Goal: Contribute content: Contribute content

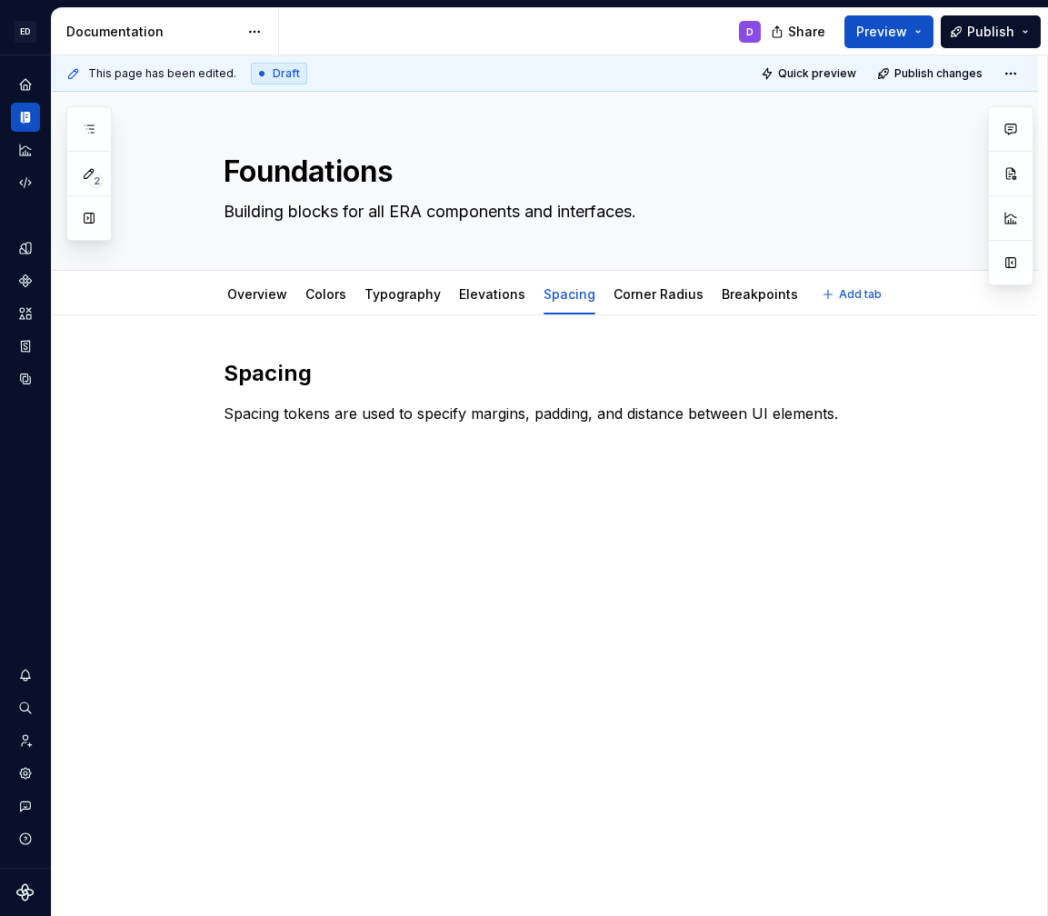
type textarea "*"
click at [451, 421] on p "Spacing tokens are used to specify margins, padding, and distance between UI el…" at bounding box center [567, 414] width 687 height 22
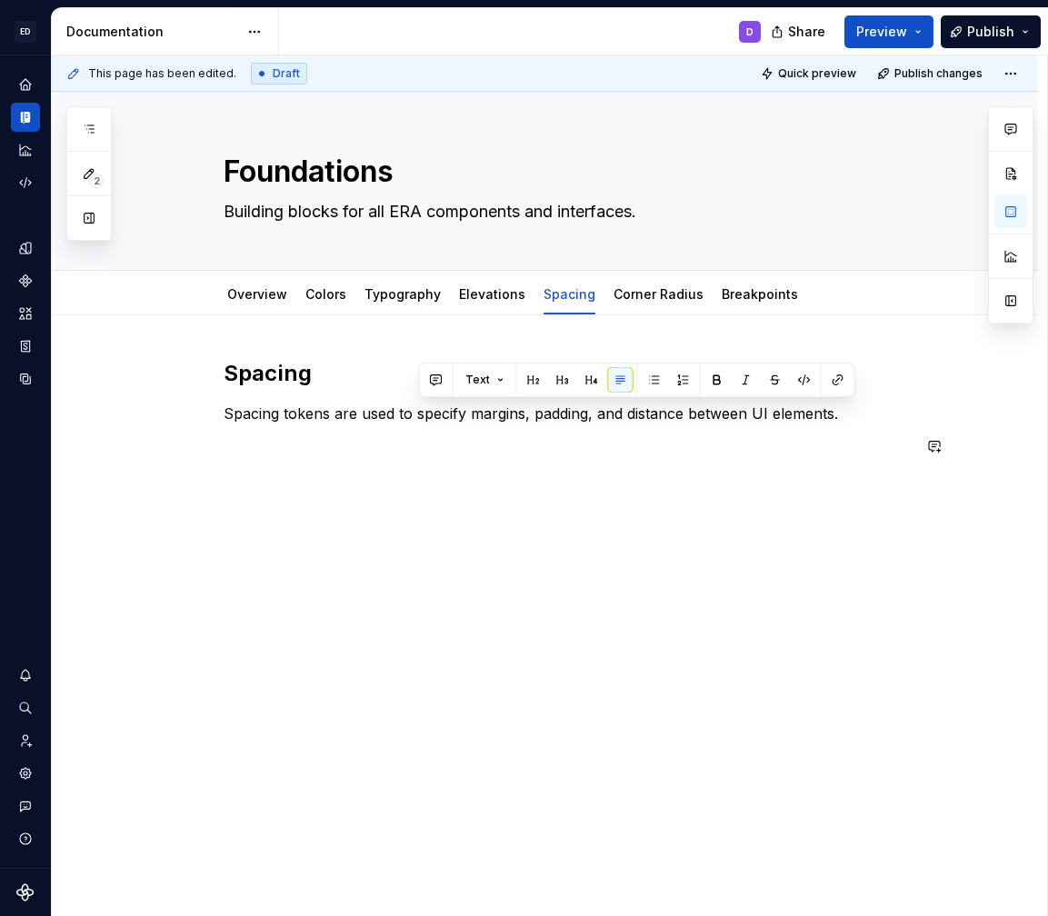
click at [817, 433] on div "Spacing Spacing tokens are used to specify margins, padding, and distance betwe…" at bounding box center [567, 424] width 687 height 131
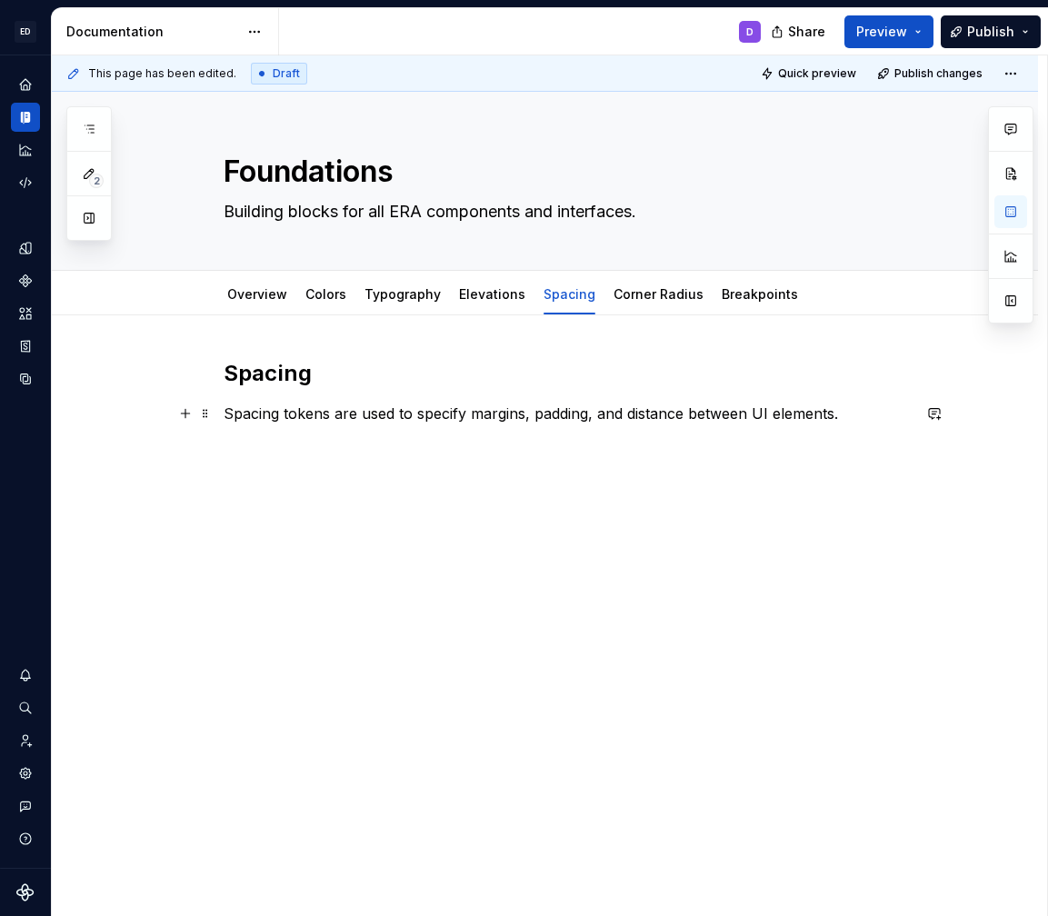
click at [855, 411] on p "Spacing tokens are used to specify margins, padding, and distance between UI el…" at bounding box center [567, 414] width 687 height 22
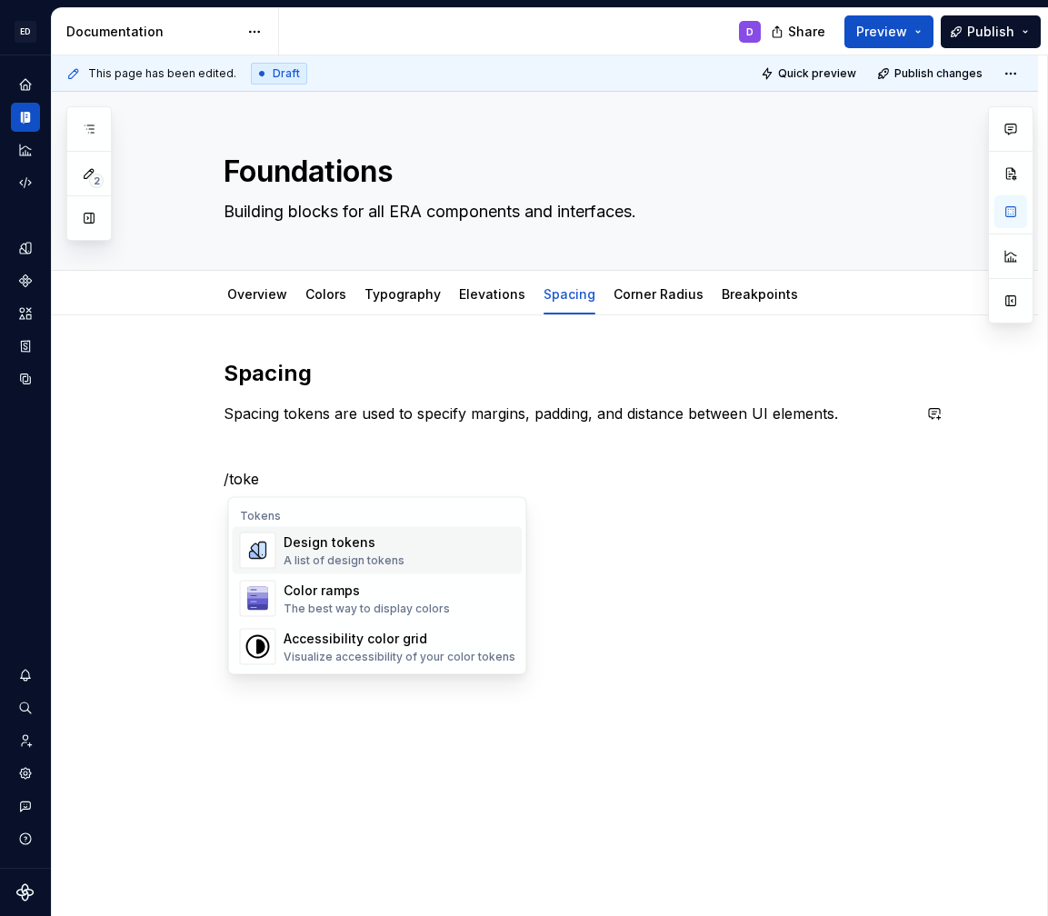
click at [374, 545] on div "Design tokens" at bounding box center [344, 543] width 121 height 18
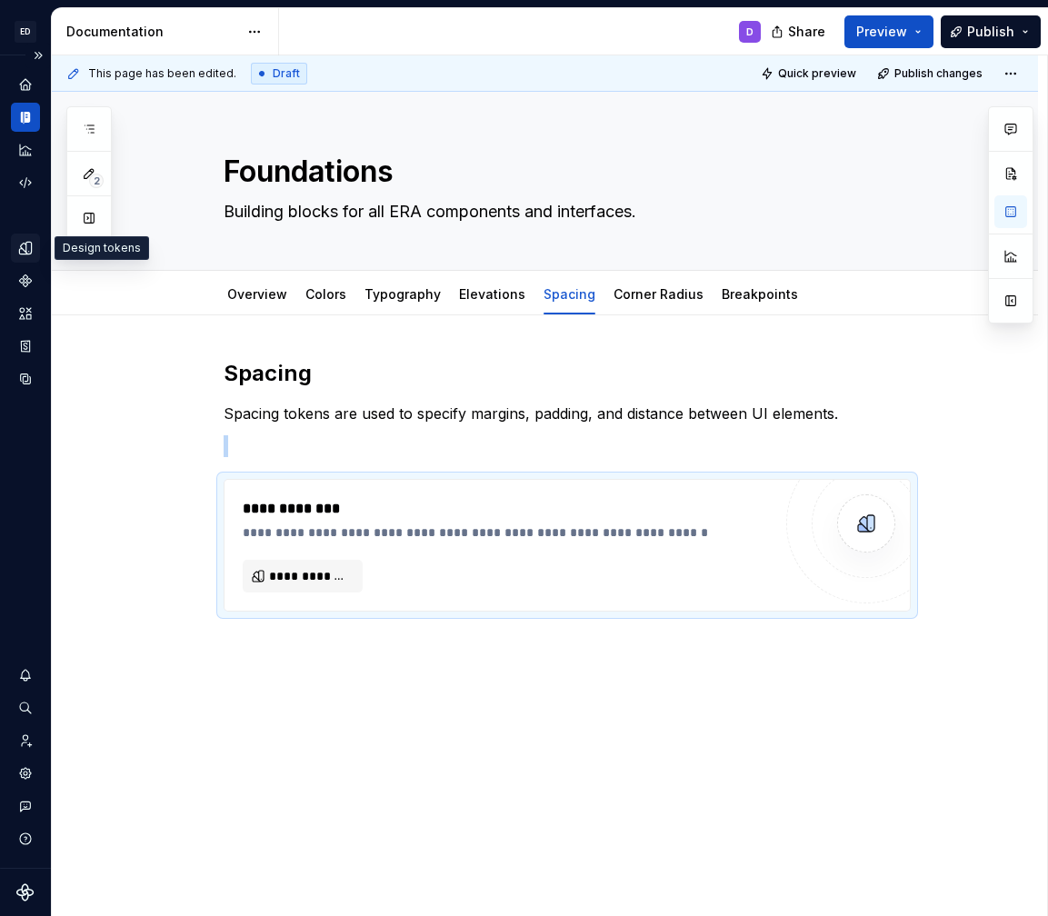
click at [24, 248] on icon "Design tokens" at bounding box center [25, 248] width 16 height 16
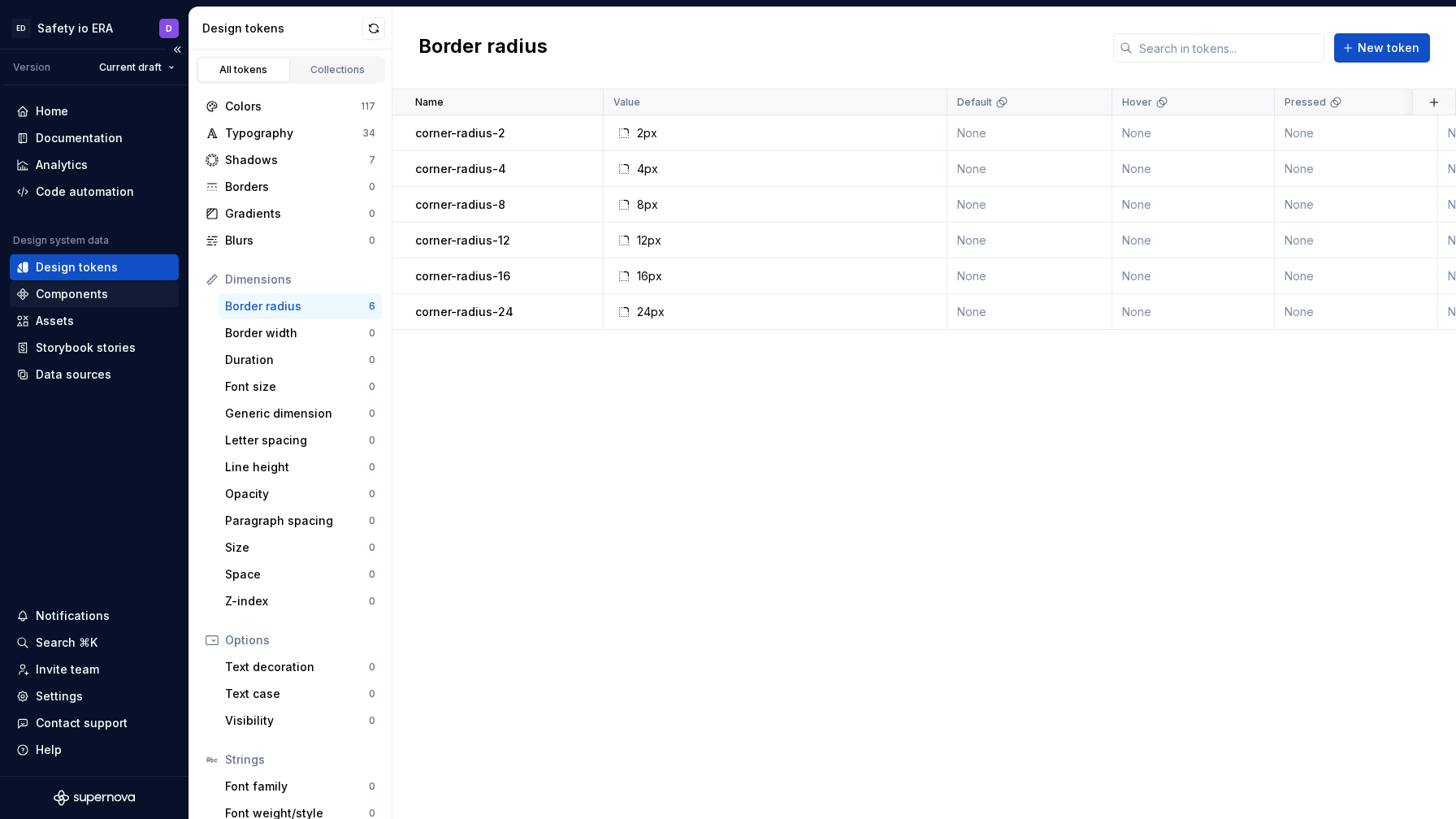
click at [80, 291] on div "Components" at bounding box center [72, 294] width 72 height 16
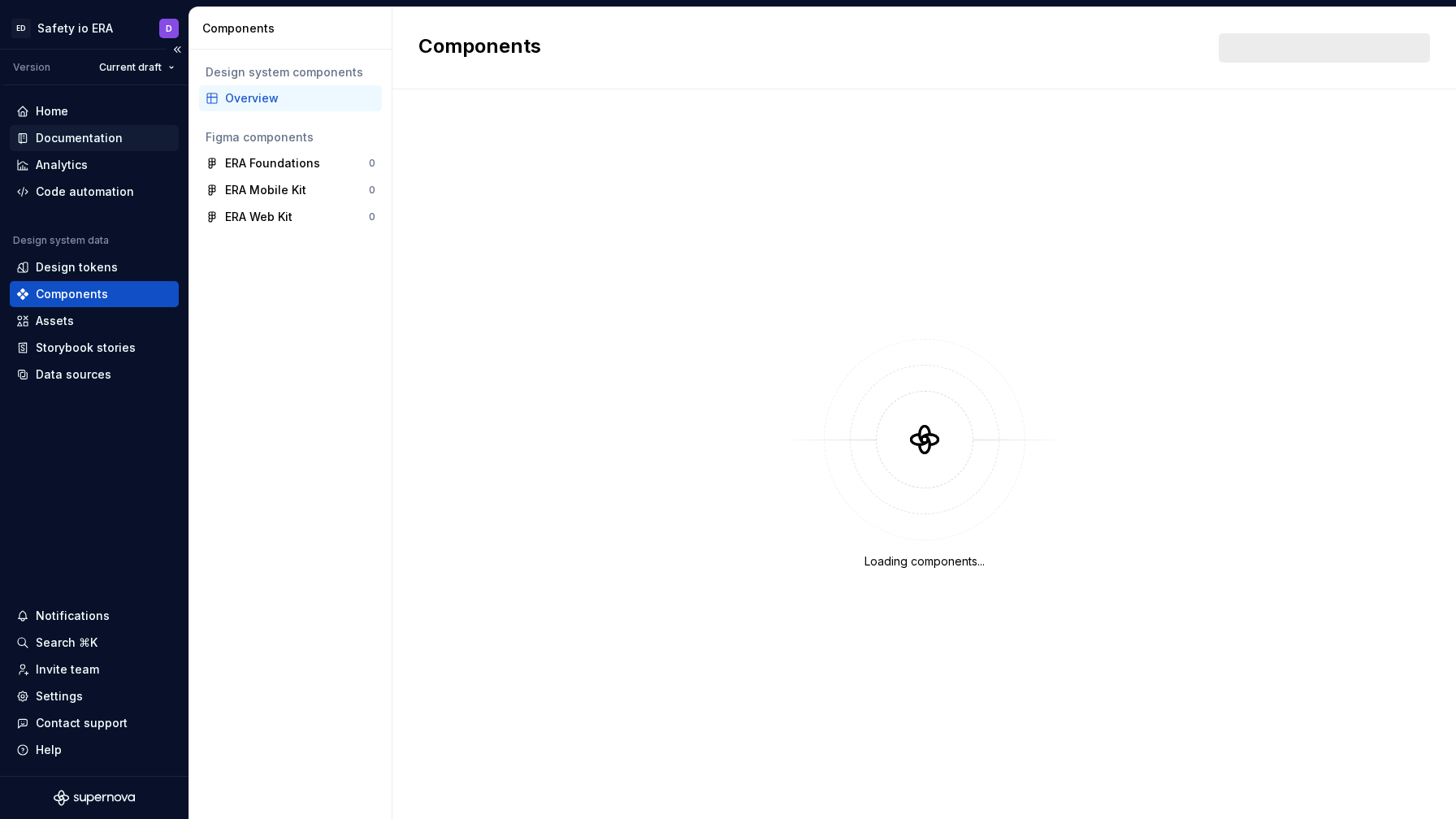
click at [77, 137] on div "Documentation" at bounding box center [79, 138] width 87 height 16
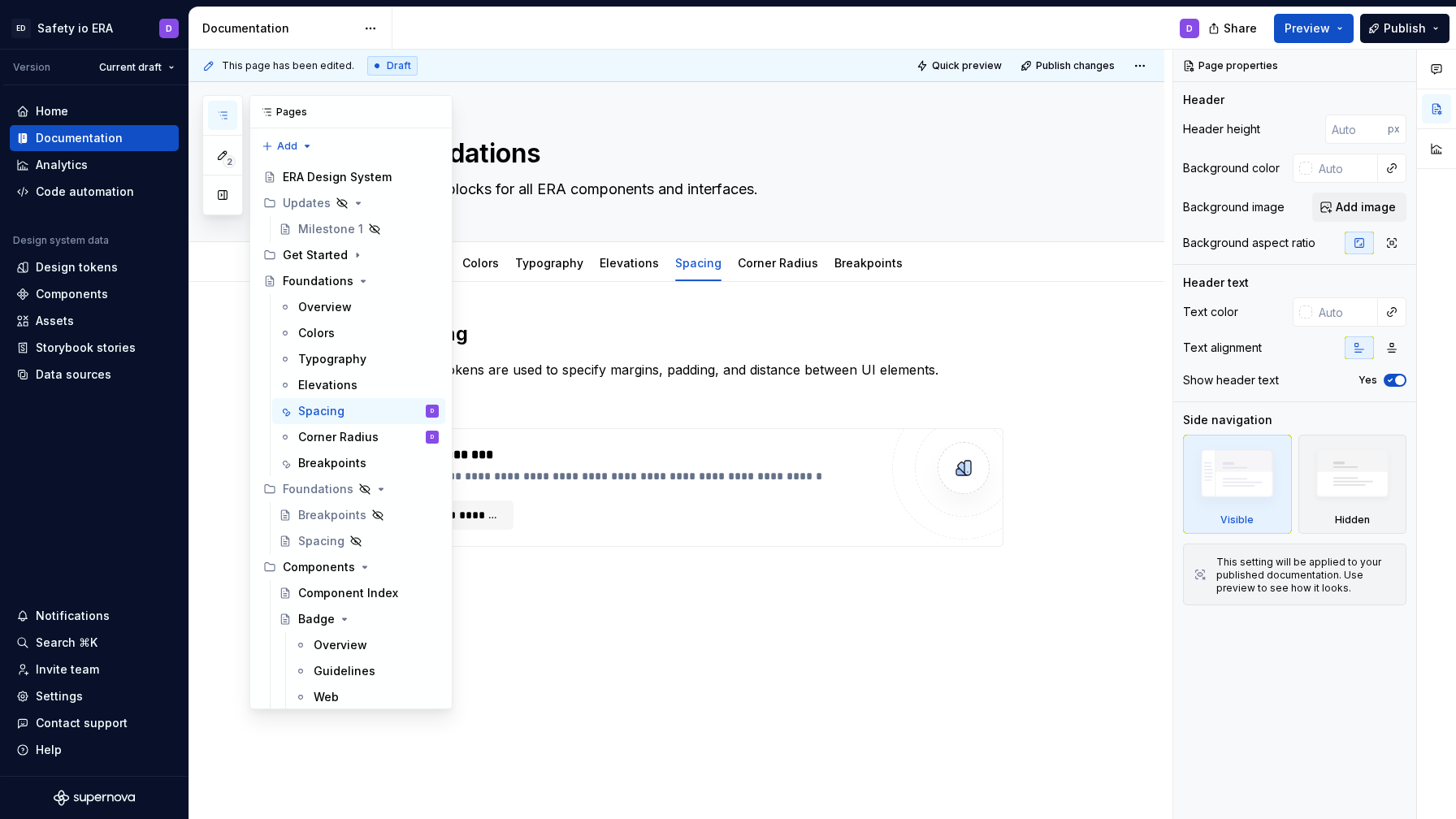
click at [220, 114] on icon "button" at bounding box center [223, 115] width 13 height 13
click at [512, 152] on textarea "Foundations" at bounding box center [693, 154] width 614 height 39
click at [322, 277] on div "Foundations" at bounding box center [317, 281] width 71 height 16
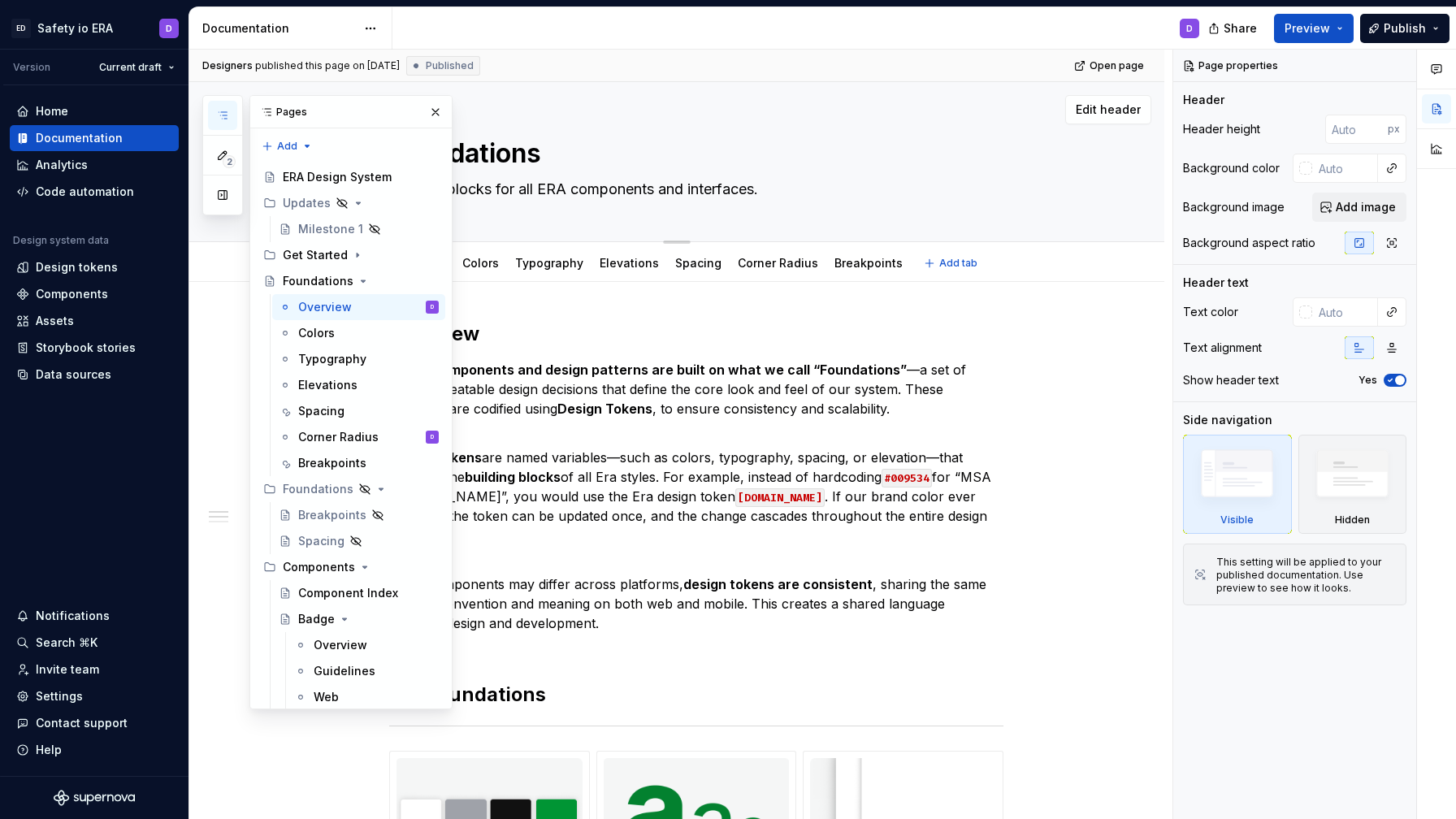
click at [539, 183] on textarea "Building blocks for all ERA components and interfaces." at bounding box center [693, 189] width 614 height 26
click at [631, 371] on strong "Era UI components and design patterns are built on what we call “Foundations”" at bounding box center [650, 370] width 514 height 16
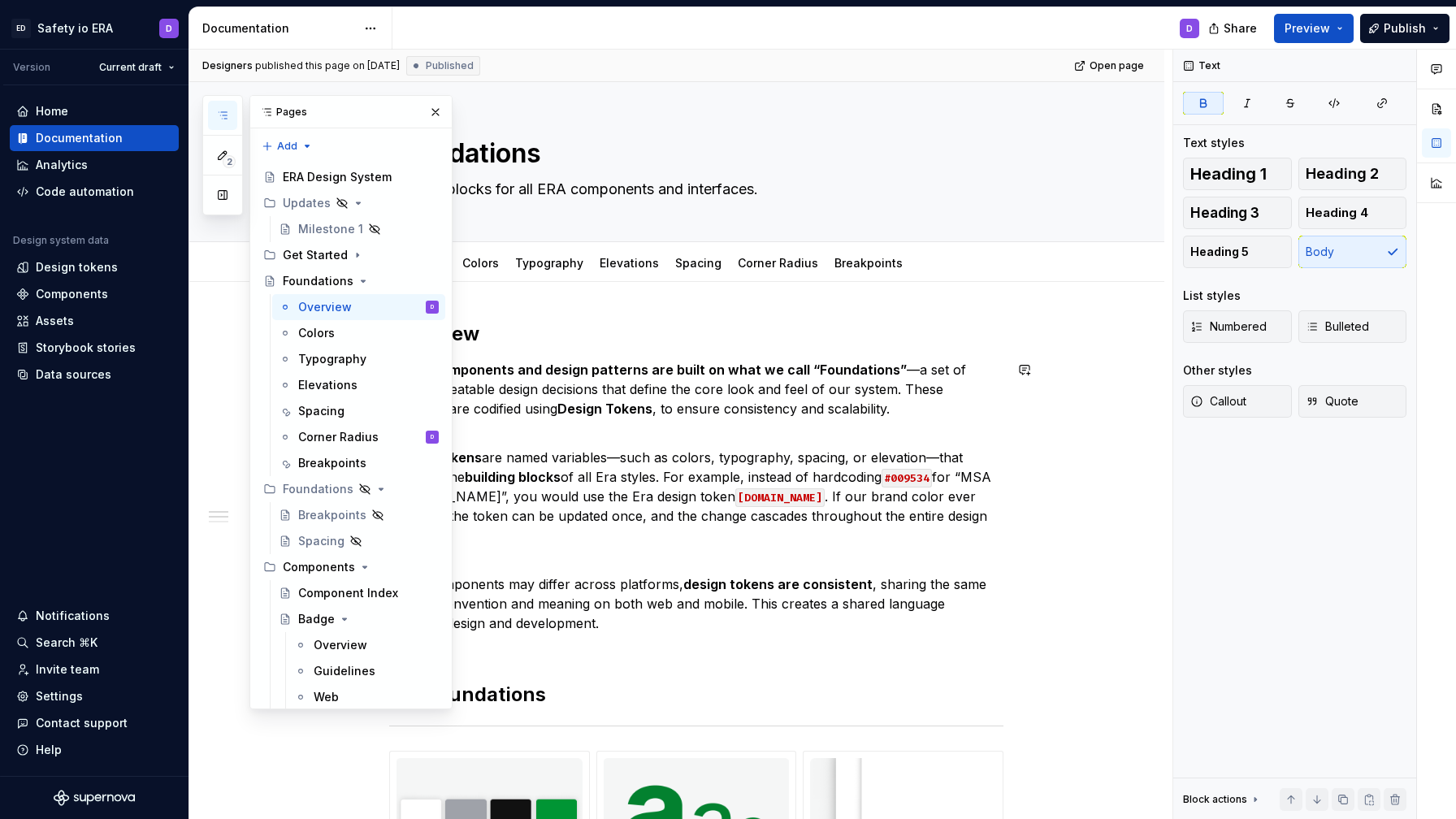
click at [647, 396] on p "Era UI components and design patterns are built on what we call “Foundations” —…" at bounding box center [695, 389] width 614 height 58
click at [442, 111] on button "button" at bounding box center [435, 112] width 22 height 22
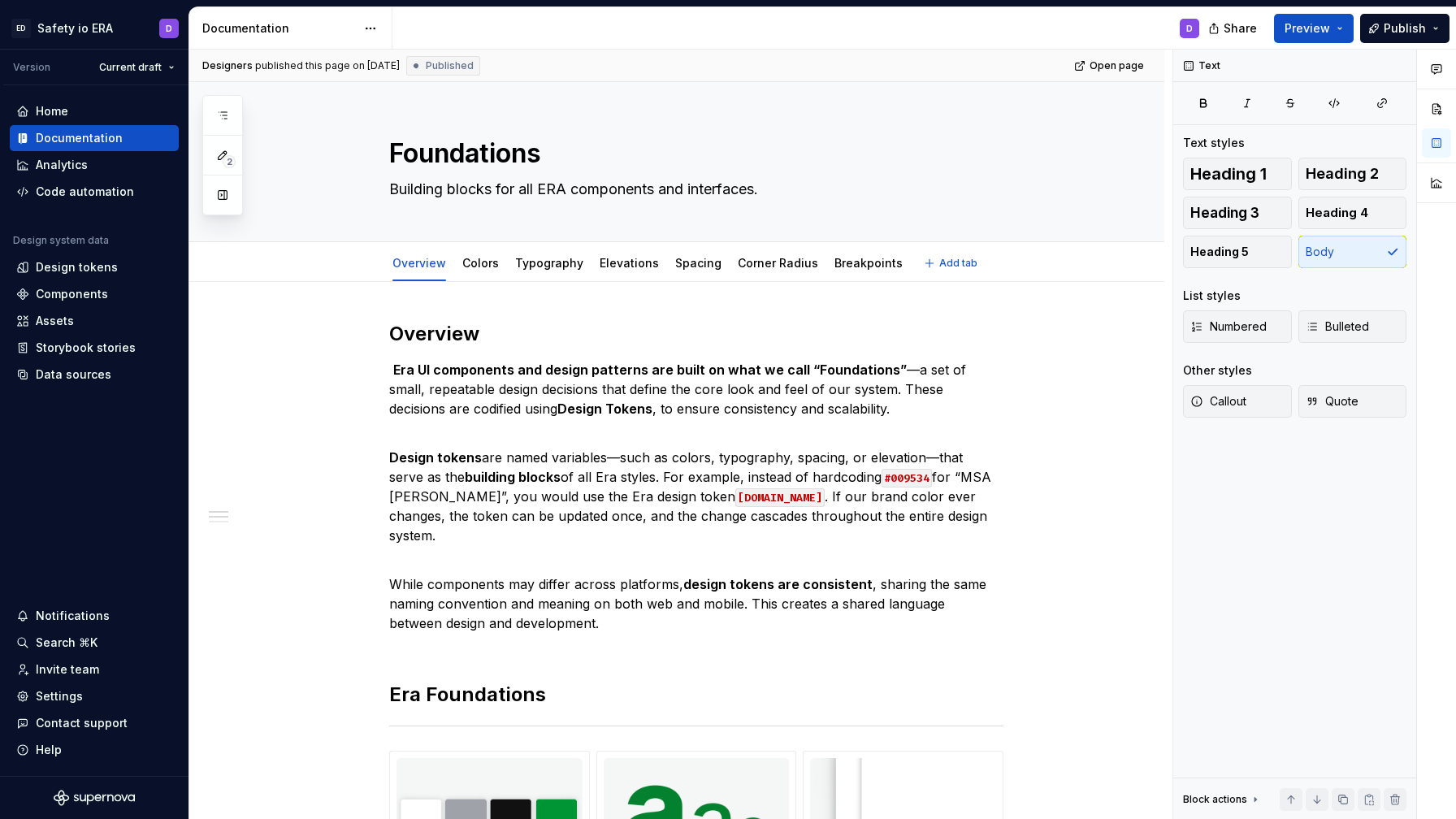
type textarea "*"
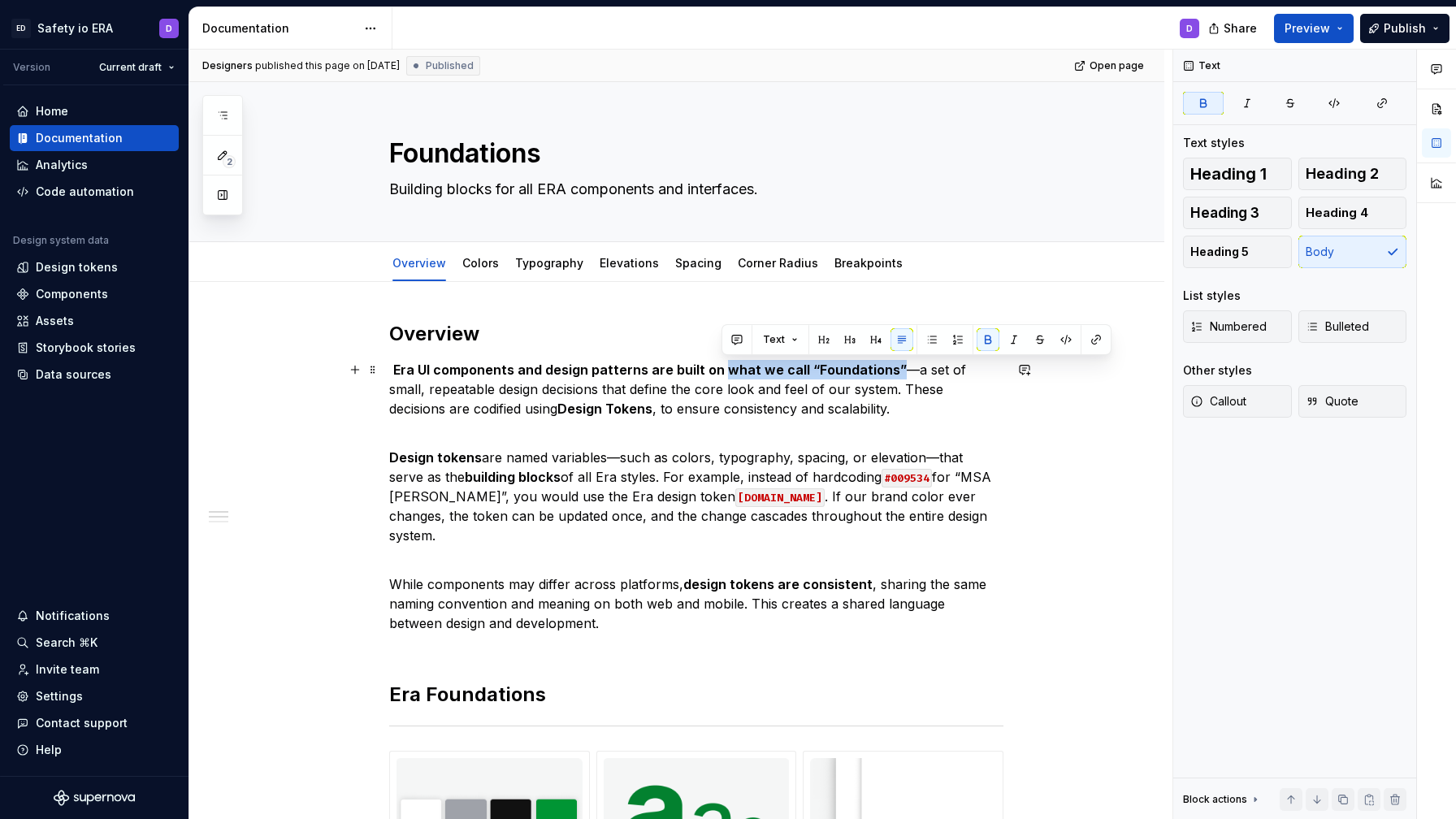
drag, startPoint x: 723, startPoint y: 367, endPoint x: 897, endPoint y: 367, distance: 174.0
click at [897, 367] on p "Era UI components and design patterns are built on what we call “Foundations” —…" at bounding box center [695, 389] width 614 height 58
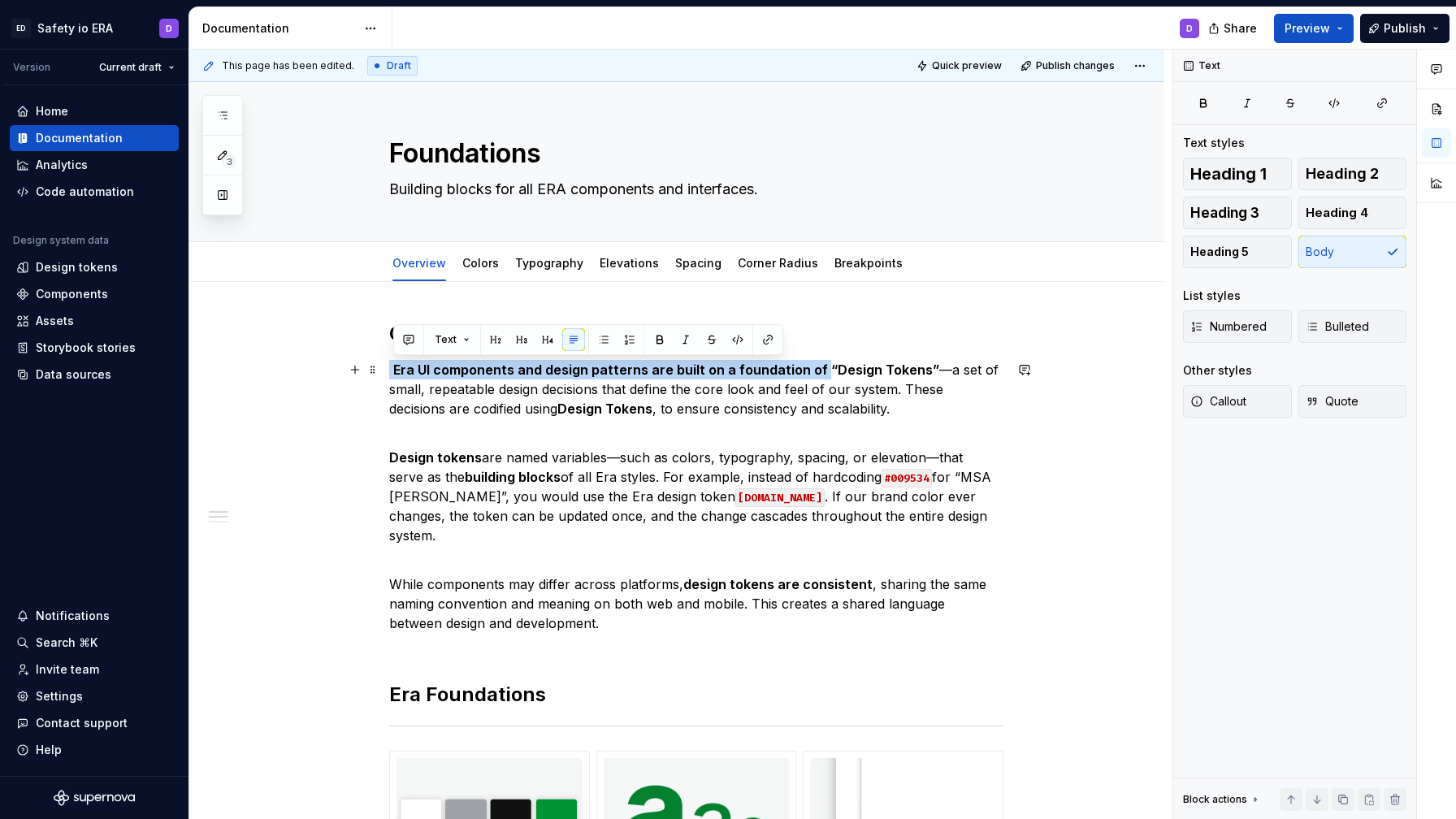
drag, startPoint x: 820, startPoint y: 368, endPoint x: 391, endPoint y: 374, distance: 429.0
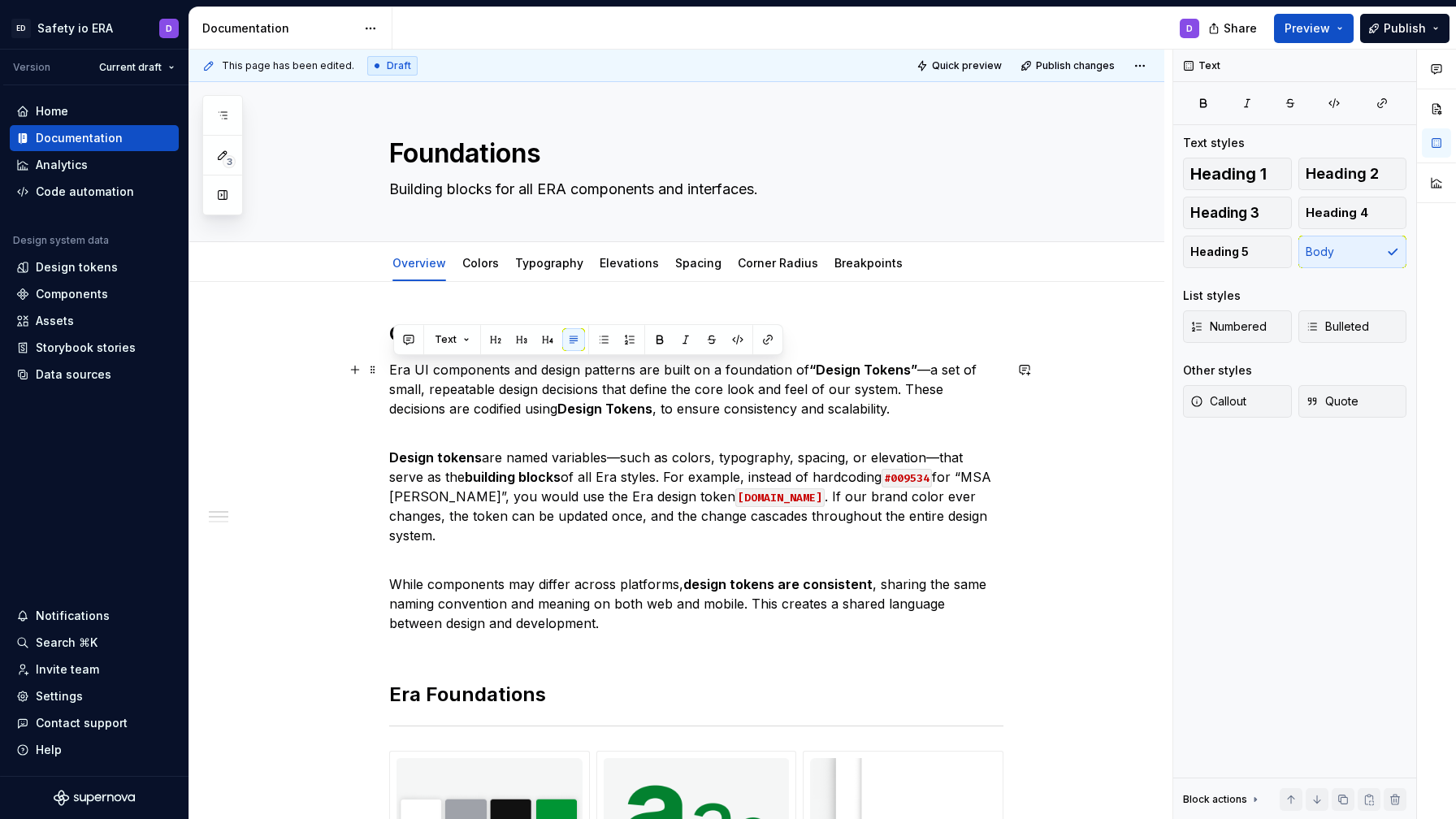
click at [809, 389] on p "Era UI components and design patterns are built on a foundation of “Design Toke…" at bounding box center [695, 389] width 614 height 58
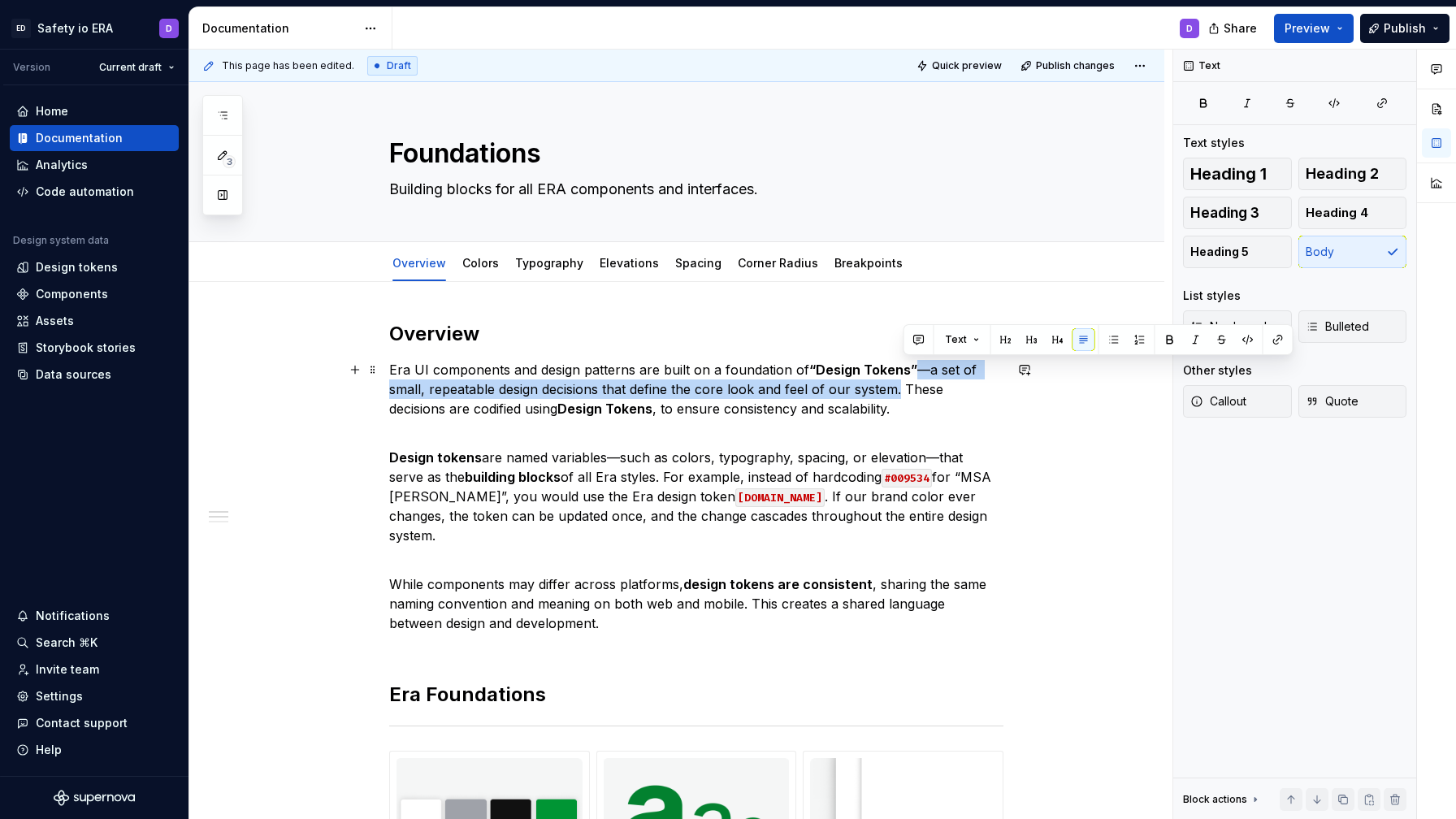
drag, startPoint x: 916, startPoint y: 371, endPoint x: 905, endPoint y: 394, distance: 25.5
click at [905, 394] on p "Era UI components and design patterns are built on a foundation of “Design Toke…" at bounding box center [695, 389] width 614 height 58
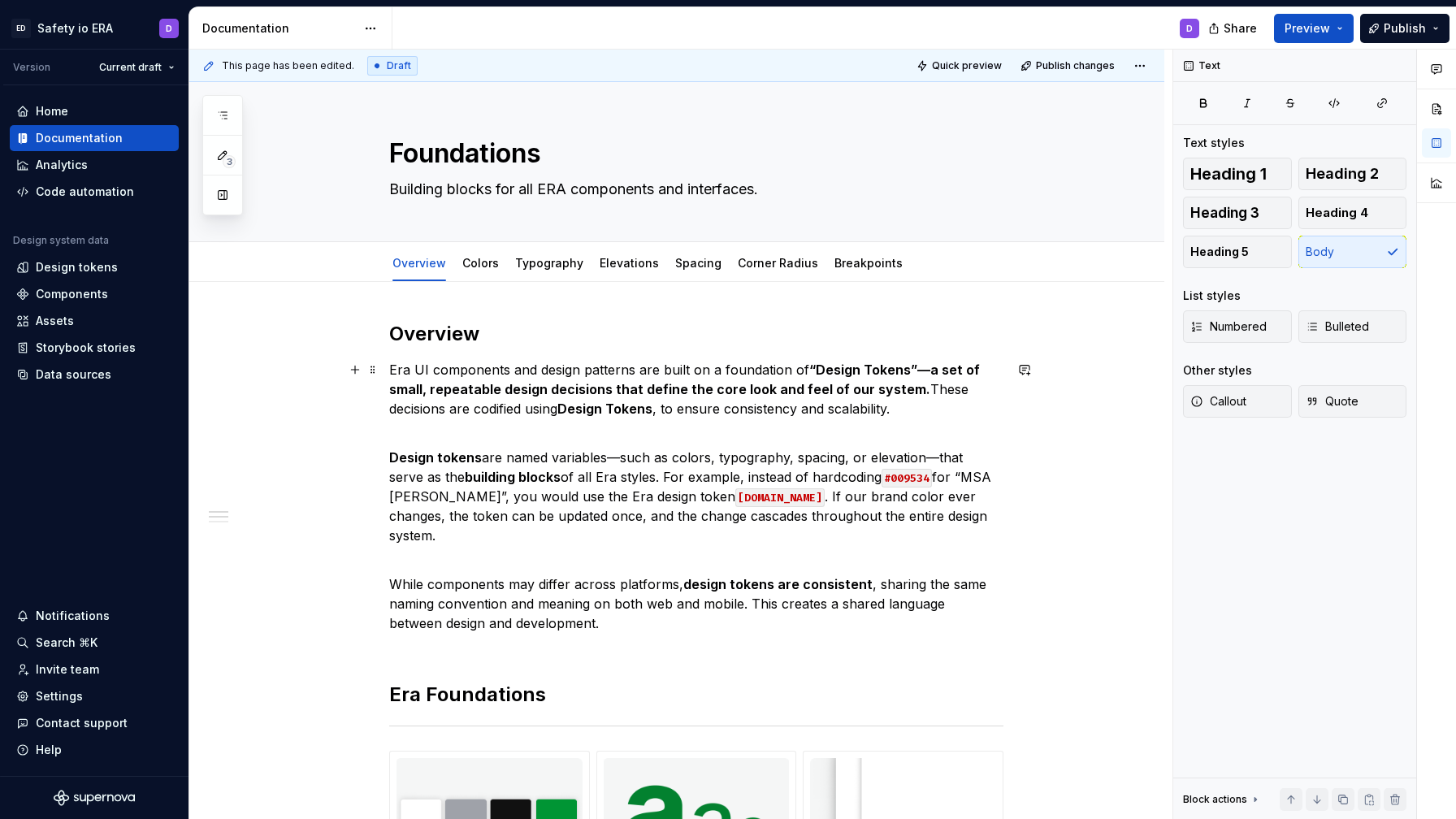
click at [908, 411] on p "Era UI components and design patterns are built on a foundation of “Design Toke…" at bounding box center [695, 389] width 614 height 58
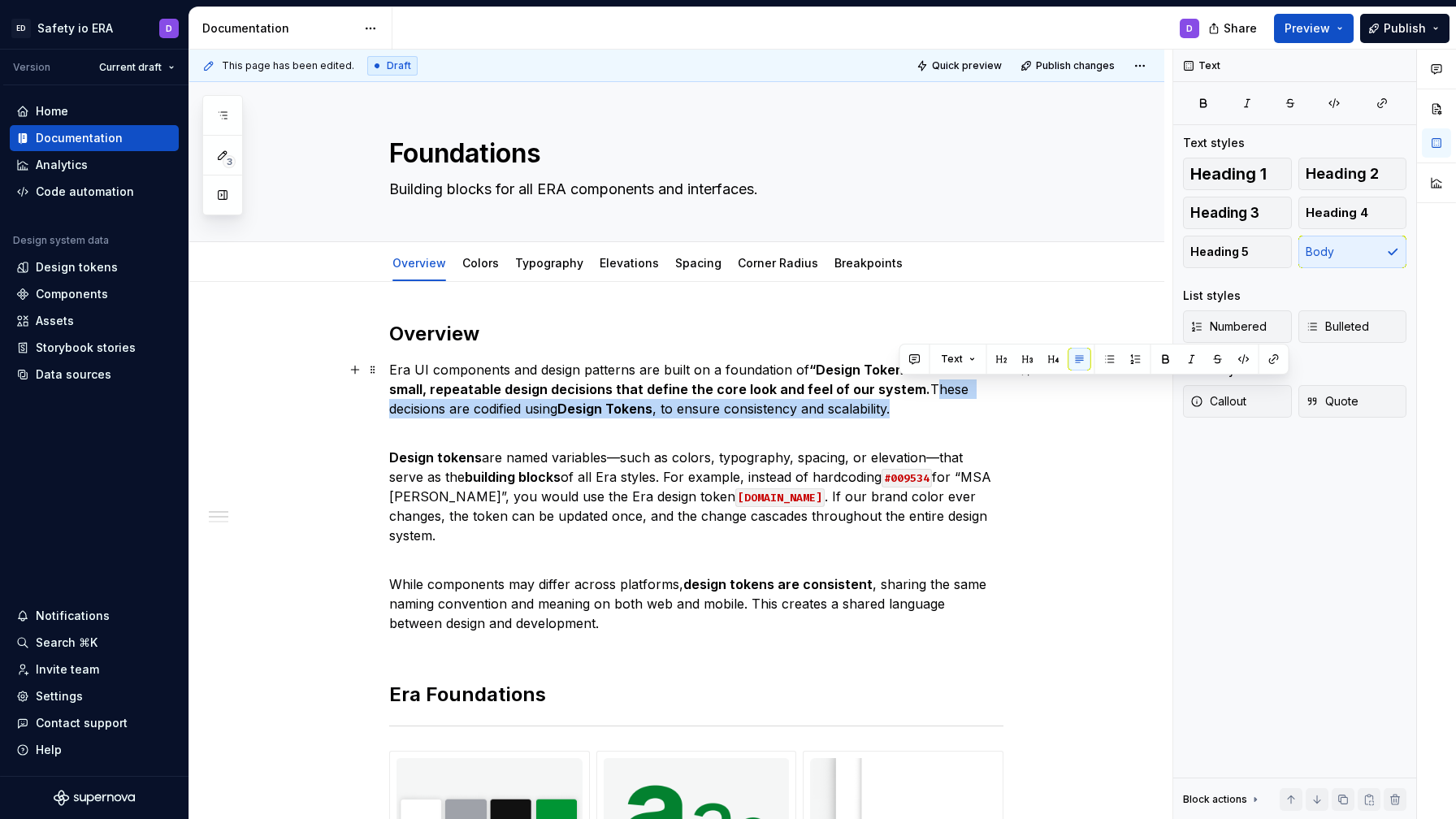
drag, startPoint x: 920, startPoint y: 386, endPoint x: 930, endPoint y: 406, distance: 22.4
click at [930, 406] on p "Era UI components and design patterns are built on a foundation of “Design Toke…" at bounding box center [695, 389] width 614 height 58
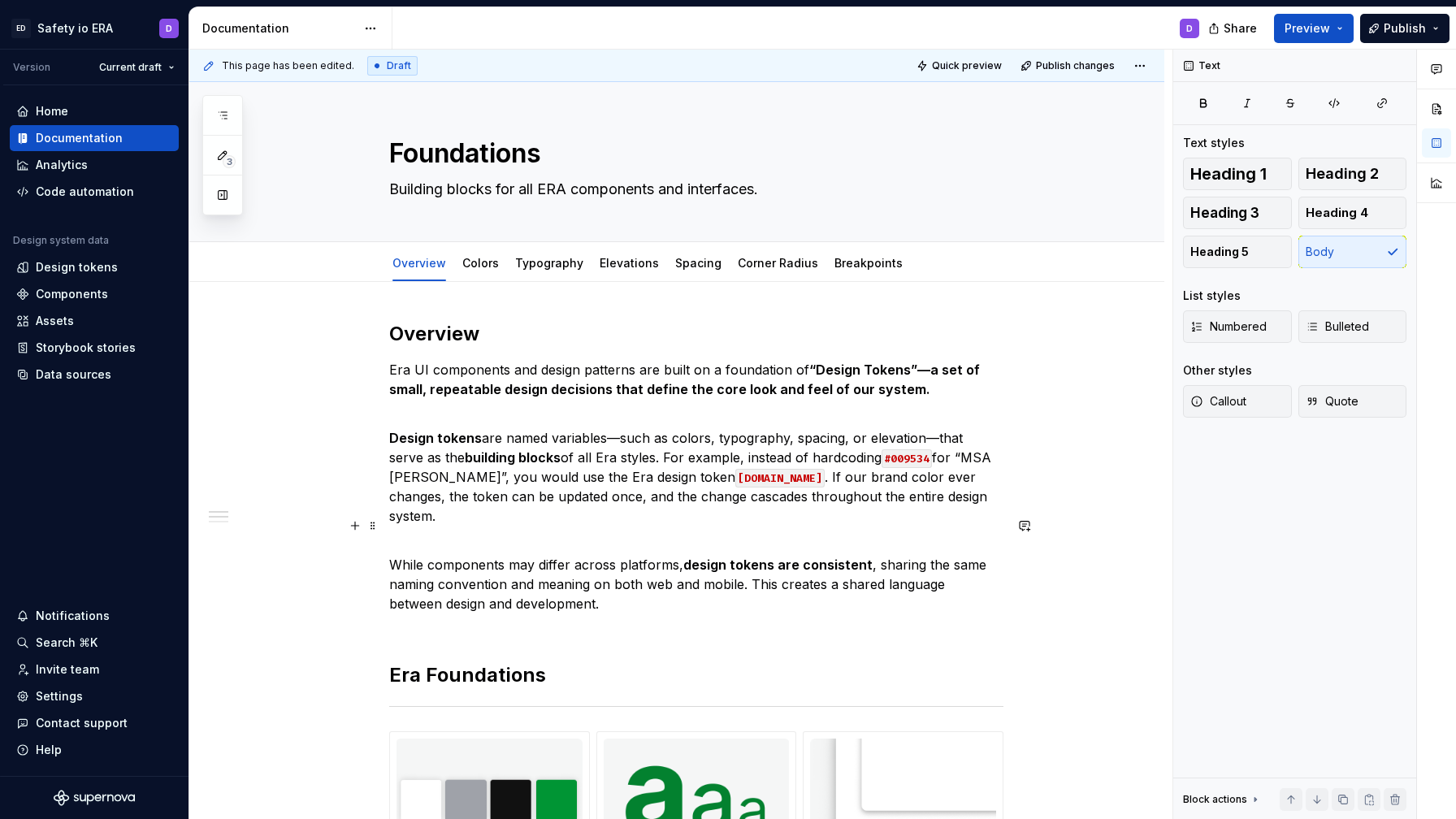
click at [682, 570] on p "While components may differ across platforms, design tokens are consistent , sh…" at bounding box center [695, 584] width 614 height 97
click at [643, 585] on p "While components may differ across platforms, design tokens are consistent , sh…" at bounding box center [695, 584] width 614 height 97
click at [703, 590] on p "While components may differ across platforms, design tokens are consistent , sh…" at bounding box center [695, 584] width 614 height 97
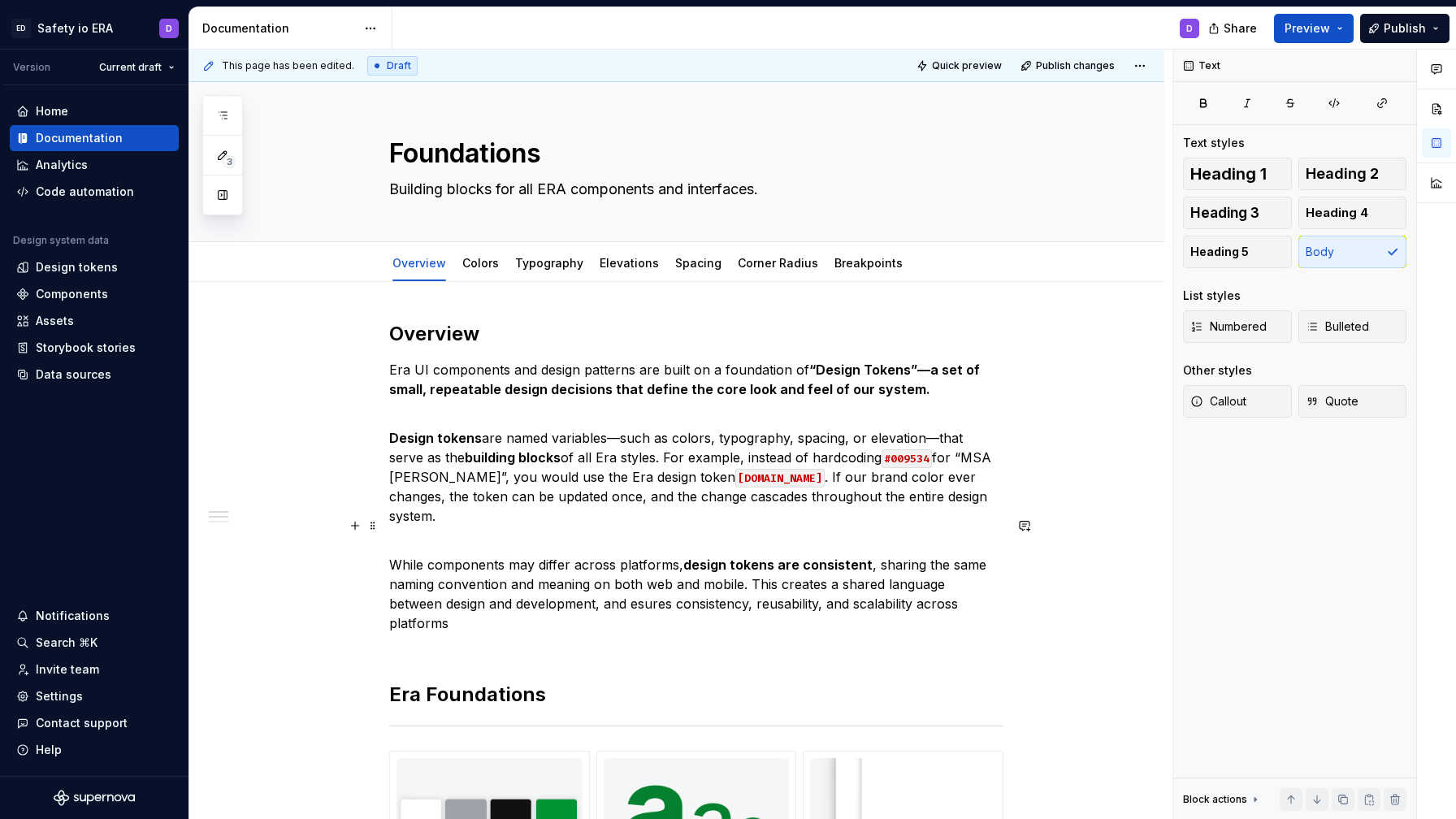
click at [936, 588] on p "While components may differ across platforms, design tokens are consistent , sh…" at bounding box center [695, 594] width 614 height 117
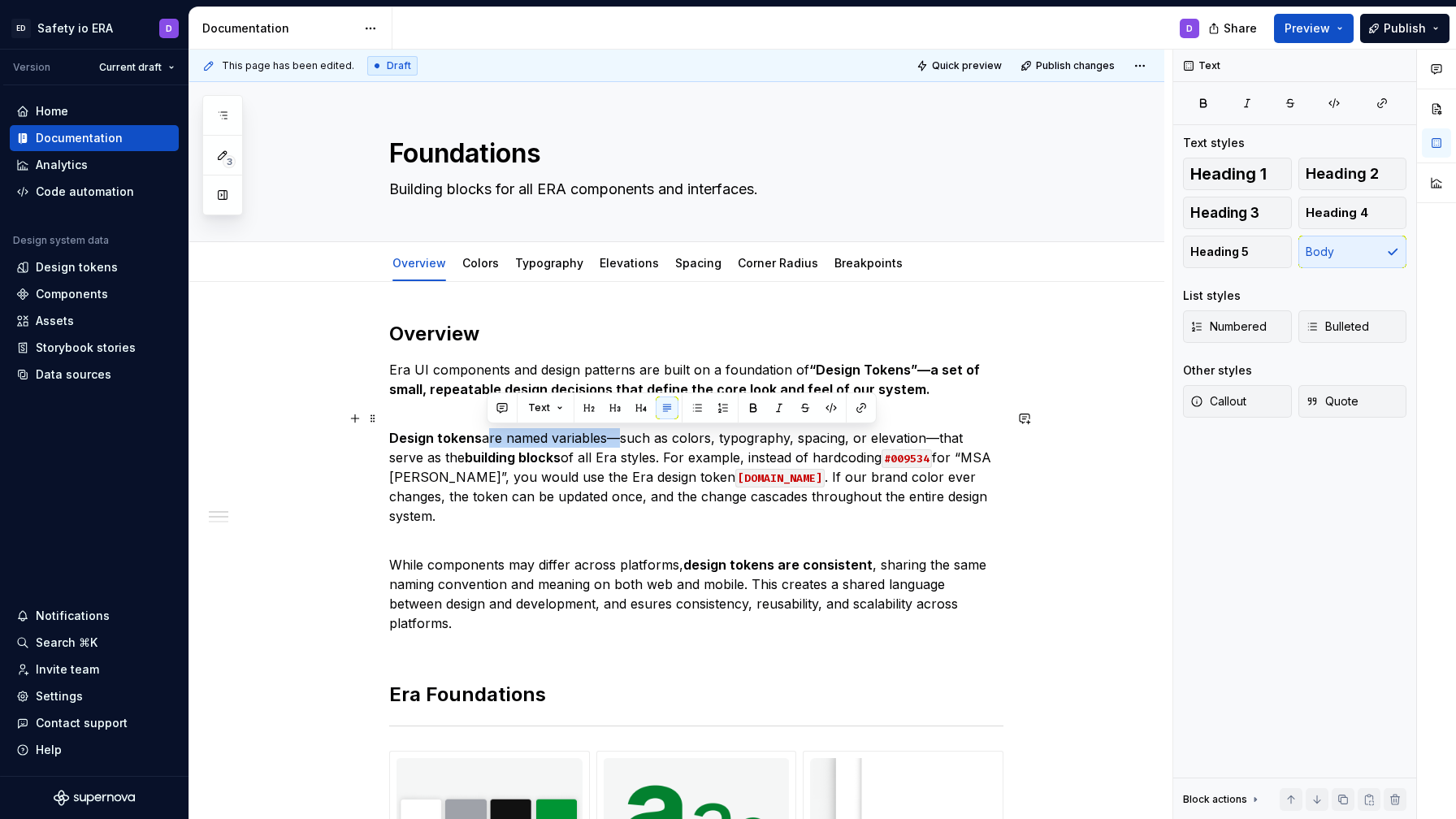
drag, startPoint x: 487, startPoint y: 437, endPoint x: 612, endPoint y: 443, distance: 125.1
click at [612, 443] on p "Design tokens are named variables—such as colors, typography, spacing, or eleva…" at bounding box center [695, 467] width 614 height 117
click at [627, 470] on p "Design tokens are named variables —such as colors, typography, spacing, or elev…" at bounding box center [695, 467] width 614 height 117
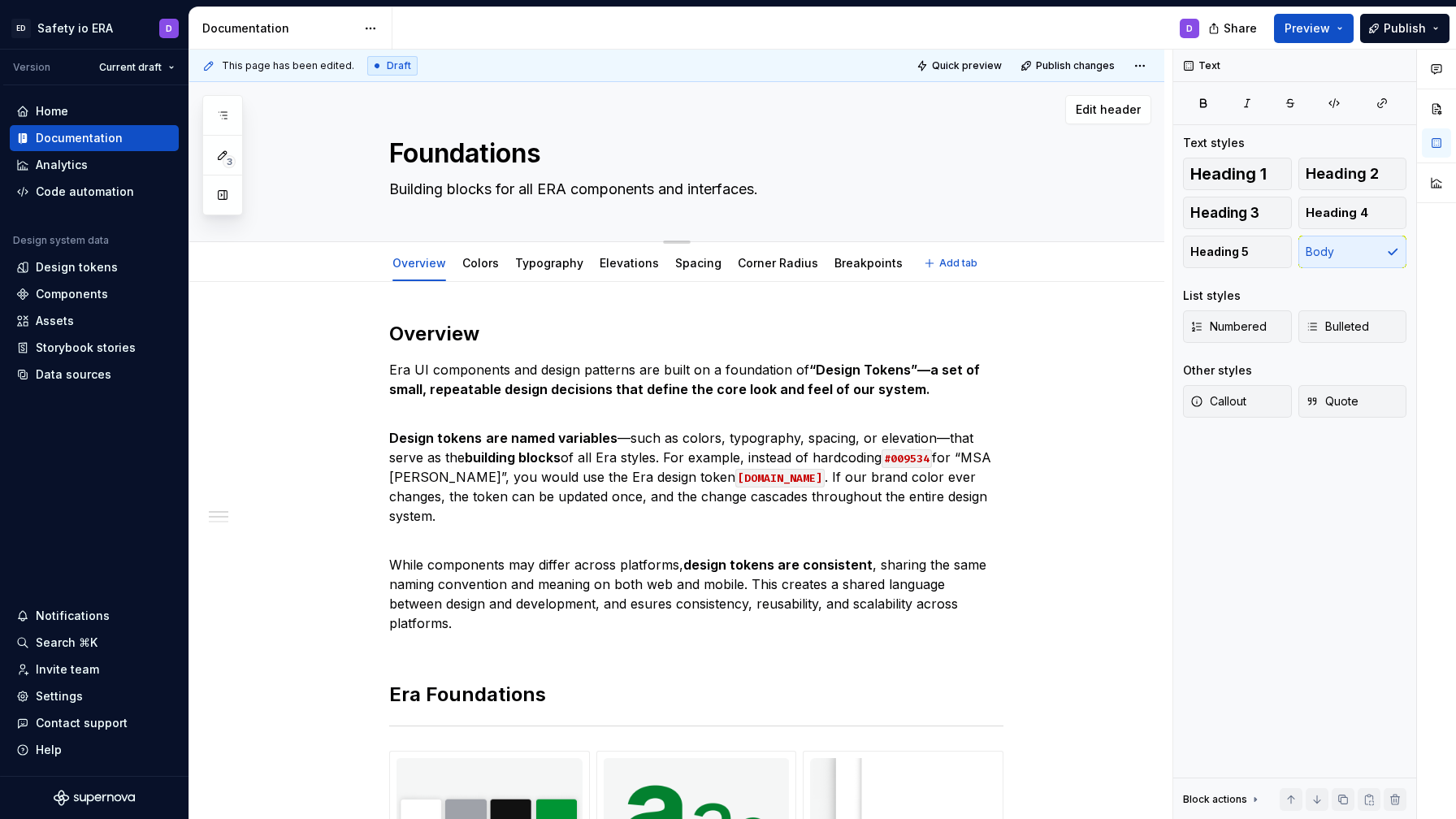
click at [481, 164] on textarea "Foundations" at bounding box center [693, 154] width 614 height 39
type textarea "*"
type textarea "D"
type textarea "*"
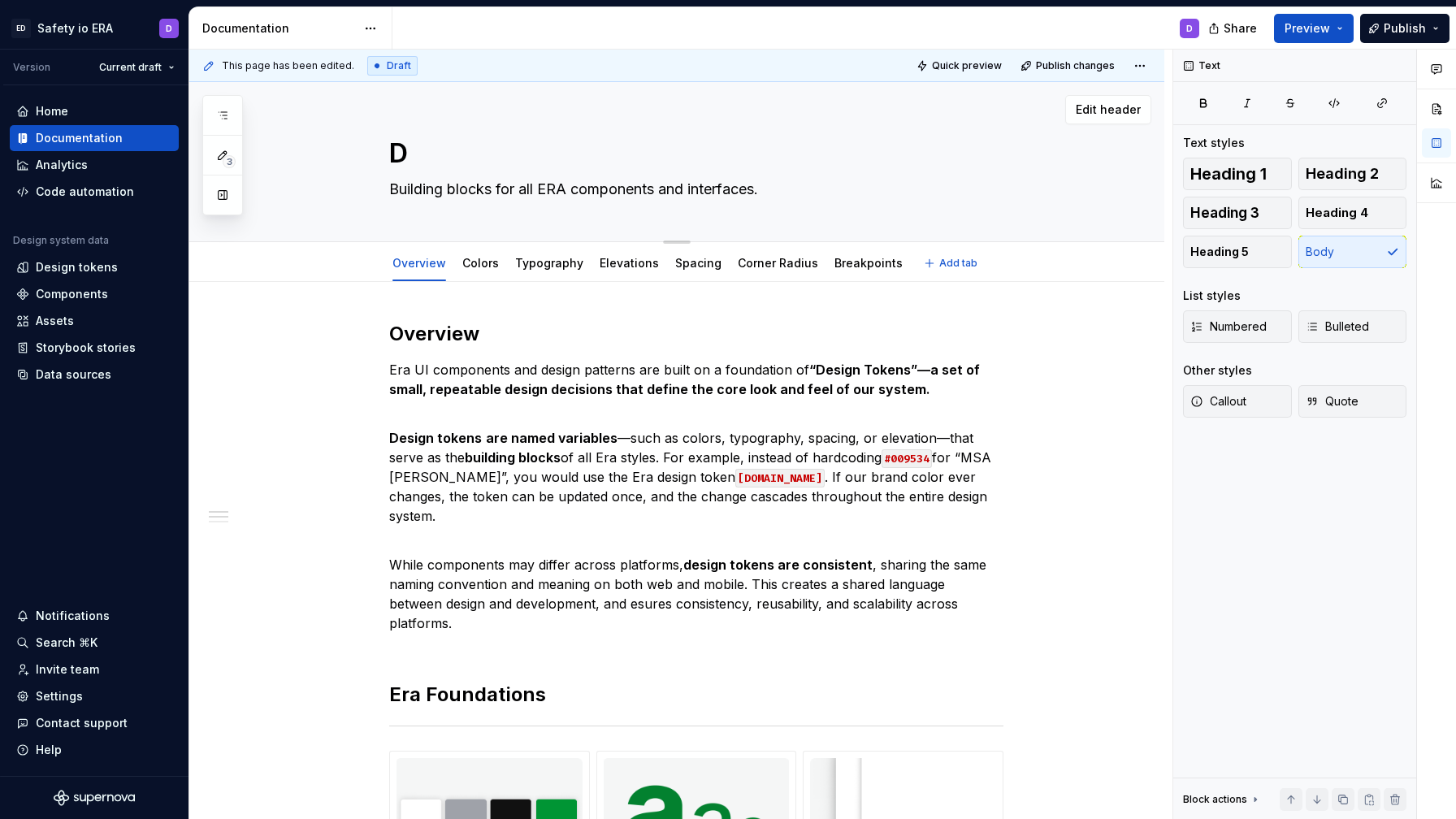
type textarea "De"
type textarea "*"
type textarea "Des"
type textarea "*"
type textarea "Desig"
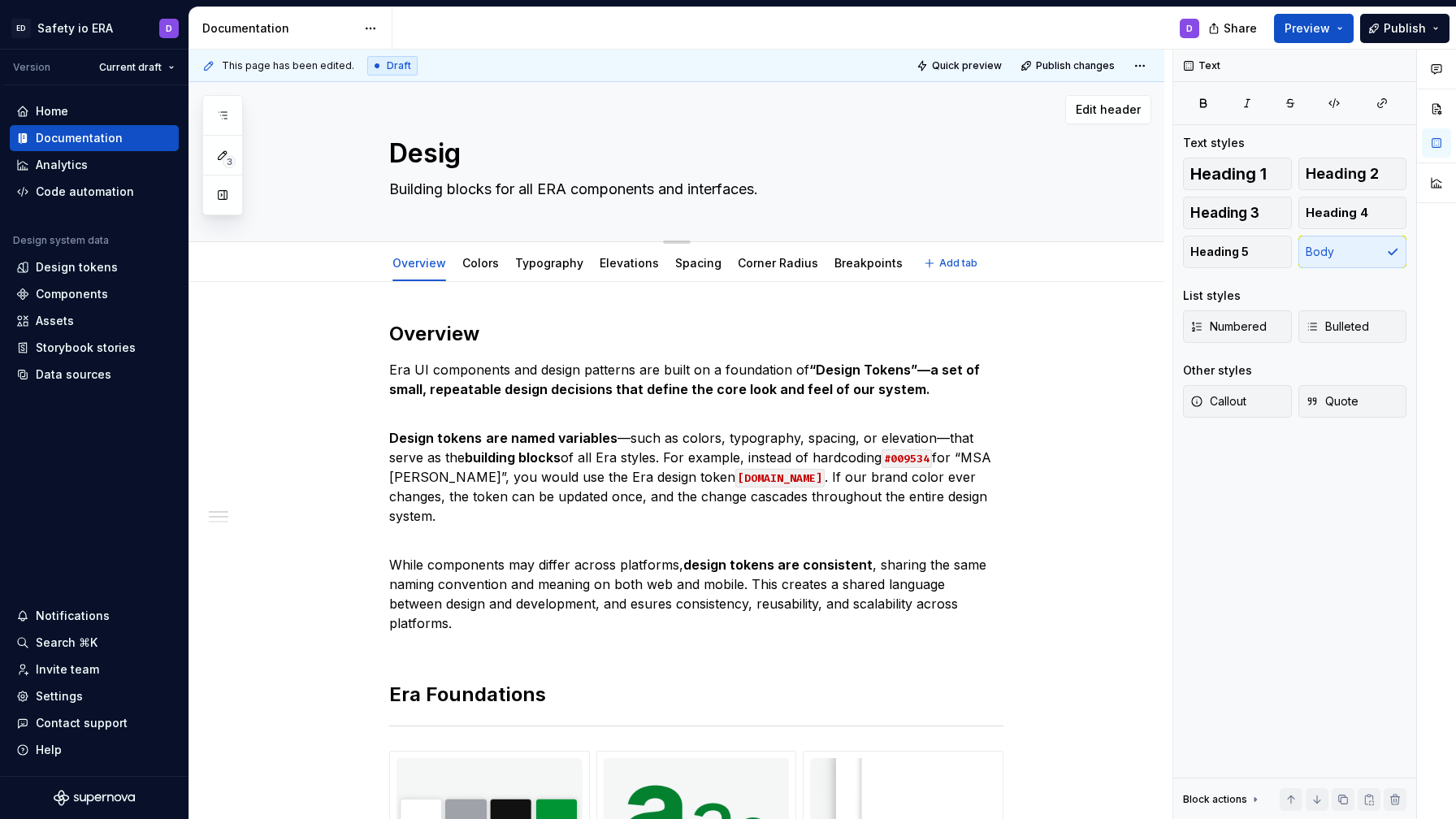
type textarea "*"
type textarea "Design"
type textarea "*"
type textarea "Design"
type textarea "*"
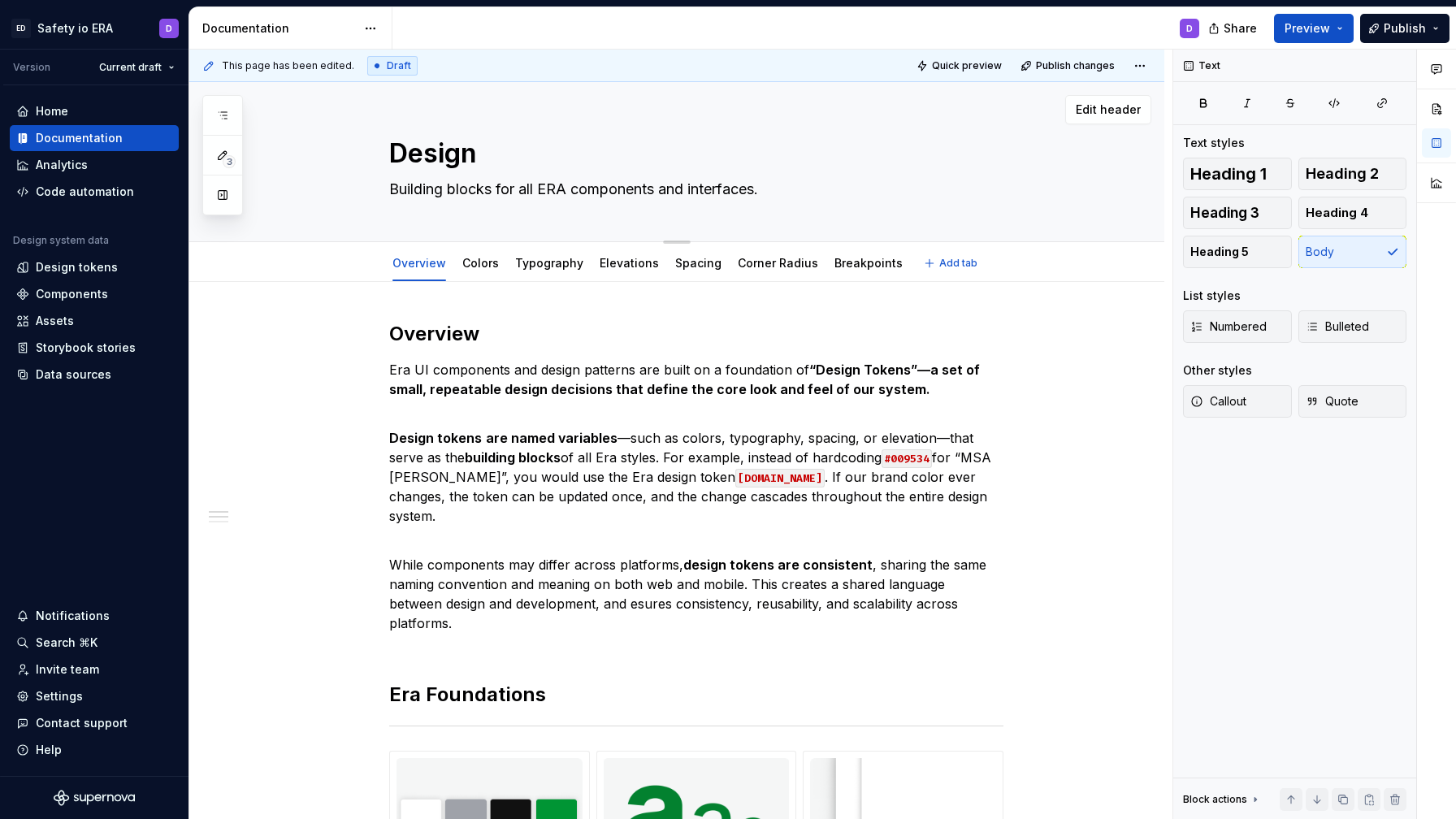
type textarea "Design T"
type textarea "*"
type textarea "Design To"
type textarea "*"
type textarea "Design Tok"
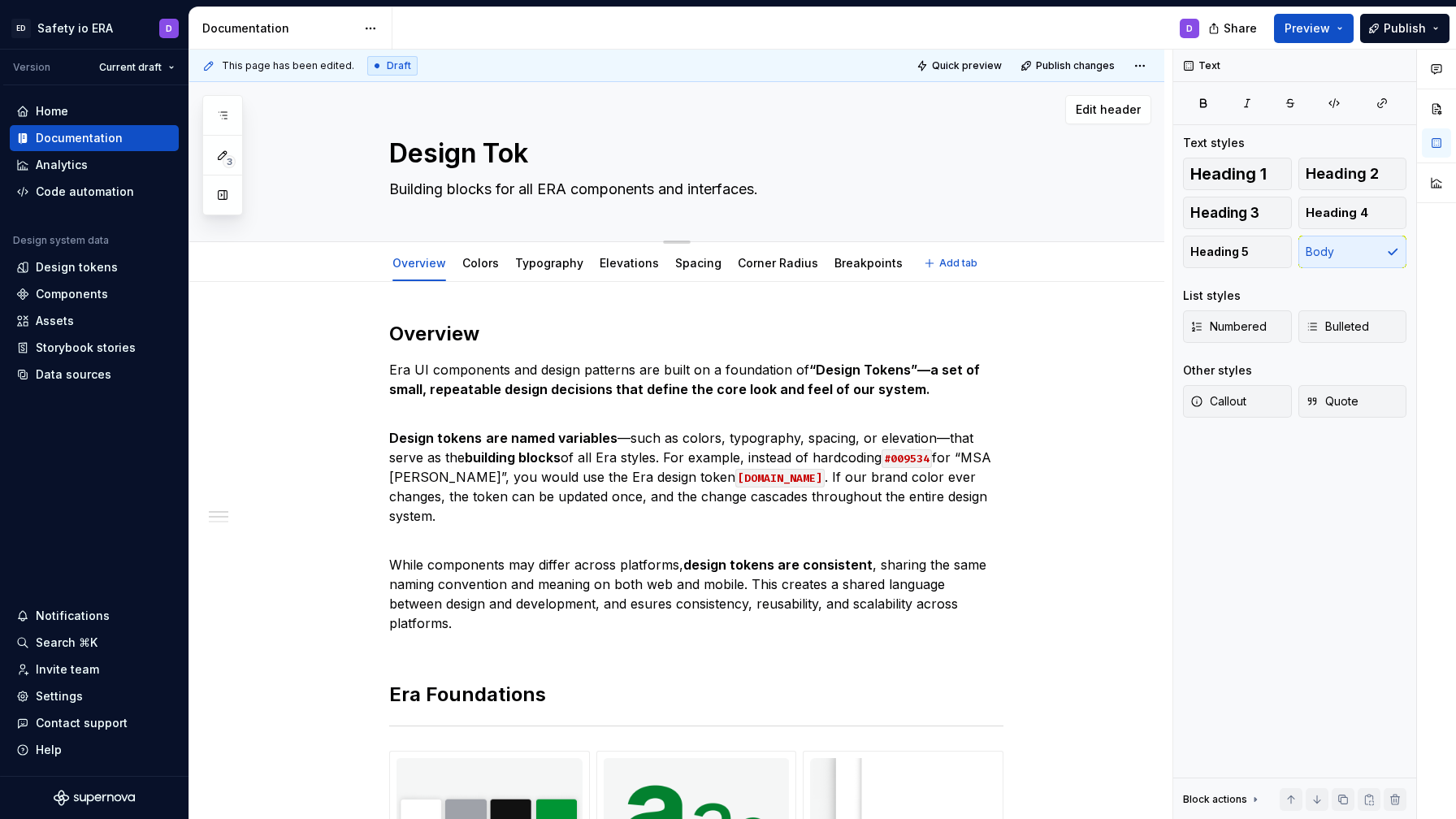
type textarea "*"
type textarea "Design Toke"
type textarea "*"
type textarea "Design Token"
type textarea "*"
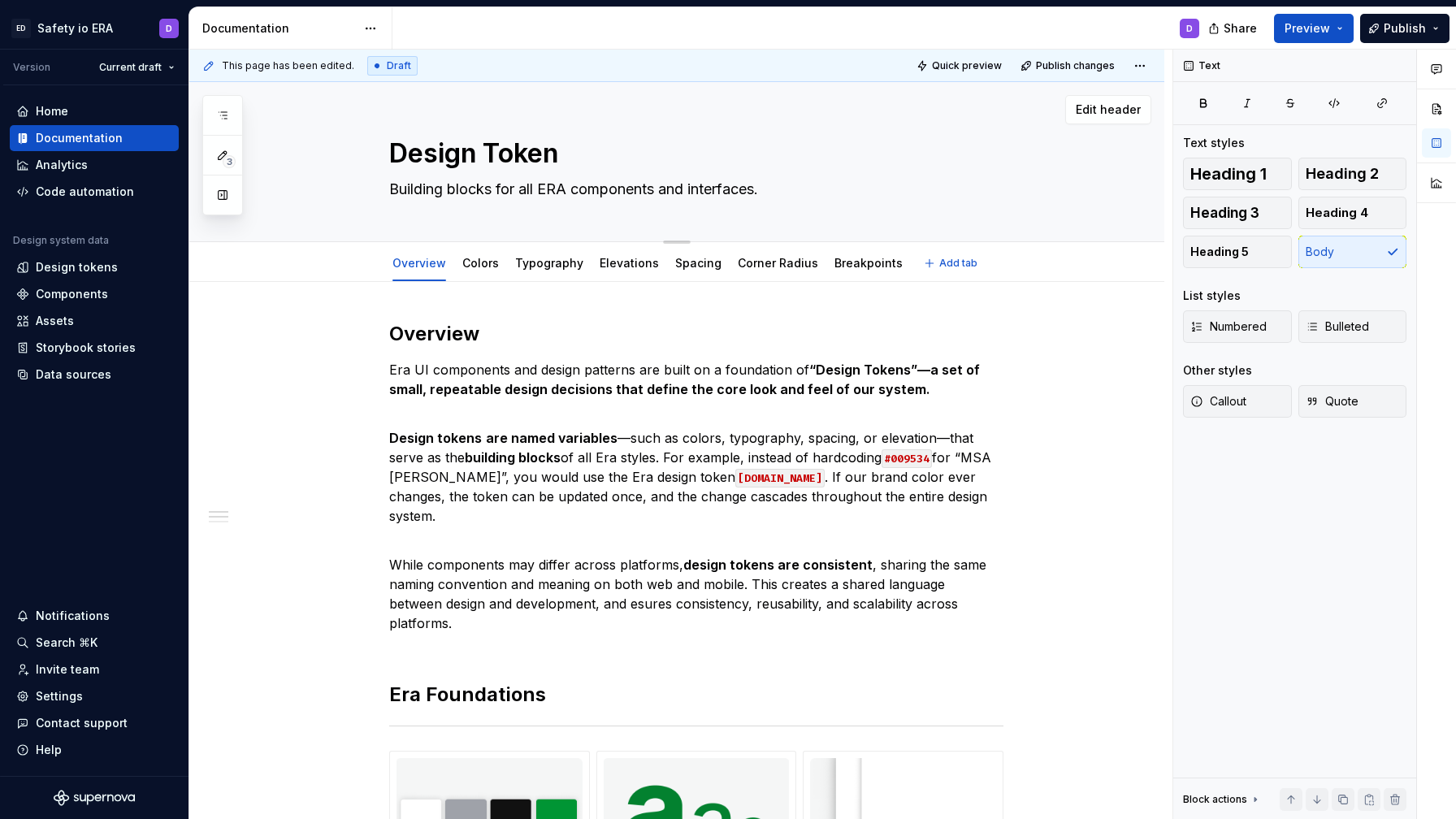
type textarea "Design Tokens"
type textarea "*"
type textarea "Design Tokens"
click at [488, 345] on h2 "Overview" at bounding box center [695, 334] width 614 height 26
click at [515, 390] on strong "“Design Tokens”—a set of small, repeatable design decisions that define the cor…" at bounding box center [686, 380] width 593 height 36
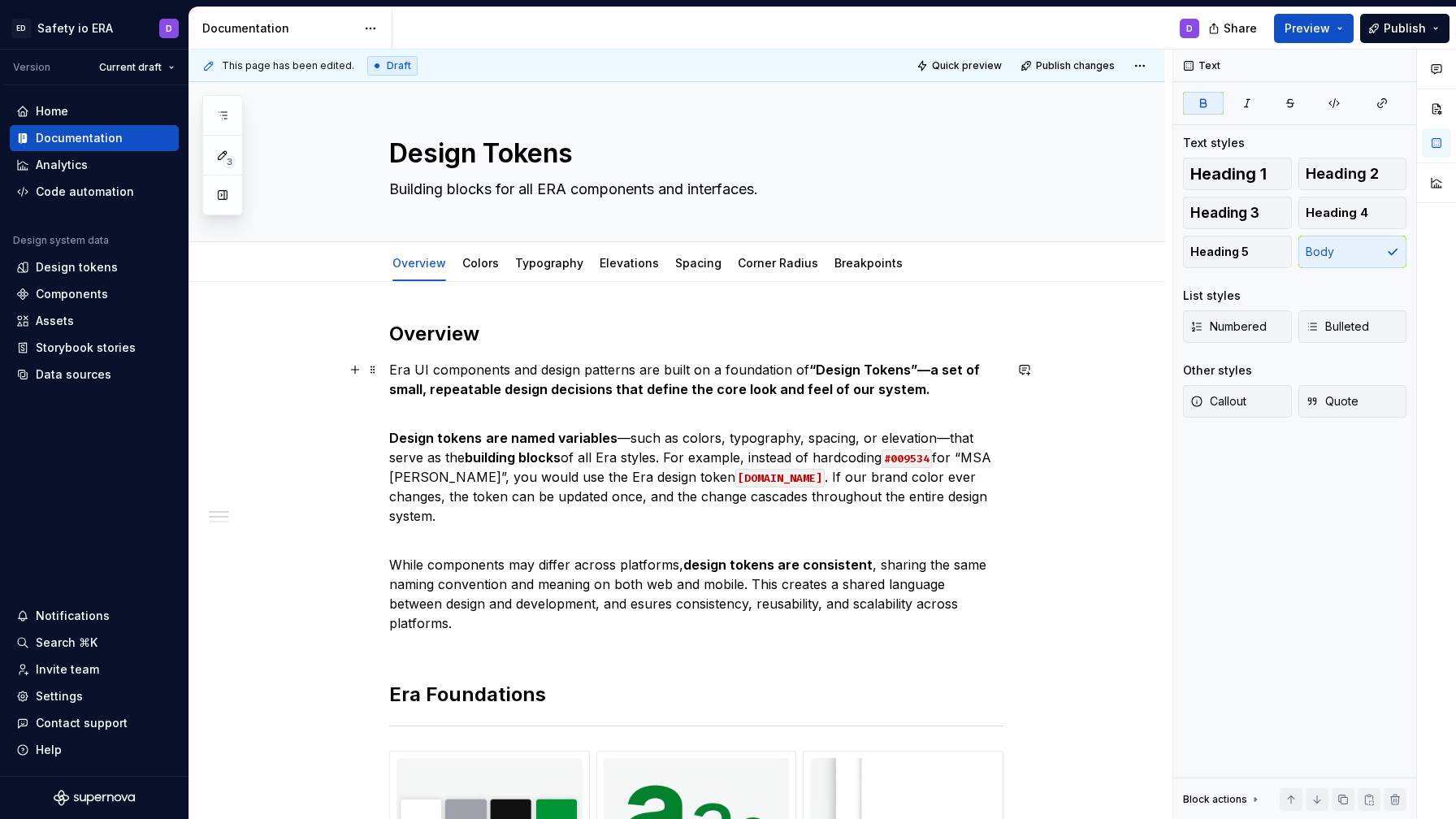
click at [396, 371] on p "Era UI components and design patterns are built on a foundation of “Design Toke…" at bounding box center [695, 380] width 614 height 39
drag, startPoint x: 433, startPoint y: 456, endPoint x: 533, endPoint y: 460, distance: 100.1
click at [533, 460] on p "Design tokens are named variables —such as colors, typography, spacing, or elev…" at bounding box center [695, 467] width 614 height 117
click at [627, 486] on p "Design tokens are named variables —such as colors, typography, spacing, or elev…" at bounding box center [695, 467] width 614 height 117
click at [620, 416] on p "Design tokens are named variables —such as colors, typography, spacing, or elev…" at bounding box center [695, 467] width 614 height 117
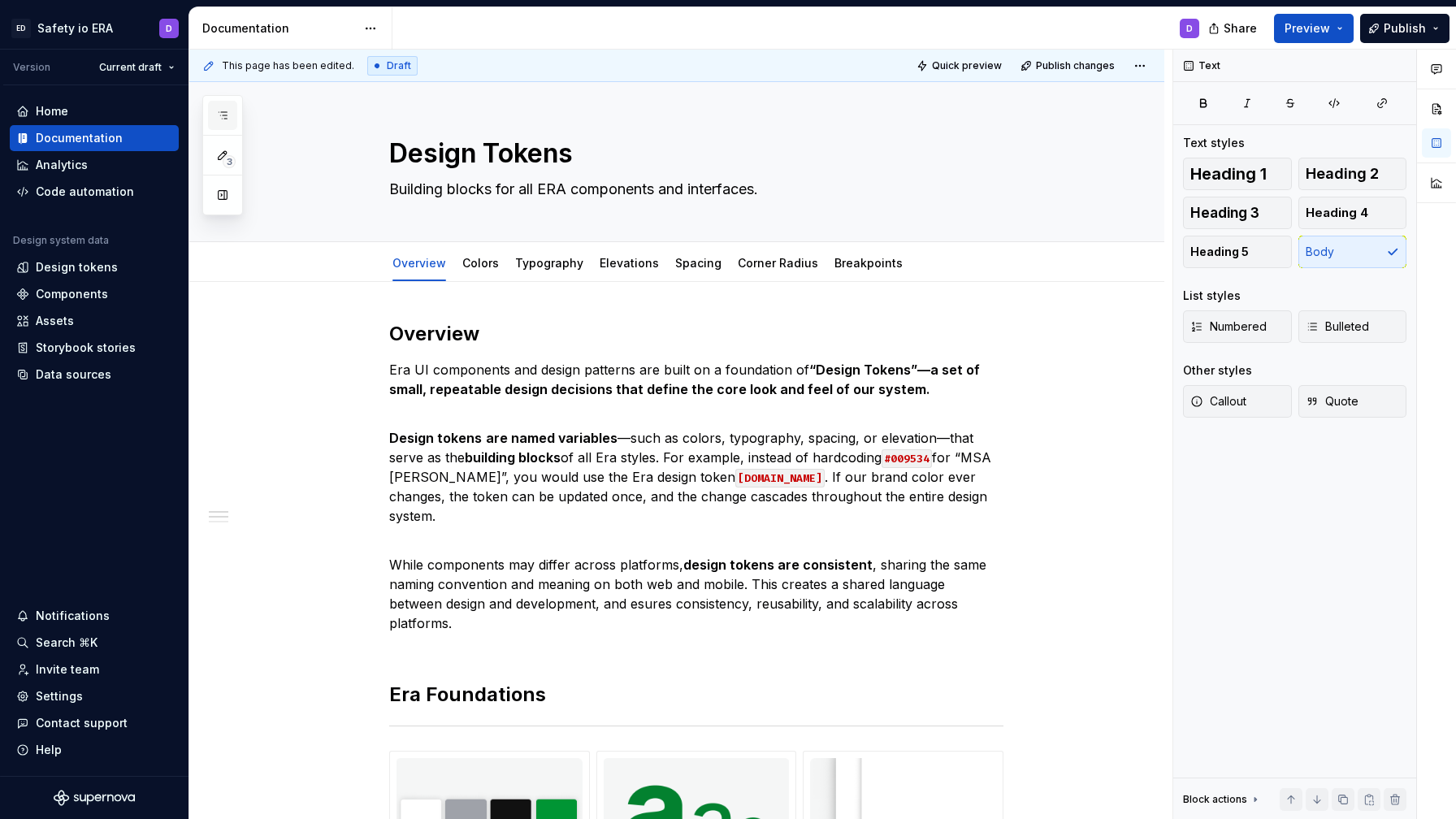
click at [231, 108] on button "button" at bounding box center [223, 115] width 29 height 30
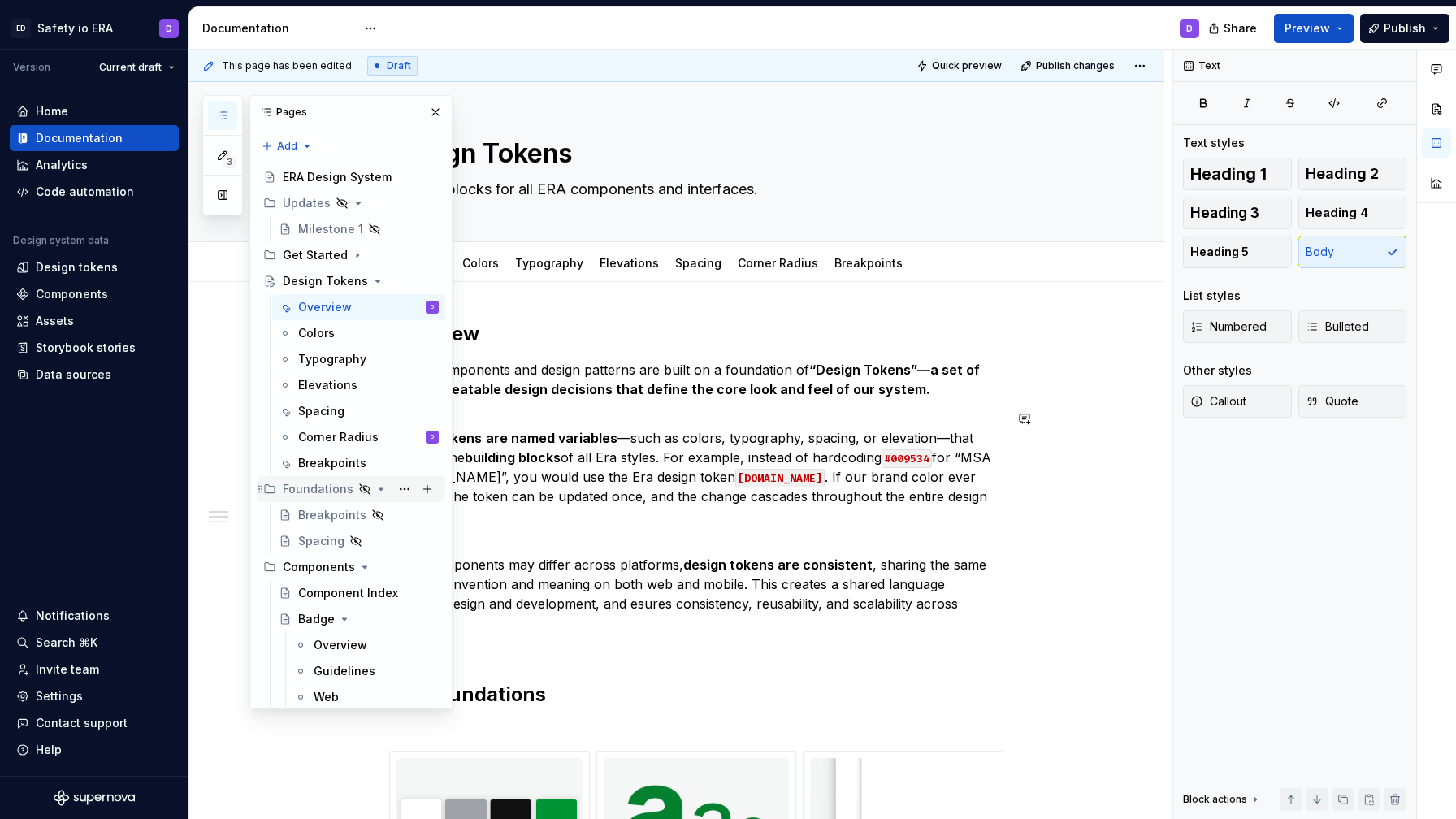
click at [360, 488] on icon "Page tree" at bounding box center [365, 489] width 10 height 10
click at [366, 489] on icon "Page tree" at bounding box center [365, 489] width 13 height 13
click at [403, 487] on button "Page tree" at bounding box center [404, 489] width 22 height 22
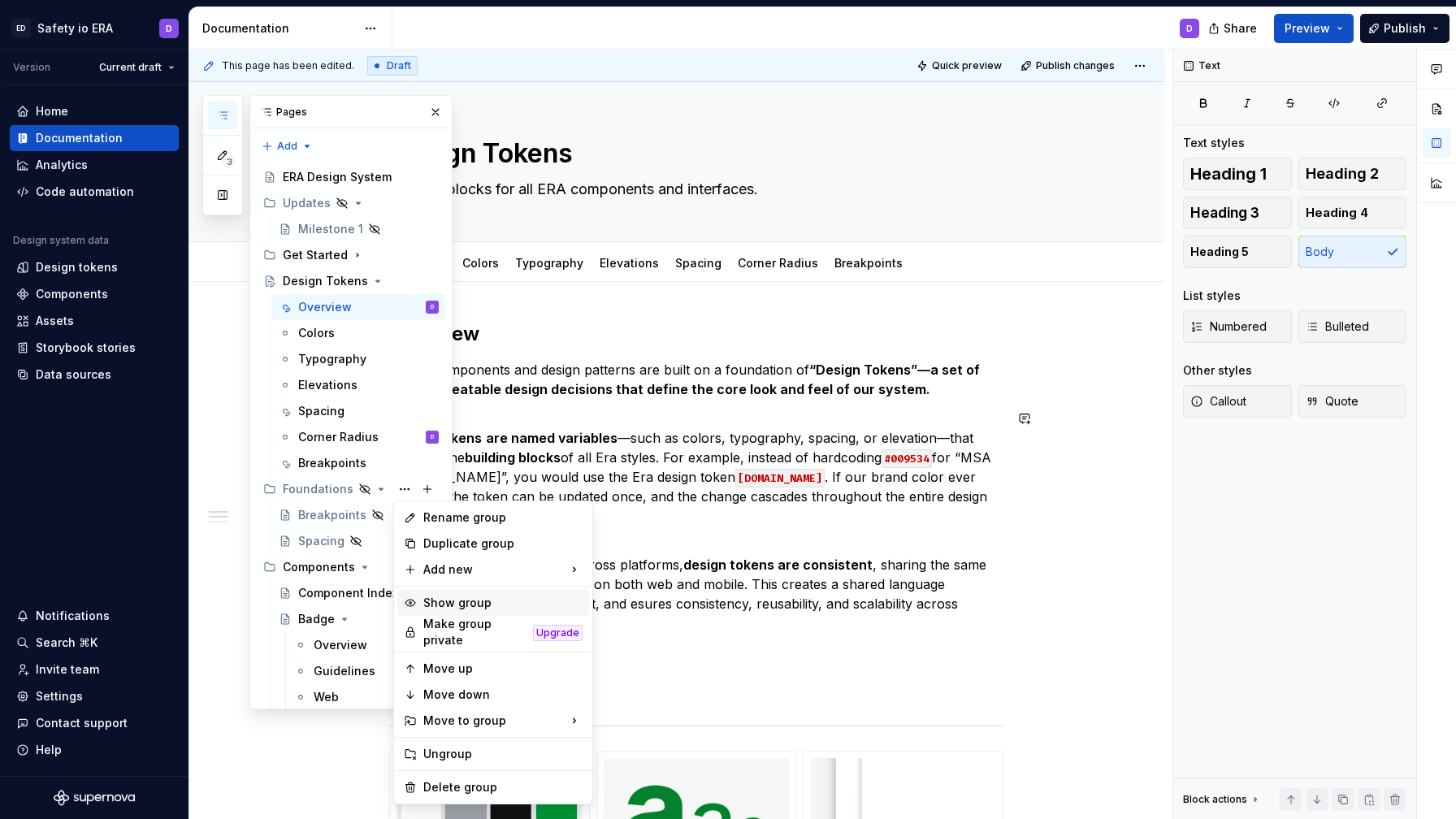
click at [457, 606] on div "Show group" at bounding box center [503, 603] width 159 height 16
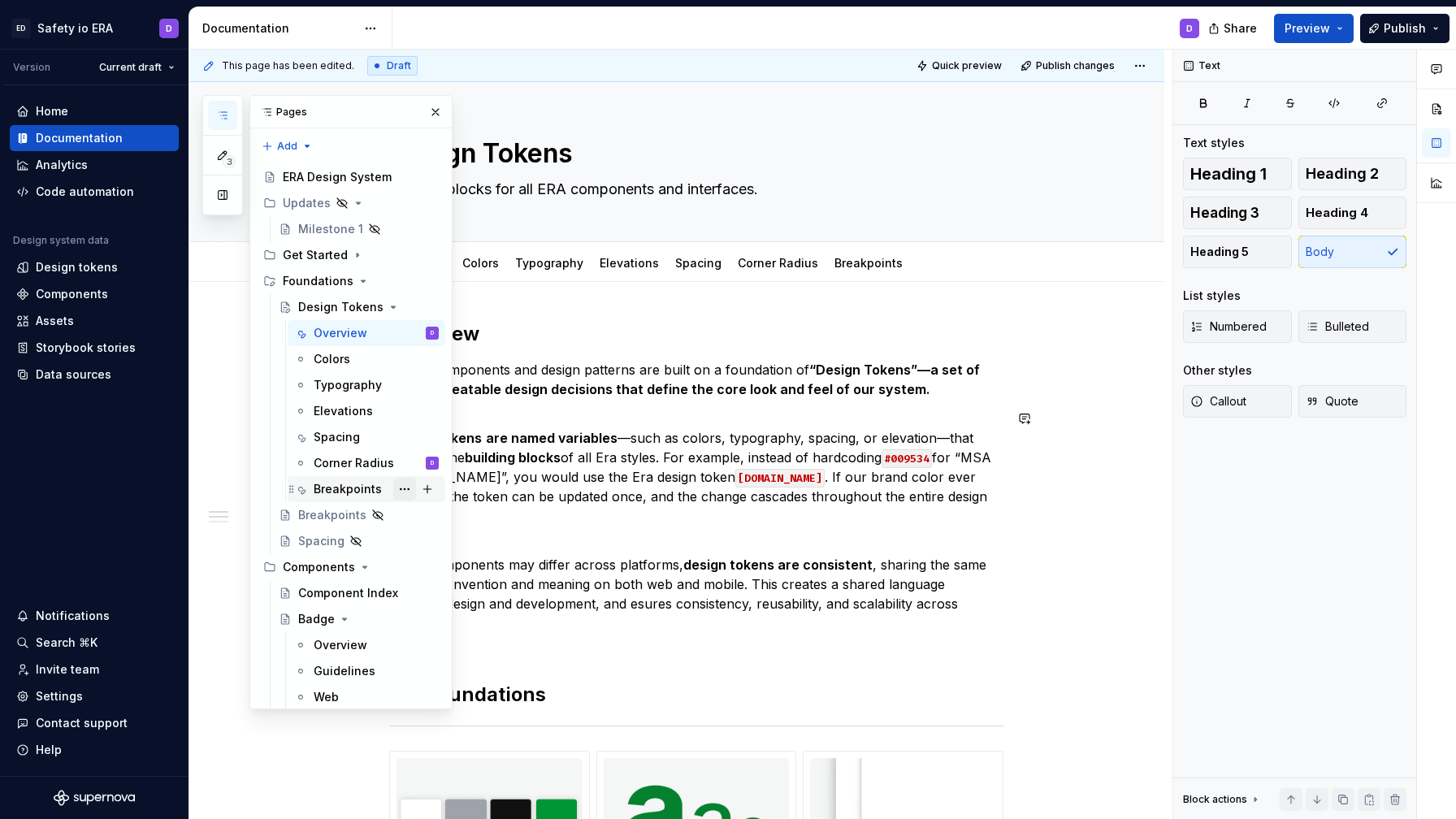
click at [403, 488] on button "Page tree" at bounding box center [404, 489] width 22 height 22
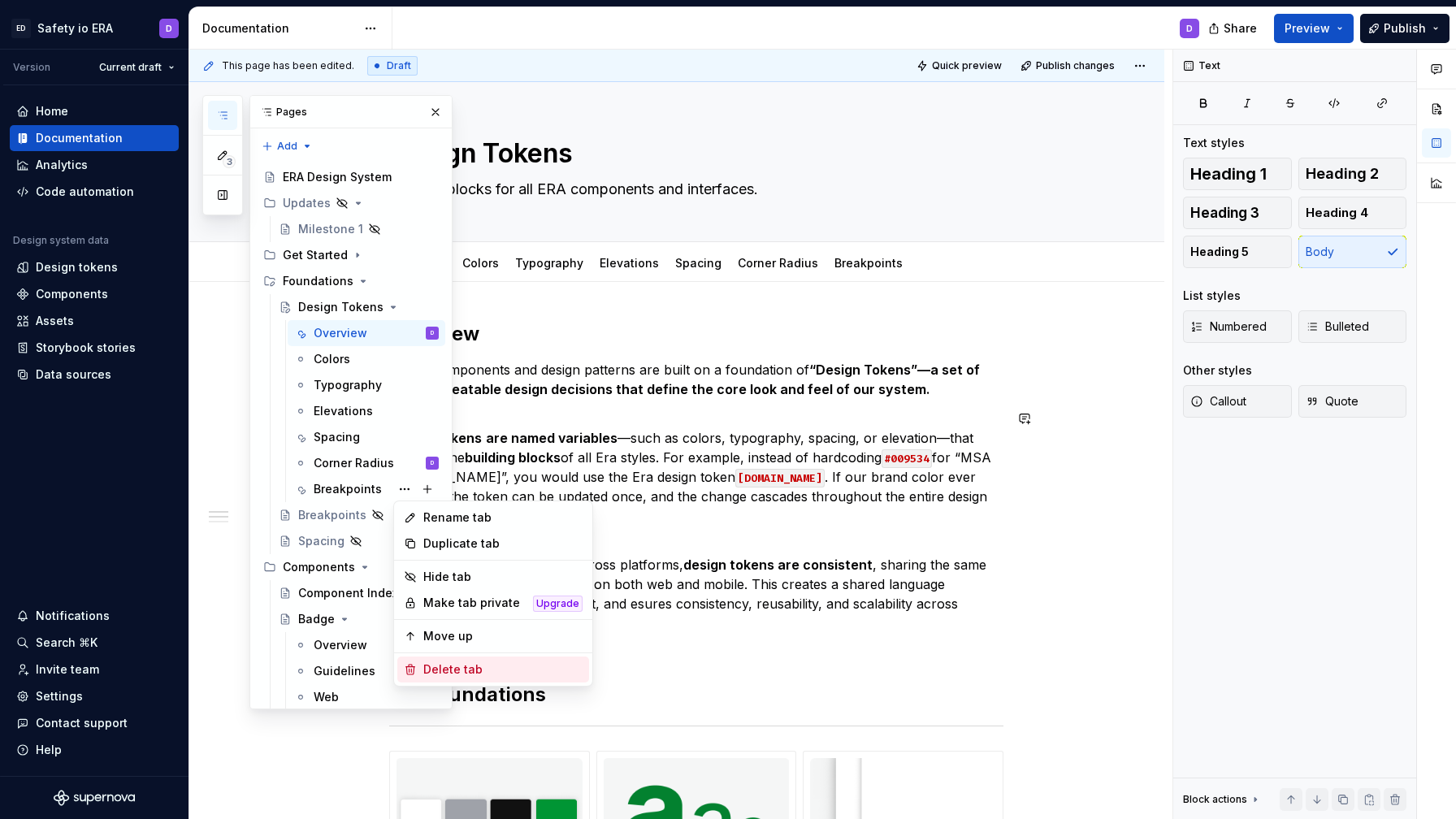
click at [441, 674] on div "Delete tab" at bounding box center [503, 670] width 159 height 16
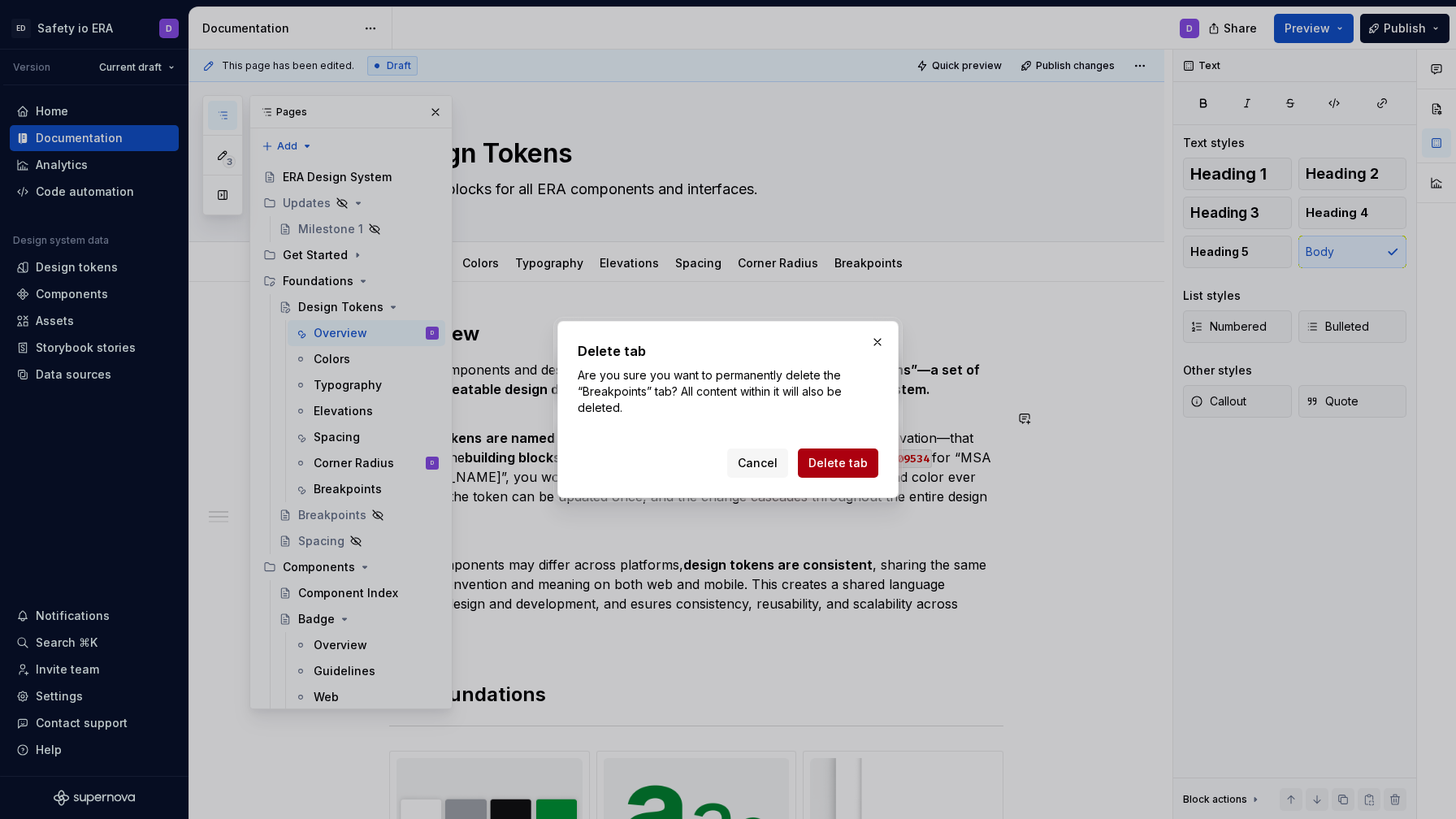
click at [853, 474] on button "Delete tab" at bounding box center [838, 463] width 80 height 30
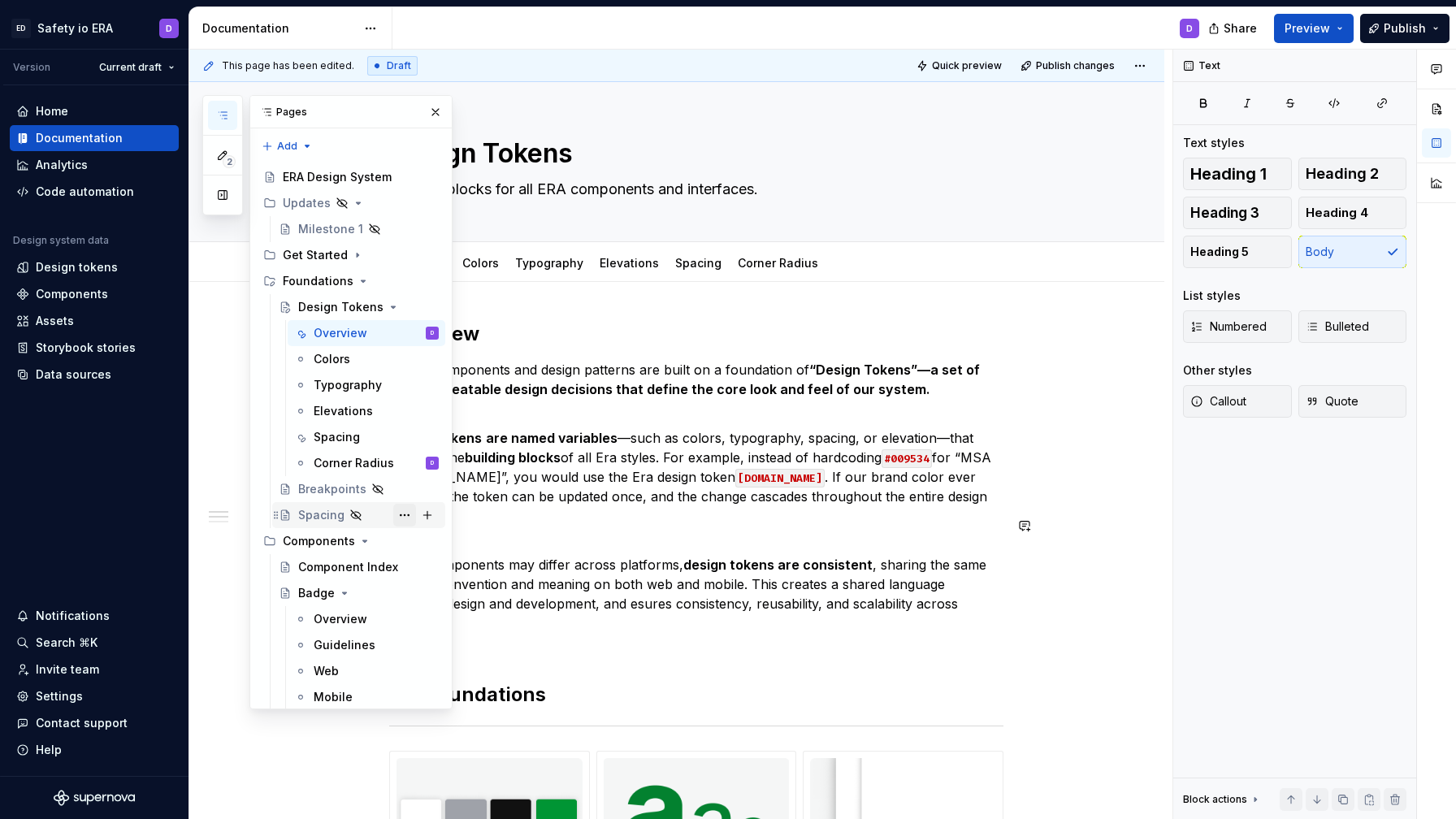
click at [403, 514] on button "Page tree" at bounding box center [404, 515] width 22 height 22
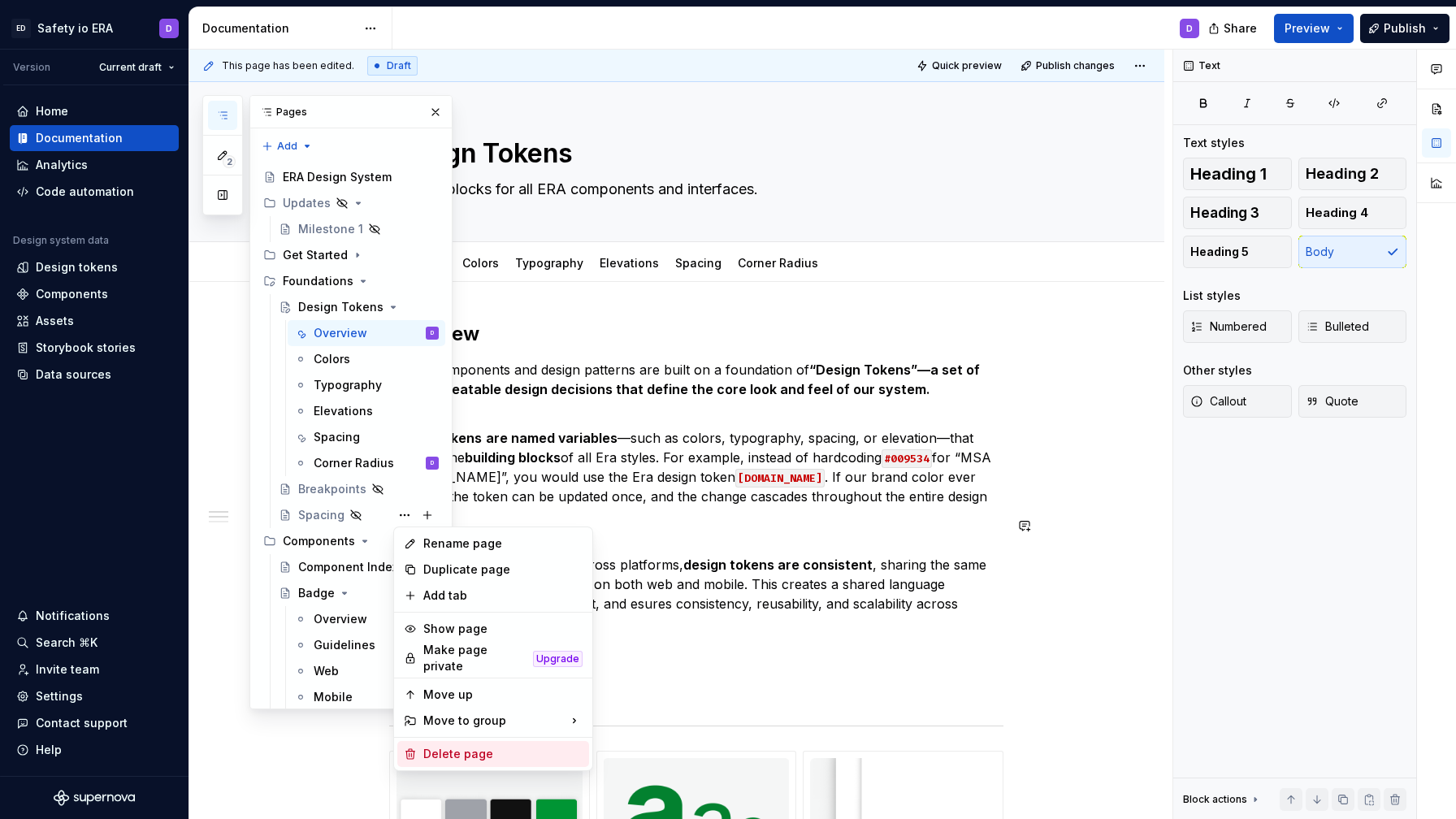
click at [466, 746] on div "Delete page" at bounding box center [503, 754] width 159 height 16
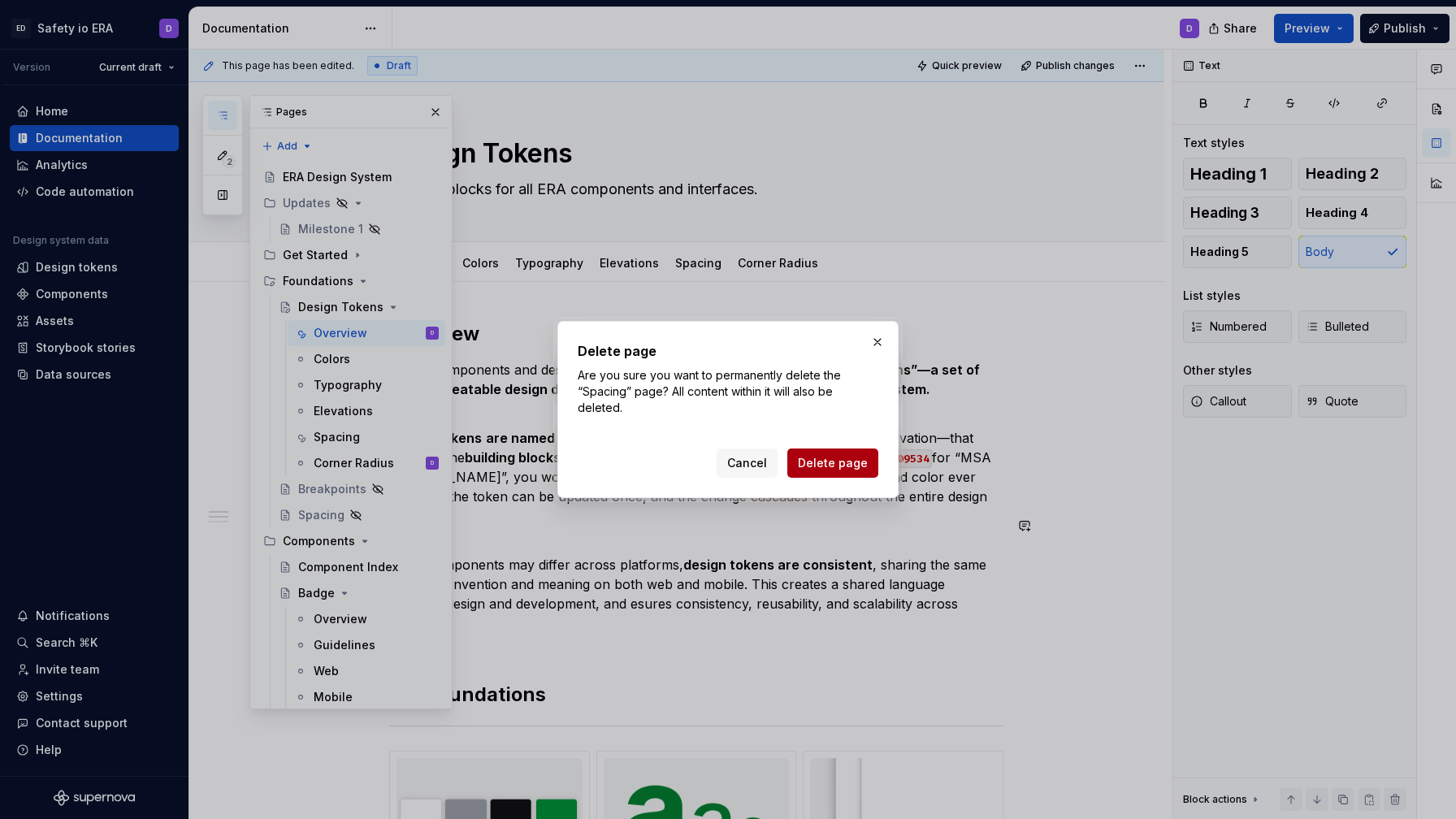
click at [831, 469] on span "Delete page" at bounding box center [833, 463] width 70 height 16
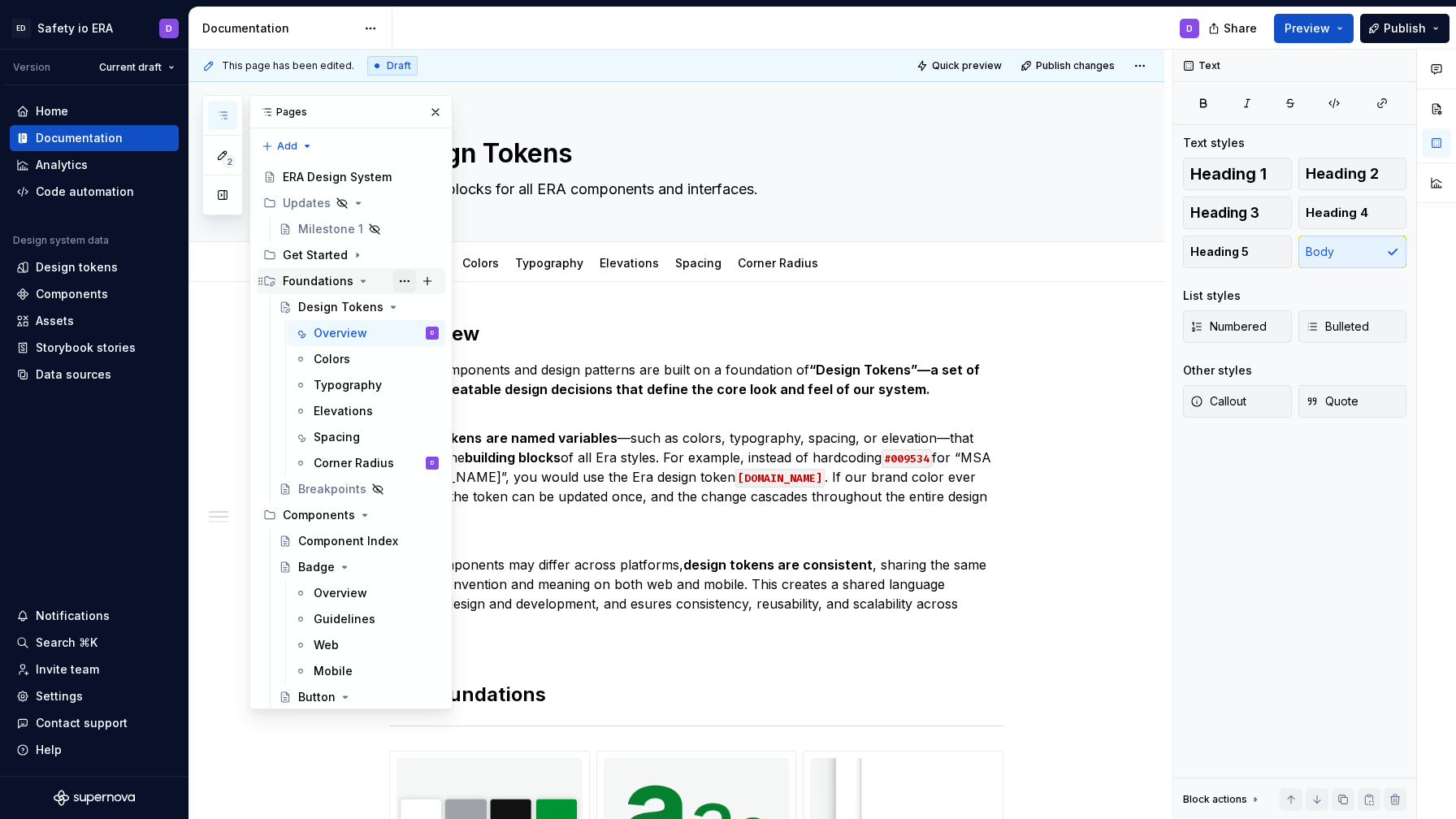
click at [401, 283] on button "Page tree" at bounding box center [404, 281] width 22 height 22
type textarea "*"
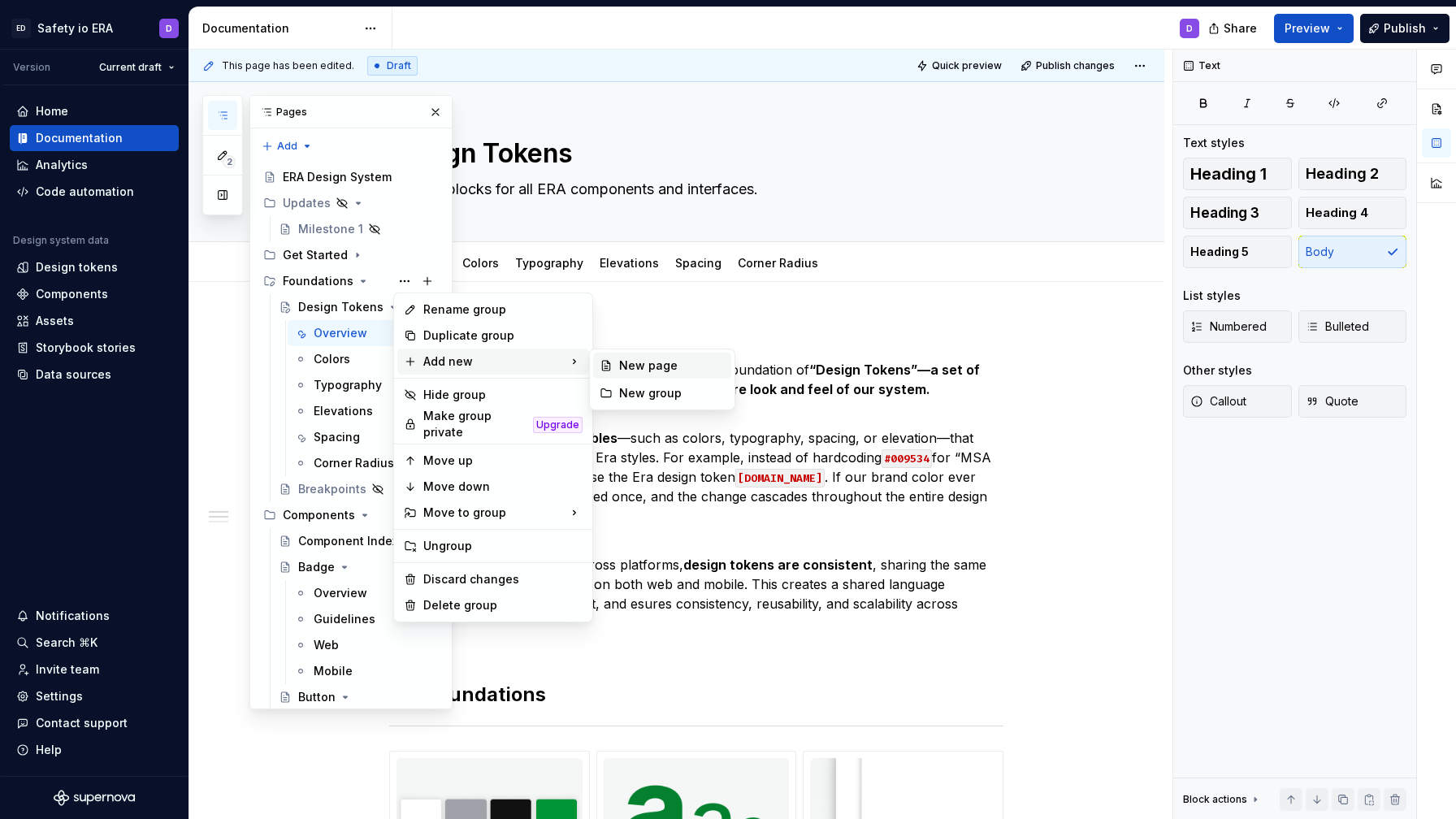
click at [653, 367] on div "New page" at bounding box center [672, 366] width 105 height 16
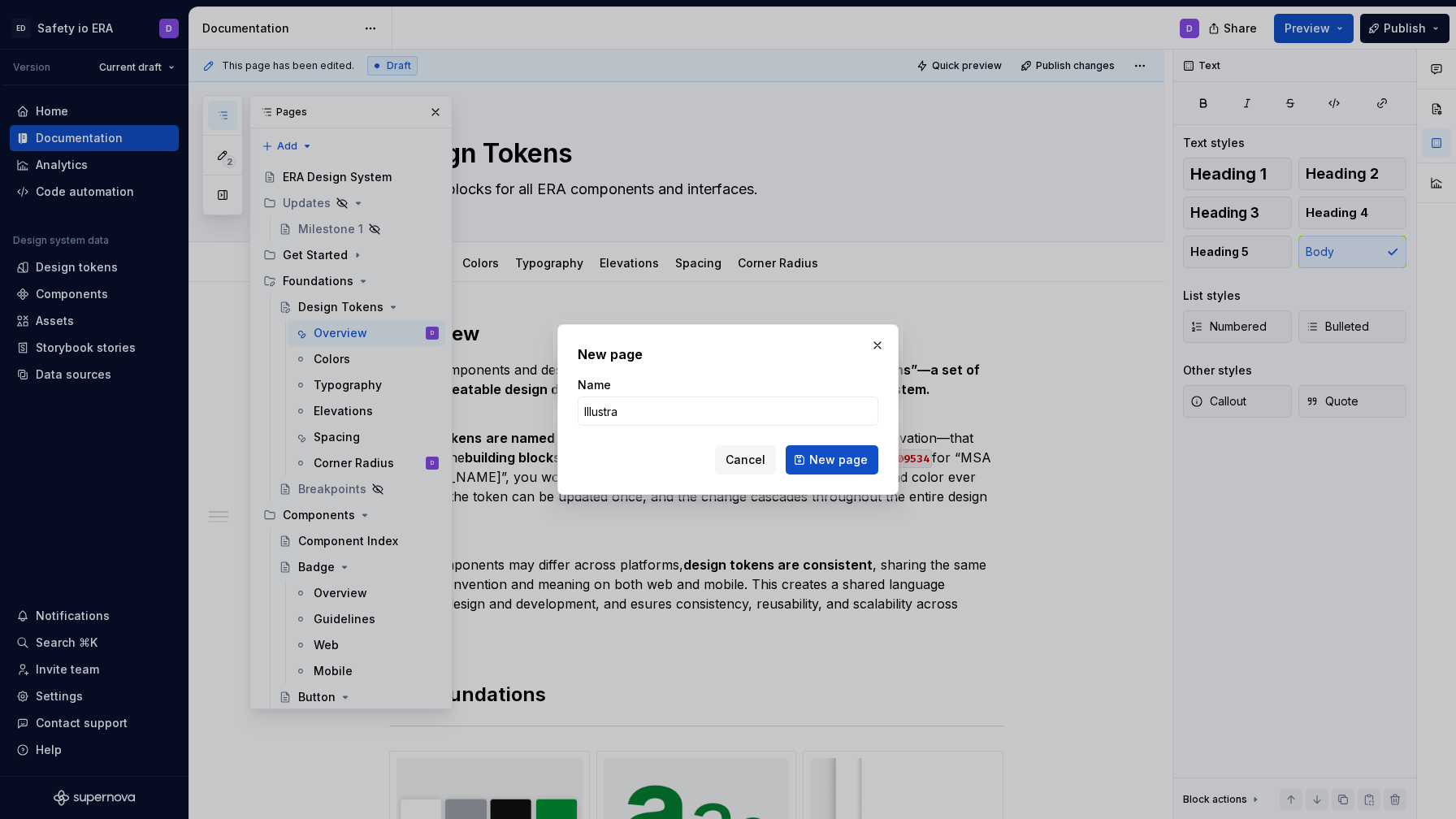
type input "Illustrat"
type textarea "*"
type input "Illustrations"
click at [841, 458] on span "New page" at bounding box center [837, 460] width 58 height 16
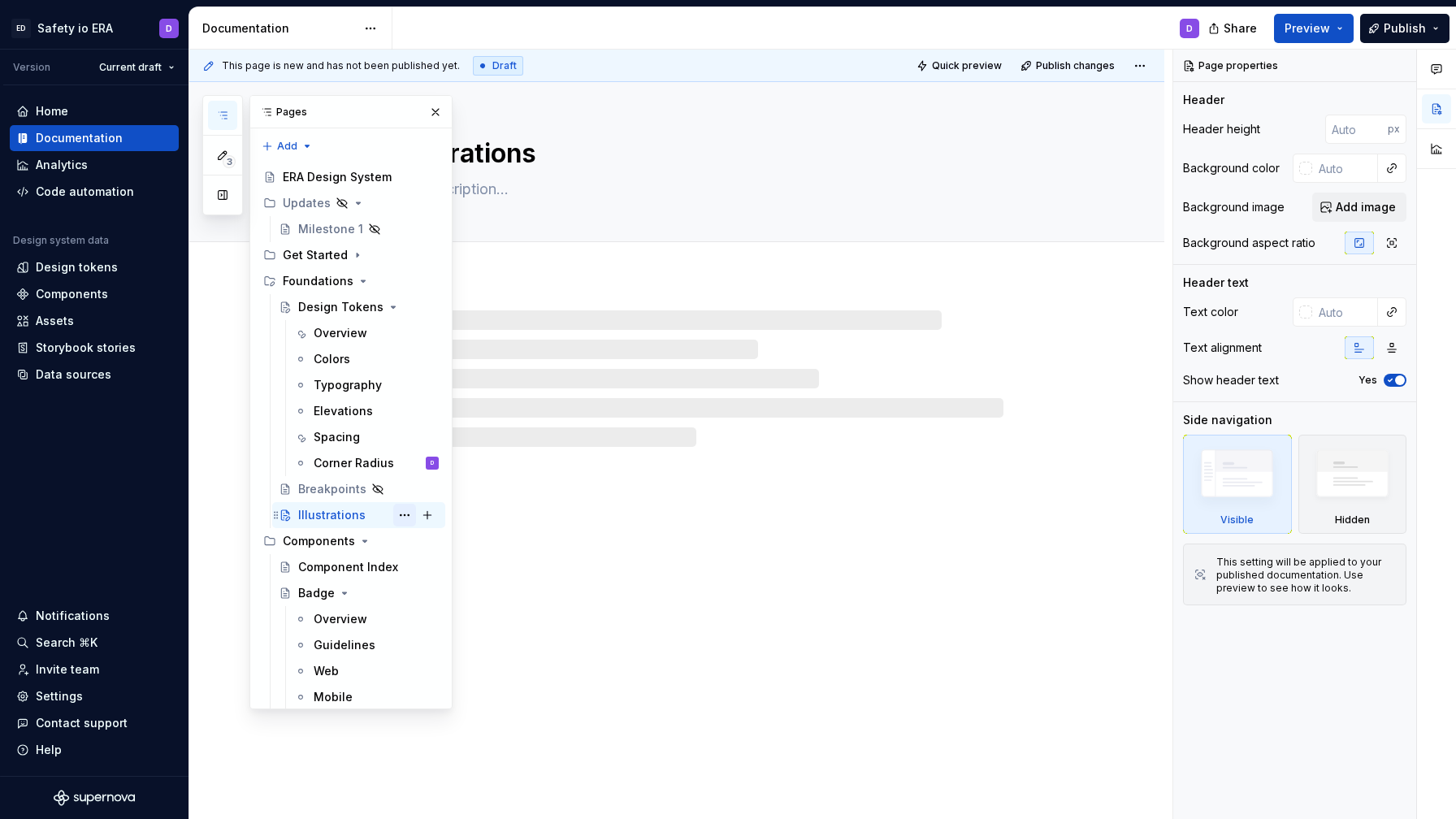
click at [409, 514] on button "Page tree" at bounding box center [404, 515] width 22 height 22
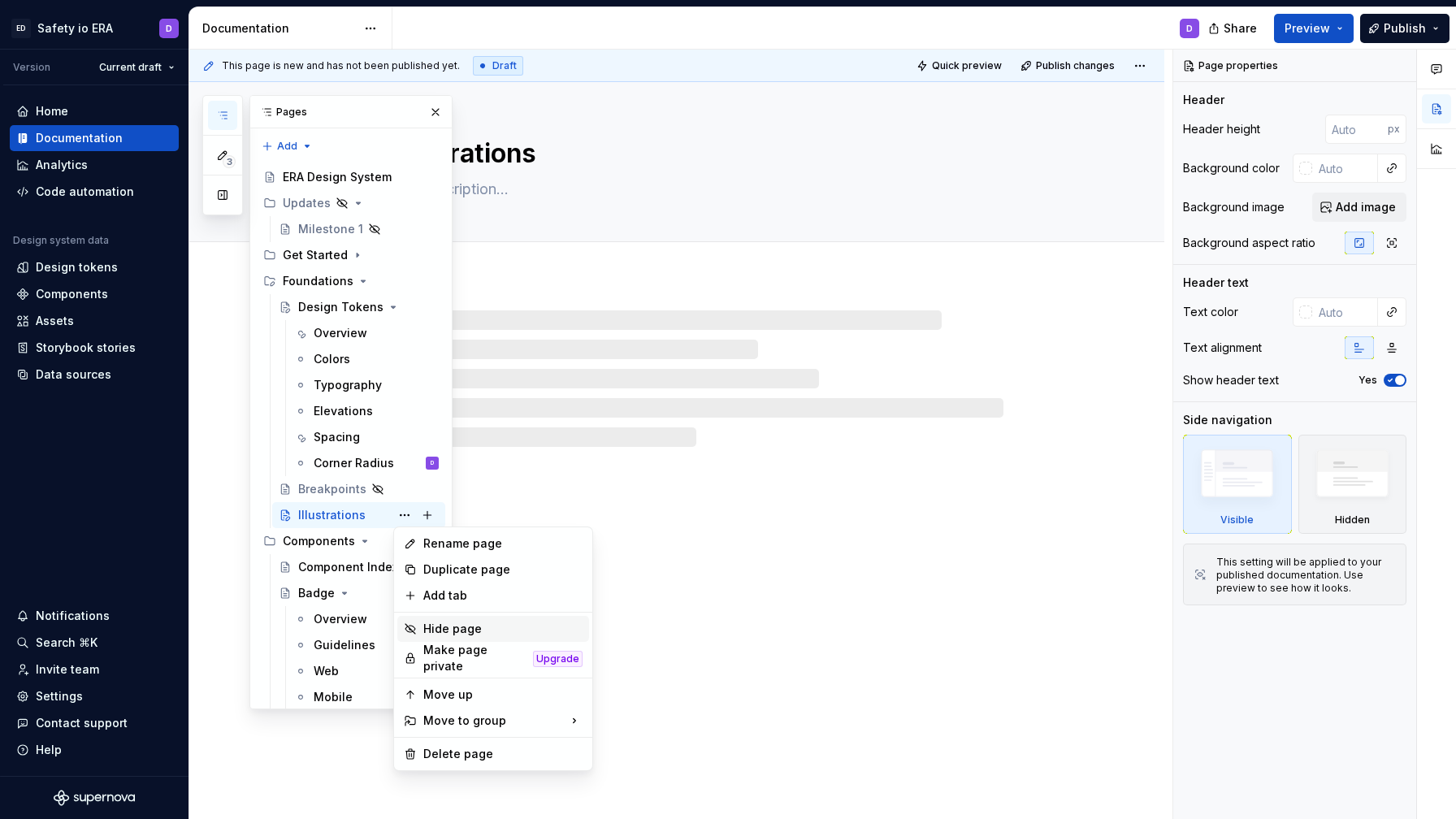
click at [460, 625] on div "Hide page" at bounding box center [503, 629] width 159 height 16
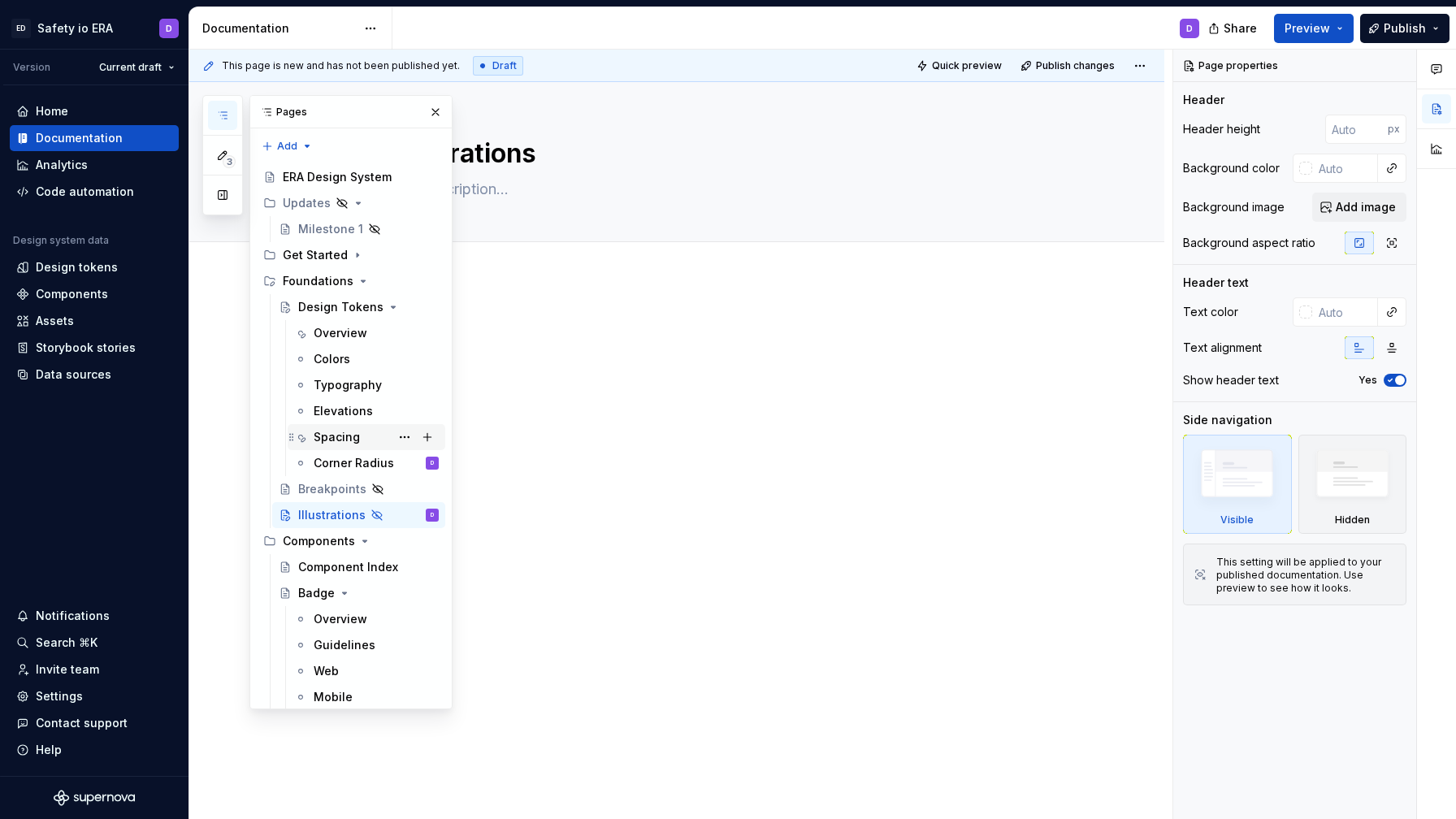
click at [344, 435] on div "Spacing" at bounding box center [337, 437] width 46 height 16
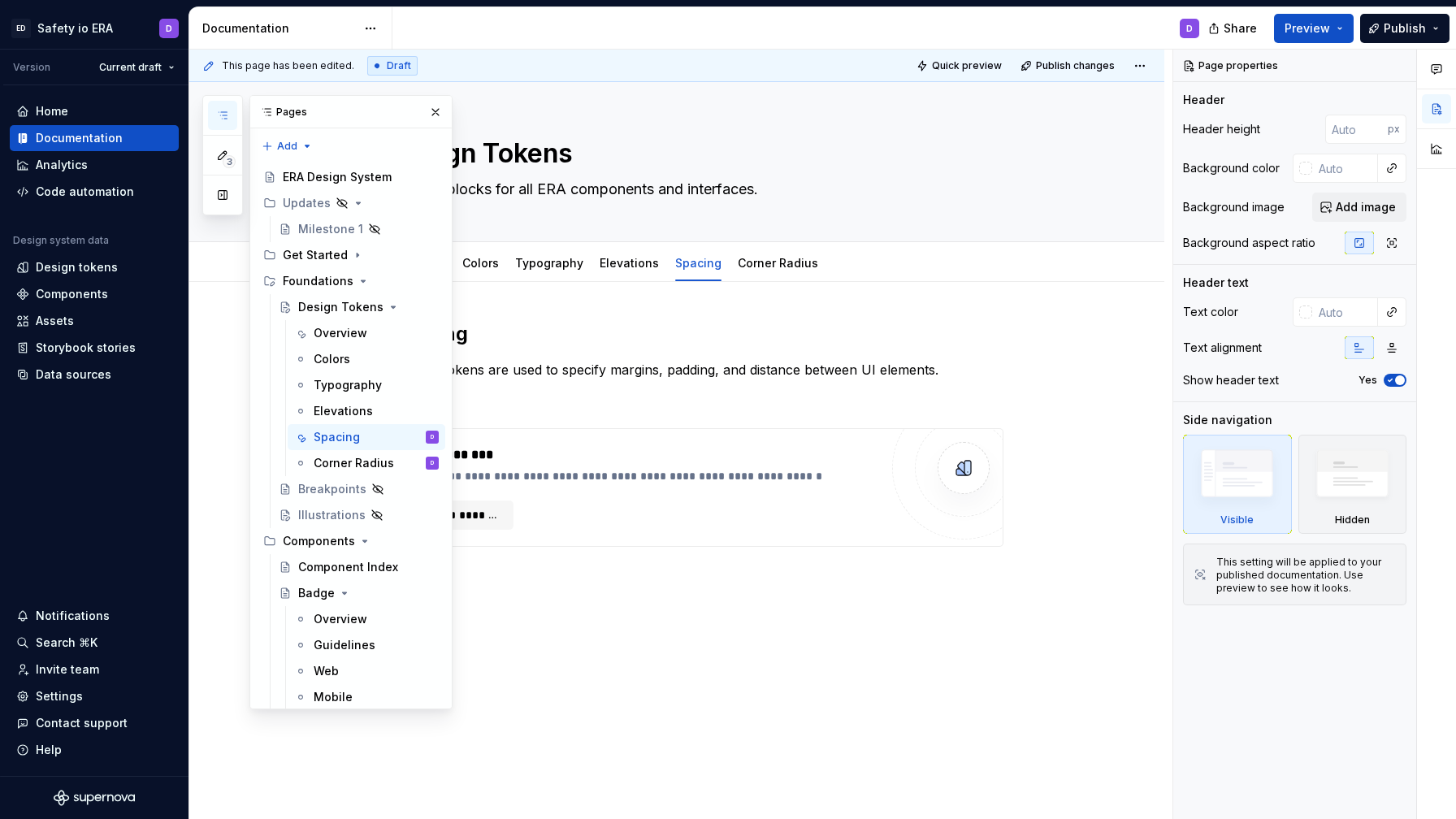
click at [652, 344] on h2 "Spacing" at bounding box center [695, 334] width 614 height 26
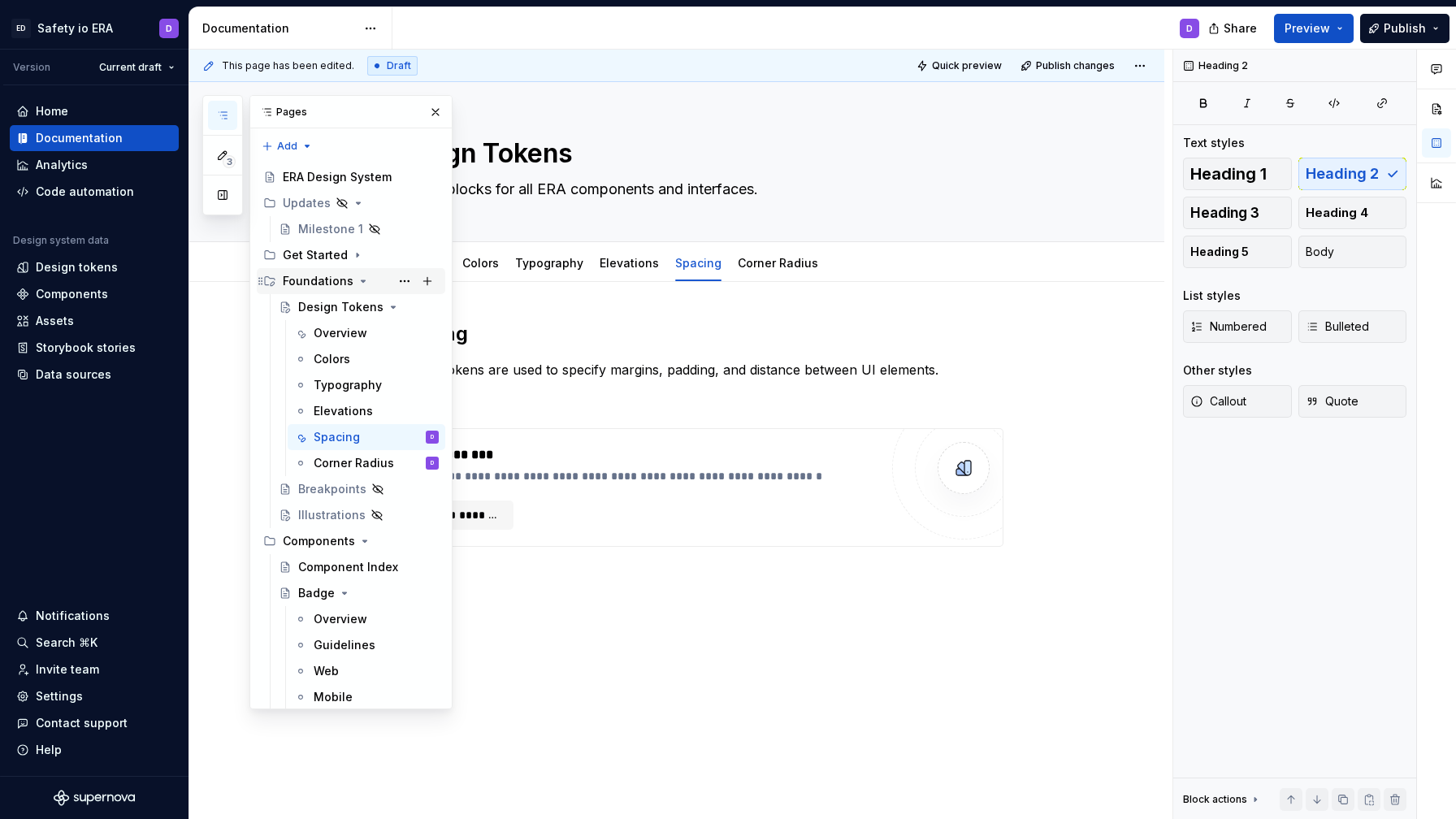
click at [308, 282] on div "Foundations" at bounding box center [317, 281] width 71 height 16
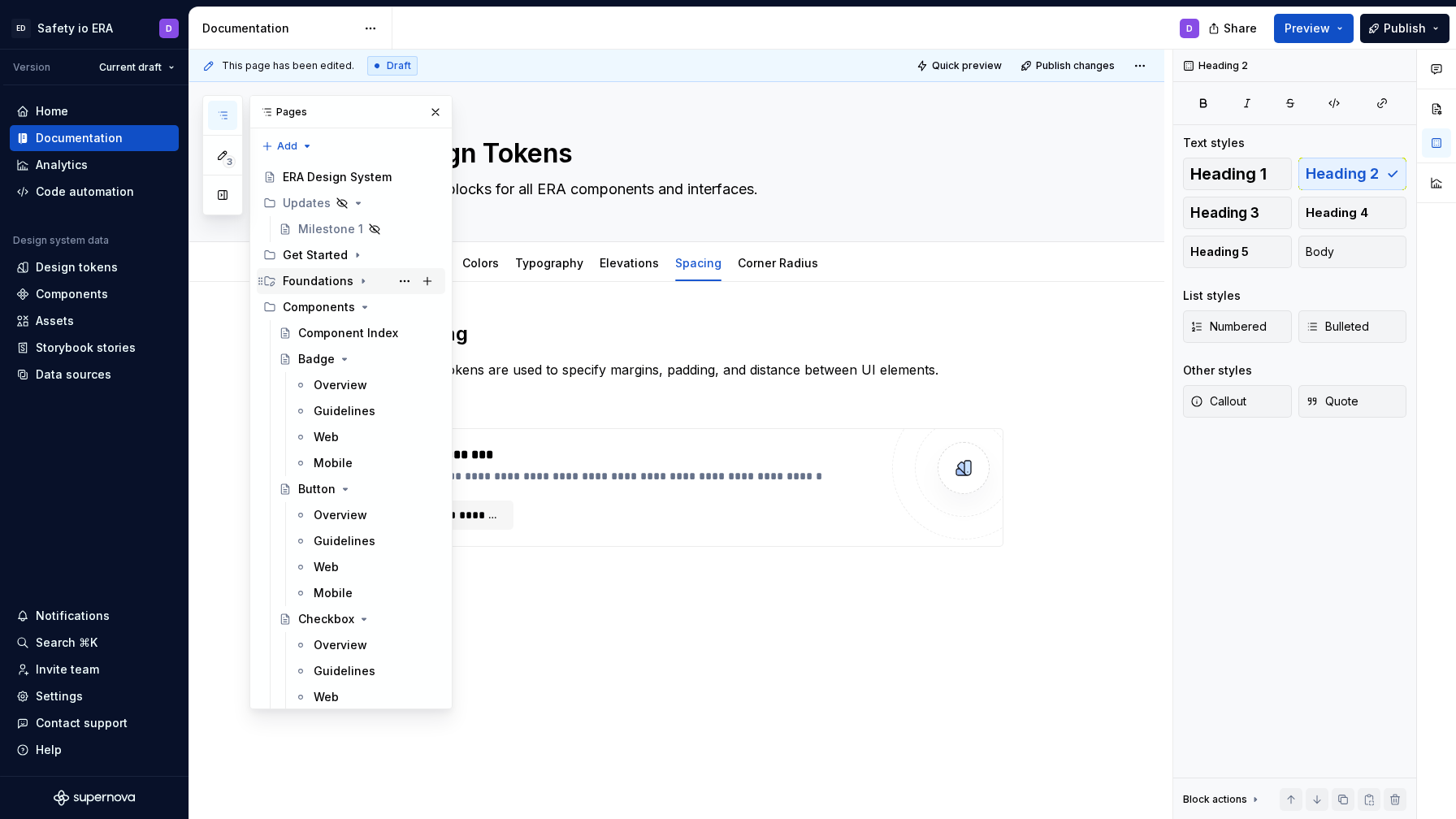
click at [316, 284] on div "Foundations" at bounding box center [317, 281] width 71 height 16
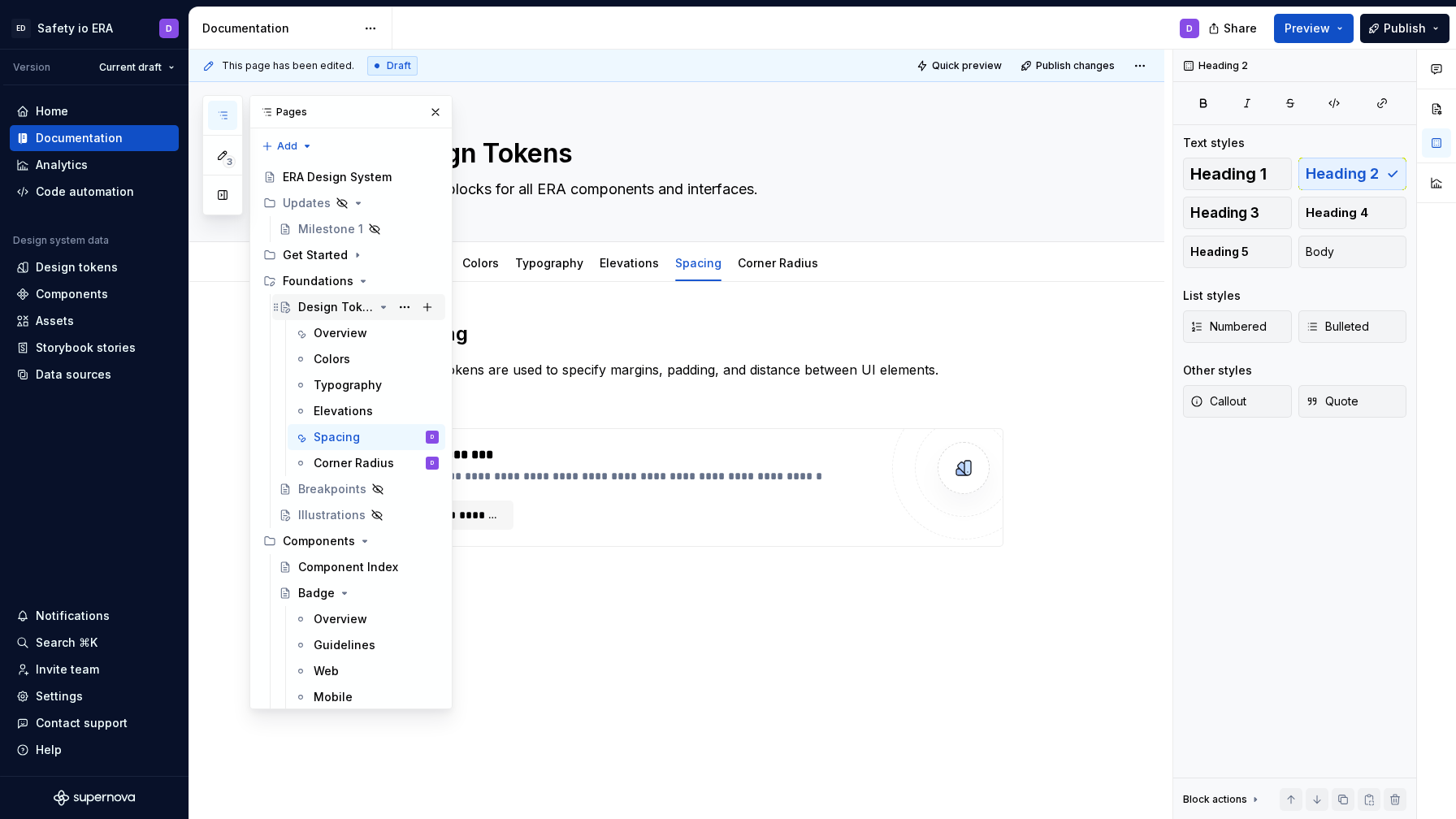
click at [324, 308] on div "Design Tokens" at bounding box center [336, 308] width 76 height 16
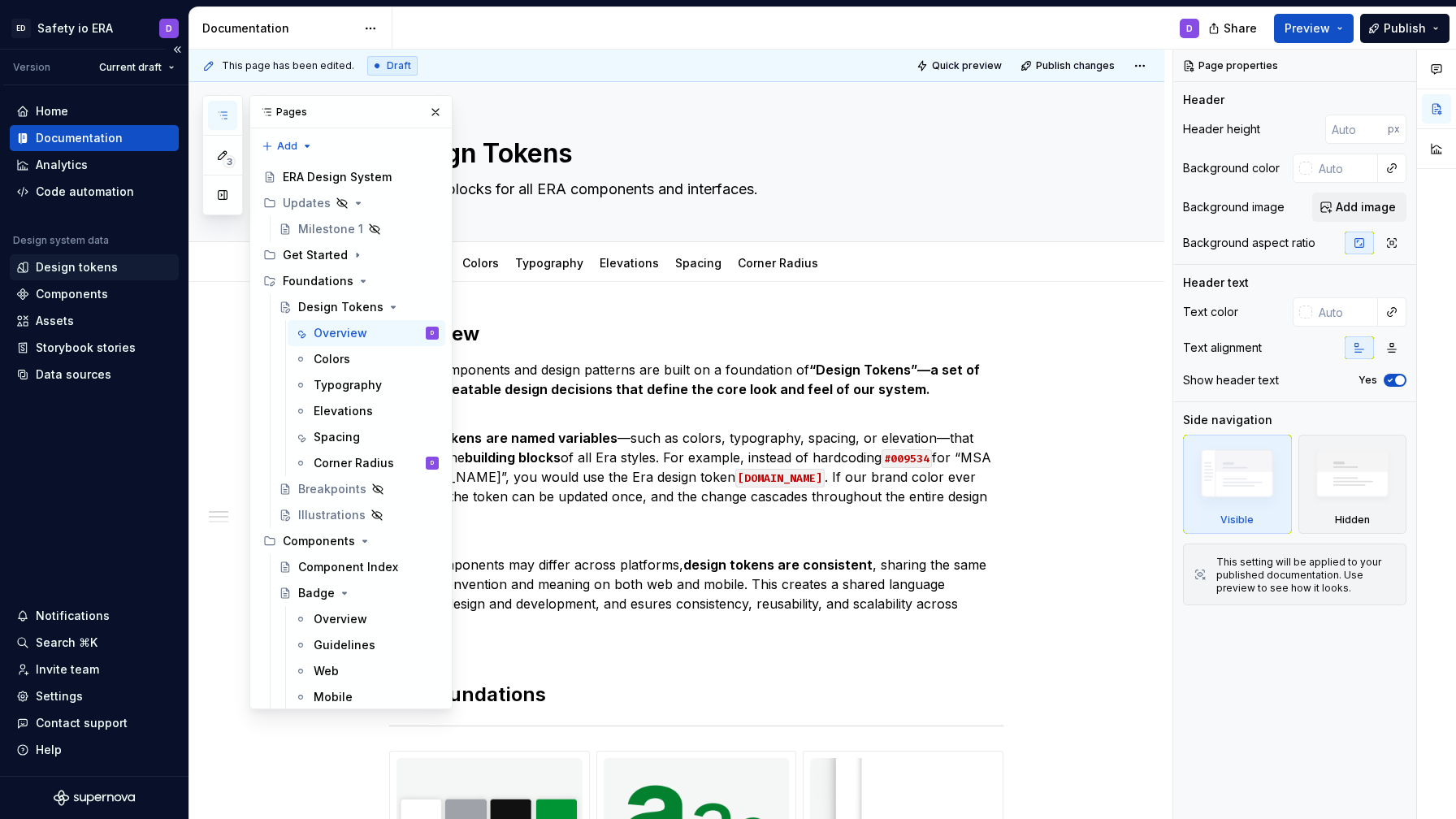
click at [81, 261] on div "Design tokens" at bounding box center [77, 267] width 82 height 16
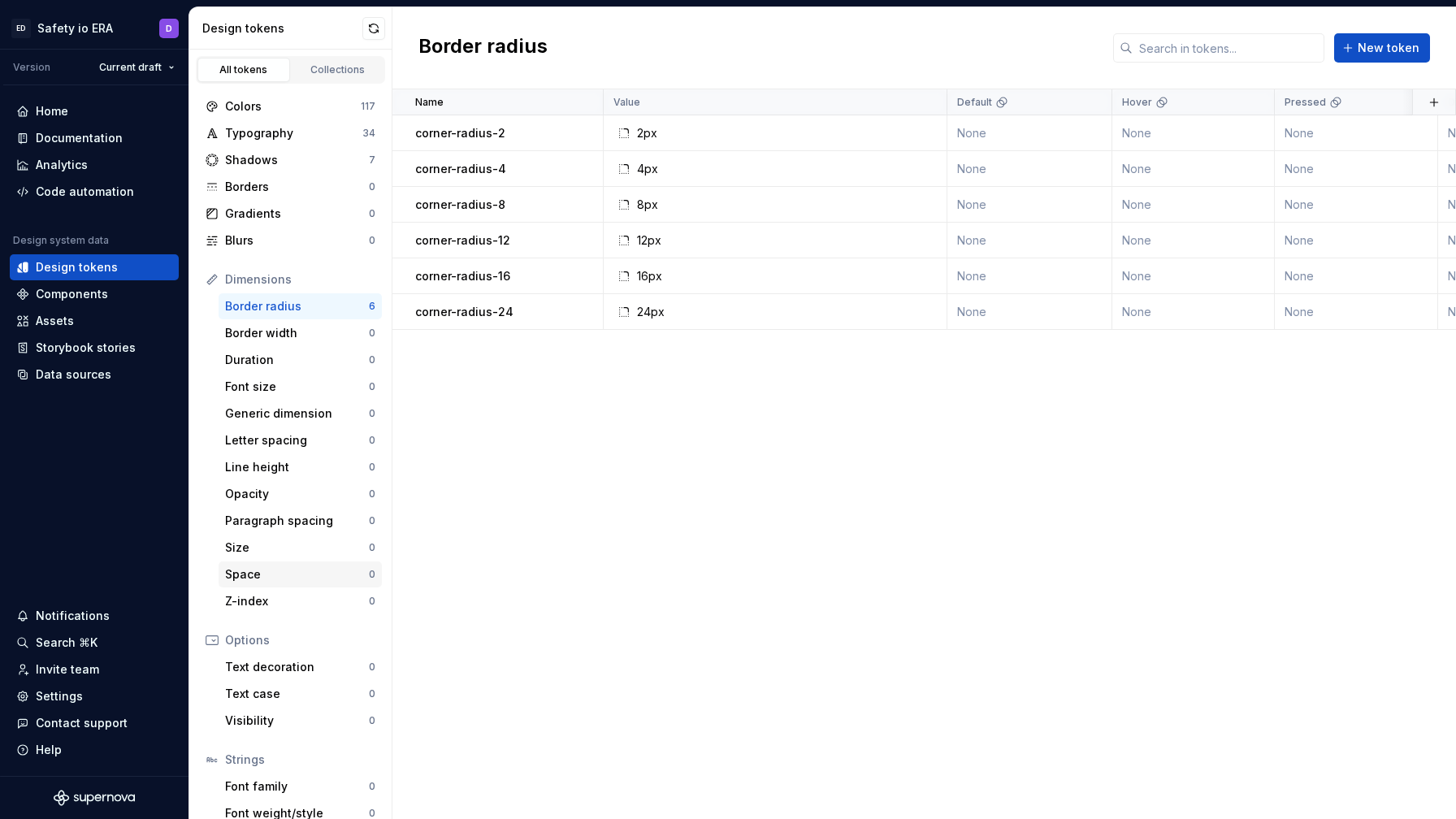
click at [291, 583] on div "Space 0" at bounding box center [300, 574] width 164 height 26
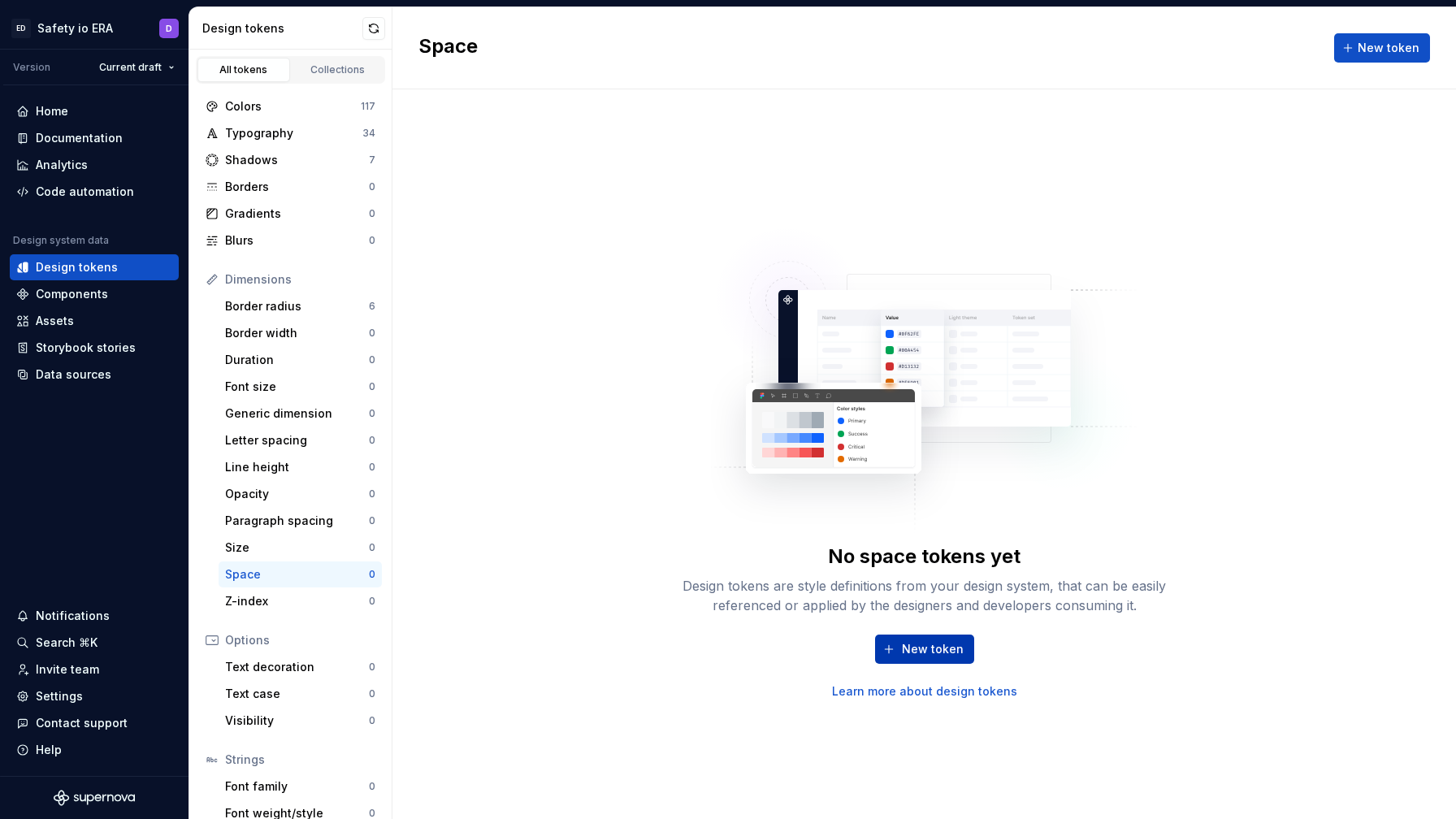
click at [909, 646] on span "New token" at bounding box center [932, 649] width 62 height 16
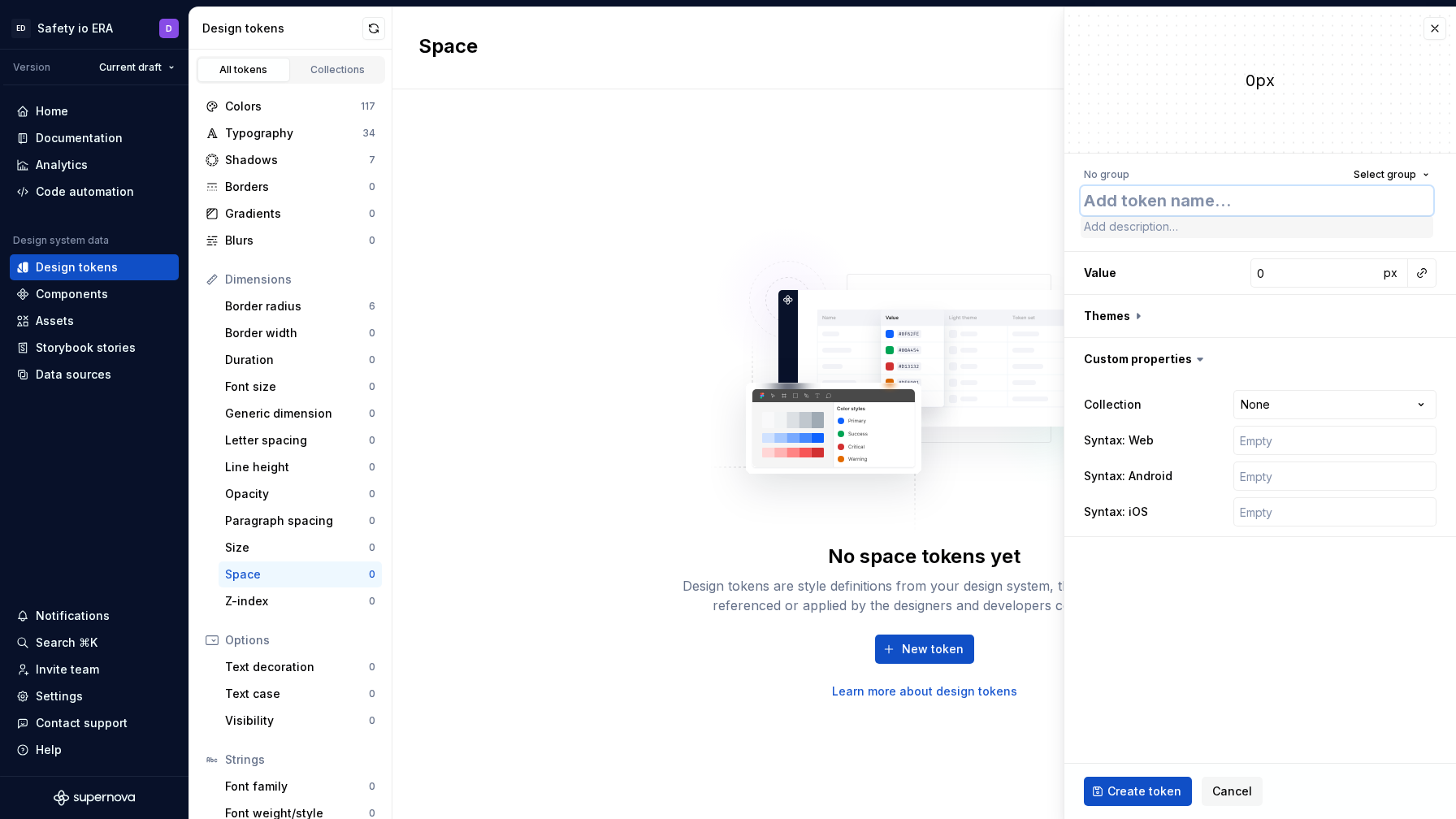
type textarea "*"
type textarea "s"
type textarea "*"
type textarea "sp"
type textarea "*"
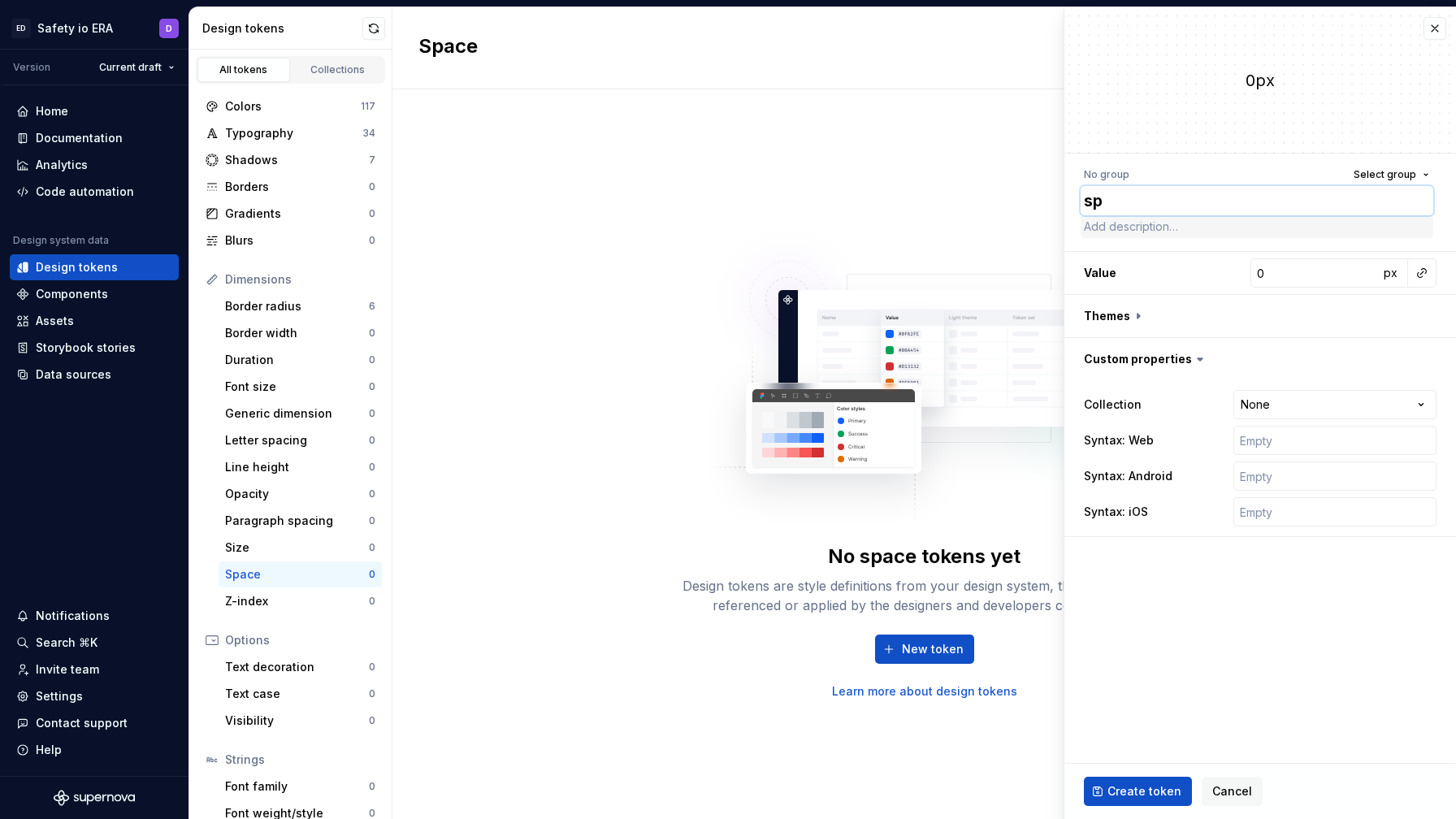
type textarea "spa"
type textarea "*"
type textarea "spac"
type textarea "*"
type textarea "spaci"
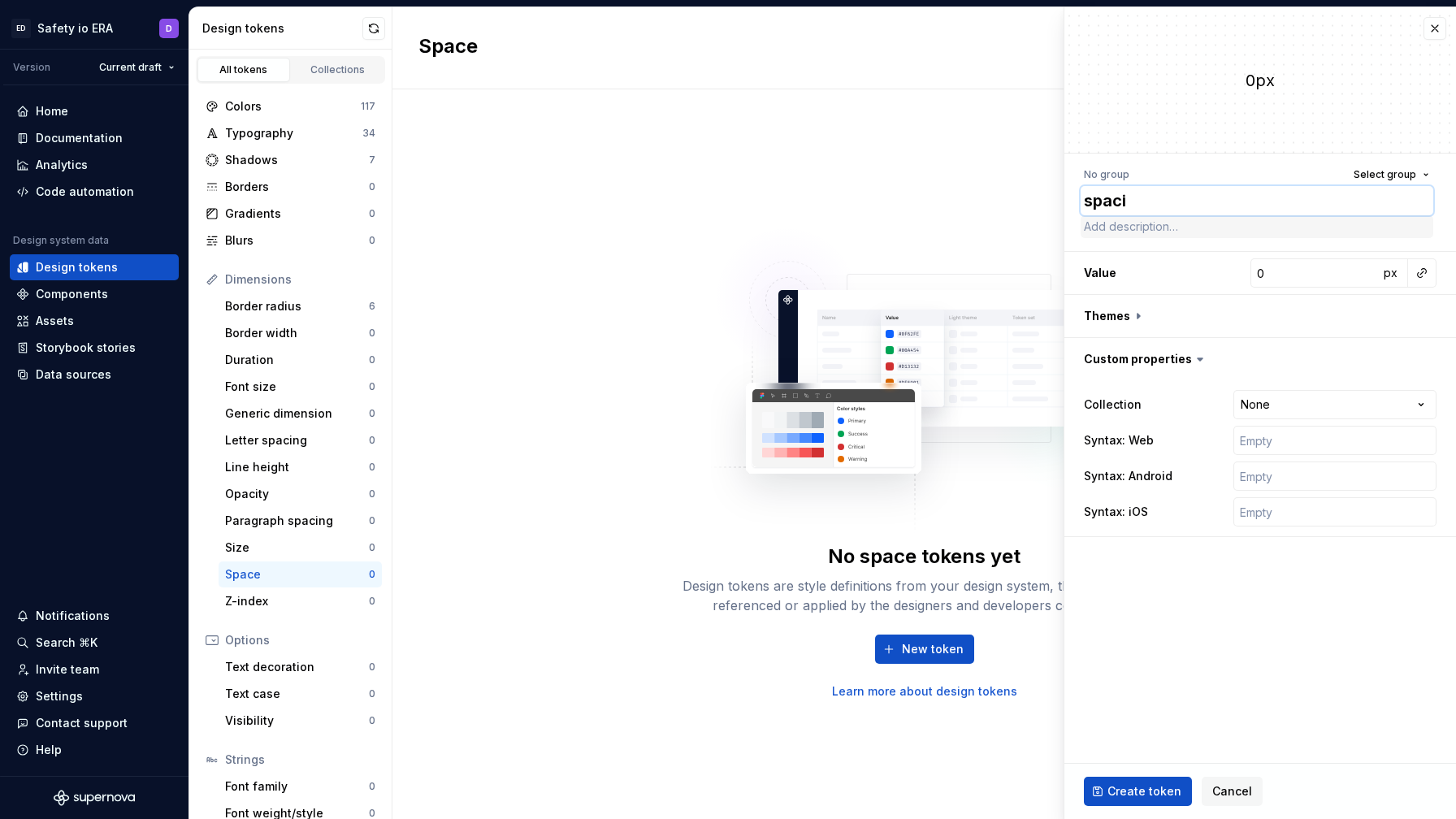
type textarea "*"
type textarea "spacin"
type textarea "*"
type textarea "spacin-"
type textarea "*"
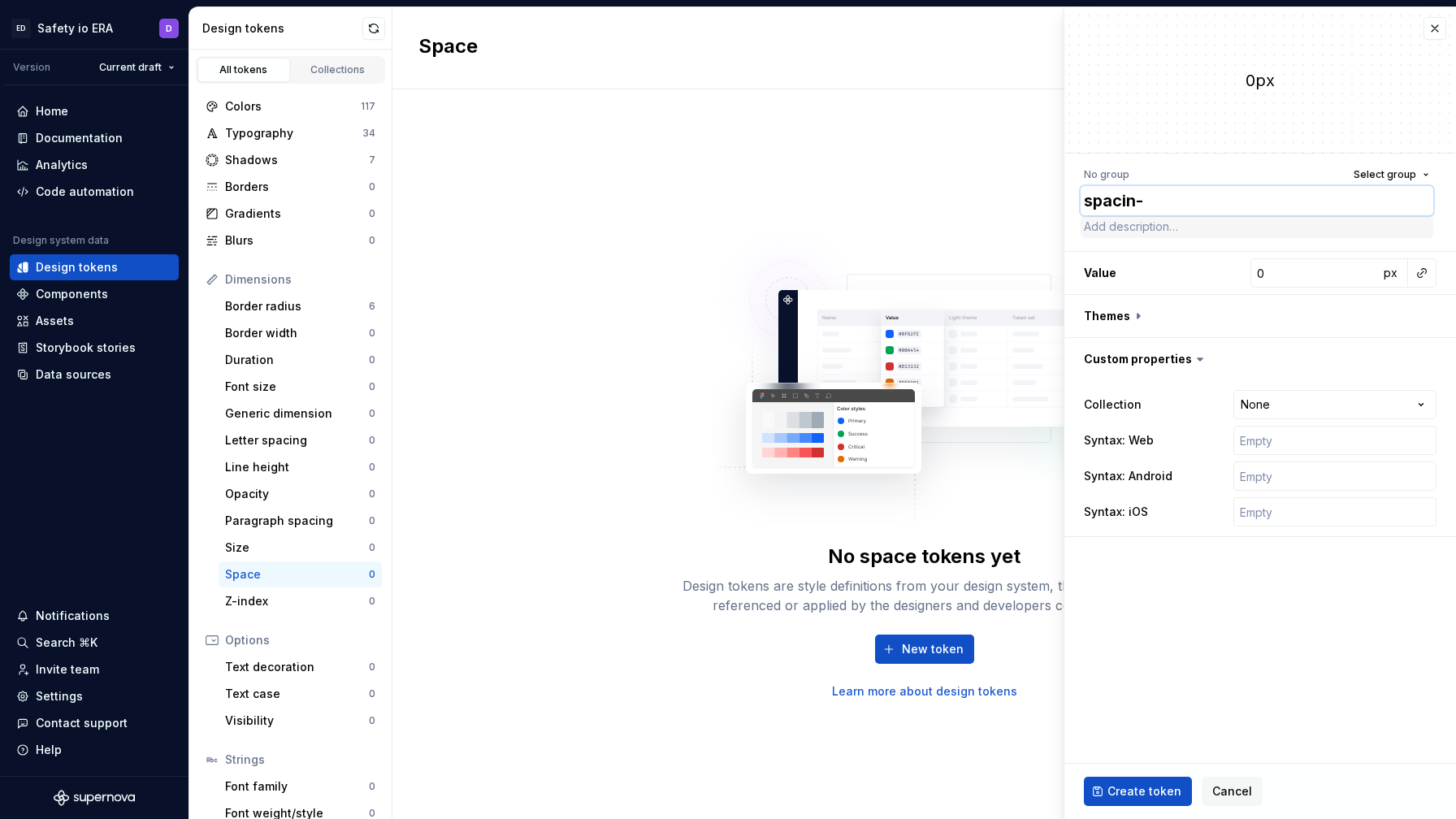
type textarea "spacin-0"
type textarea "*"
type textarea "spacin-02"
click at [936, 274] on input "0" at bounding box center [1315, 273] width 129 height 30
type textarea "*"
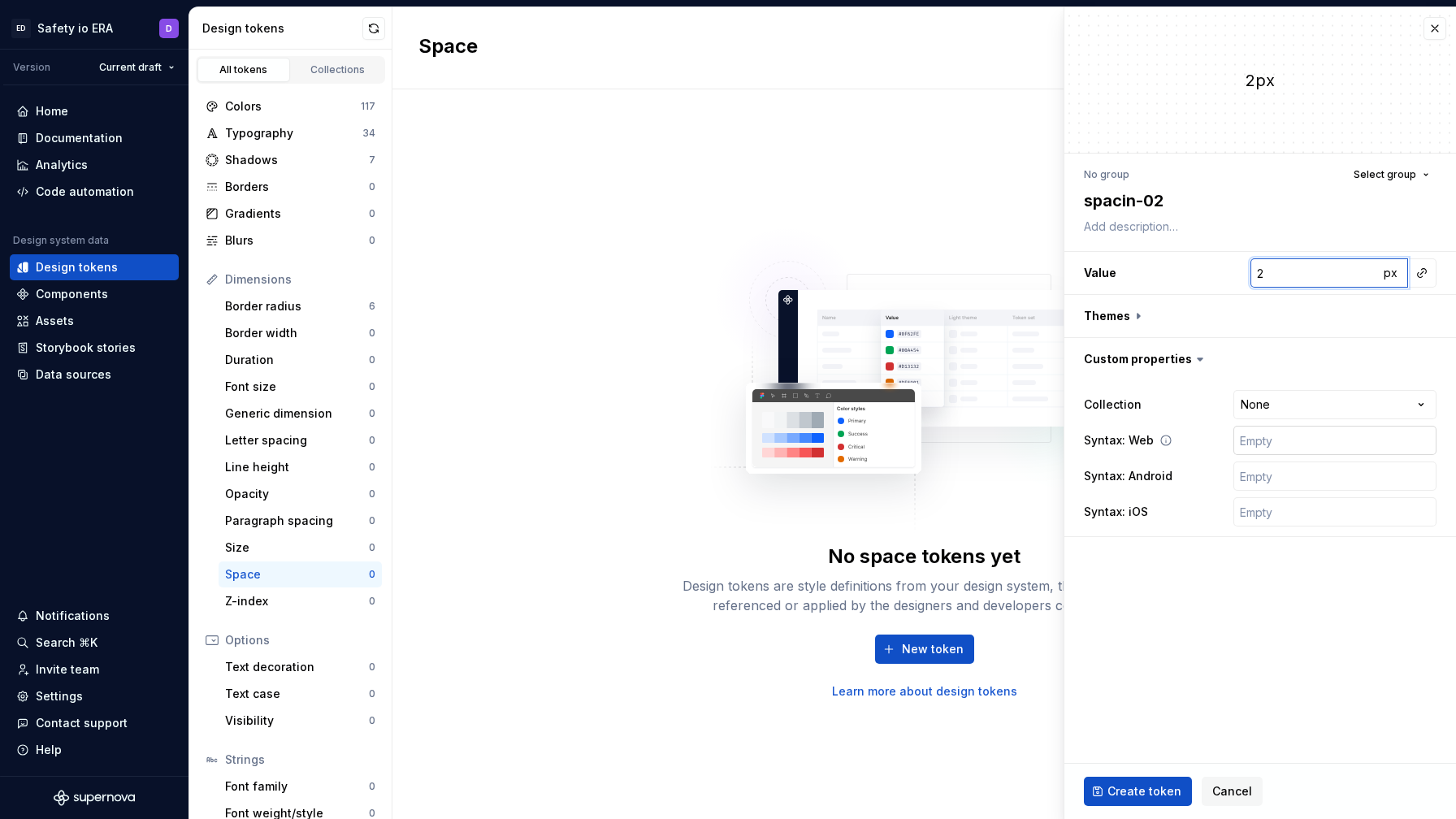
type input "2"
click at [936, 437] on input "text" at bounding box center [1334, 440] width 203 height 30
type textarea "*"
type input "e"
type textarea "*"
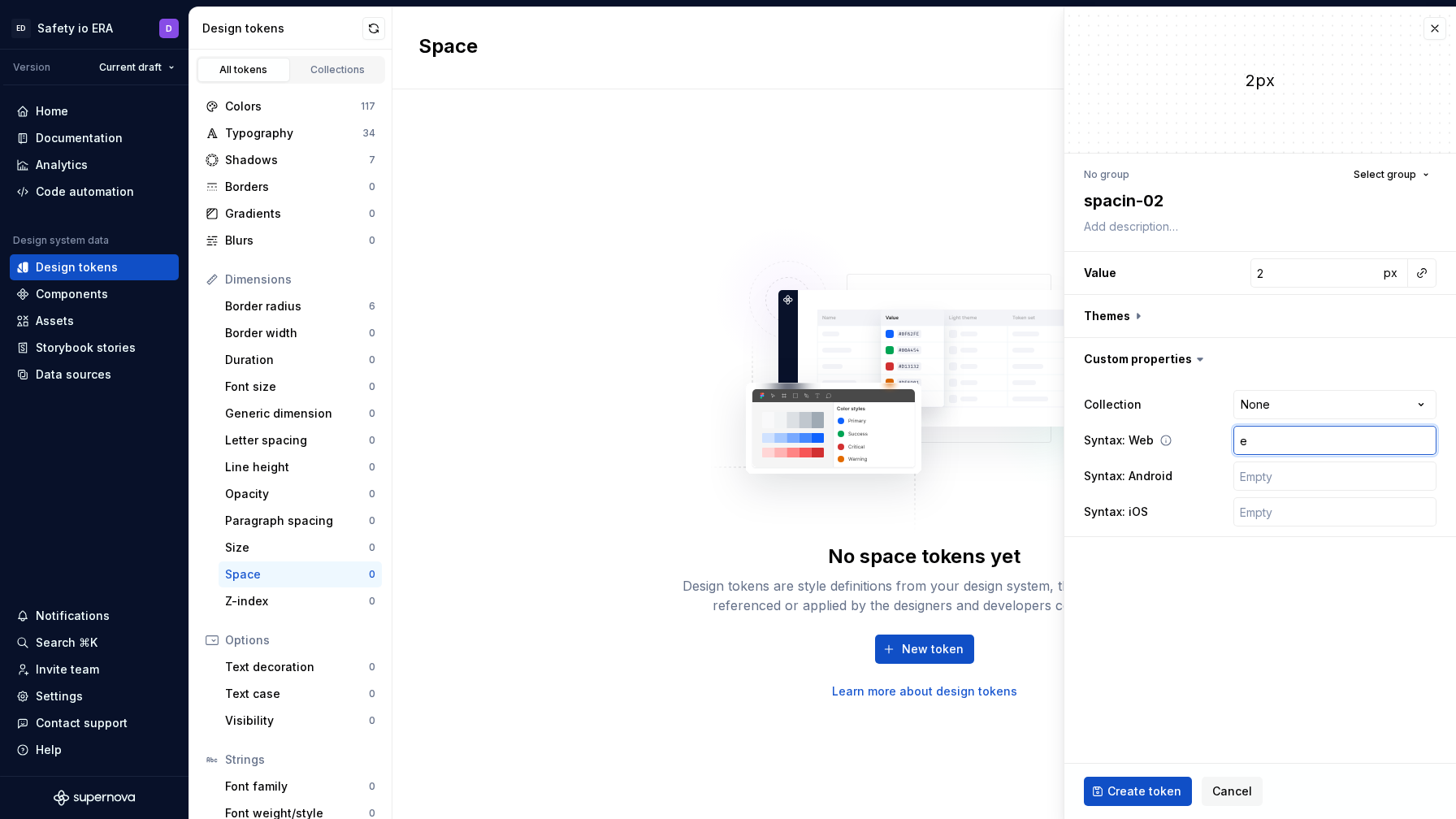
type input "er"
type textarea "*"
type input "era"
type textarea "*"
type input "era."
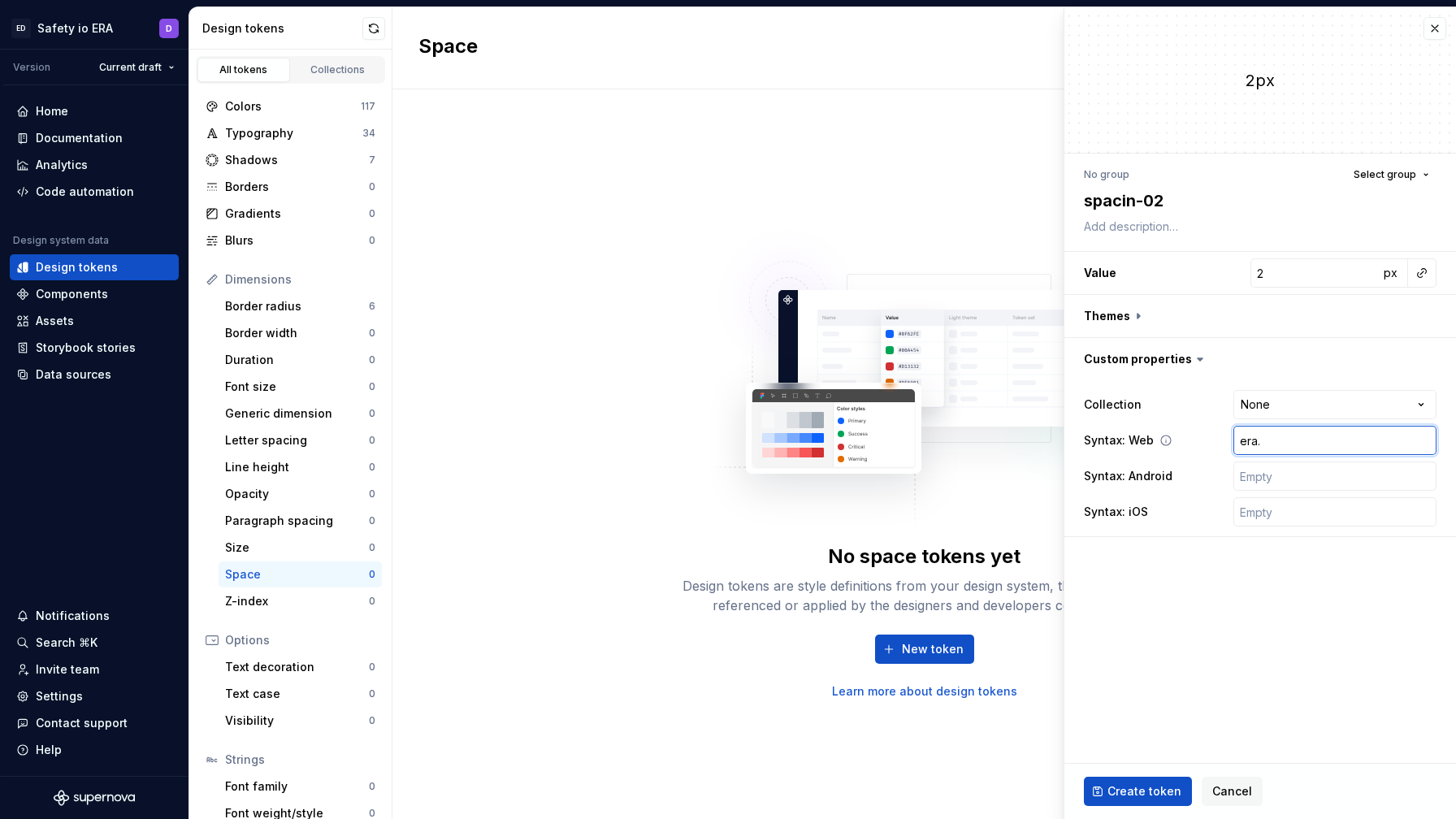
type textarea "*"
type input "era"
type textarea "*"
type input "er"
type textarea "*"
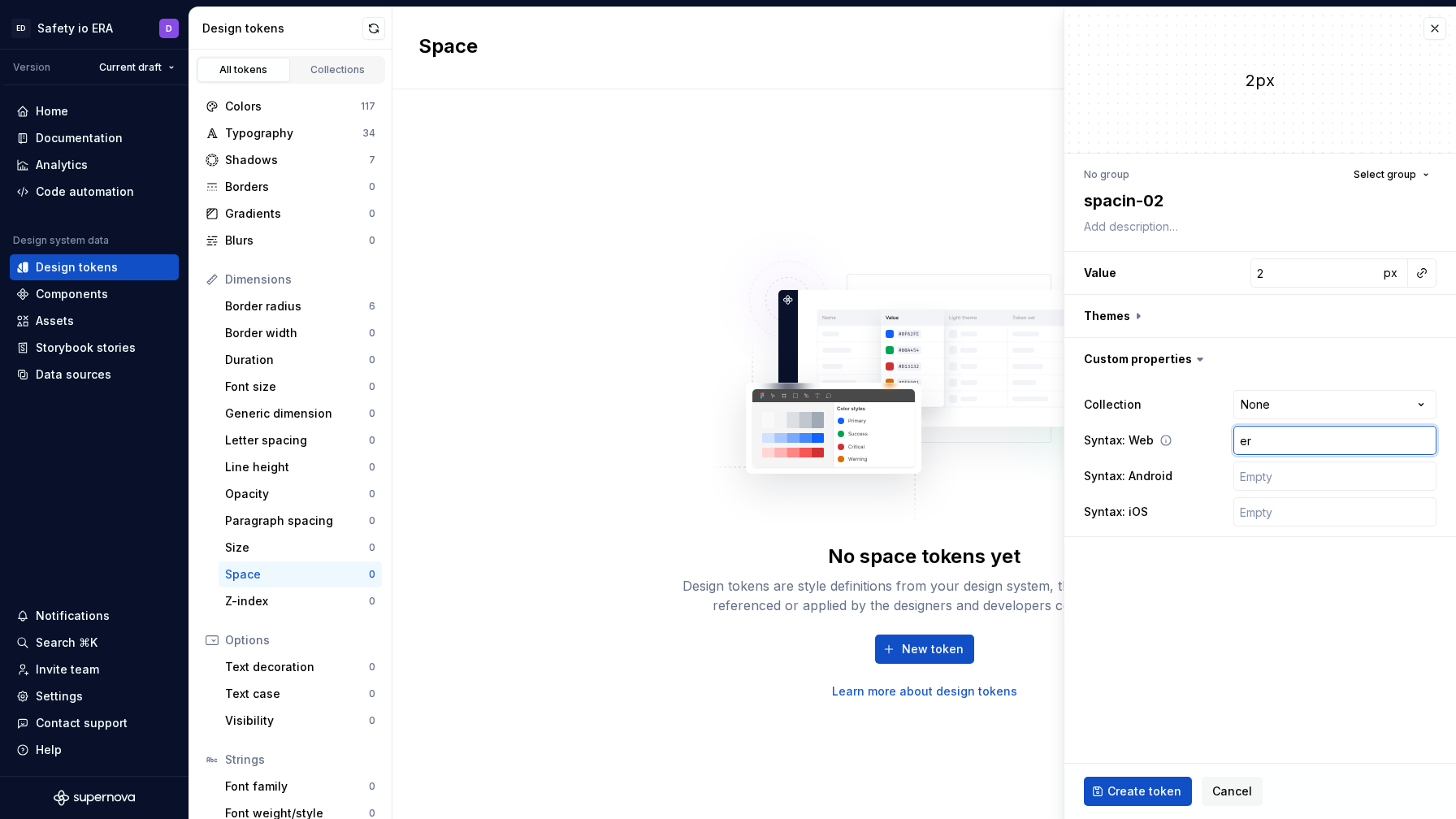
type input "e"
type textarea "*"
type input "v"
type textarea "*"
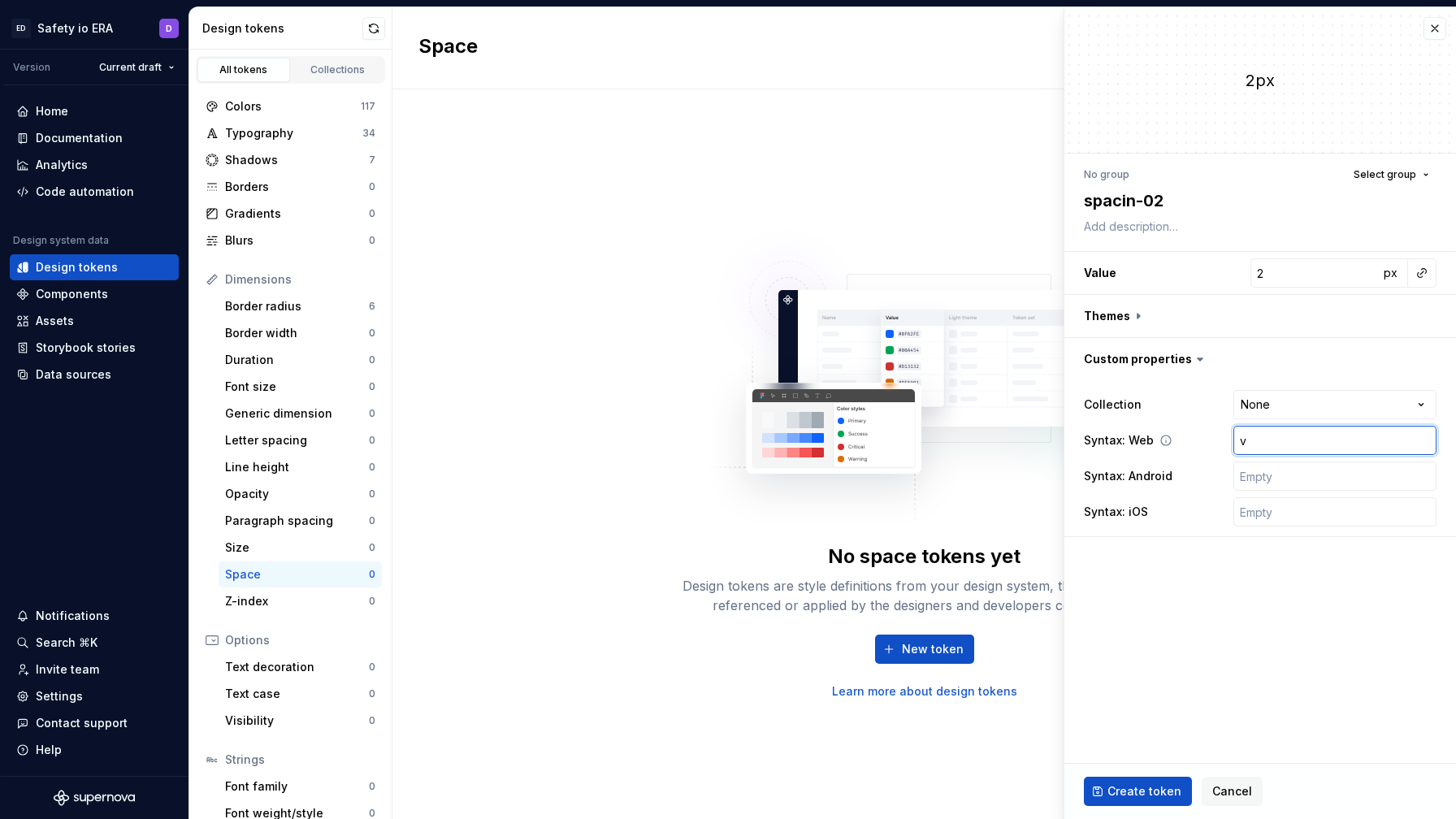
type input "va"
type textarea "*"
type input "var"
type textarea "*"
type input "var("
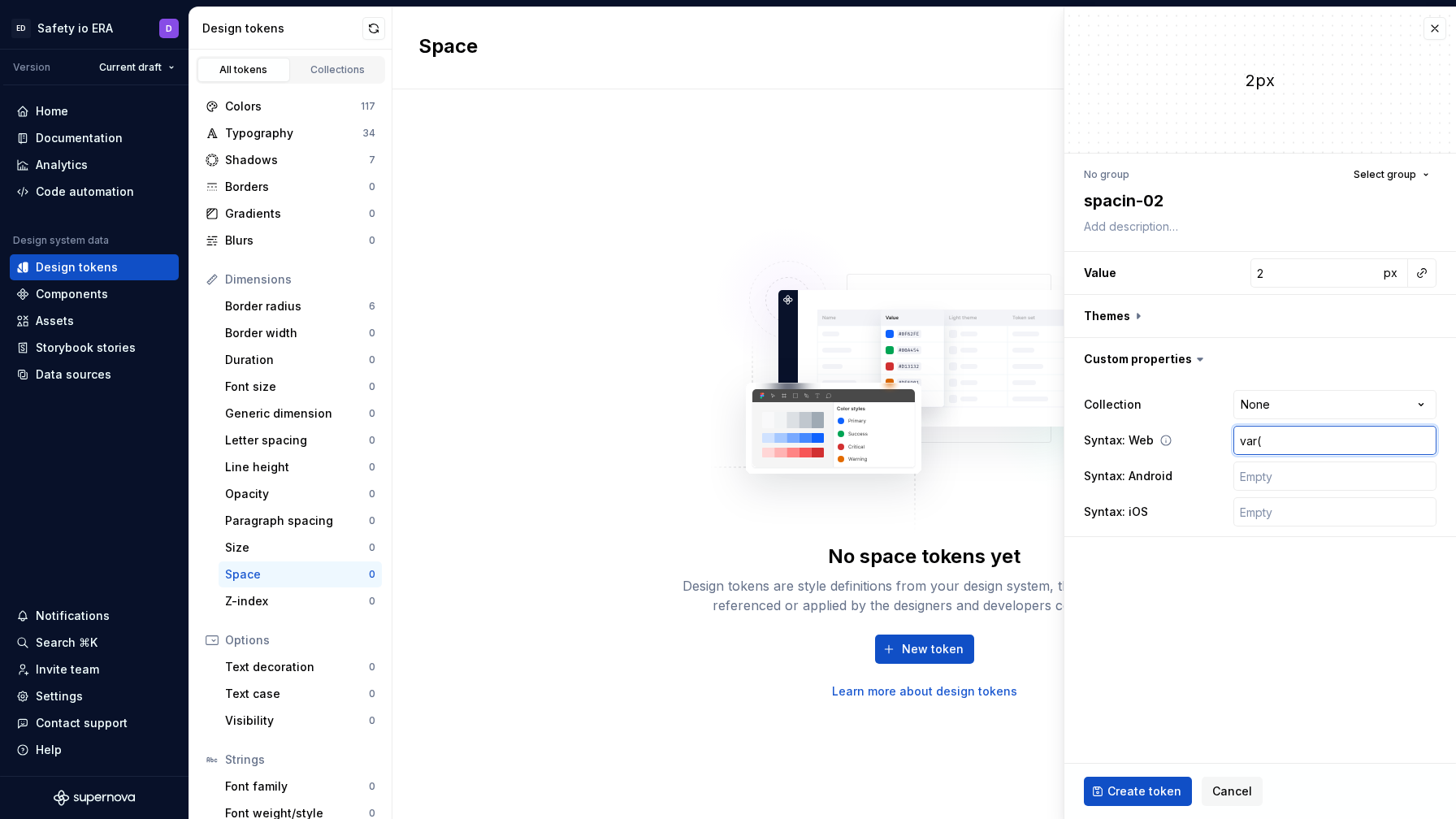
type textarea "*"
type input "var(-"
type textarea "*"
type input "var(--"
type textarea "*"
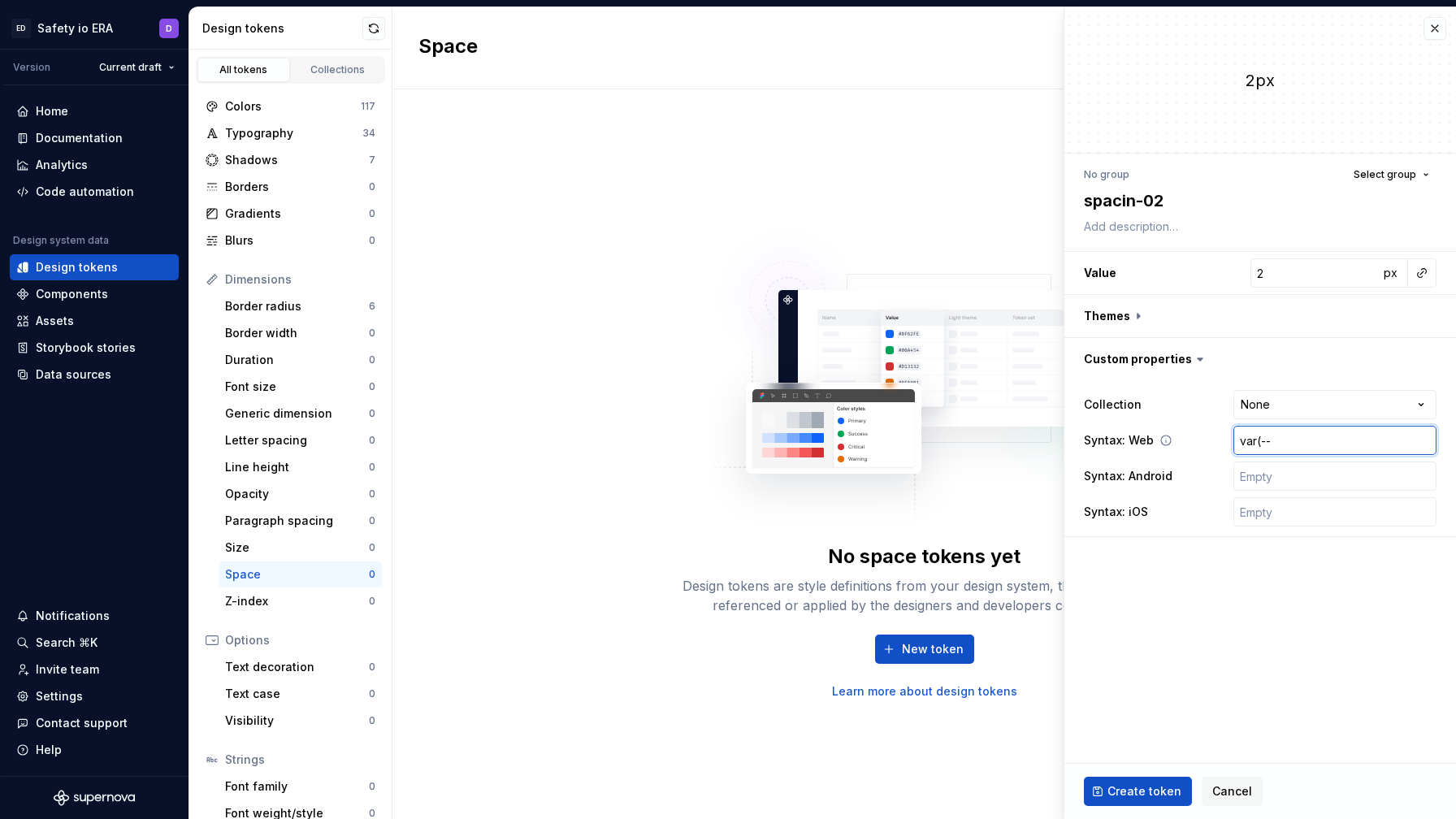
type input "var(--e"
type textarea "*"
type input "var(--er"
type textarea "*"
type input "var(--era"
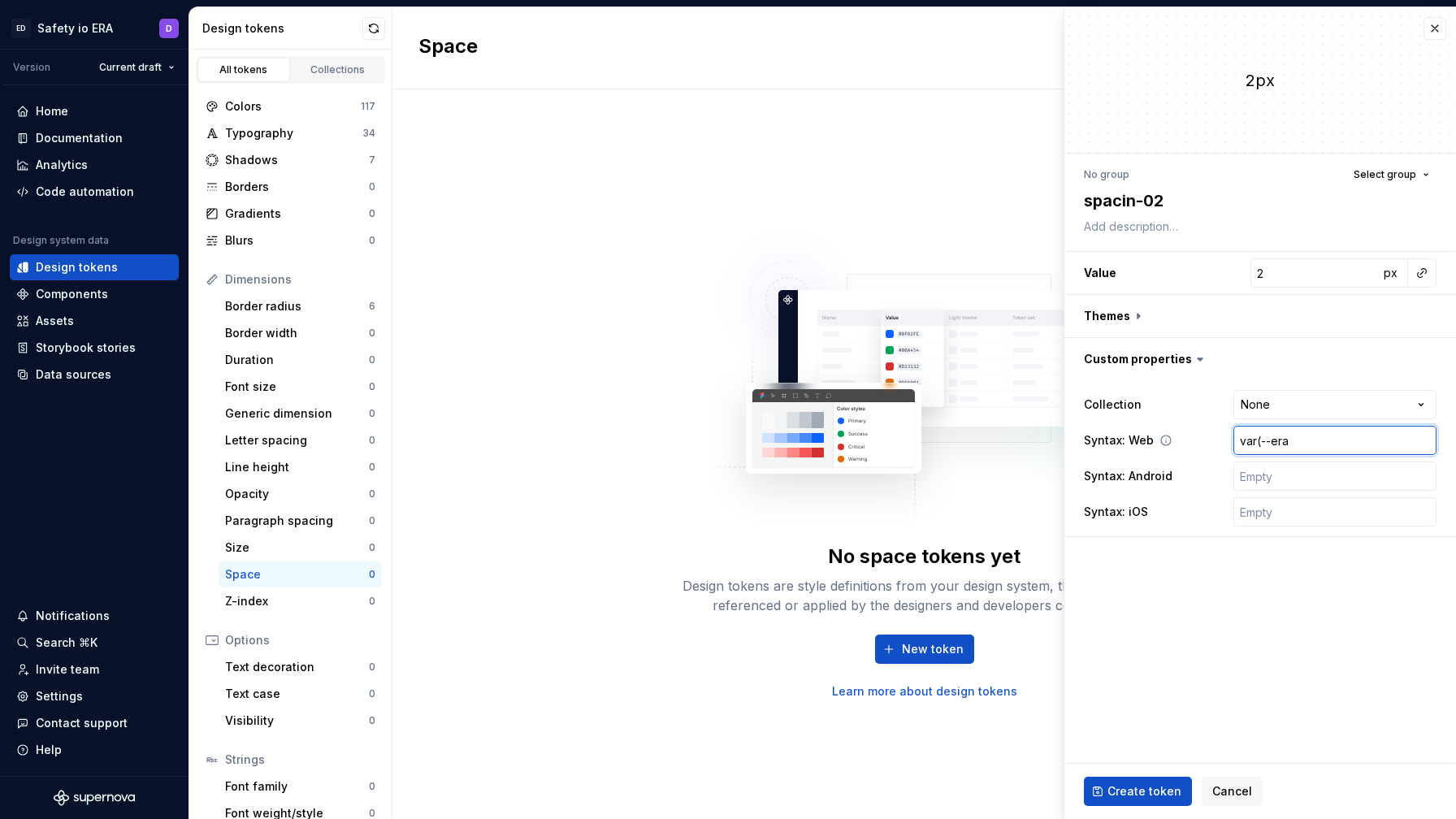
type textarea "*"
type input "var(--era."
type textarea "*"
type input "var(--era.s"
type textarea "*"
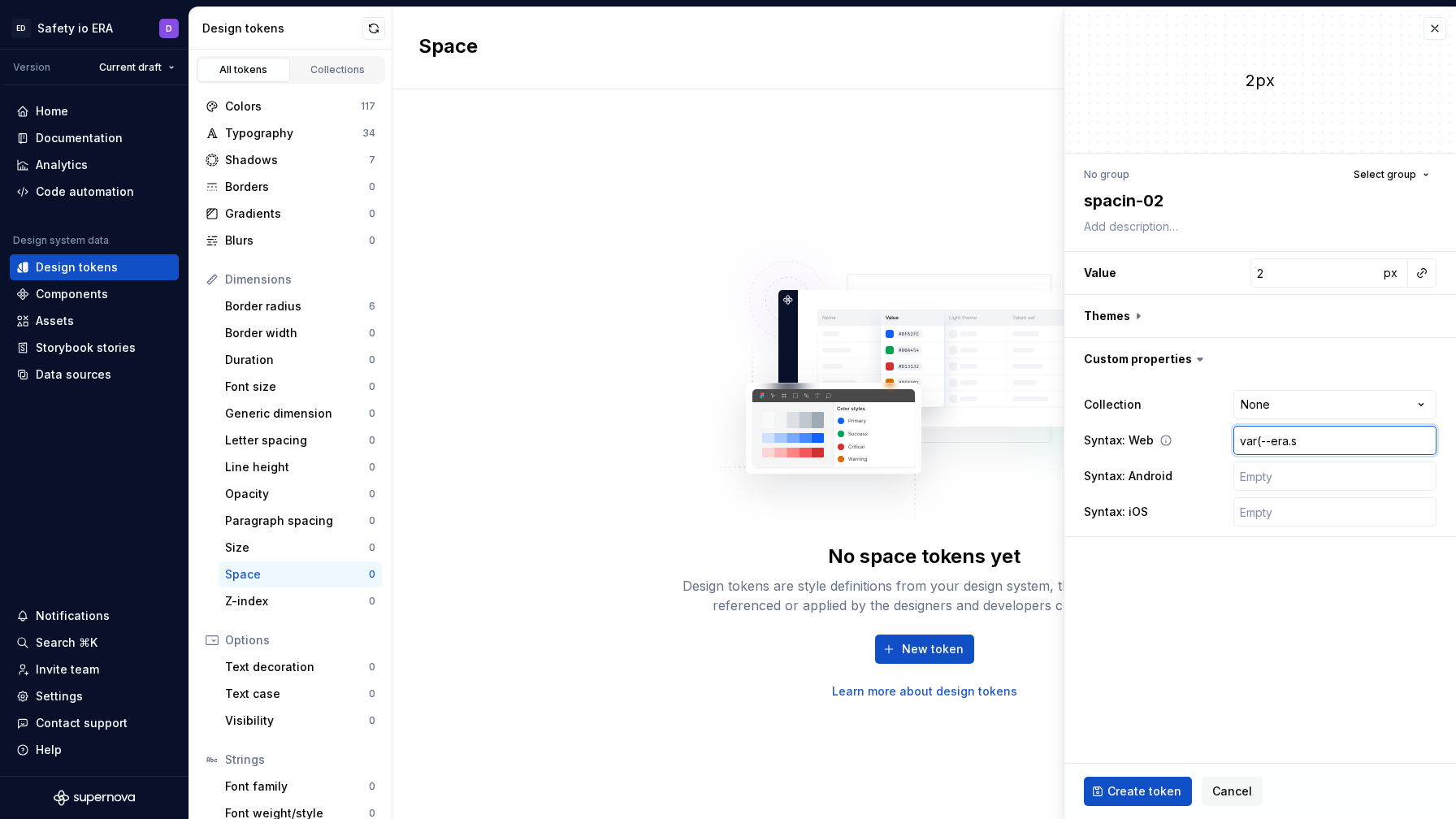
type input "var(--era.sp"
type textarea "*"
type input "var(--era.spa"
type textarea "*"
type input "var(--era.spac"
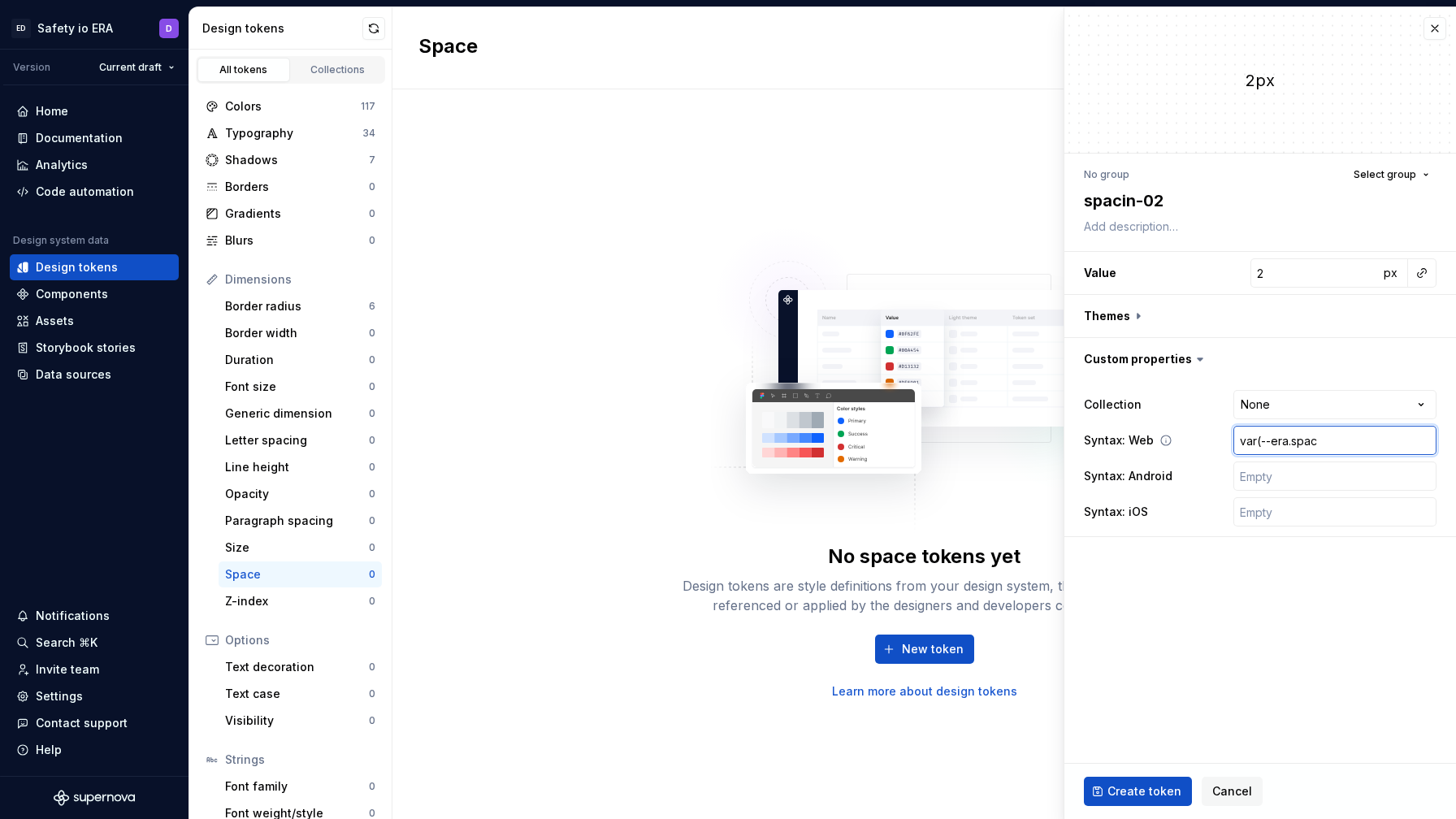
type textarea "*"
type input "var(--era.spaci"
type textarea "*"
type input "var(--era.spacin"
type textarea "*"
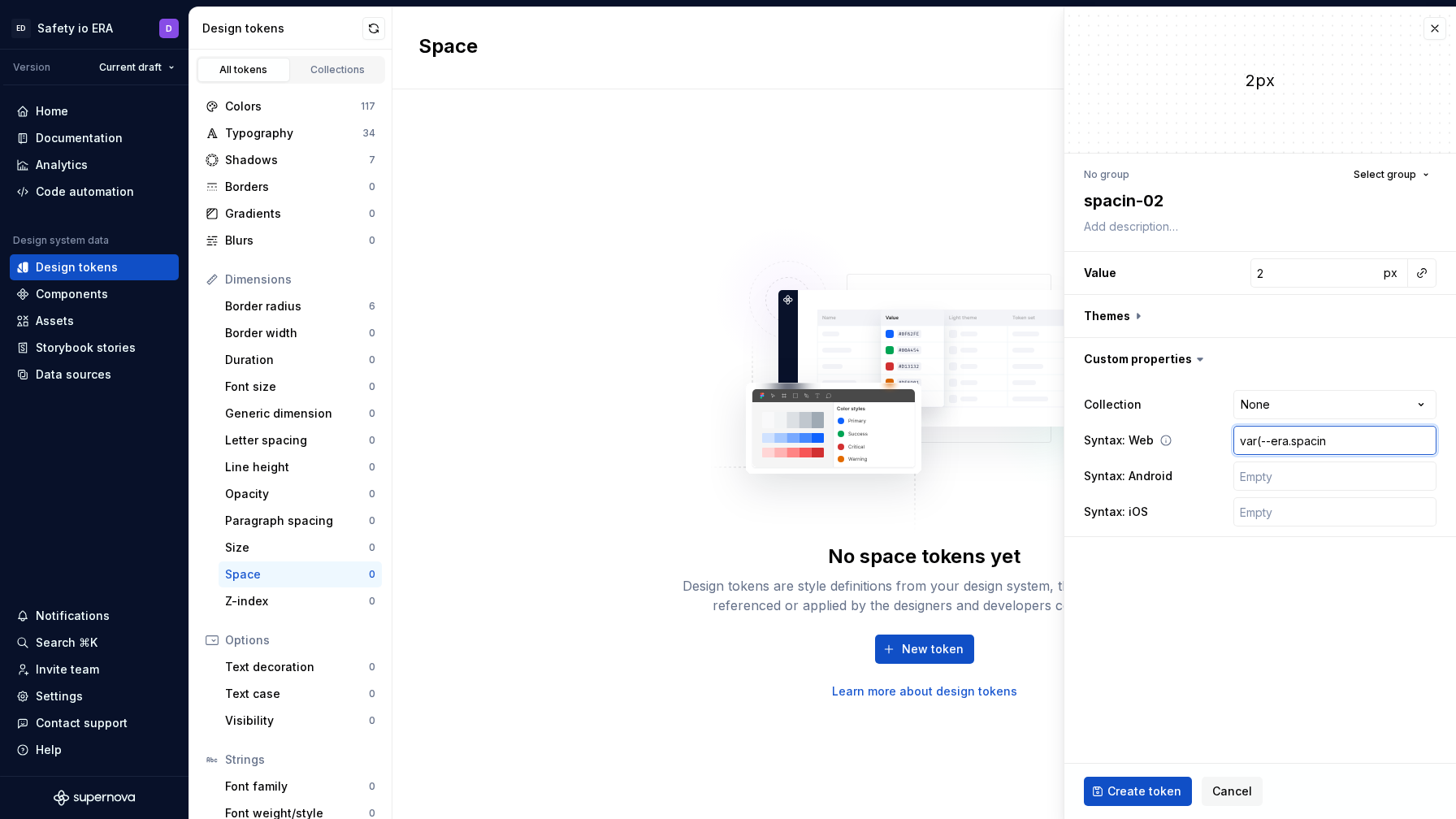
type input "var(--era.spacing"
type textarea "*"
type input "var(--era.spacing-"
type textarea "*"
type input "var(--era.spacing"
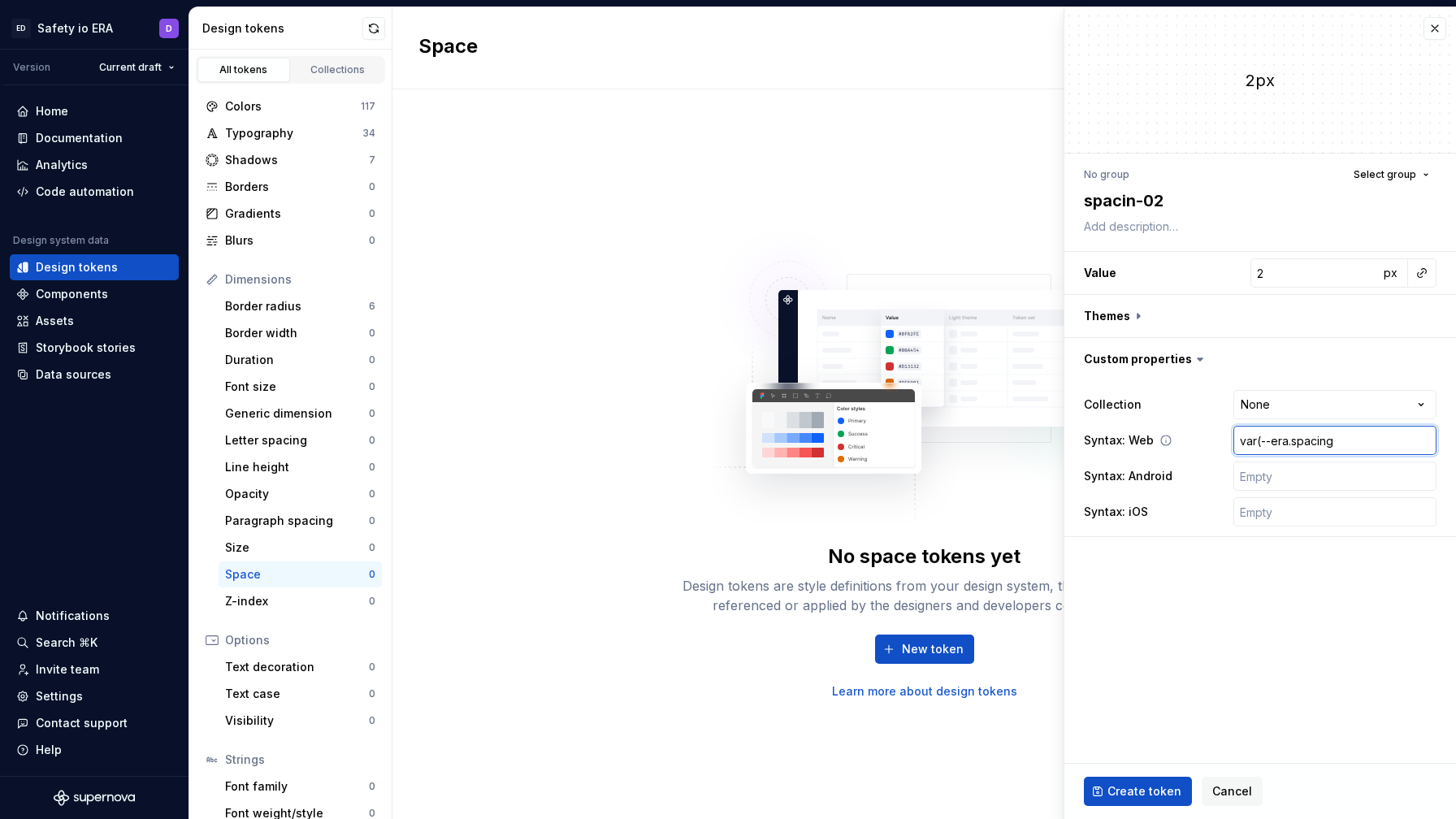
type textarea "*"
type input "var(--era.spacing-"
type textarea "*"
type input "var(--era.spacing-0"
type textarea "*"
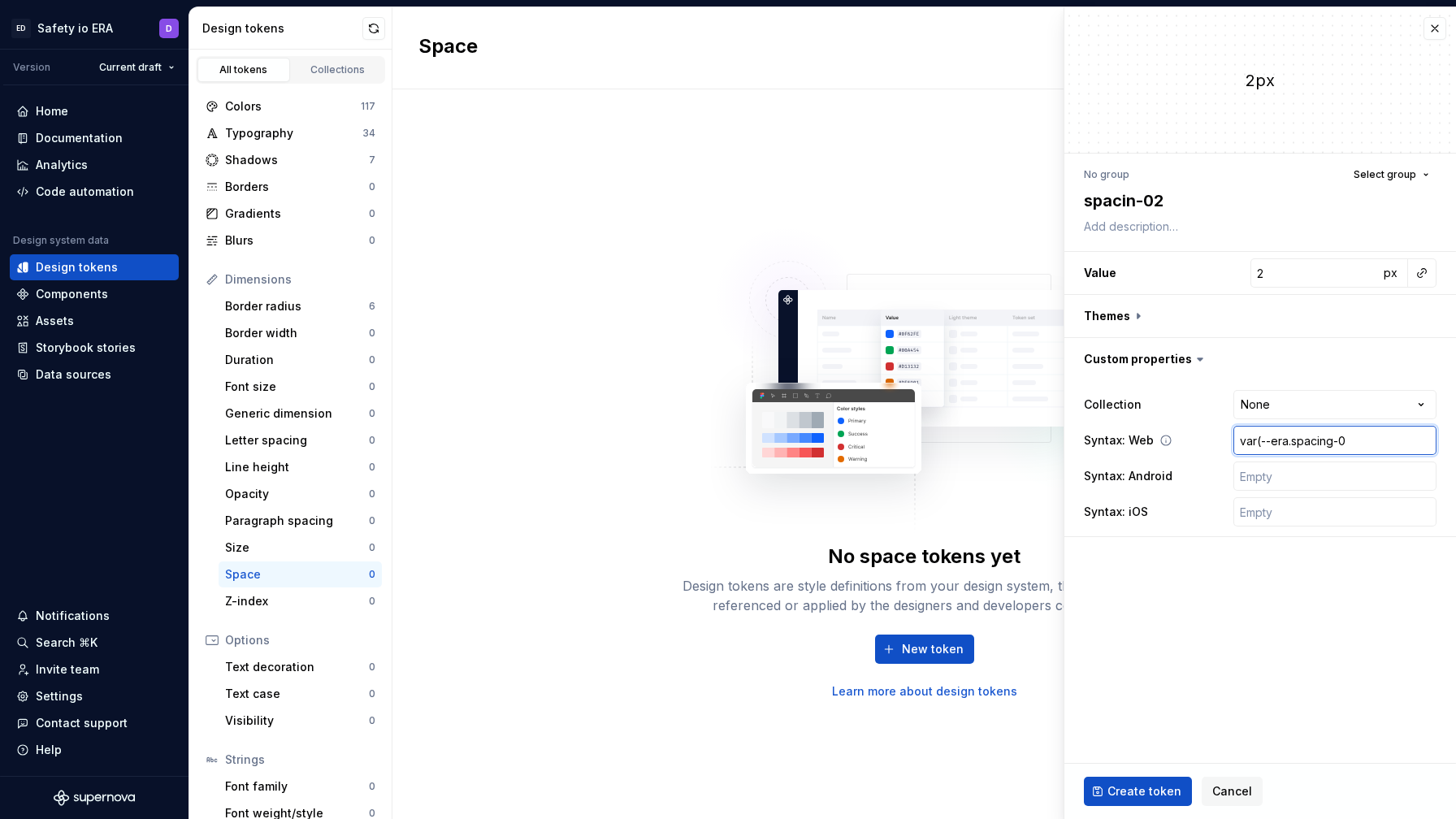
type input "var(--era.spacing-02"
type textarea "*"
type input "var(--eraspacing-02"
type textarea "*"
type input "var(--era-spacing-02"
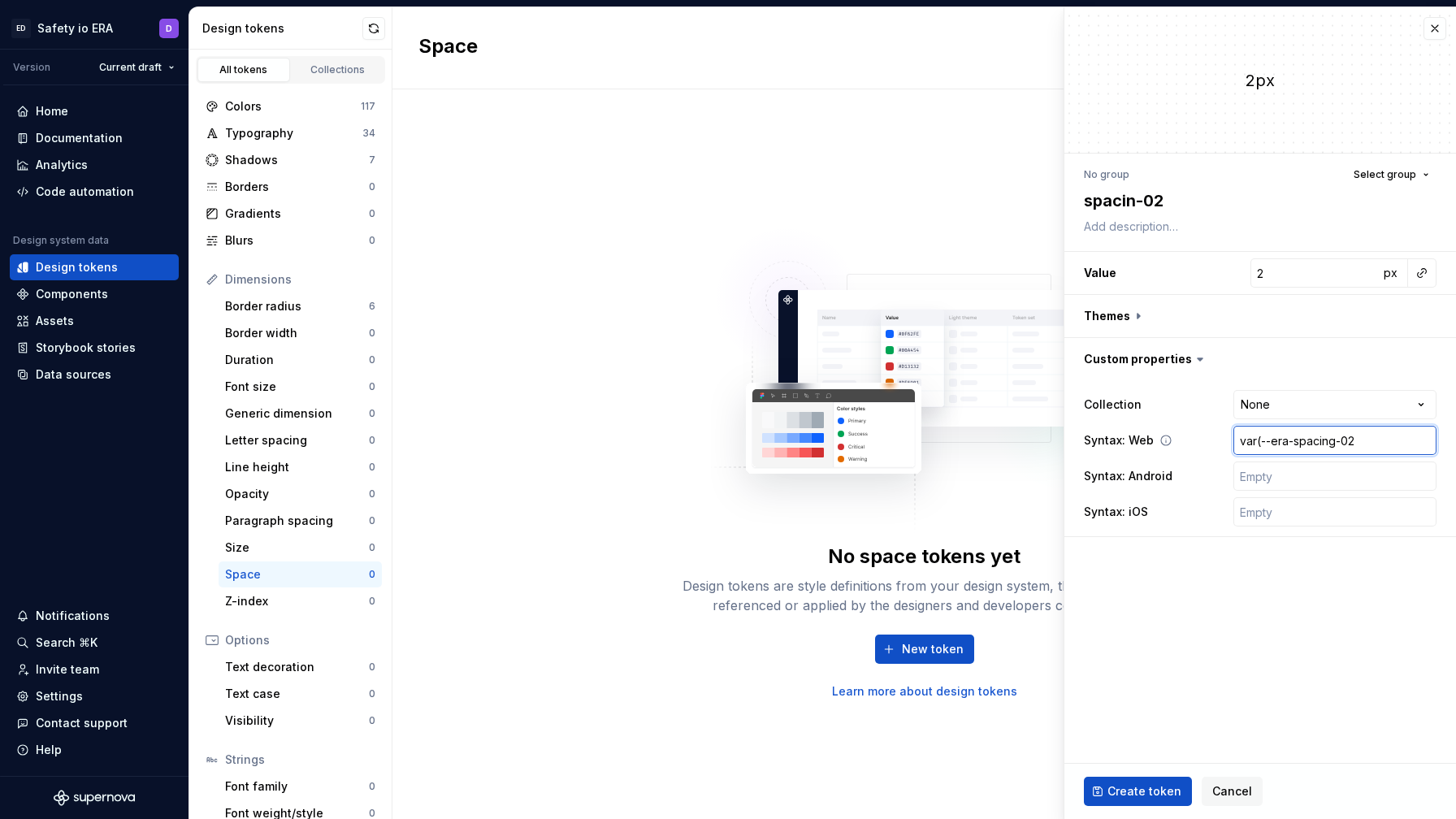
type textarea "*"
click at [936, 443] on input "var(--era-spacing-02)" at bounding box center [1334, 440] width 203 height 30
type input "var(--era-spacing-02)"
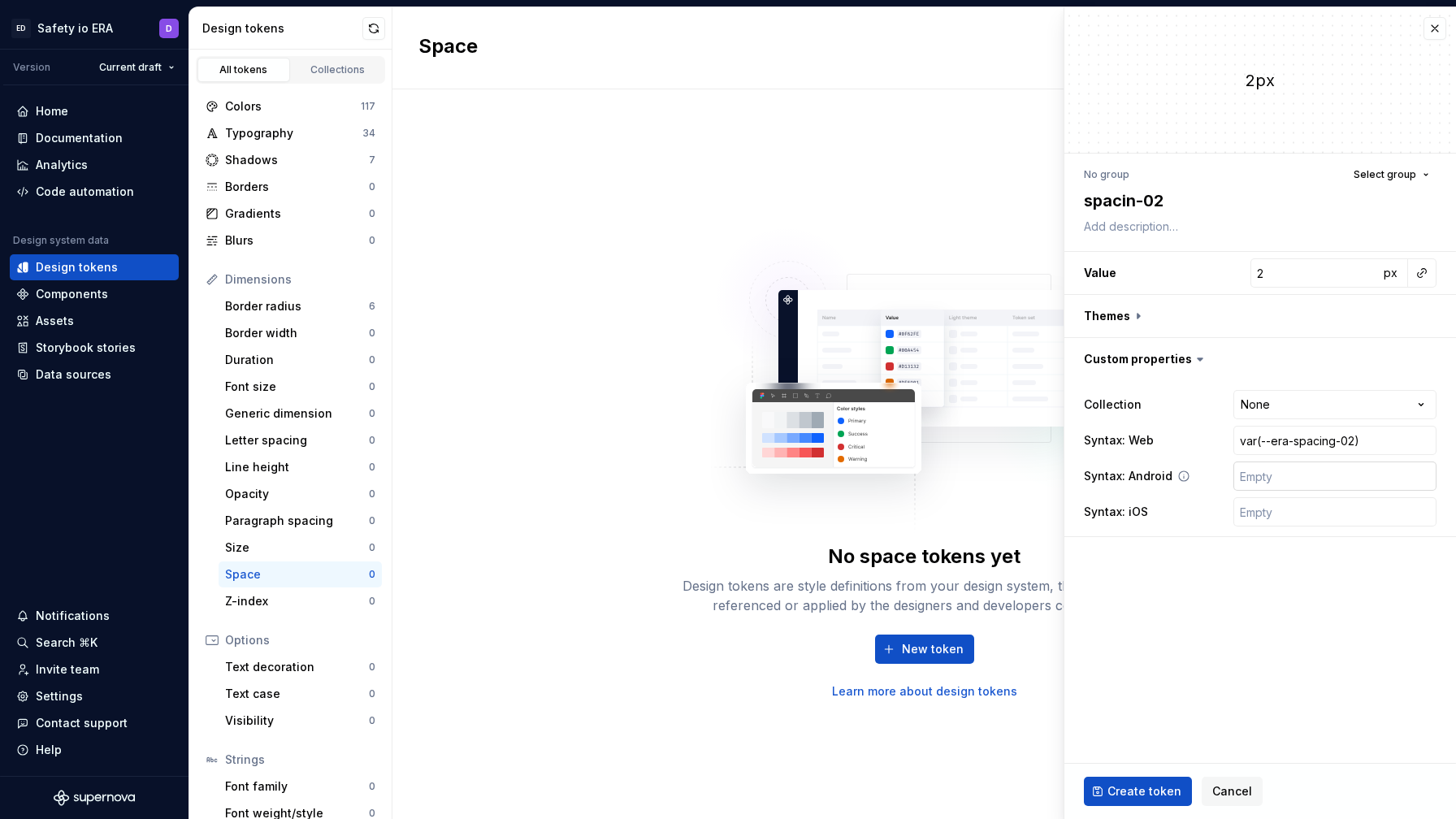
click at [936, 481] on input "text" at bounding box center [1334, 476] width 203 height 30
paste input "var(--era-spacing-02)"
type textarea "*"
type input "var(--era-spacing-02)"
click at [936, 475] on input "var(--era-spacing-02)" at bounding box center [1334, 476] width 203 height 30
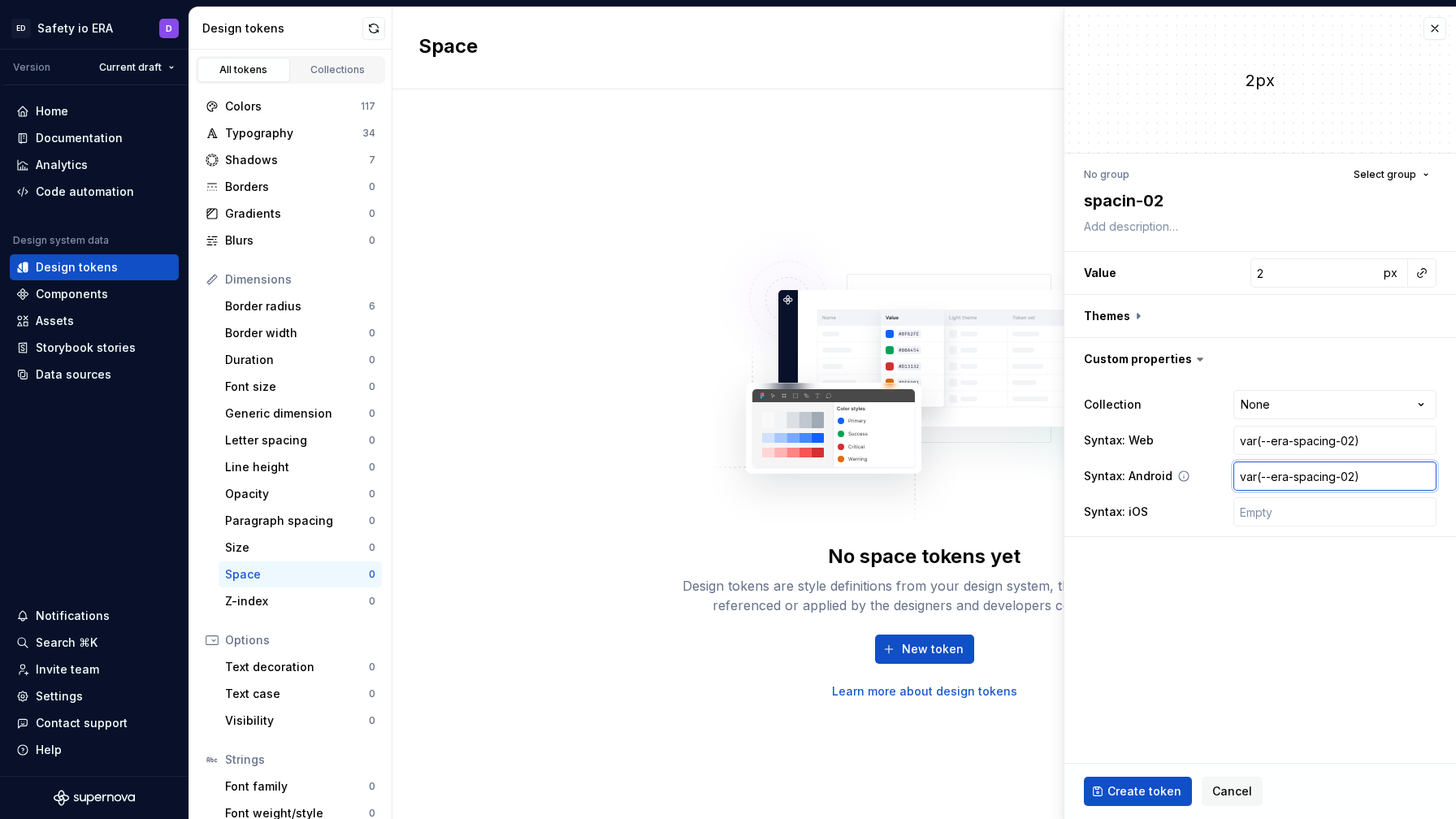
type textarea "*"
type input "var(-era-spacing-02)"
type textarea "*"
type input "var(era-spacing-02)"
click at [936, 475] on input "var(era-spacing-02)" at bounding box center [1334, 476] width 203 height 30
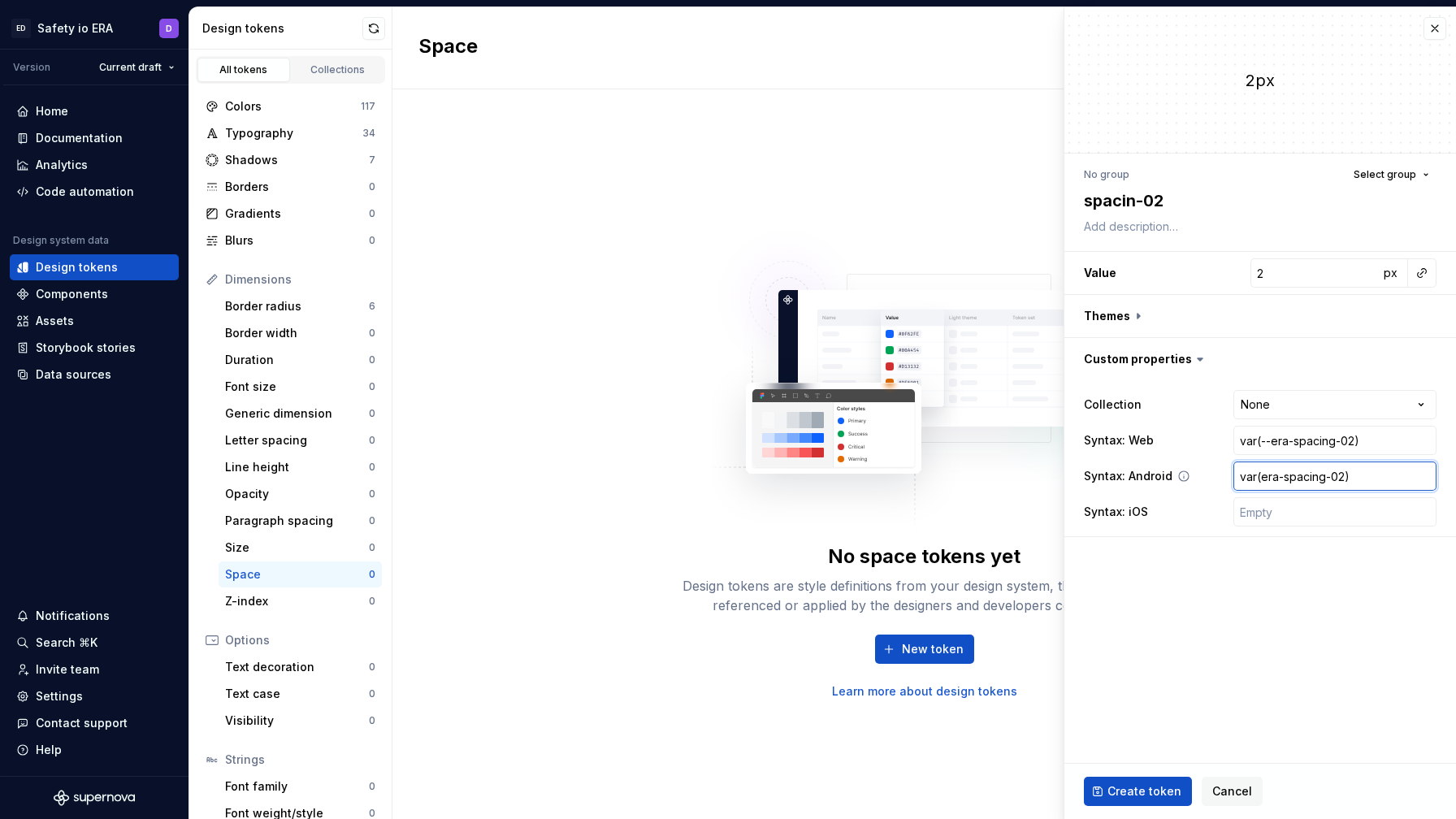
type textarea "*"
type input "var(eraspacing-02)"
type textarea "*"
type input "var(era.spacing-02)"
type textarea "*"
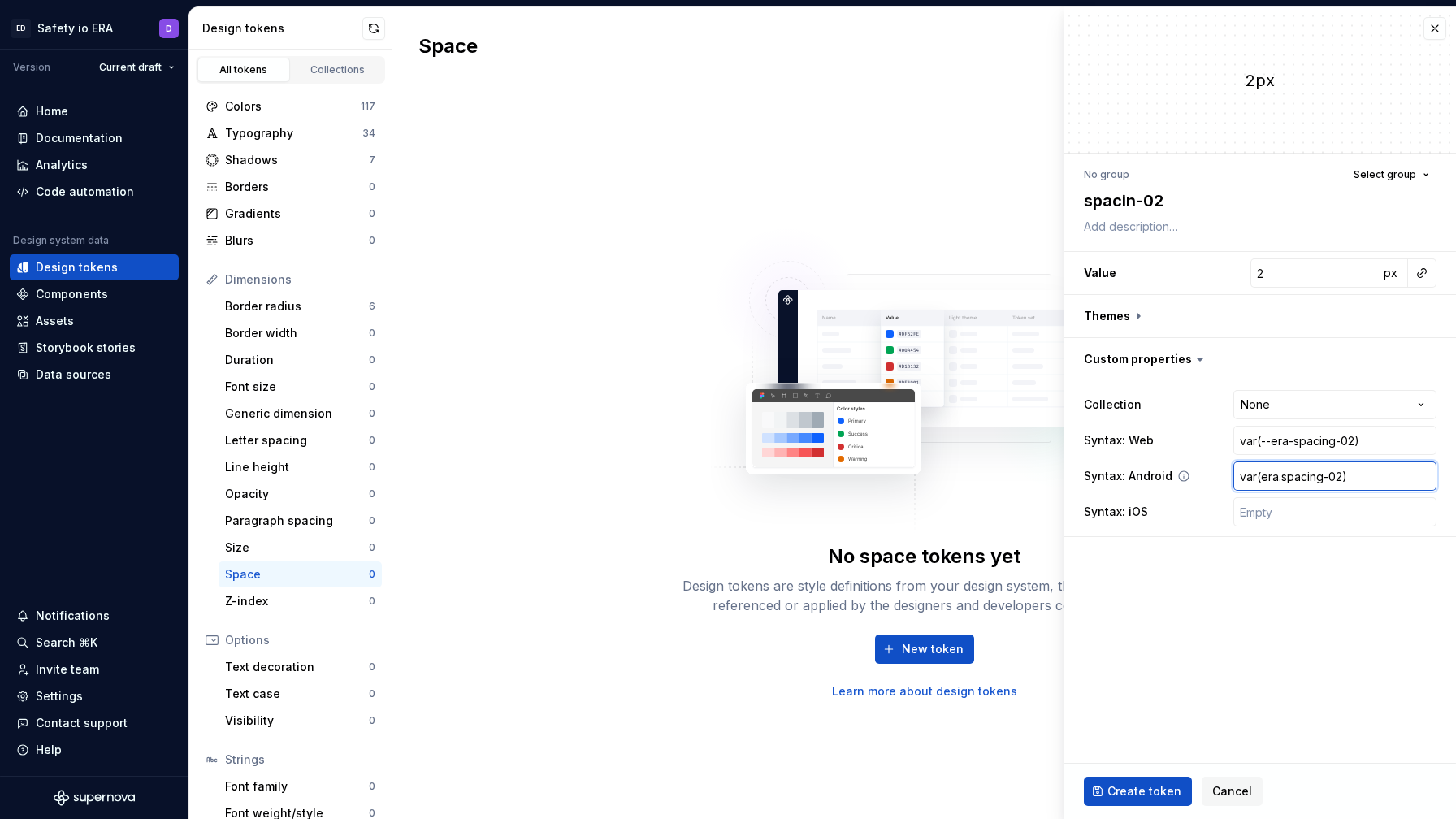
type input "var(era.spacing02)"
type textarea "*"
click at [936, 475] on input "var(era.spacing.02)" at bounding box center [1334, 476] width 203 height 30
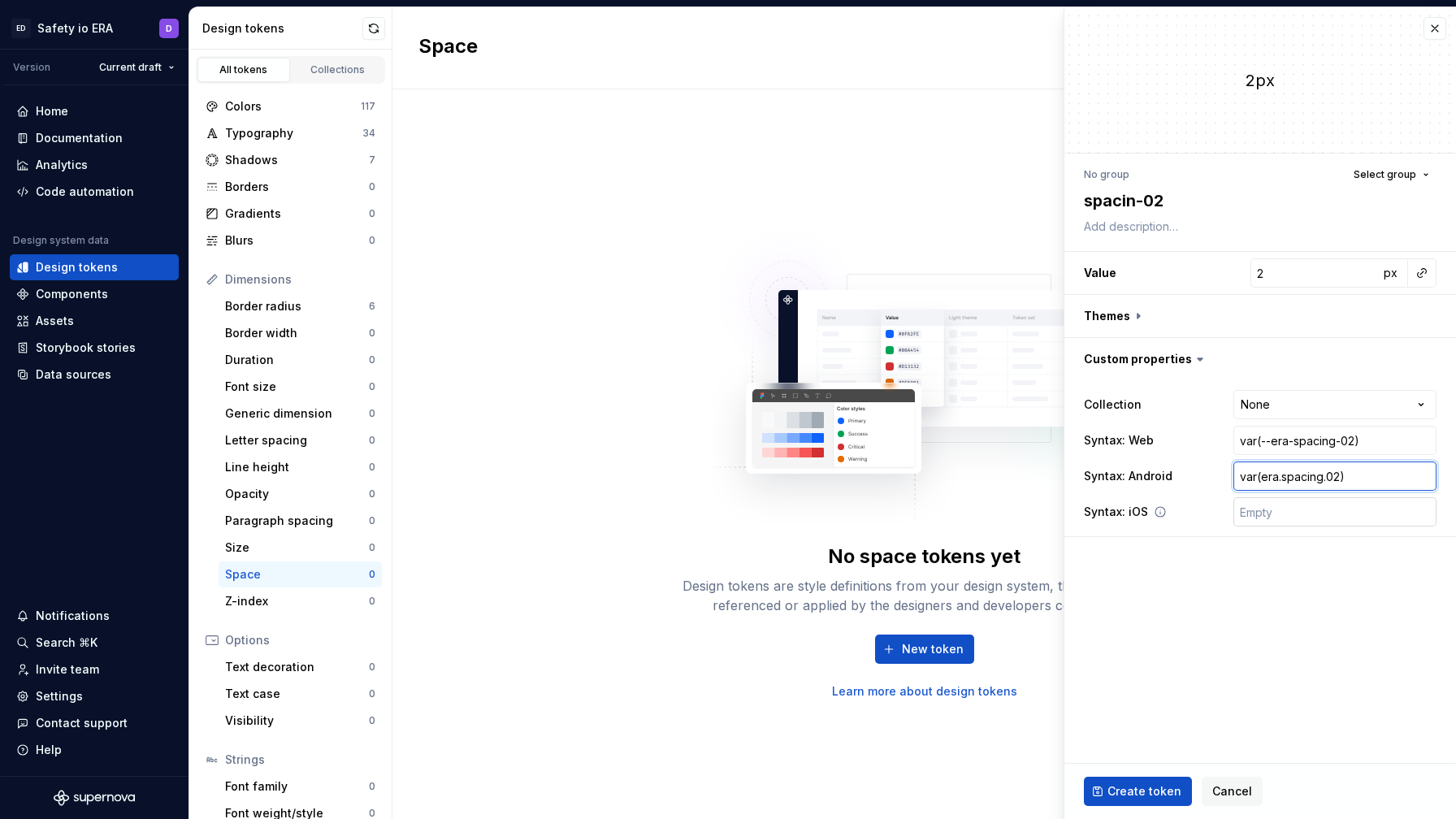
type input "var(era.spacing.02)"
click at [936, 511] on input "text" at bounding box center [1334, 511] width 203 height 30
paste input "var(era.spacing.02)"
type textarea "*"
type input "var(era.spacing.02)"
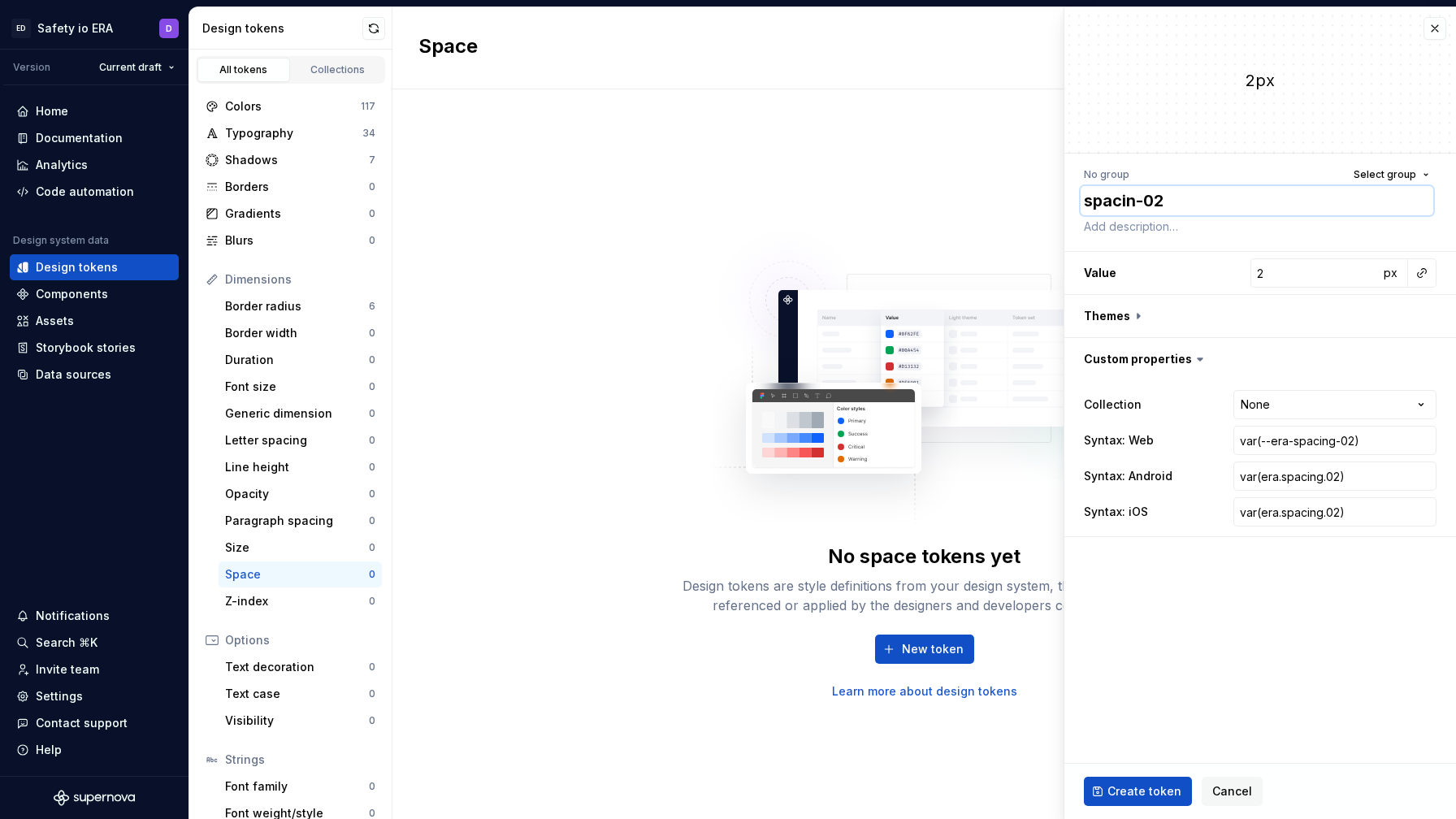
click at [936, 205] on textarea "spacin-02" at bounding box center [1257, 200] width 353 height 30
click at [936, 198] on textarea "spacin-02" at bounding box center [1257, 200] width 353 height 30
type textarea "*"
type textarea "spacing-02"
type textarea "*"
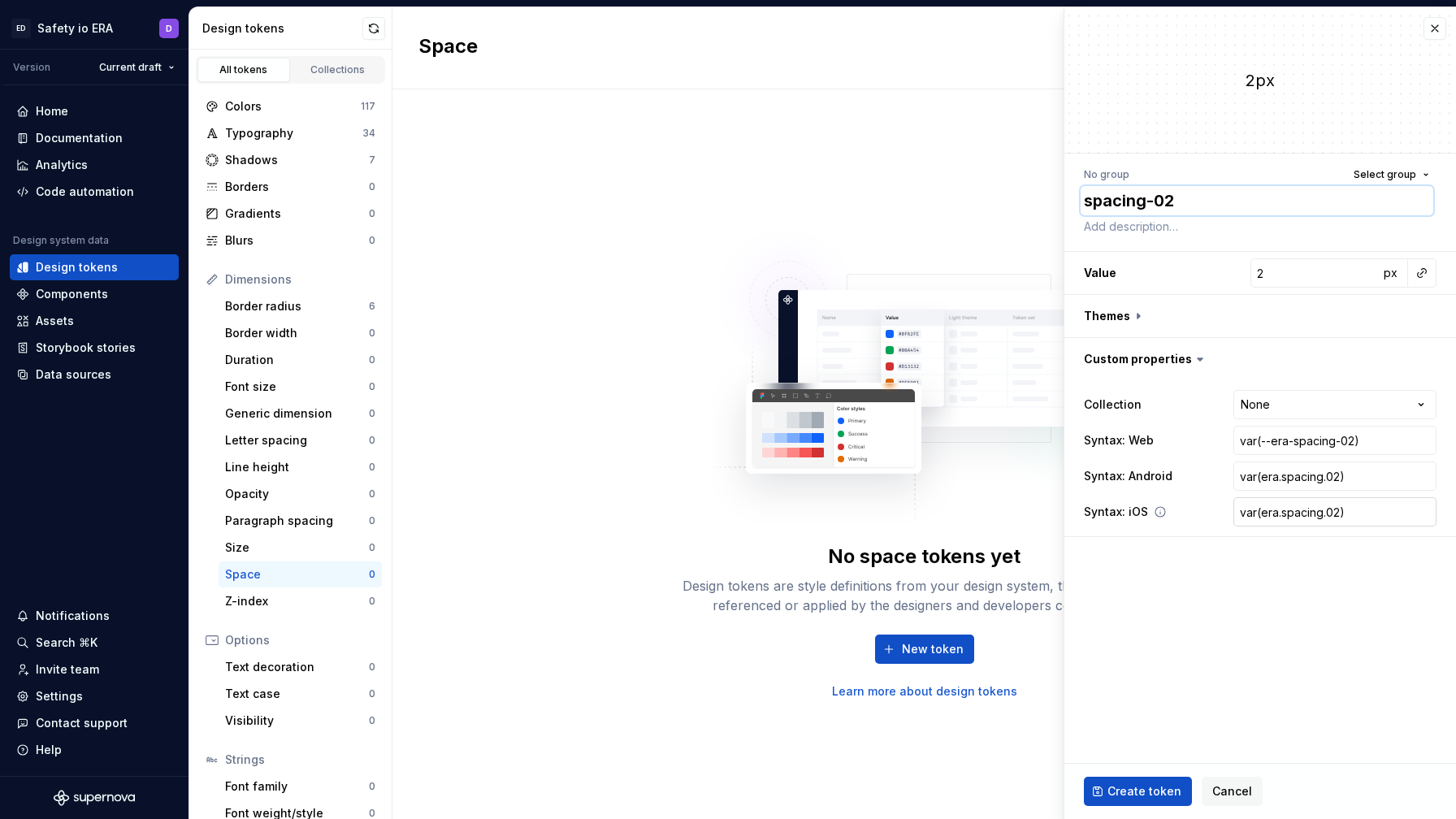
type textarea "spacing-02"
click at [936, 519] on input "var(era.spacing.02)" at bounding box center [1334, 511] width 203 height 30
click at [936, 786] on span "Create token" at bounding box center [1144, 791] width 74 height 16
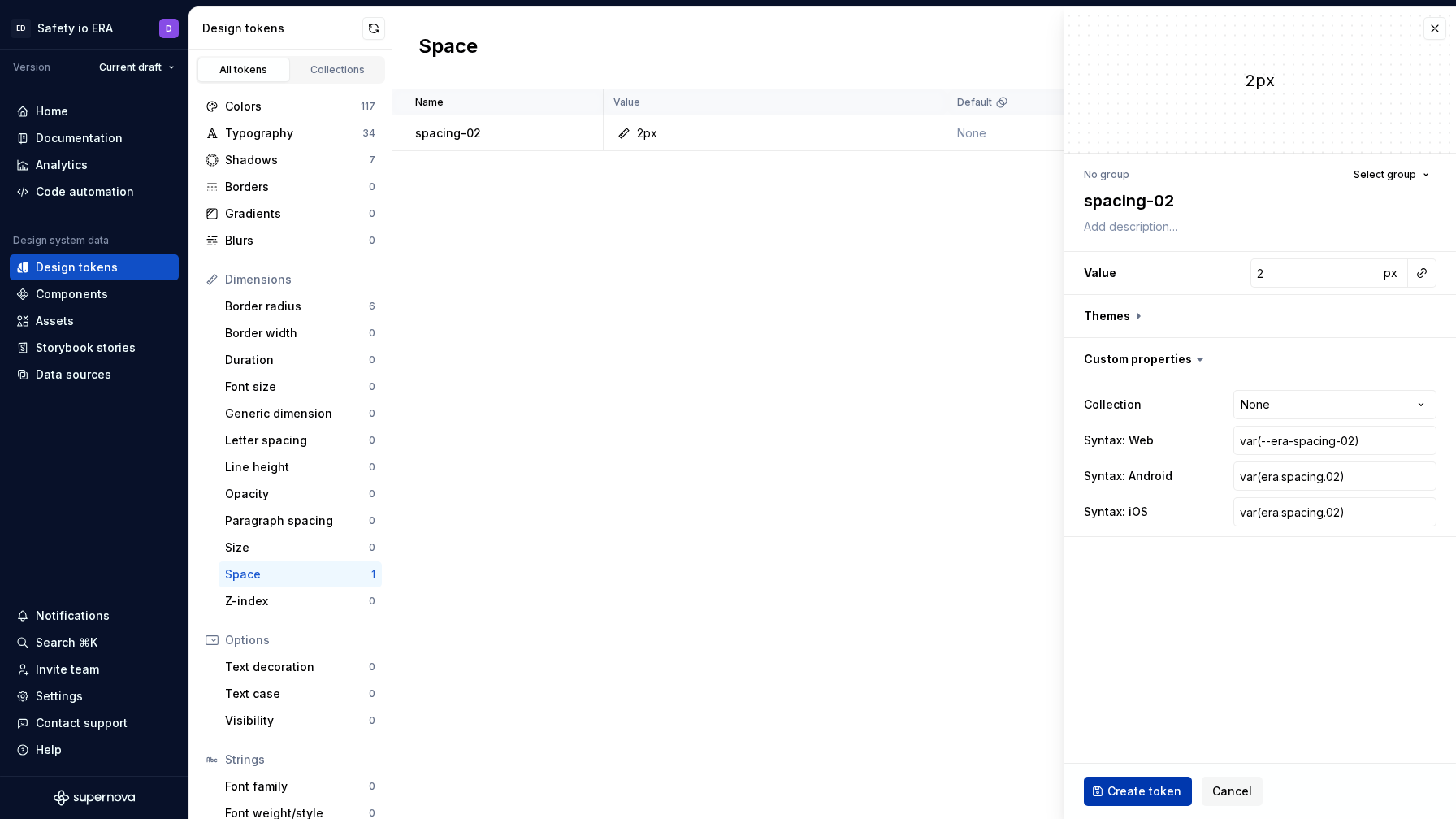
type textarea "*"
type input "0"
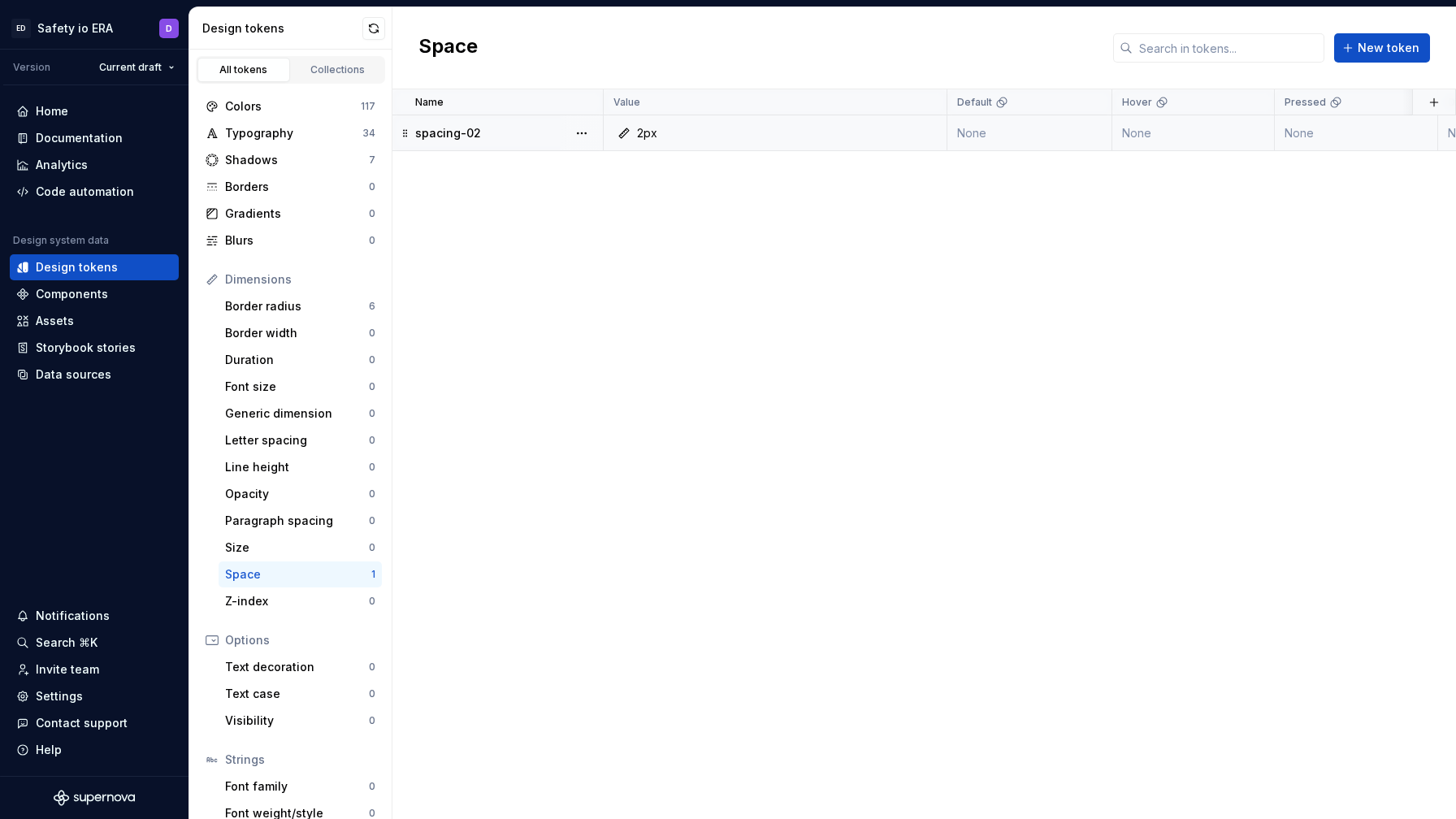
click at [808, 136] on div "2px" at bounding box center [779, 133] width 332 height 16
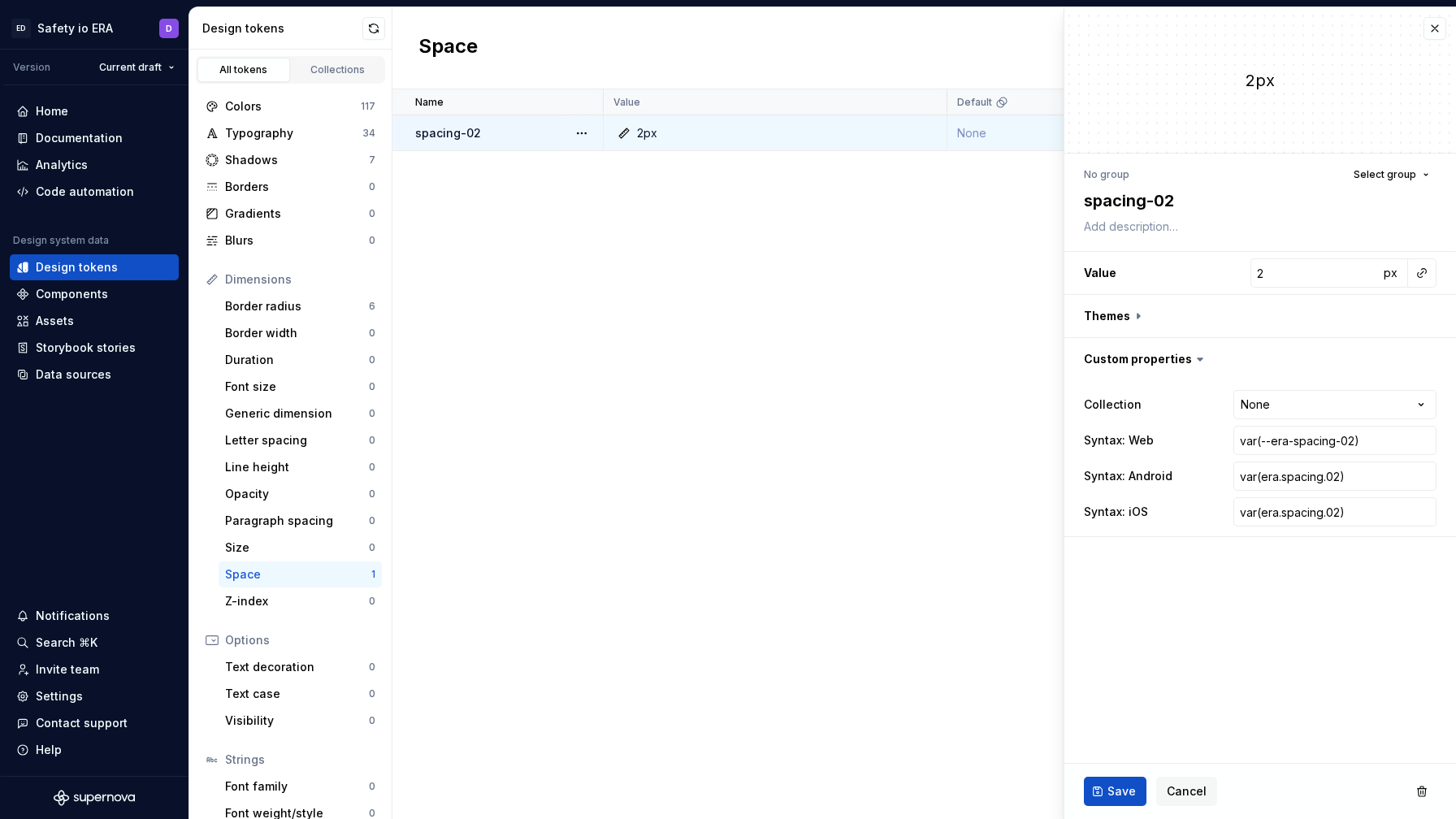
click at [936, 238] on div "**********" at bounding box center [1260, 350] width 391 height 393
click at [936, 227] on textarea at bounding box center [1257, 226] width 353 height 22
type textarea "*"
type textarea "."
type textarea "*"
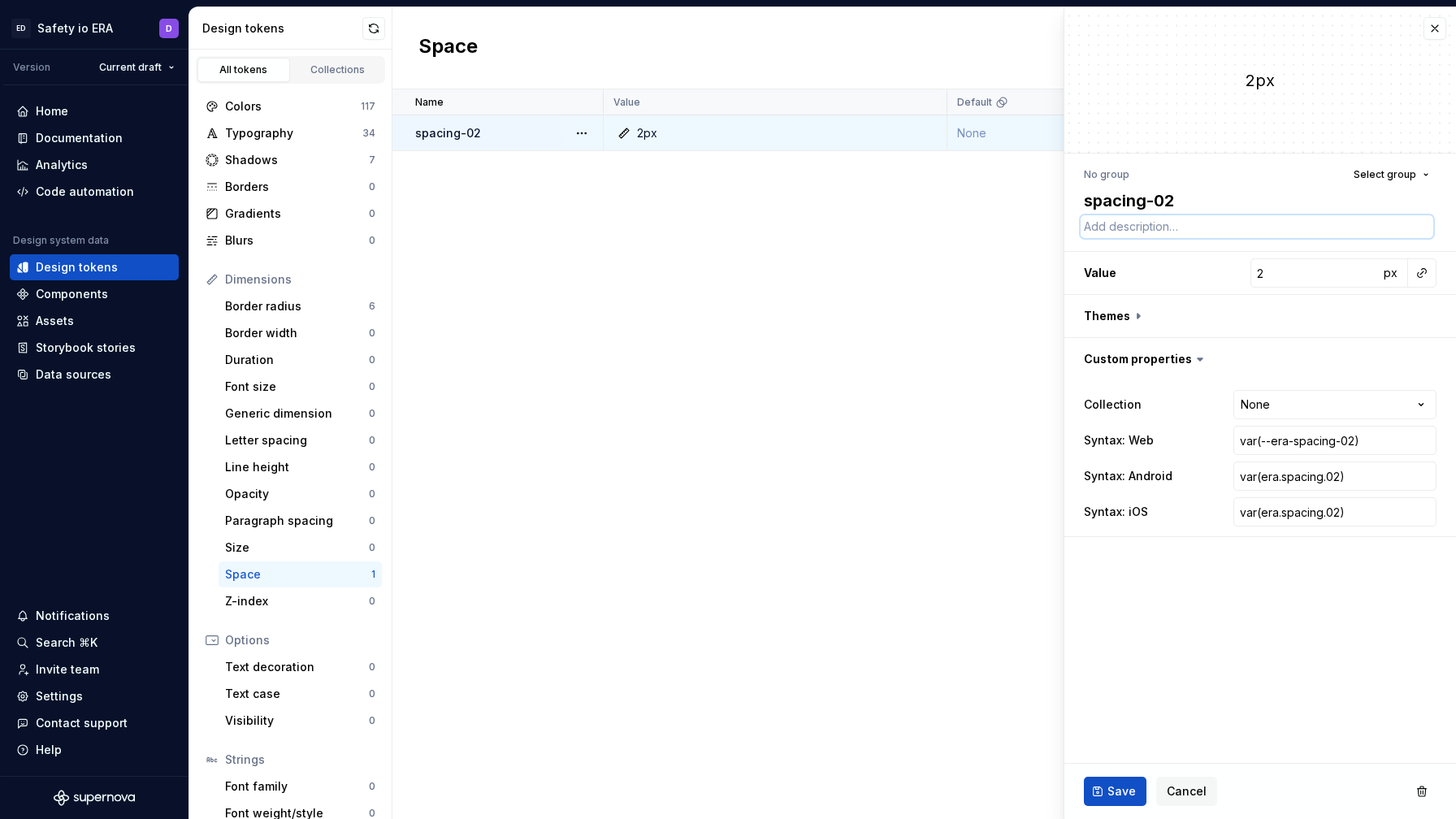
type textarea "*"
type textarea "0"
type textarea "*"
type textarea "0."
type textarea "*"
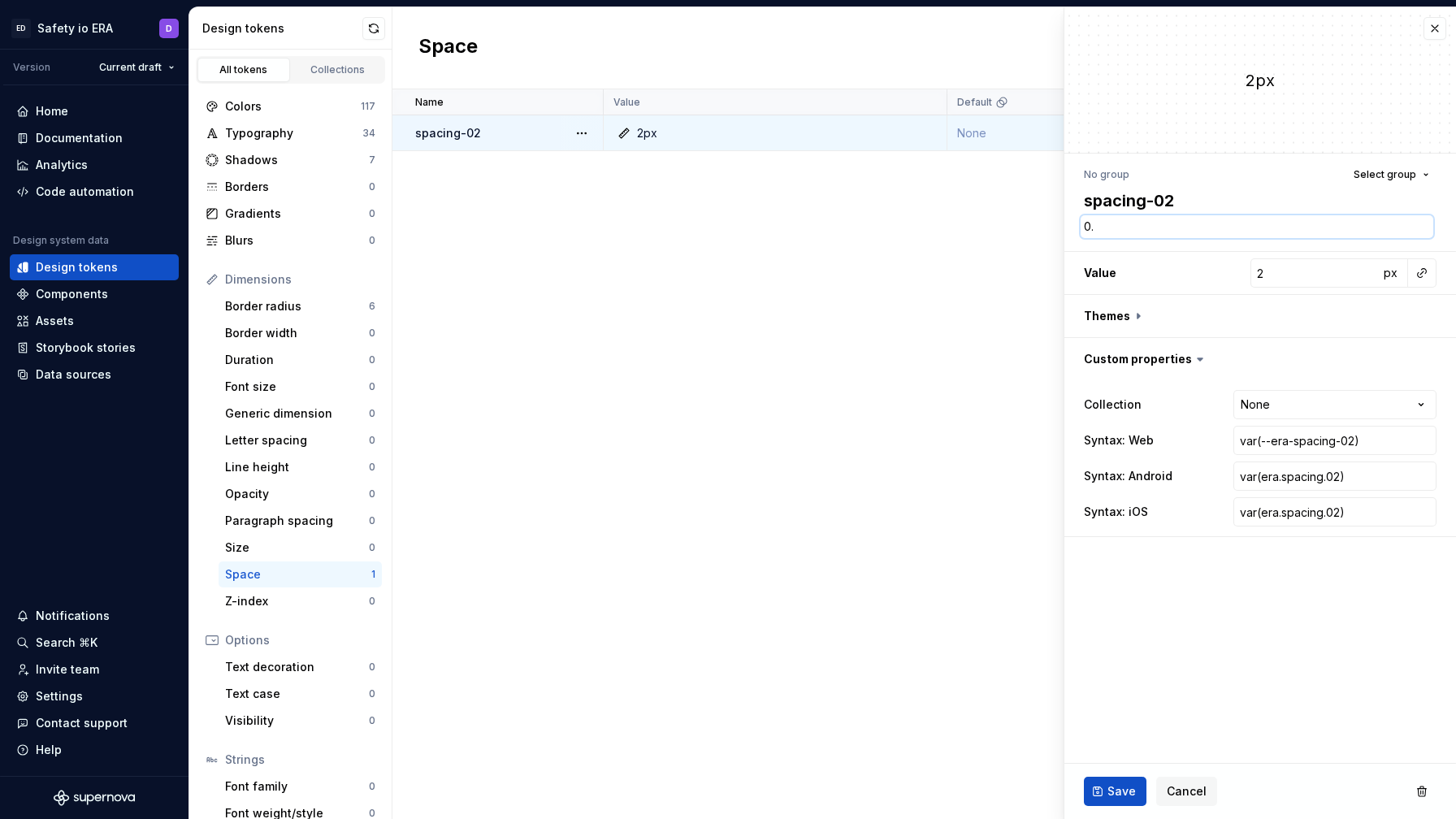
type textarea "0.1"
type textarea "*"
type textarea "0.12"
type textarea "*"
type textarea "0.125"
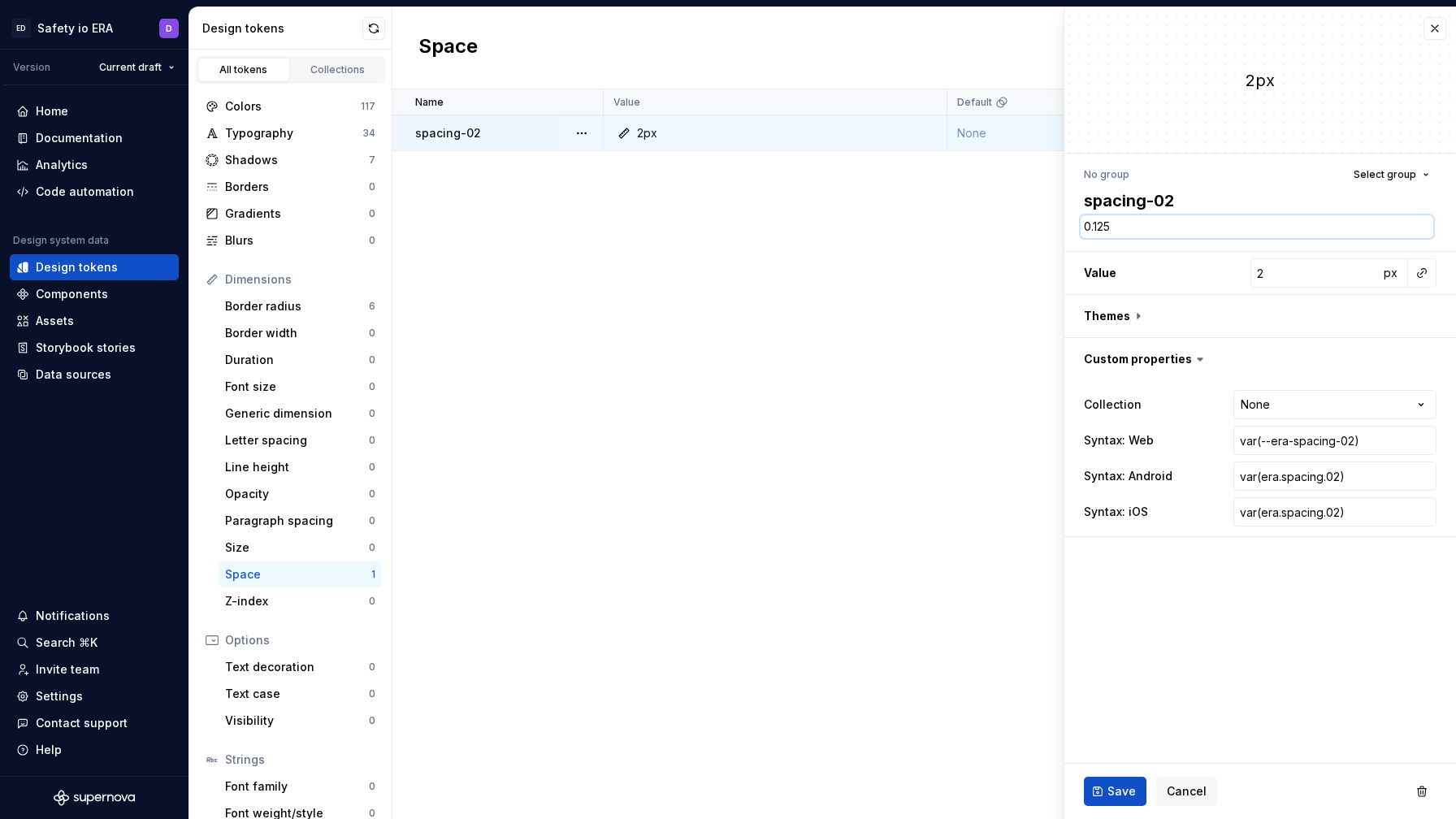
type textarea "*"
type textarea "0.125"
type textarea "*"
type textarea "0.125 r"
type textarea "*"
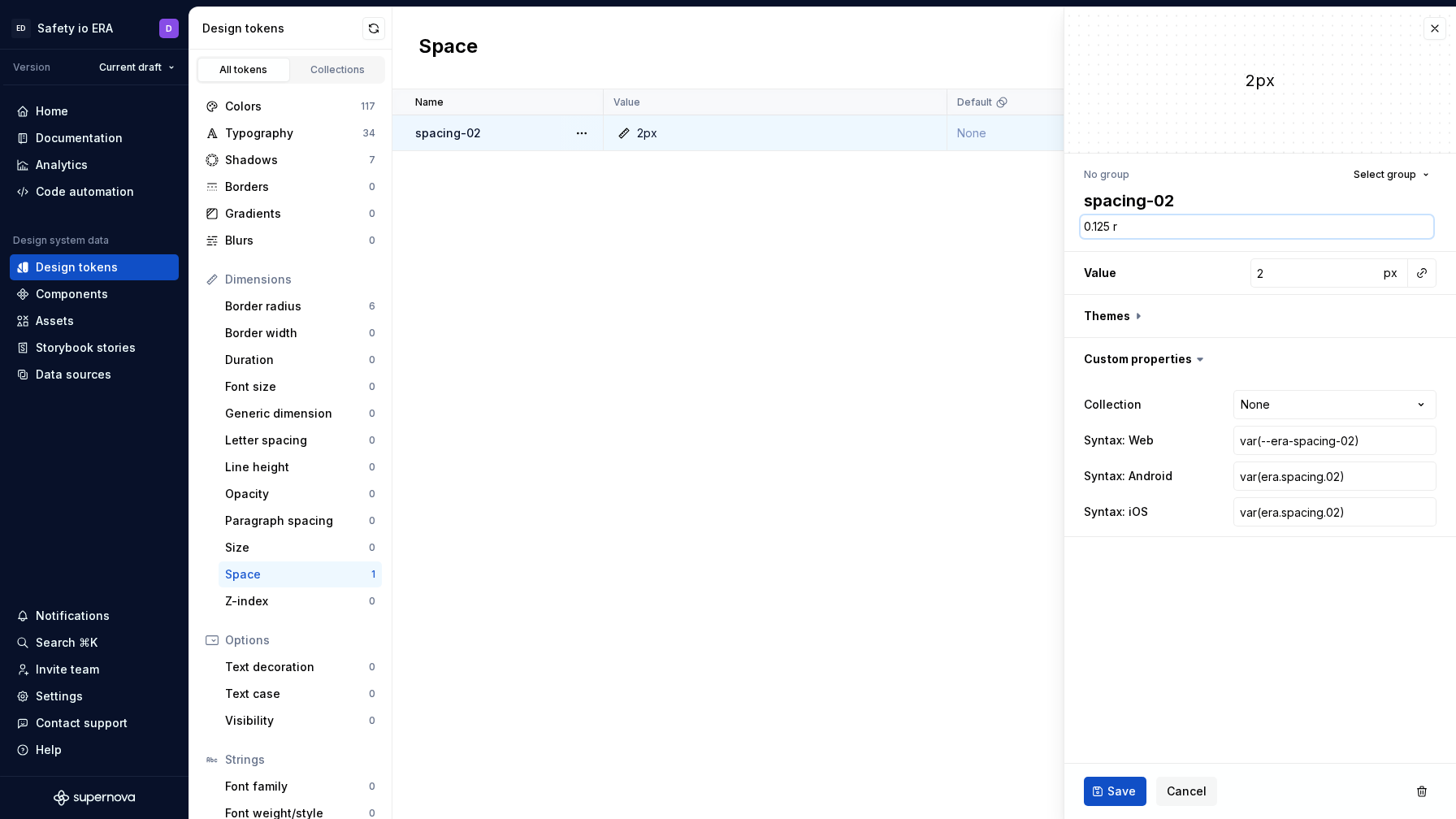
type textarea "0.125 re"
type textarea "*"
type textarea "0.125 rem"
click at [936, 798] on span "Save" at bounding box center [1122, 791] width 29 height 16
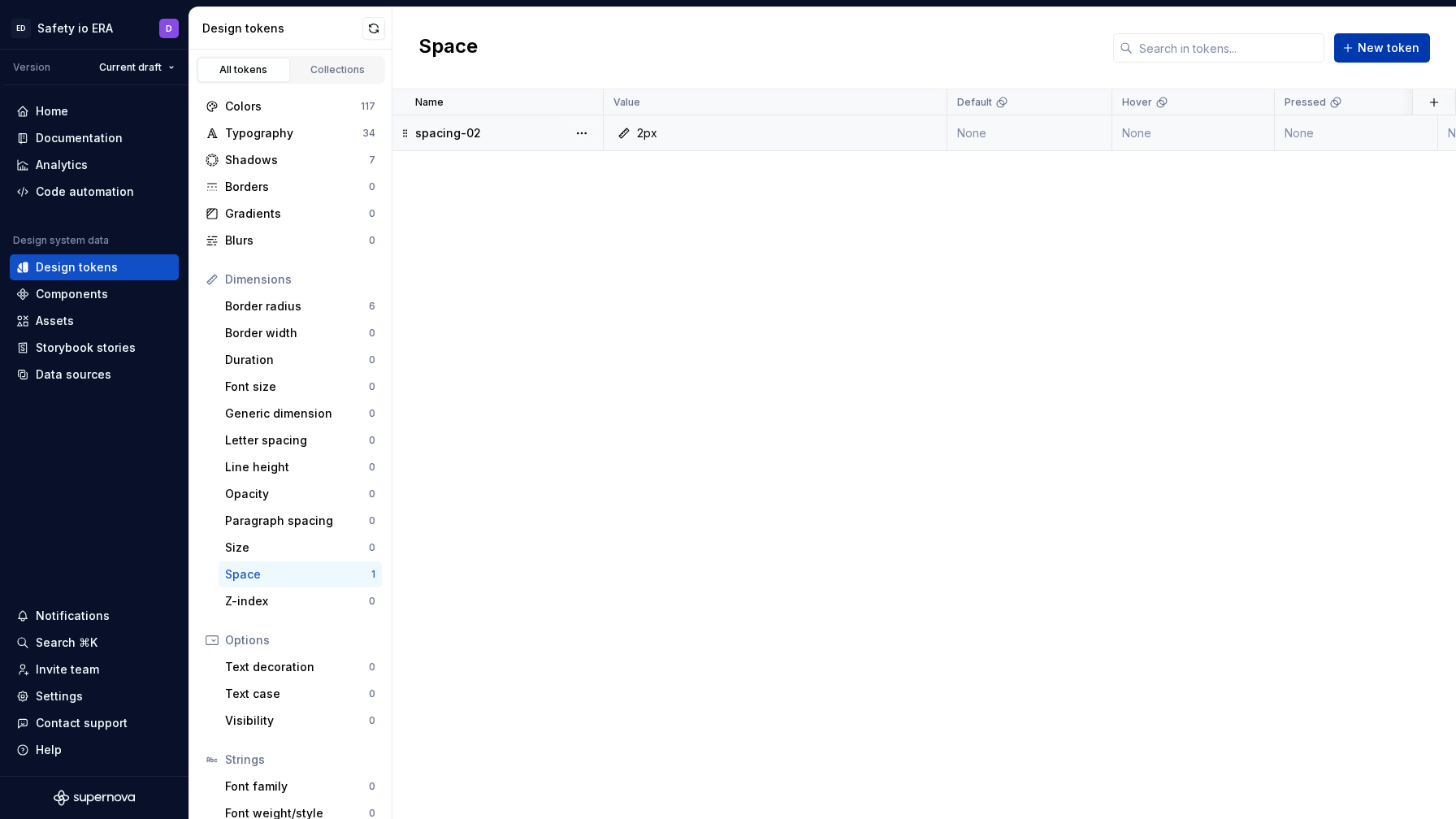
click at [936, 55] on span "New token" at bounding box center [1388, 48] width 62 height 16
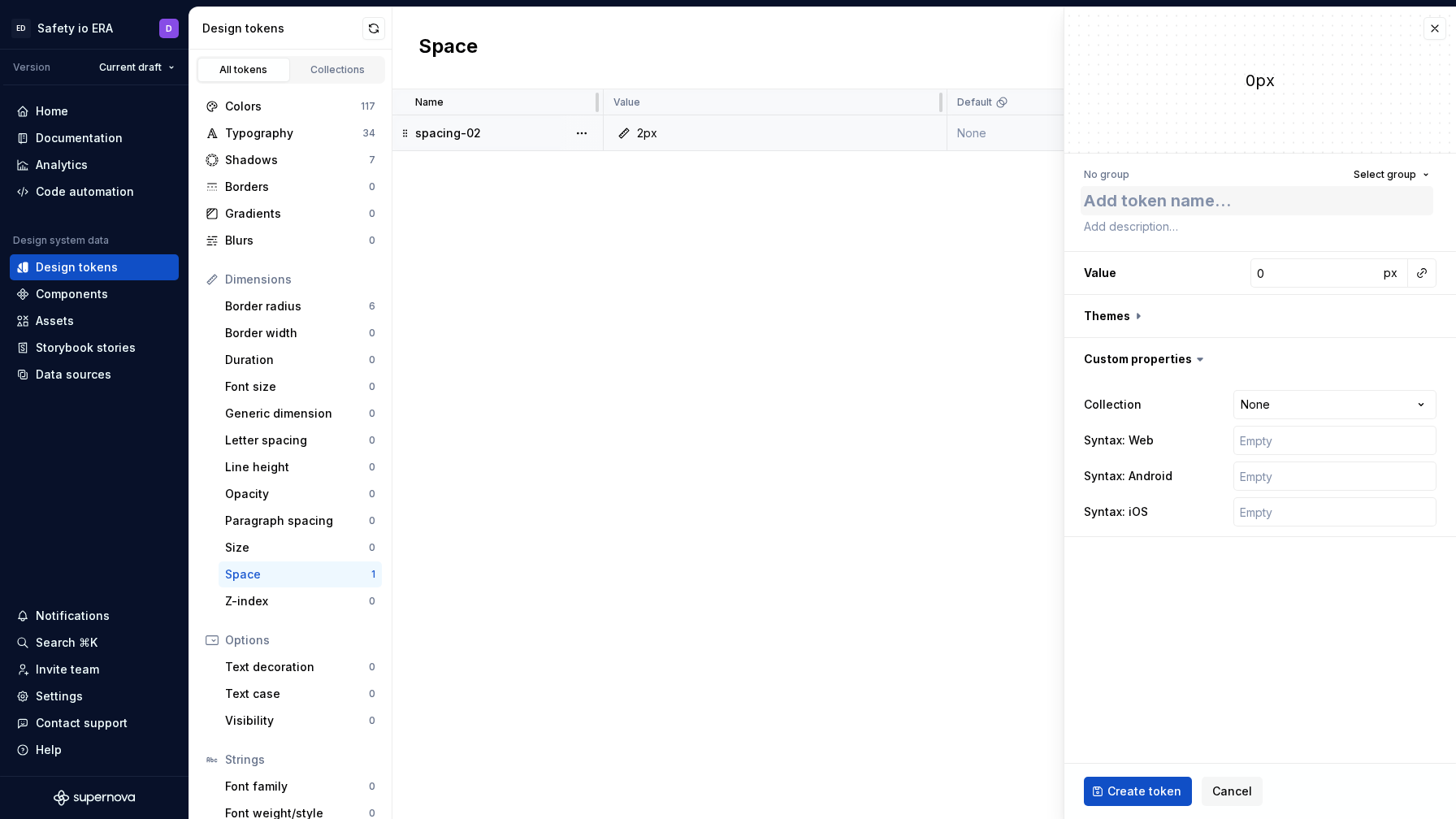
type textarea "*"
type textarea "s"
type textarea "*"
type textarea "spa"
type textarea "*"
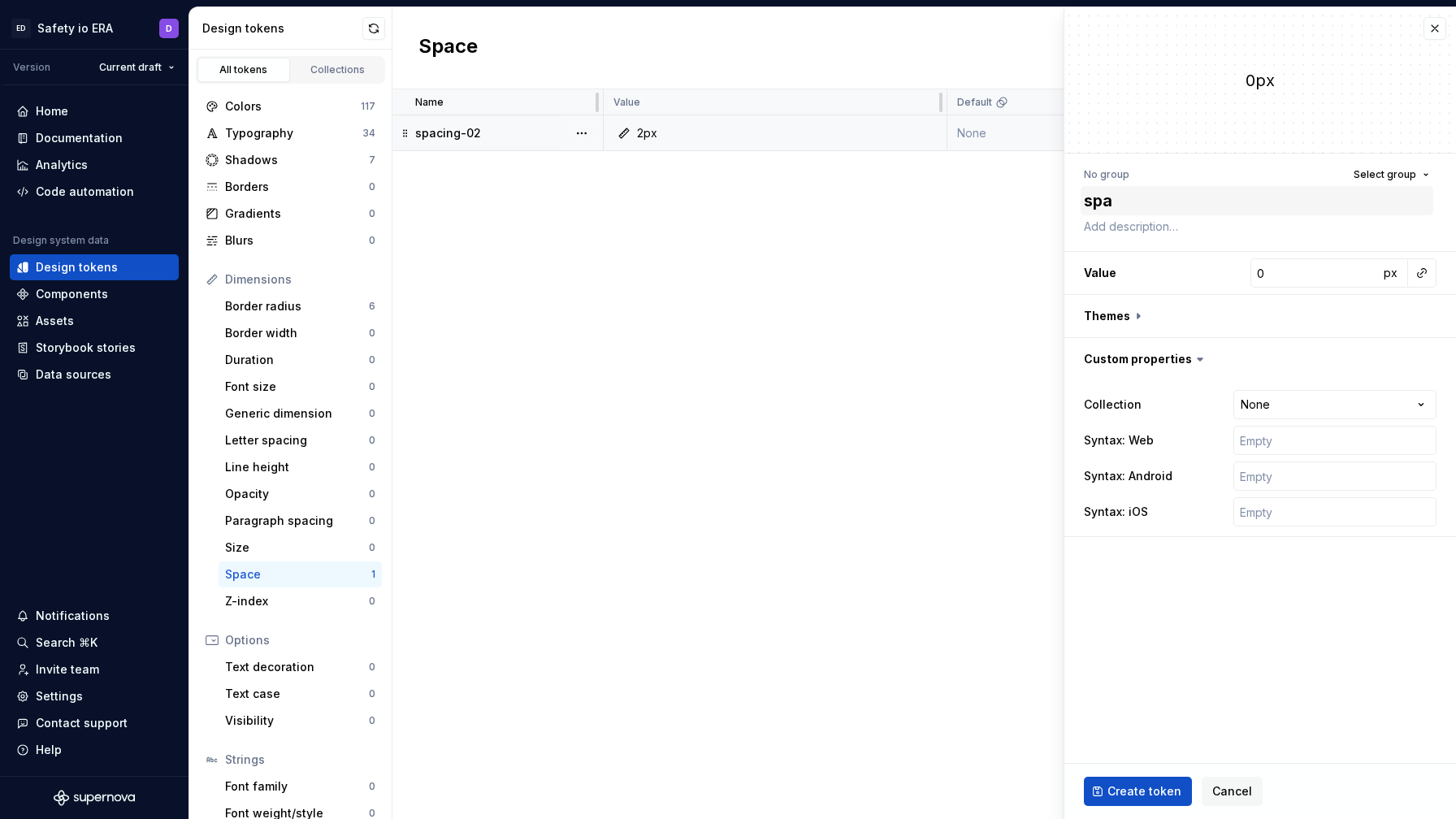
type textarea "spac"
type textarea "*"
type textarea "spaci"
type textarea "*"
type textarea "spacing"
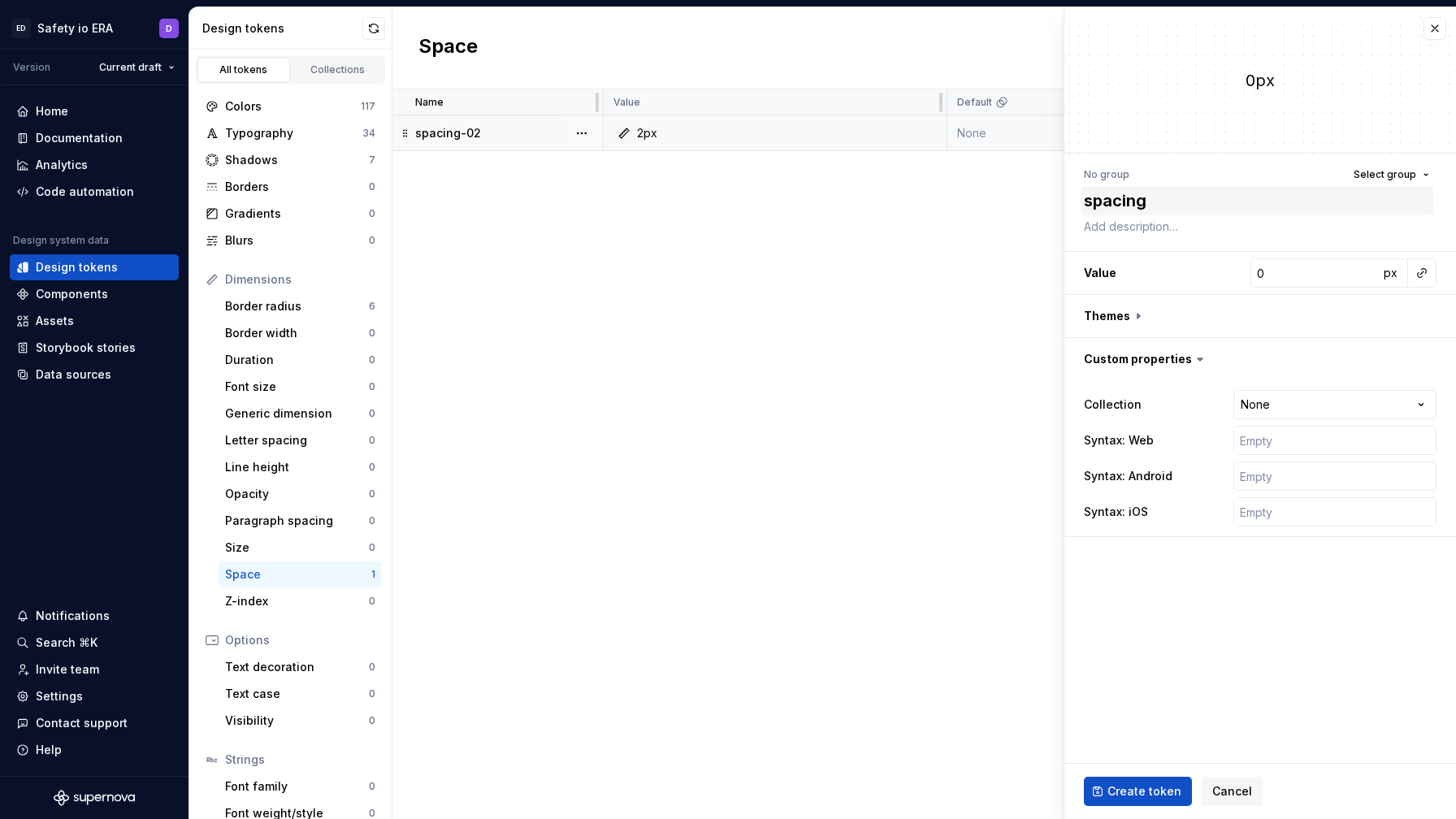
type textarea "*"
type textarea "spacing-"
type textarea "*"
type textarea "spacing-0"
type textarea "*"
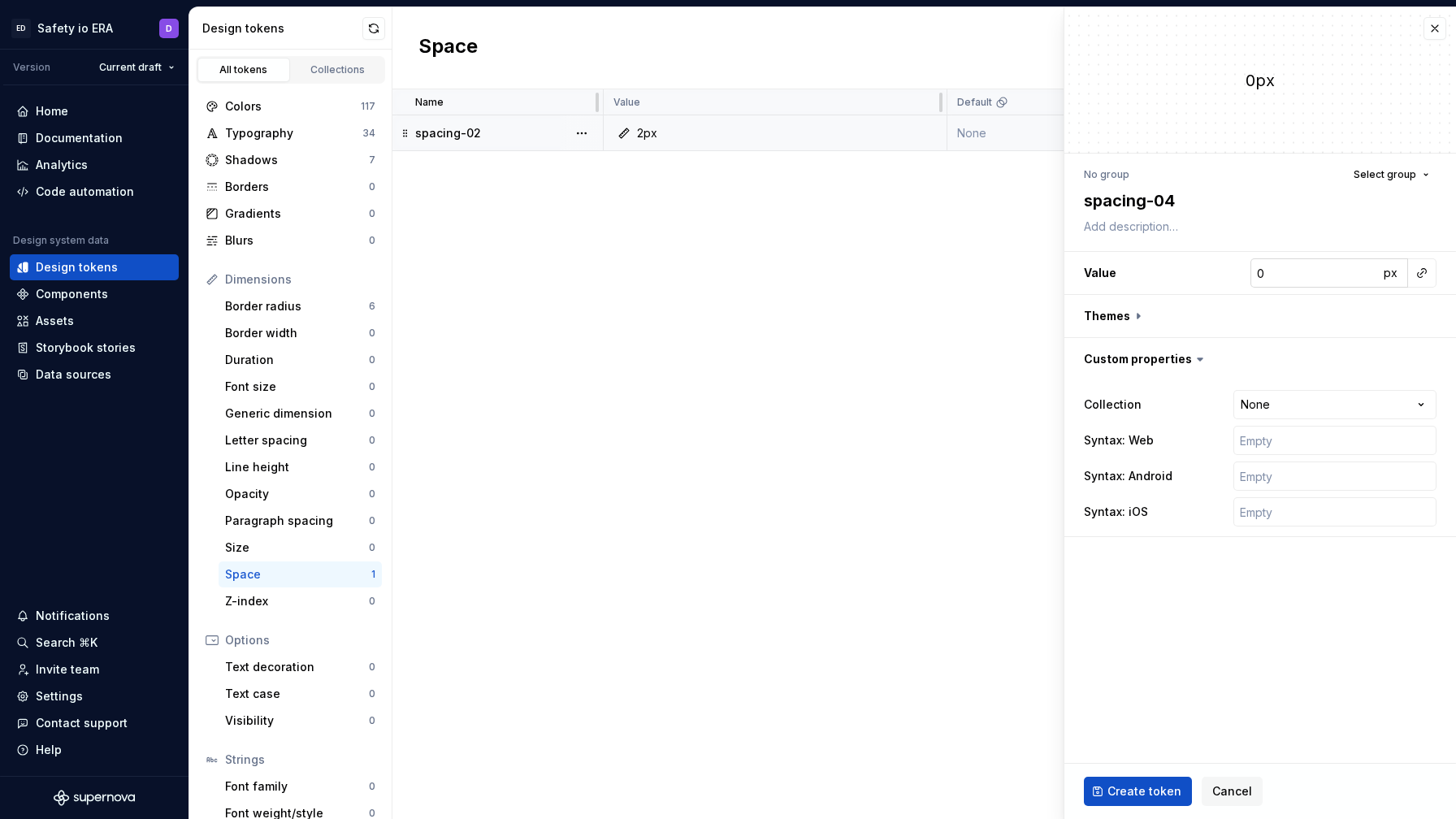
type textarea "spacing-04"
click at [936, 275] on input "0" at bounding box center [1315, 273] width 129 height 30
type input "4"
type textarea "*"
type input "4"
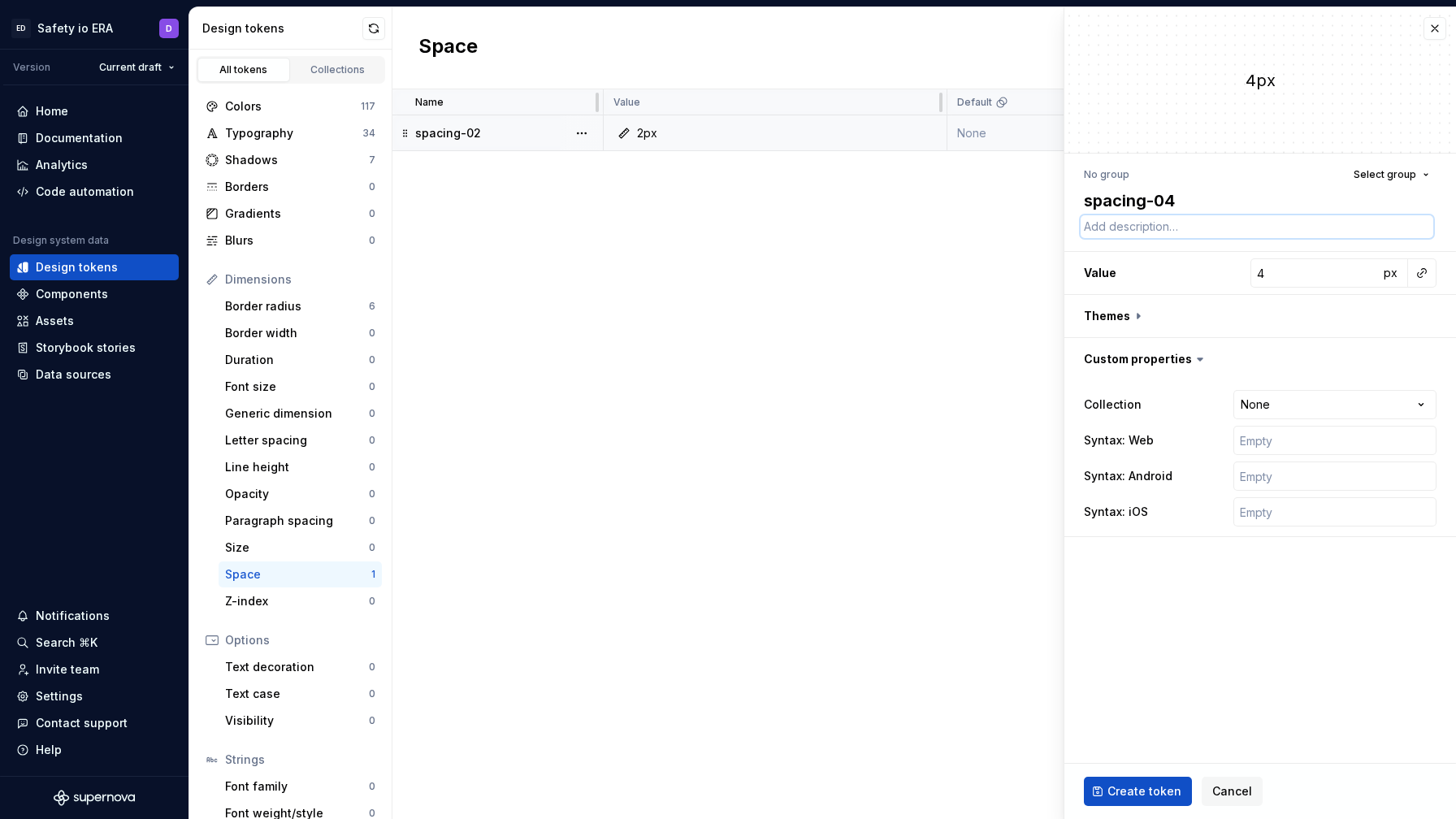
click at [936, 222] on textarea at bounding box center [1257, 226] width 353 height 22
type textarea "*"
type textarea "0"
type textarea "*"
type textarea "0."
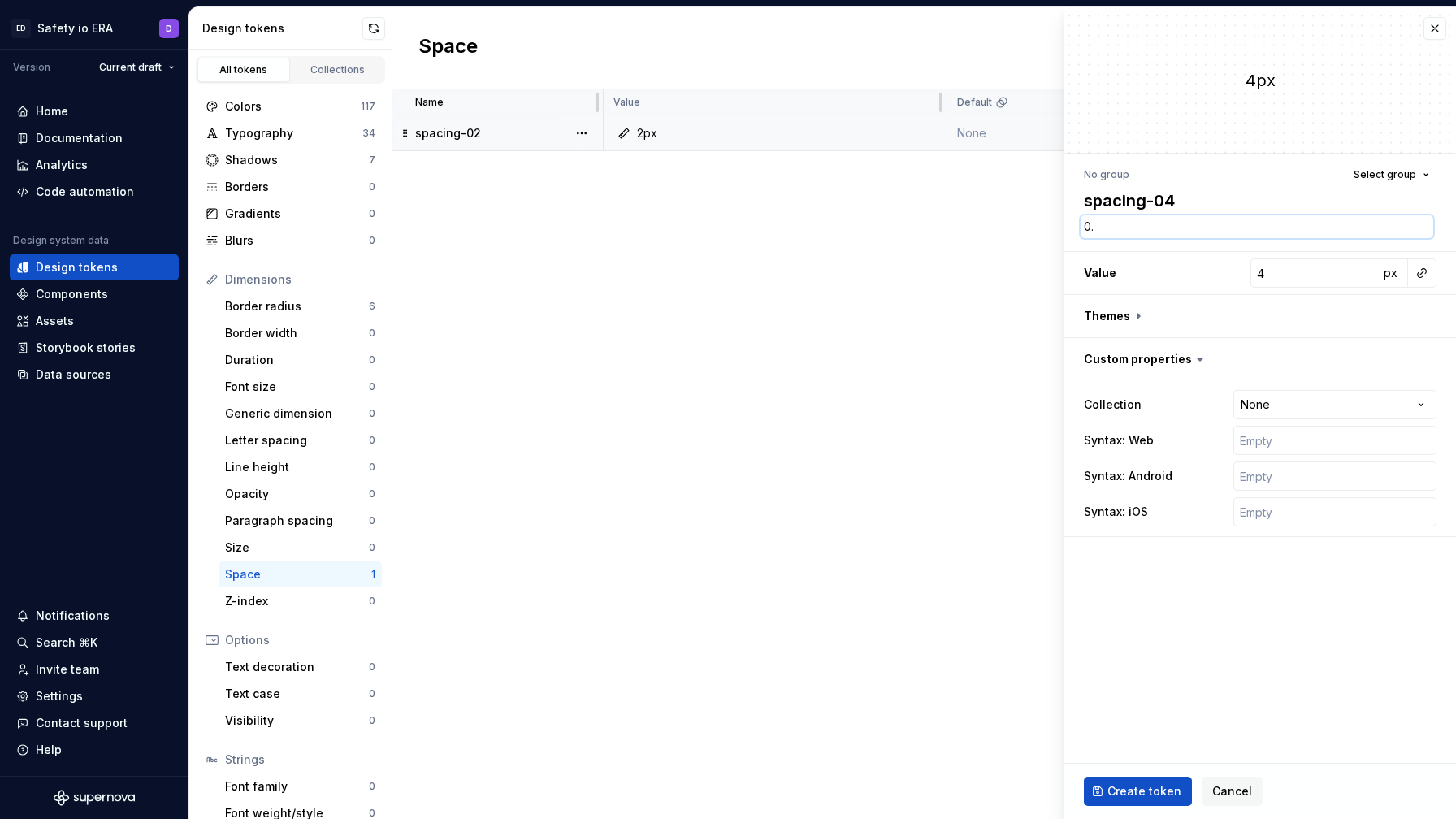
type textarea "*"
type textarea "0.2"
type textarea "*"
type textarea "0.25"
type textarea "*"
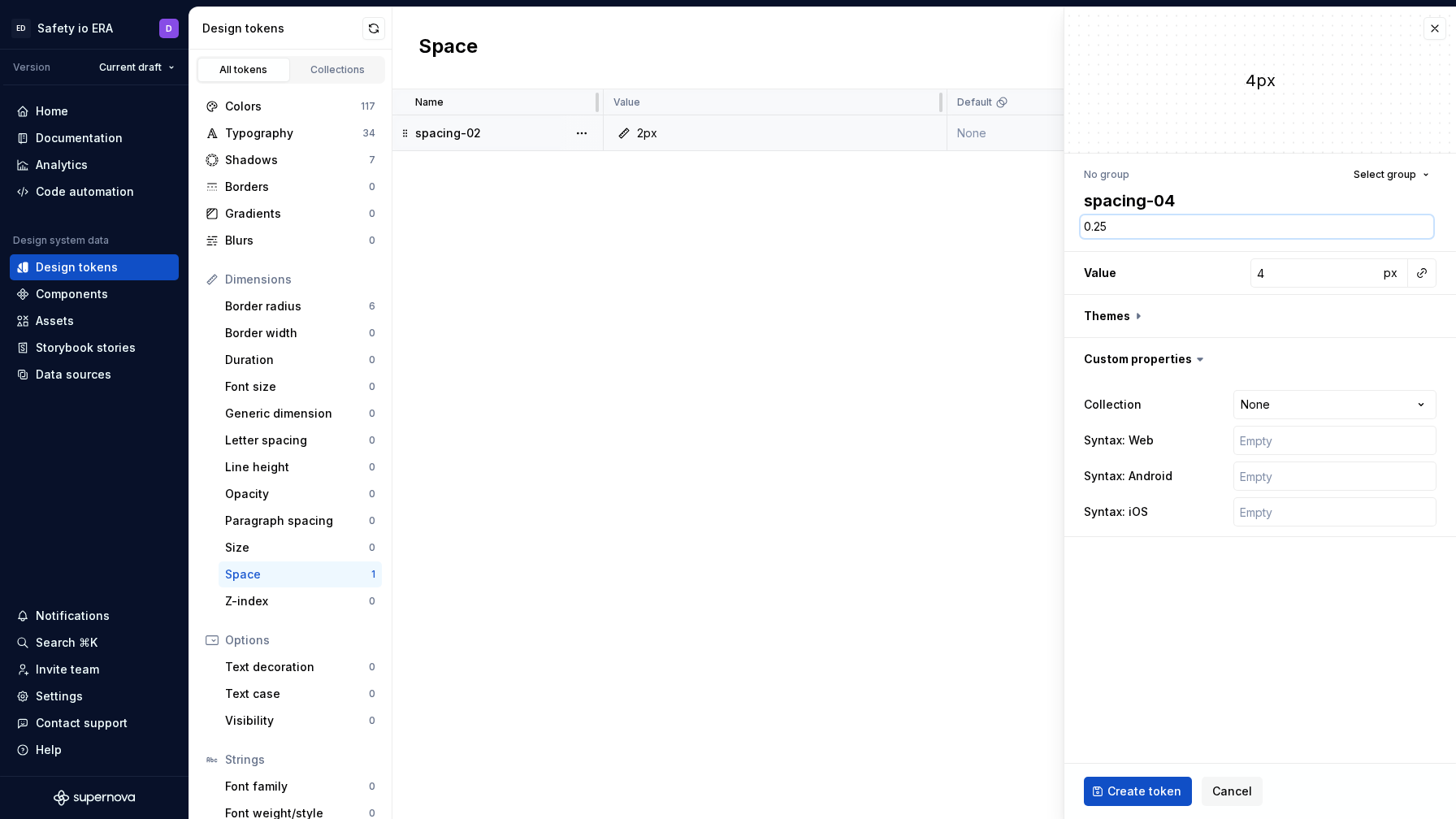
type textarea "0.25"
type textarea "*"
type textarea "0.25 r"
type textarea "*"
type textarea "0.25 re"
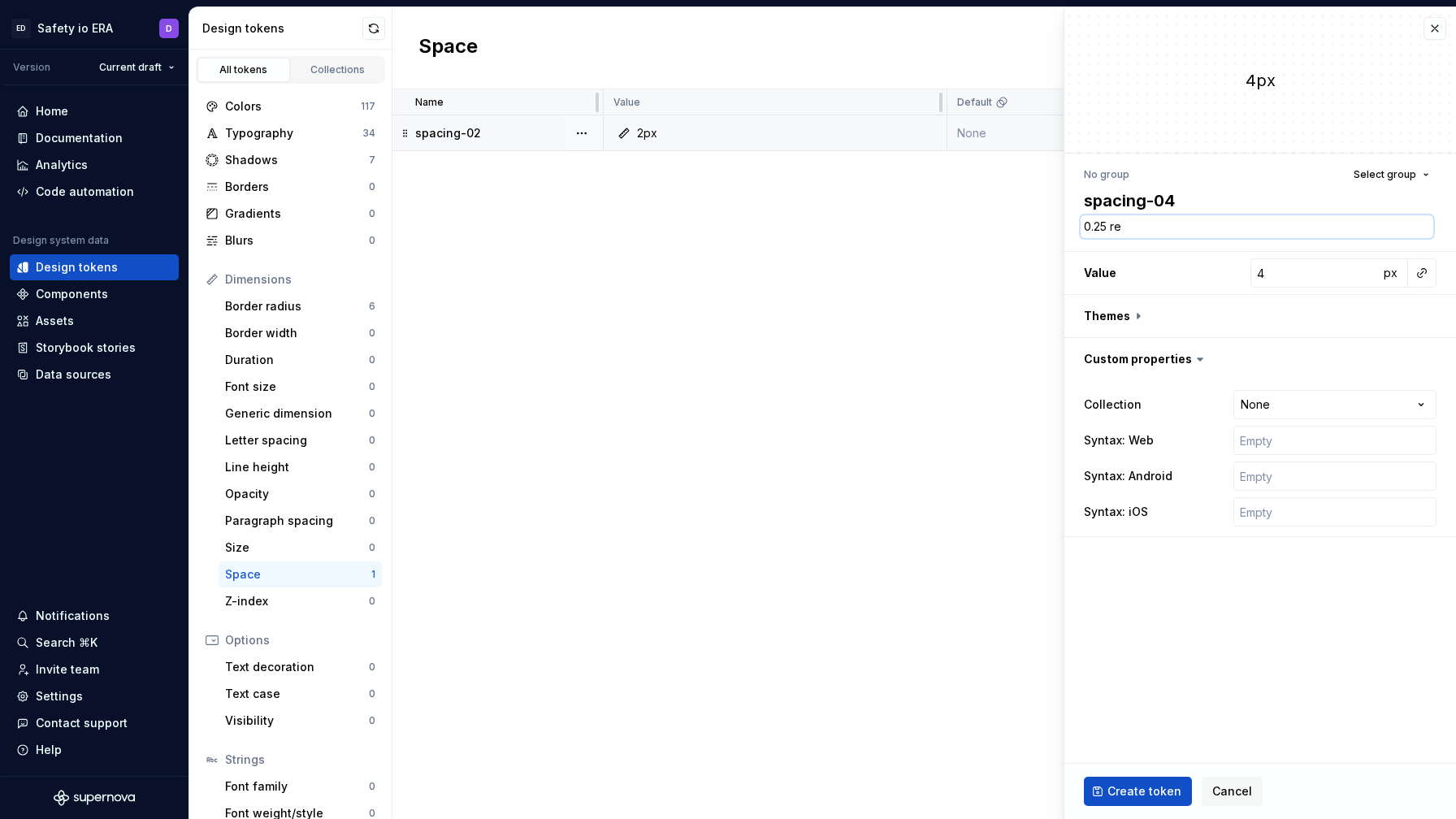
type textarea "*"
type textarea "0.25 rem"
click at [936, 452] on input "text" at bounding box center [1334, 440] width 203 height 30
paste input "var(era.spacing.02)"
click at [936, 442] on input "var(era.spacing.02)" at bounding box center [1334, 440] width 203 height 30
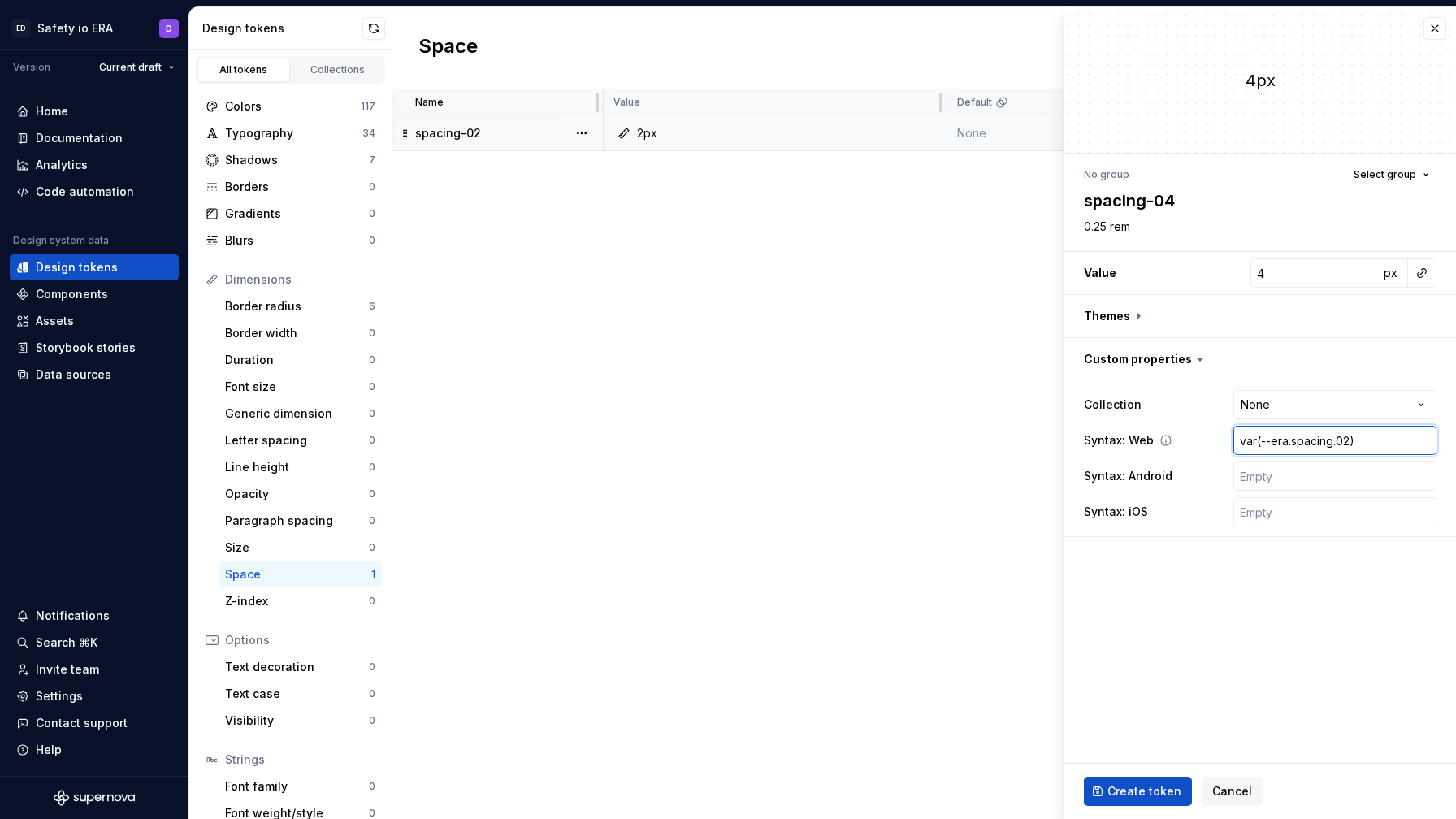
click at [936, 443] on input "var(--era.spacing.02)" at bounding box center [1334, 440] width 203 height 30
click at [936, 469] on input "text" at bounding box center [1334, 476] width 203 height 30
paste input "var(era.spacing.02)"
click at [936, 509] on input "text" at bounding box center [1334, 511] width 203 height 30
paste input "var(era.spacing.02)"
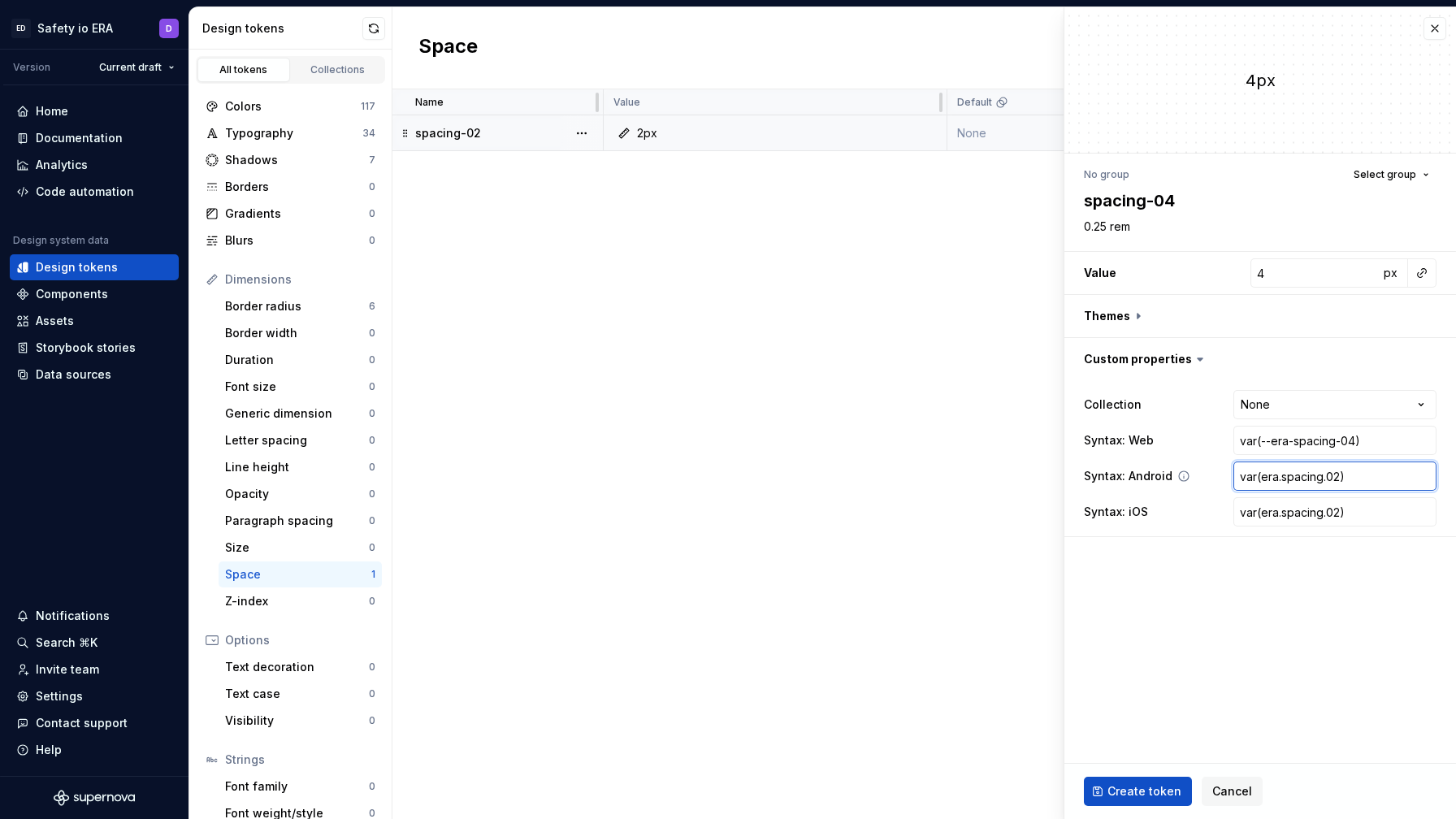
click at [936, 476] on input "var(era.spacing.02)" at bounding box center [1334, 476] width 203 height 30
click at [936, 510] on input "var(era.spacing.02)" at bounding box center [1334, 511] width 203 height 30
click at [936, 788] on span "Create token" at bounding box center [1144, 791] width 74 height 16
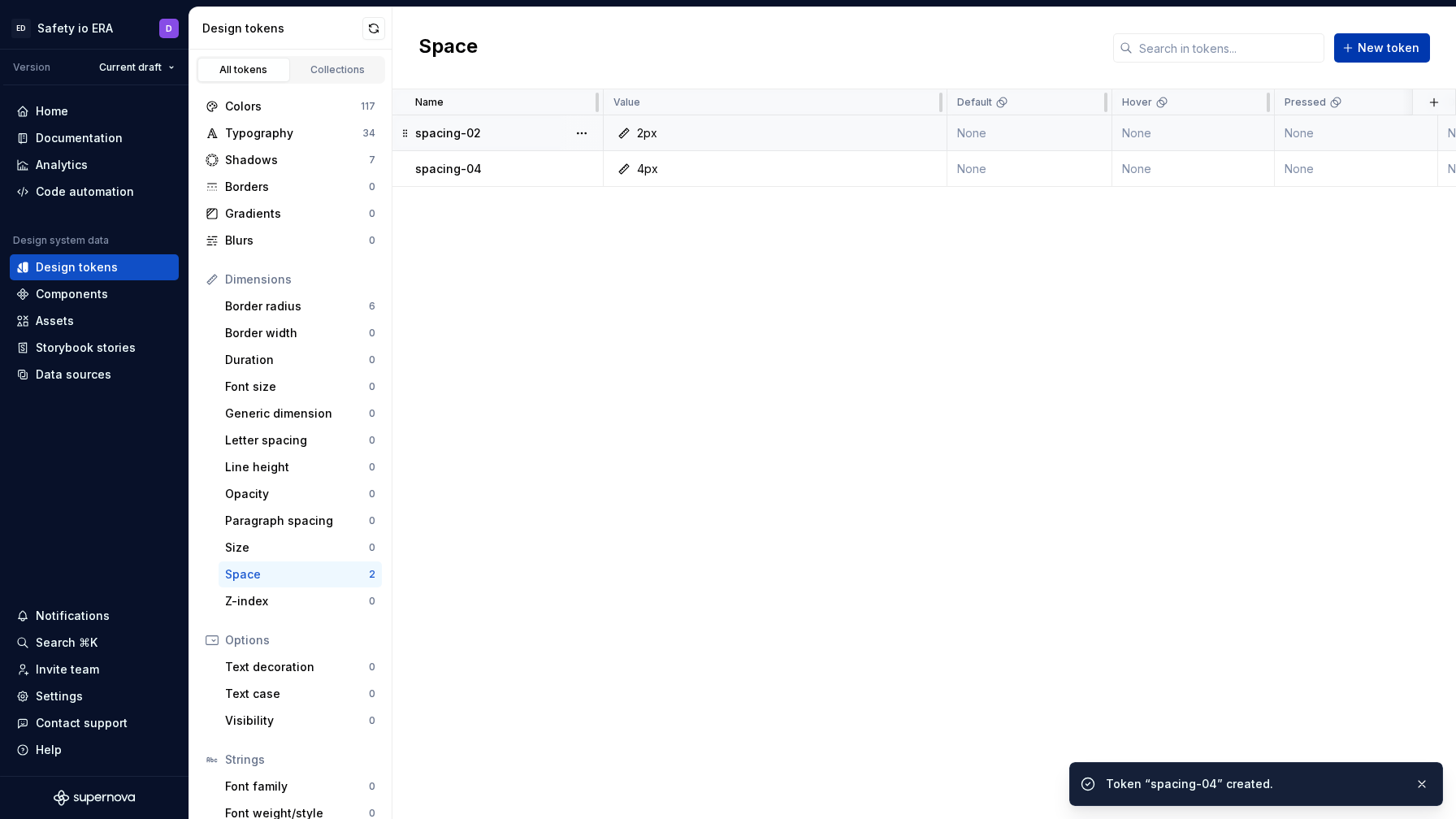
click at [936, 41] on span "New token" at bounding box center [1388, 48] width 62 height 16
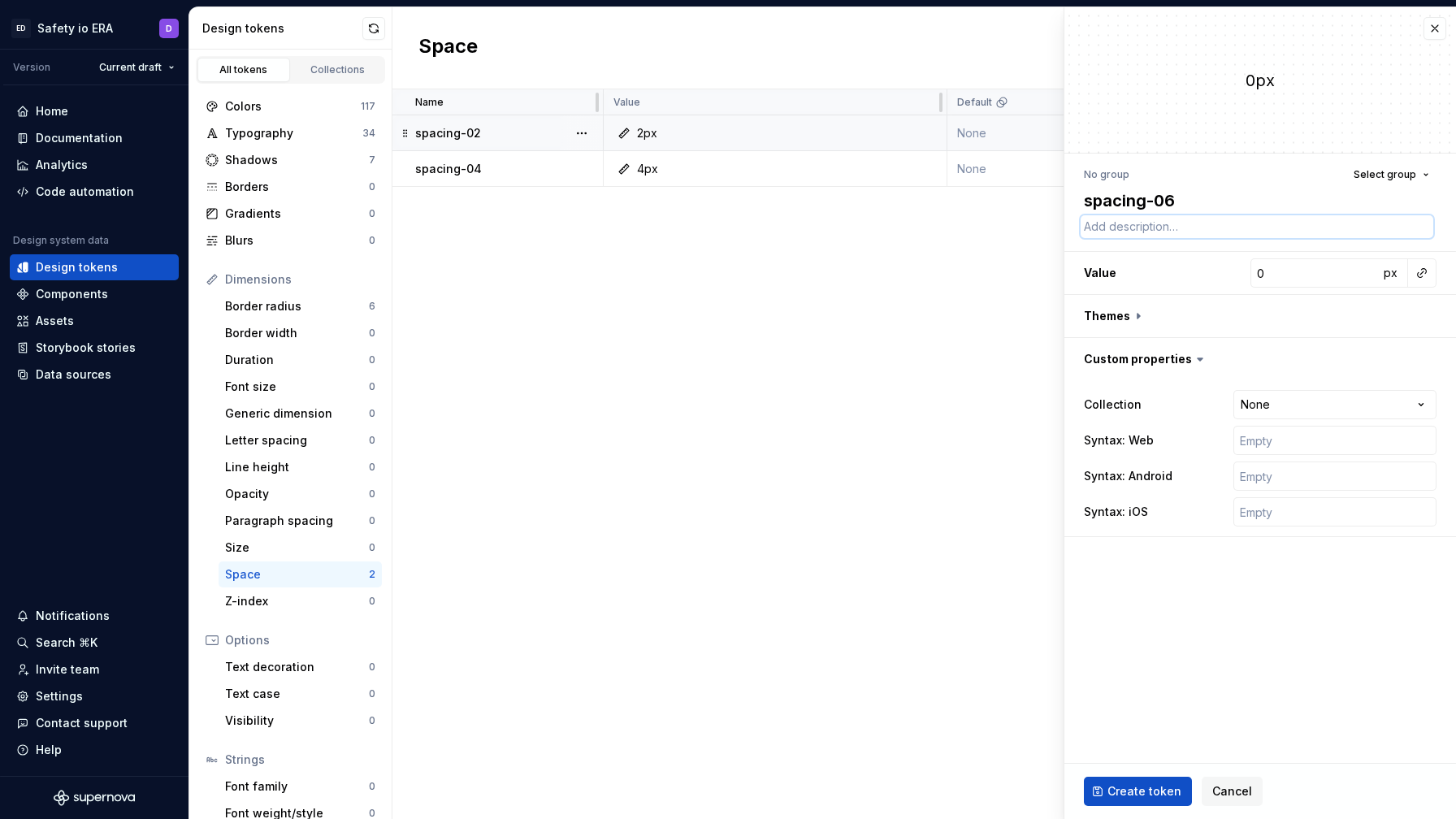
click at [936, 232] on textarea at bounding box center [1257, 226] width 353 height 22
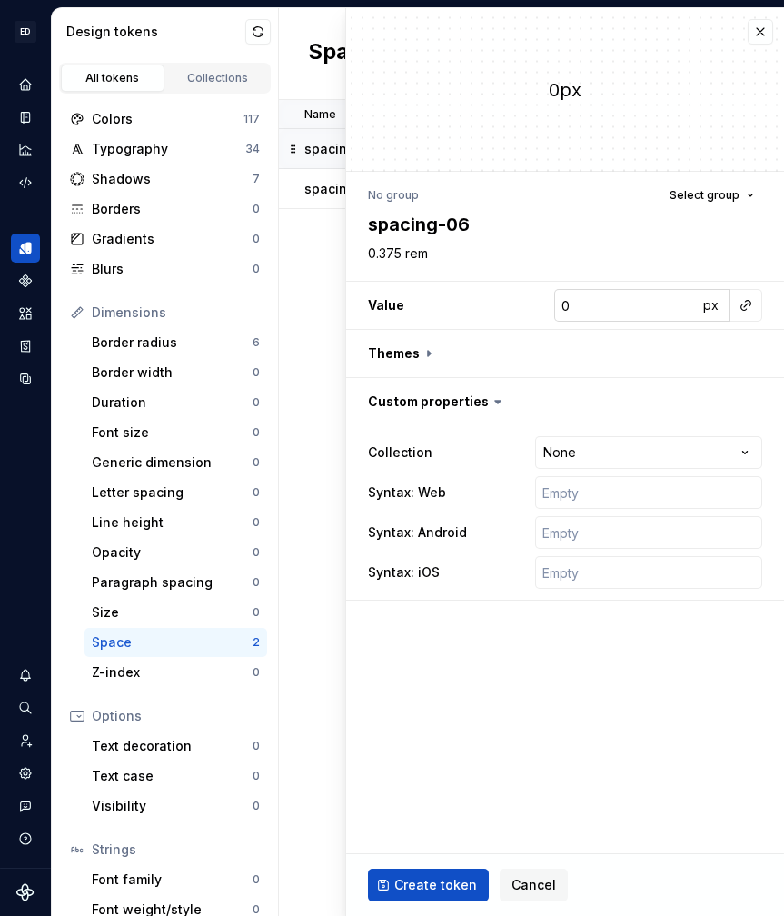
click at [581, 292] on input "0" at bounding box center [627, 305] width 144 height 33
click at [562, 494] on input "text" at bounding box center [648, 492] width 227 height 33
paste input "var(era.spacing.02)"
click at [561, 542] on input "text" at bounding box center [648, 532] width 227 height 33
paste input "var(era.spacing.02)"
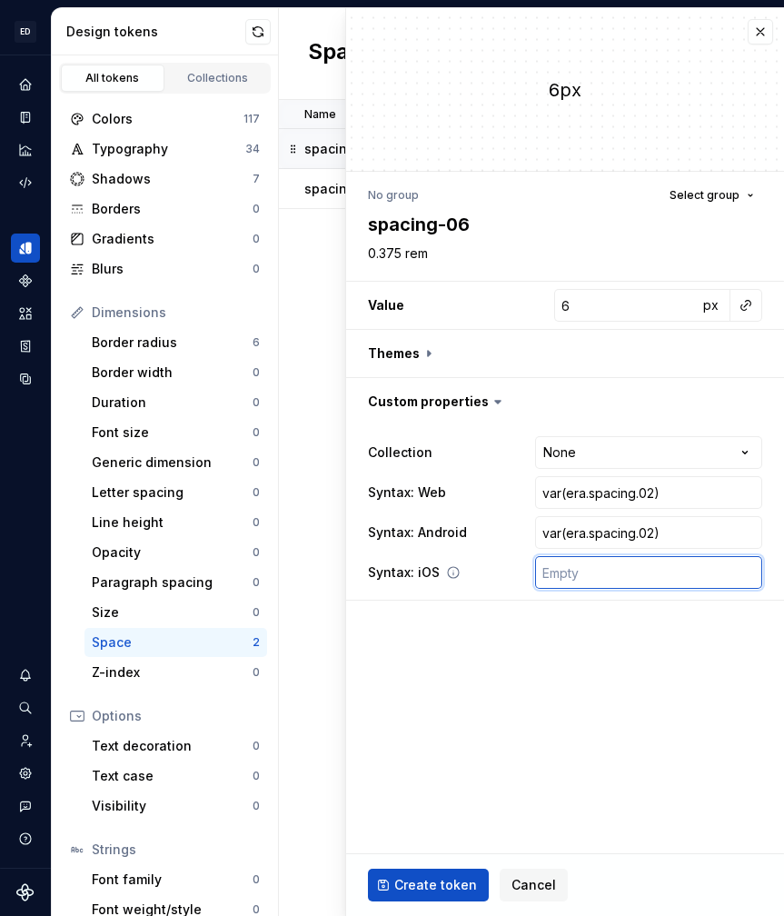
click at [563, 579] on input "text" at bounding box center [648, 572] width 227 height 33
paste input "var(era.spacing.02)"
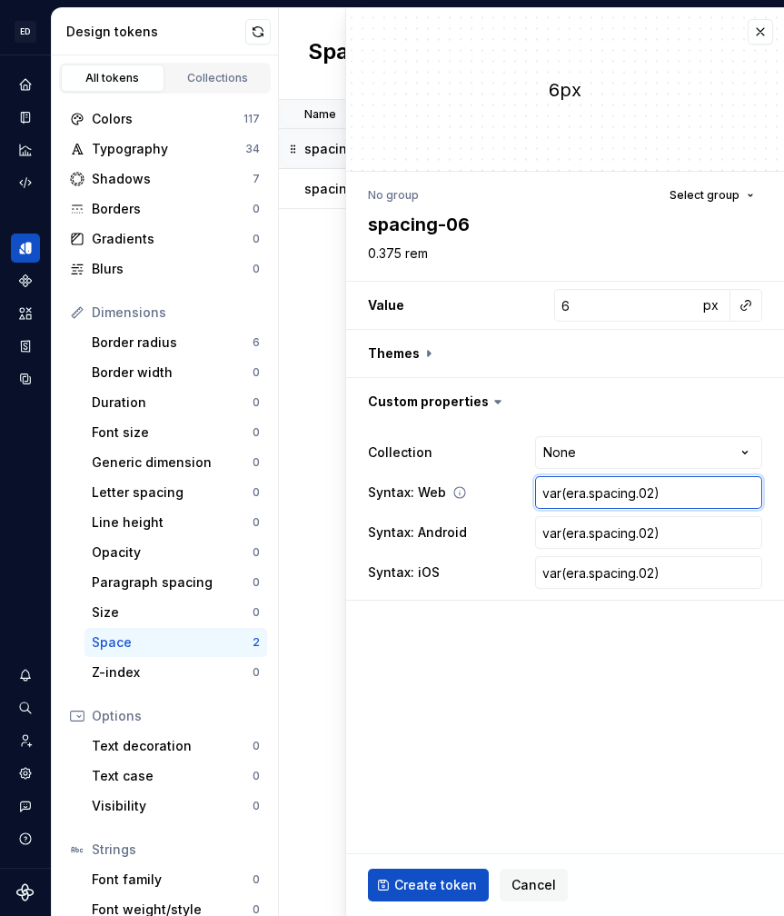
click at [571, 497] on input "var(era.spacing.02)" at bounding box center [648, 492] width 227 height 33
click at [569, 498] on input "var(era.spacing.02)" at bounding box center [648, 492] width 227 height 33
click at [656, 528] on input "var(era.spacing.02)" at bounding box center [648, 532] width 227 height 33
click at [656, 535] on input "var(era.spacing.02)" at bounding box center [648, 532] width 227 height 33
click at [655, 571] on input "var(era.spacing.02)" at bounding box center [648, 572] width 227 height 33
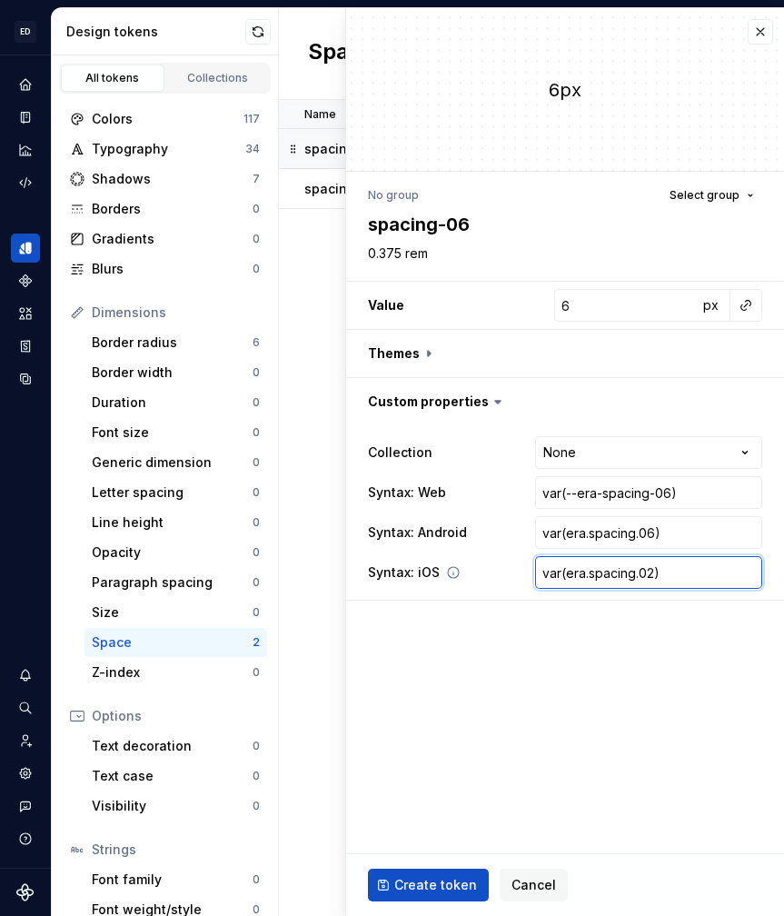
click at [655, 571] on input "var(era.spacing.02)" at bounding box center [648, 572] width 227 height 33
click at [411, 881] on span "Create token" at bounding box center [436, 885] width 83 height 18
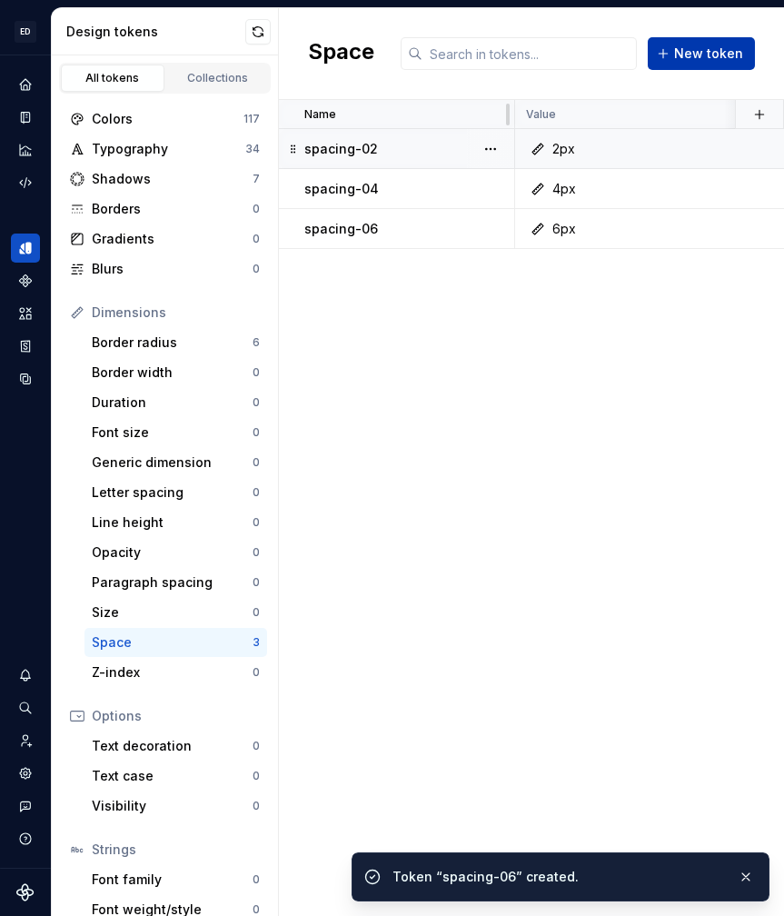
click at [691, 60] on span "New token" at bounding box center [708, 54] width 69 height 18
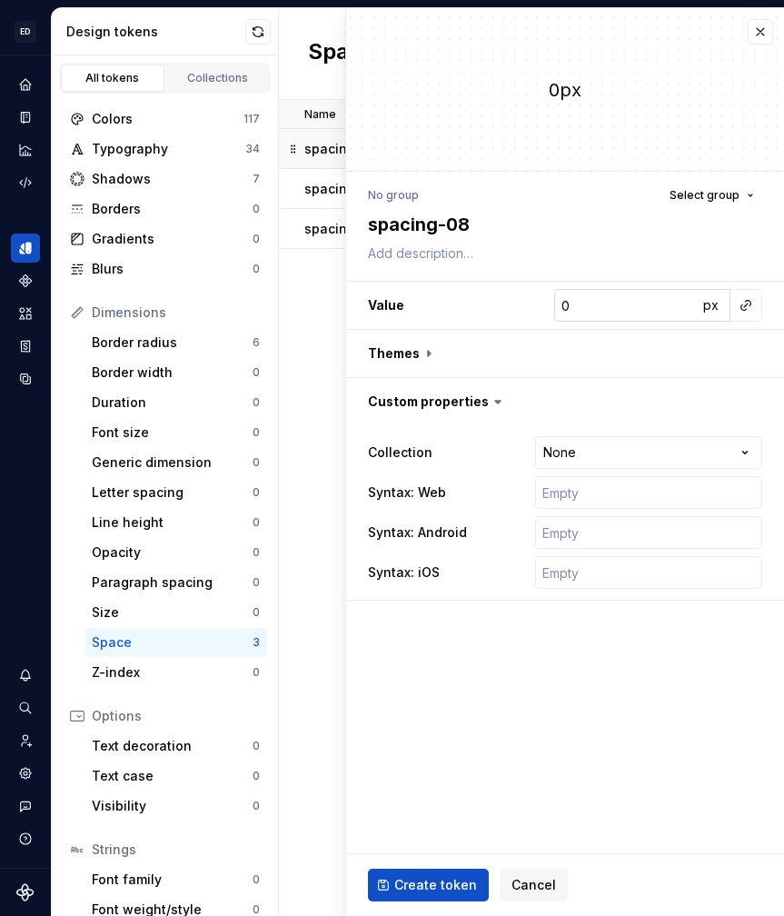
click at [591, 303] on input "0" at bounding box center [627, 305] width 144 height 33
click at [584, 449] on html "ED Safety io ERA D Design system data Design tokens All tokens Collections Colo…" at bounding box center [392, 458] width 784 height 916
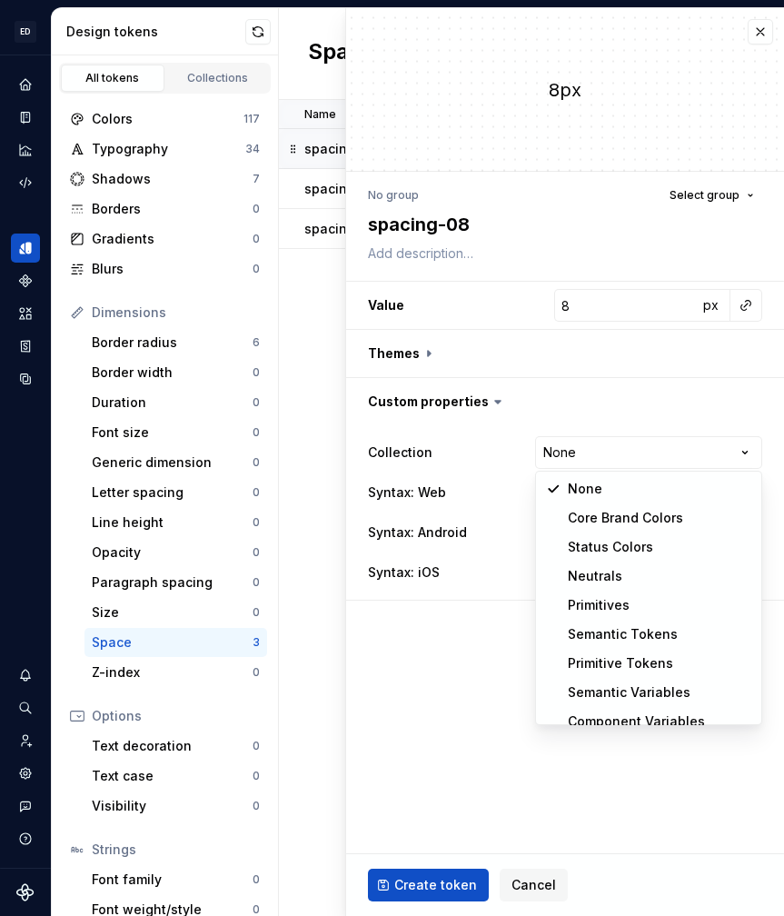
click at [584, 451] on html "ED Safety io ERA D Design system data Design tokens All tokens Collections Colo…" at bounding box center [392, 458] width 784 height 916
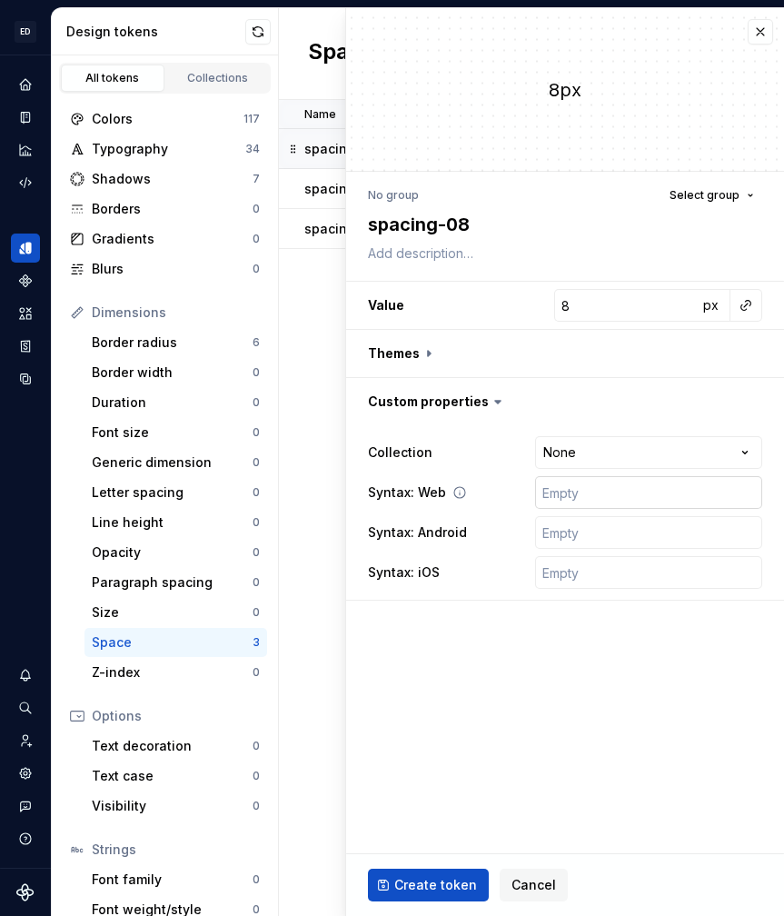
click at [561, 493] on input "text" at bounding box center [648, 492] width 227 height 33
paste input "var(era.spacing.02)"
click at [564, 535] on input "text" at bounding box center [648, 532] width 227 height 33
paste input "var(era.spacing.02)"
click at [570, 571] on input "text" at bounding box center [648, 572] width 227 height 33
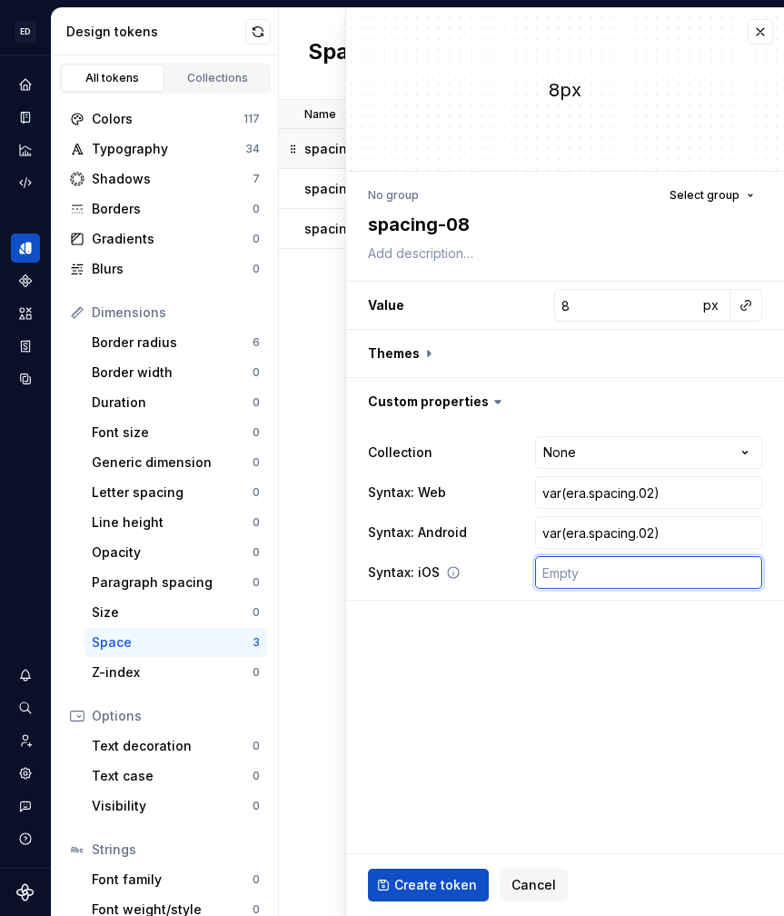
paste input "var(era.spacing.02)"
click at [429, 255] on textarea at bounding box center [562, 253] width 395 height 25
click at [635, 496] on input "var(era.spacing.02)" at bounding box center [648, 492] width 227 height 33
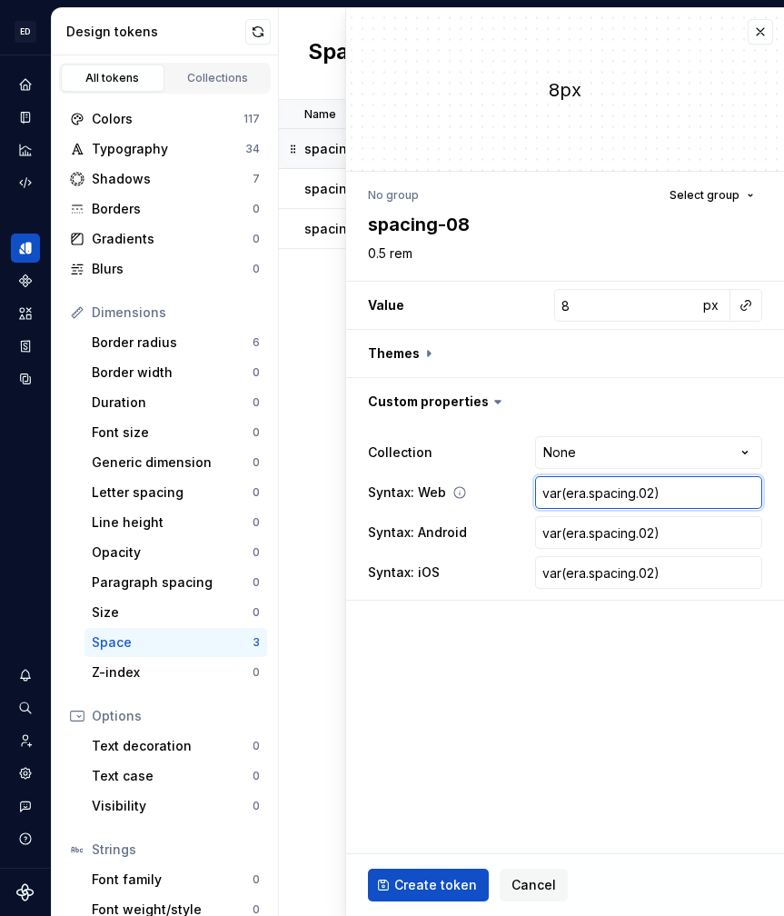
click at [565, 495] on input "var(era.spacing.02)" at bounding box center [648, 492] width 227 height 33
click at [605, 490] on input "var(--era.spacing.02)" at bounding box center [648, 492] width 227 height 33
click at [650, 532] on input "var(era.spacing.02)" at bounding box center [648, 532] width 227 height 33
click at [649, 531] on input "var(era.spacing.02)" at bounding box center [648, 532] width 227 height 33
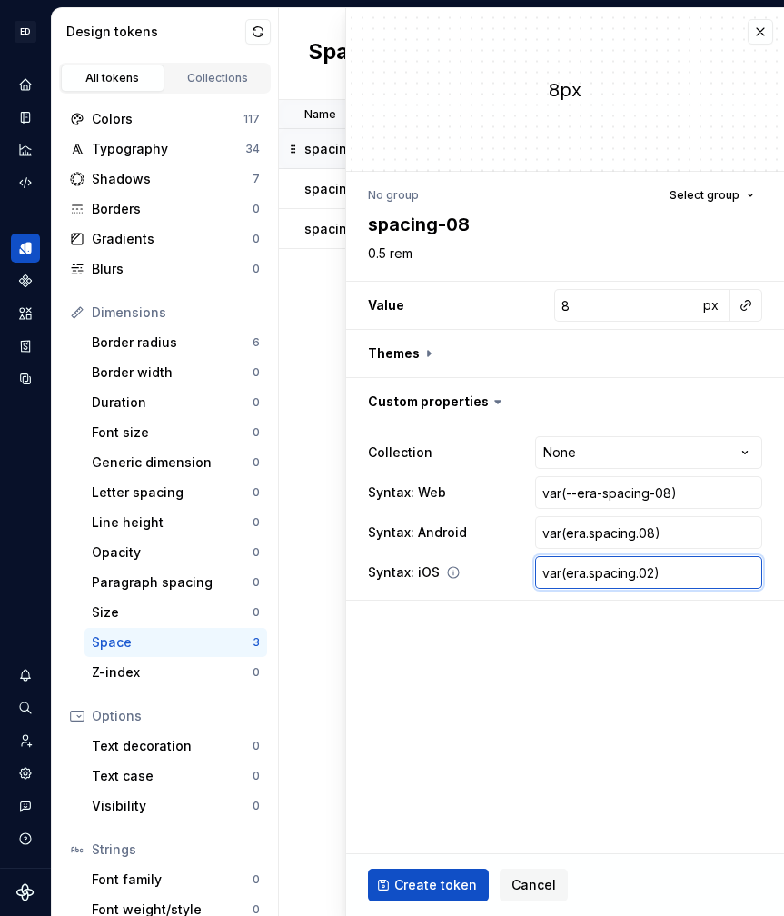
click at [653, 575] on input "var(era.spacing.02)" at bounding box center [648, 572] width 227 height 33
click at [654, 569] on input "var(era.spacing.02)" at bounding box center [648, 572] width 227 height 33
click at [442, 887] on span "Create token" at bounding box center [436, 885] width 83 height 18
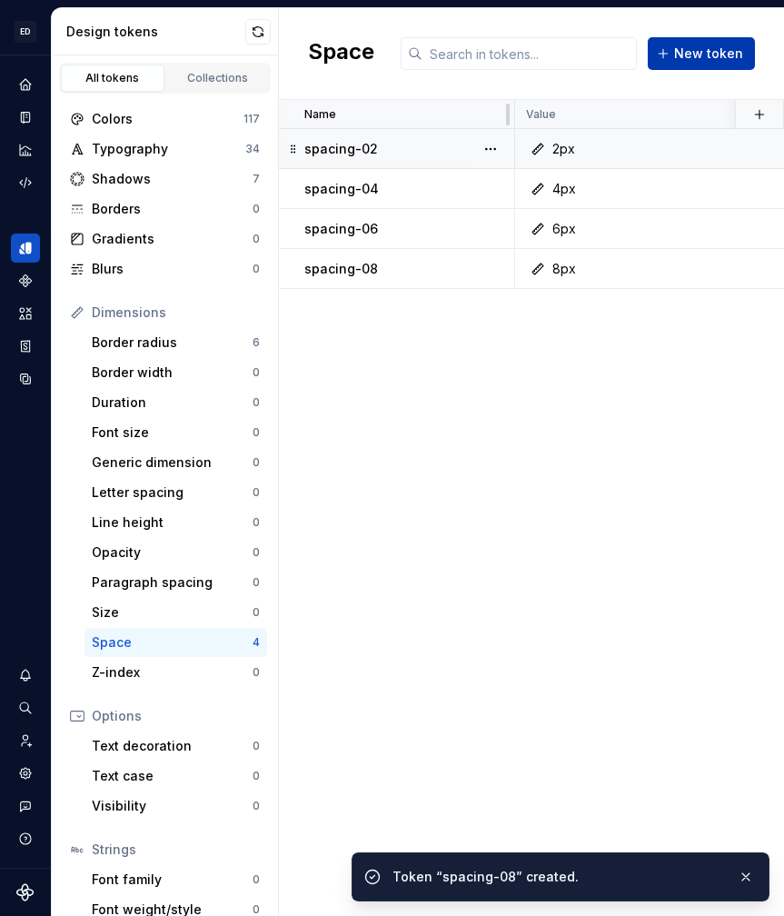
click at [729, 47] on span "New token" at bounding box center [708, 54] width 69 height 18
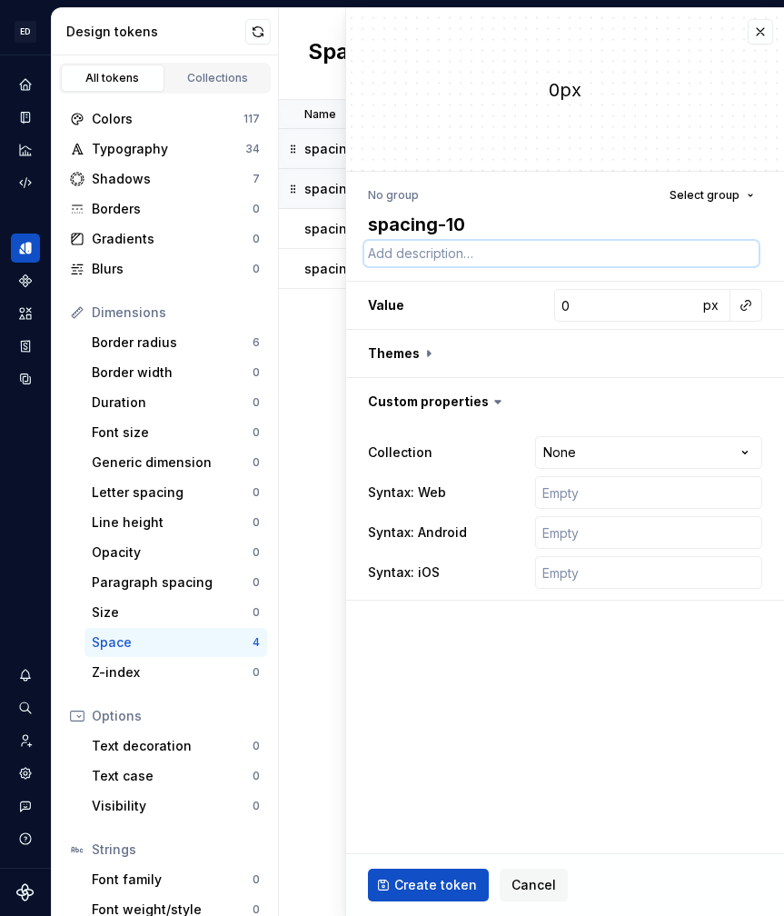
click at [438, 249] on textarea at bounding box center [562, 253] width 395 height 25
click at [591, 299] on input "0" at bounding box center [627, 305] width 144 height 33
click at [575, 490] on input "text" at bounding box center [648, 492] width 227 height 33
paste input "var(era.spacing.02)"
click at [564, 544] on input "text" at bounding box center [648, 532] width 227 height 33
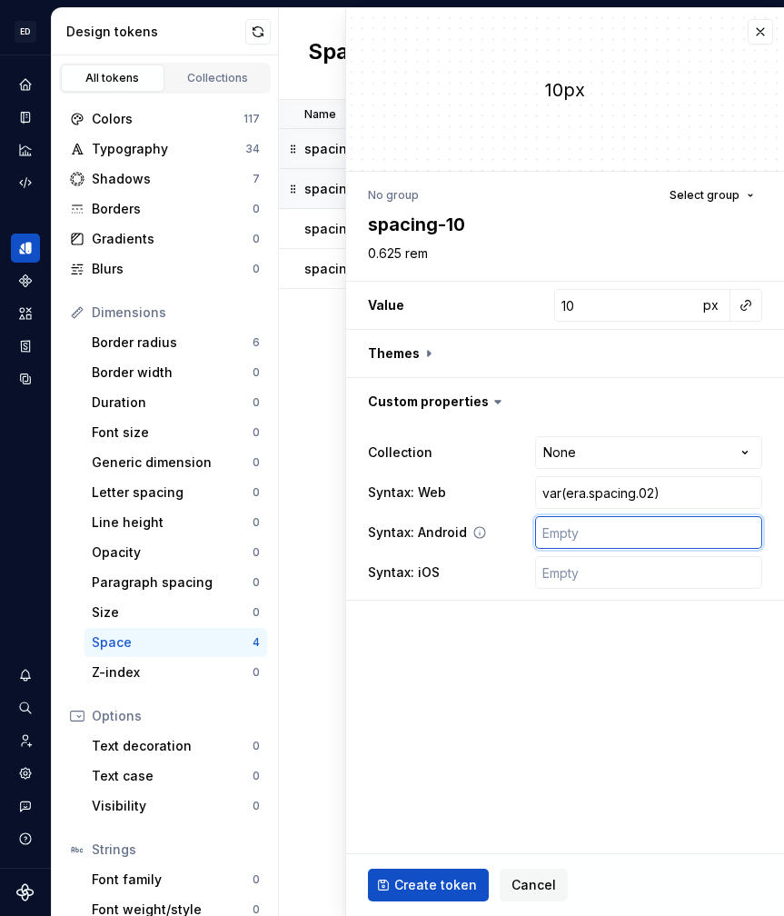
paste input "var(era.spacing.02)"
click at [569, 581] on input "text" at bounding box center [648, 572] width 227 height 33
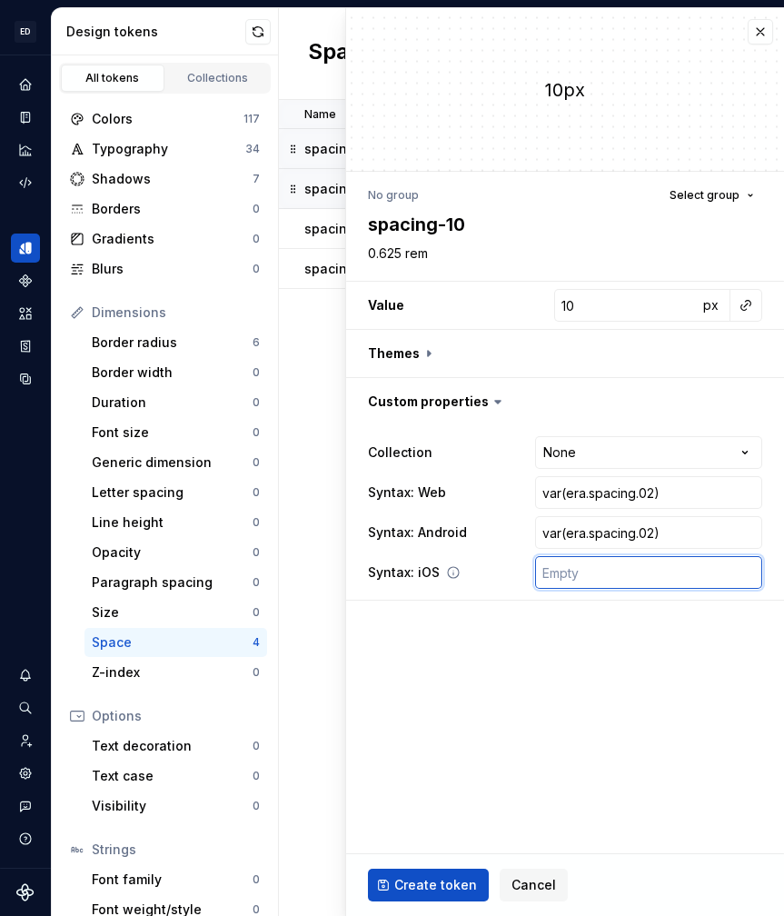
paste input "var(era.spacing.02)"
click at [565, 493] on input "var(era.spacing.02)" at bounding box center [648, 492] width 227 height 33
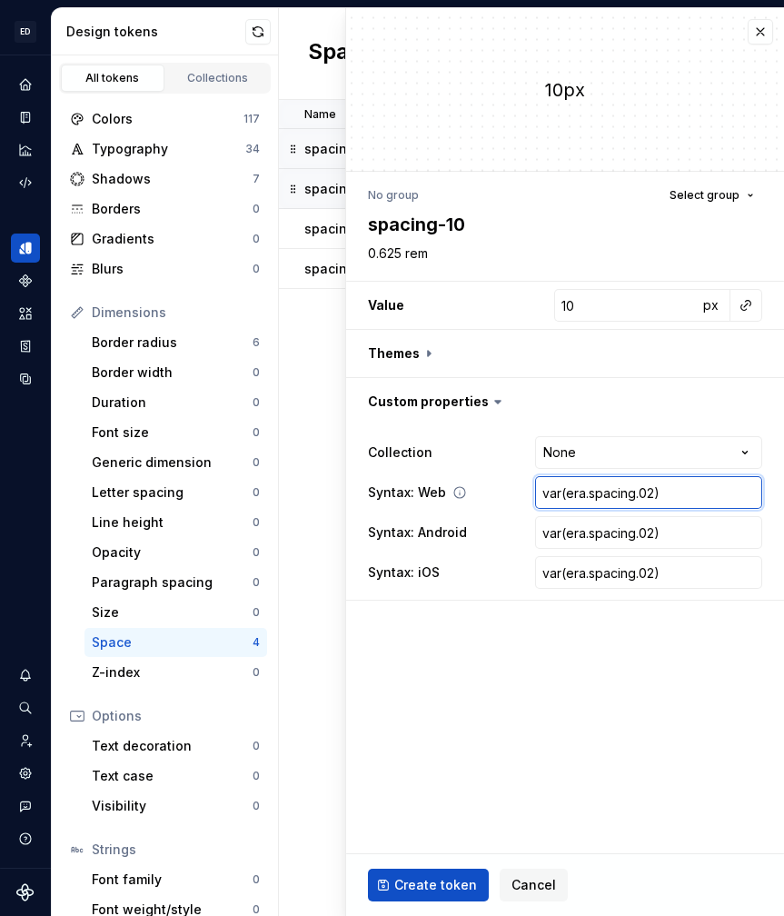
click at [565, 493] on input "var(era.spacing.02)" at bounding box center [648, 492] width 227 height 33
click at [596, 494] on input "var(--era.spacing.02)" at bounding box center [648, 492] width 227 height 33
click at [655, 490] on input "var(--era-spacing.02)" at bounding box center [648, 492] width 227 height 33
click at [664, 490] on input "var(--era-spacing-02)" at bounding box center [648, 492] width 227 height 33
click at [648, 534] on input "var(era.spacing.02)" at bounding box center [648, 532] width 227 height 33
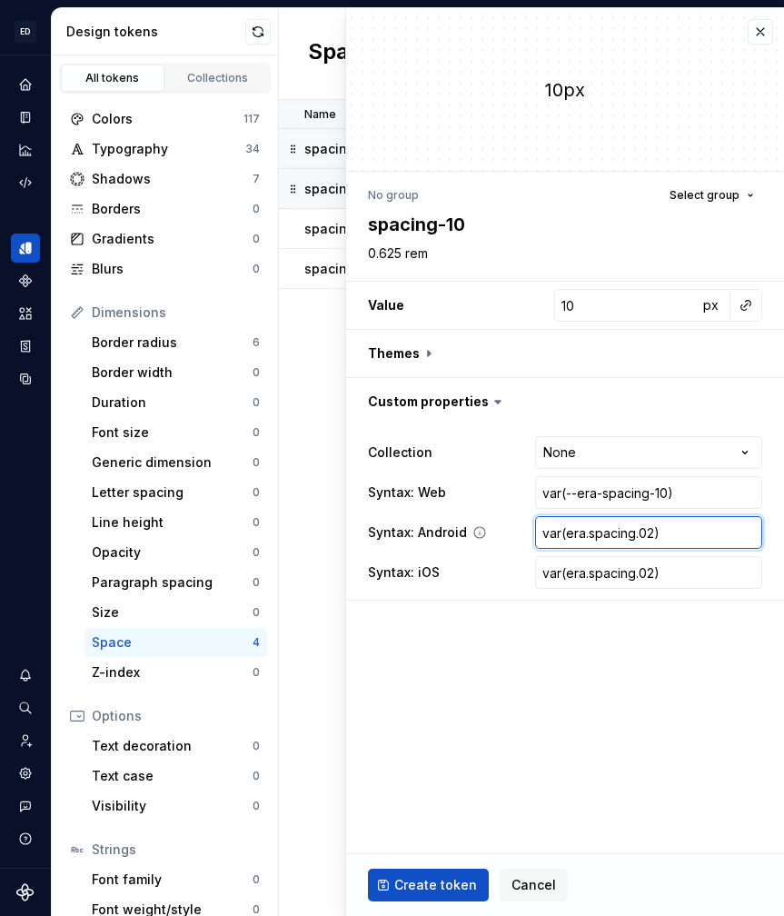
click at [651, 535] on input "var(era.spacing.02)" at bounding box center [648, 532] width 227 height 33
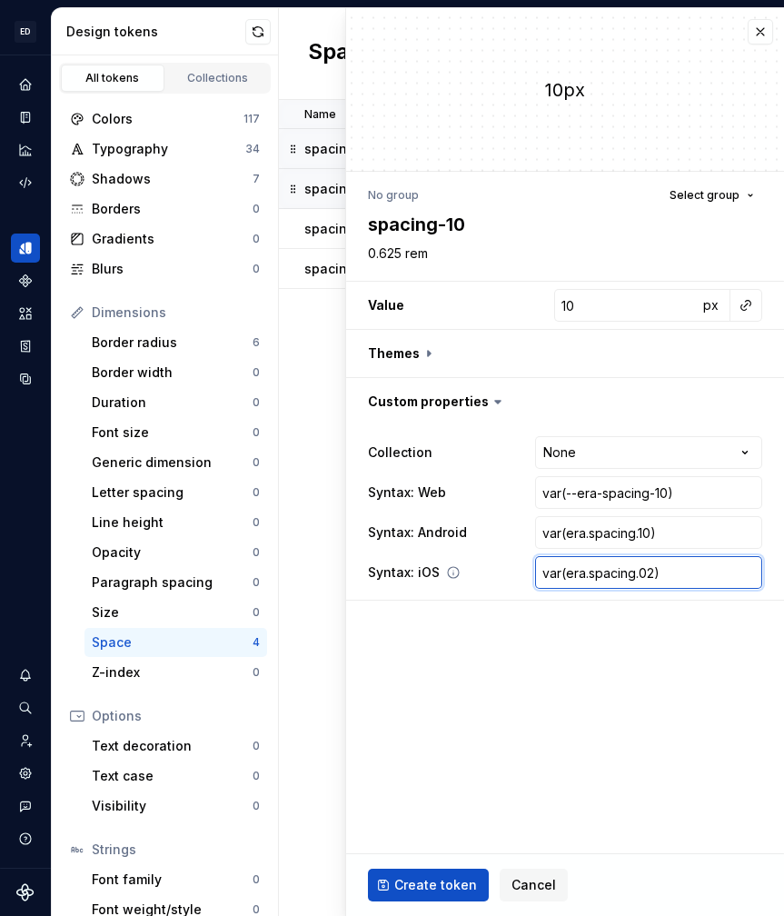
click at [654, 569] on input "var(era.spacing.02)" at bounding box center [648, 572] width 227 height 33
click at [441, 888] on span "Create token" at bounding box center [436, 885] width 83 height 18
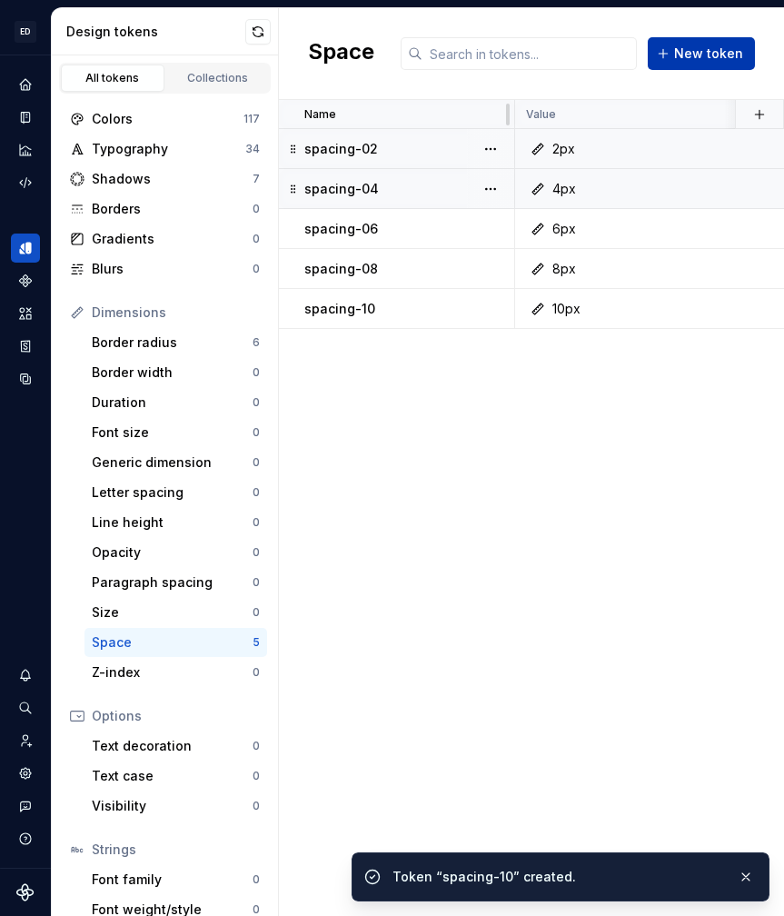
click at [700, 49] on span "New token" at bounding box center [708, 54] width 69 height 18
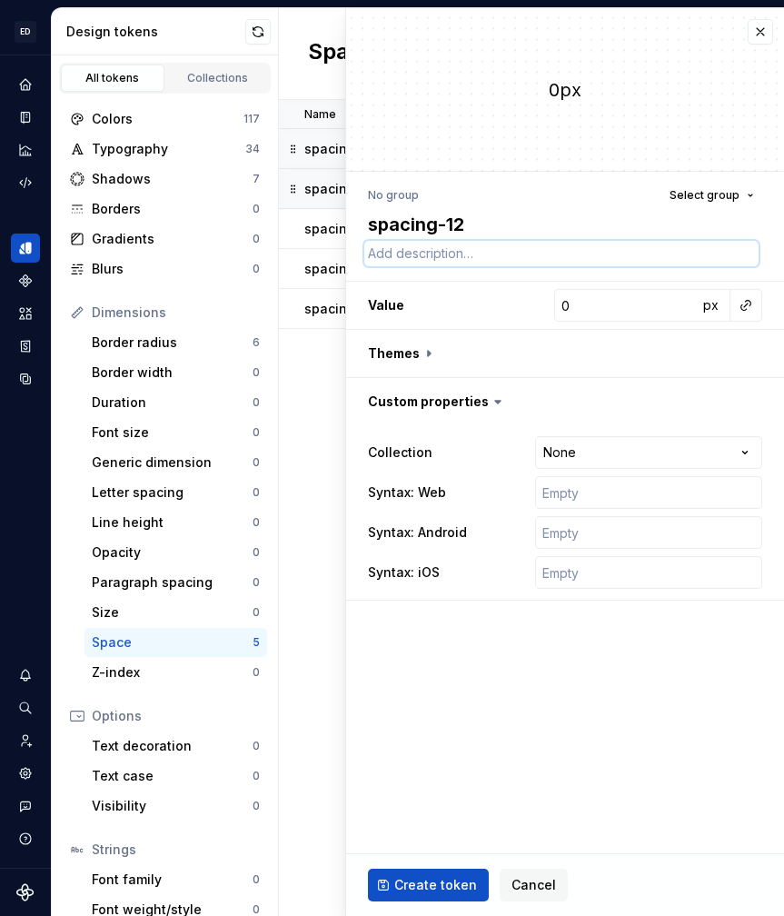
click at [423, 258] on textarea at bounding box center [562, 253] width 395 height 25
click at [586, 289] on input "0" at bounding box center [627, 305] width 144 height 33
click at [579, 502] on input "text" at bounding box center [648, 492] width 227 height 33
paste input "var(era.spacing.02)"
click at [579, 526] on input "text" at bounding box center [648, 532] width 227 height 33
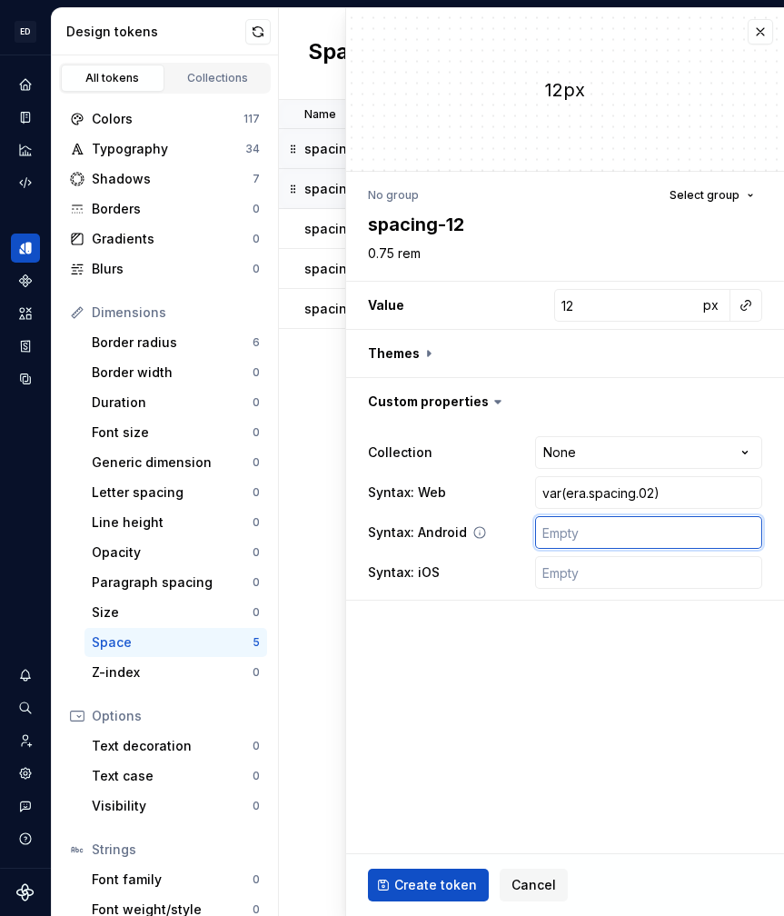
paste input "var(era.spacing.02)"
click at [579, 576] on input "text" at bounding box center [648, 572] width 227 height 33
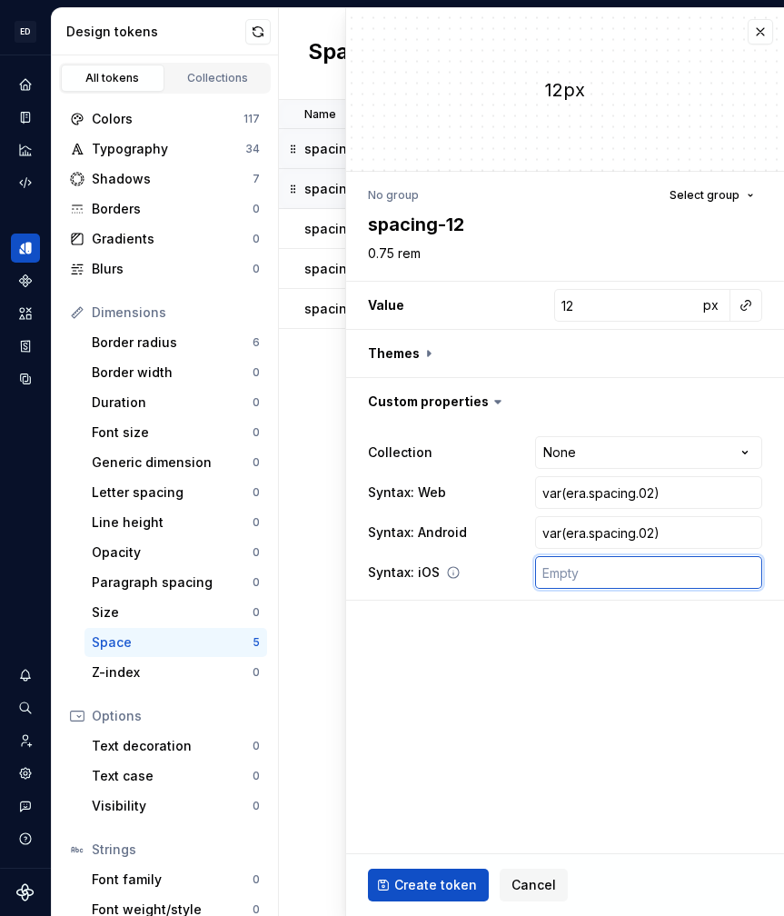
paste input "var(era.spacing.02)"
click at [565, 499] on input "var(era.spacing.02)" at bounding box center [648, 492] width 227 height 33
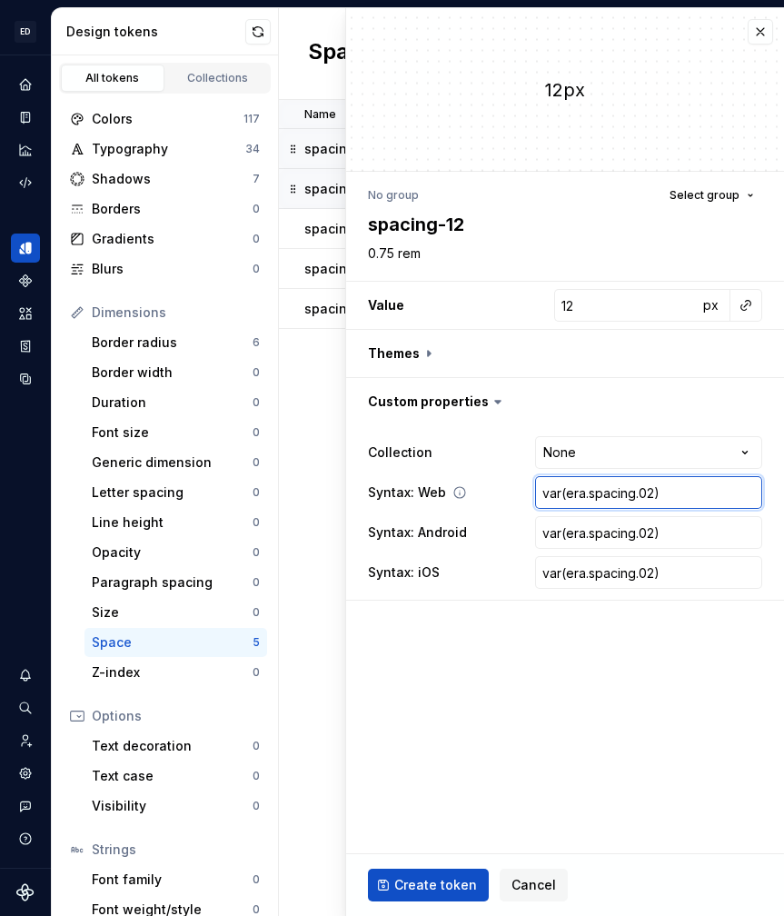
click at [566, 493] on input "var(era.spacing.02)" at bounding box center [648, 492] width 227 height 33
click at [627, 539] on input "var(era.spacing.02)" at bounding box center [648, 532] width 227 height 33
click at [645, 533] on input "var(era.spacing.02)" at bounding box center [648, 532] width 227 height 33
click at [651, 568] on input "var(era.spacing.02)" at bounding box center [648, 572] width 227 height 33
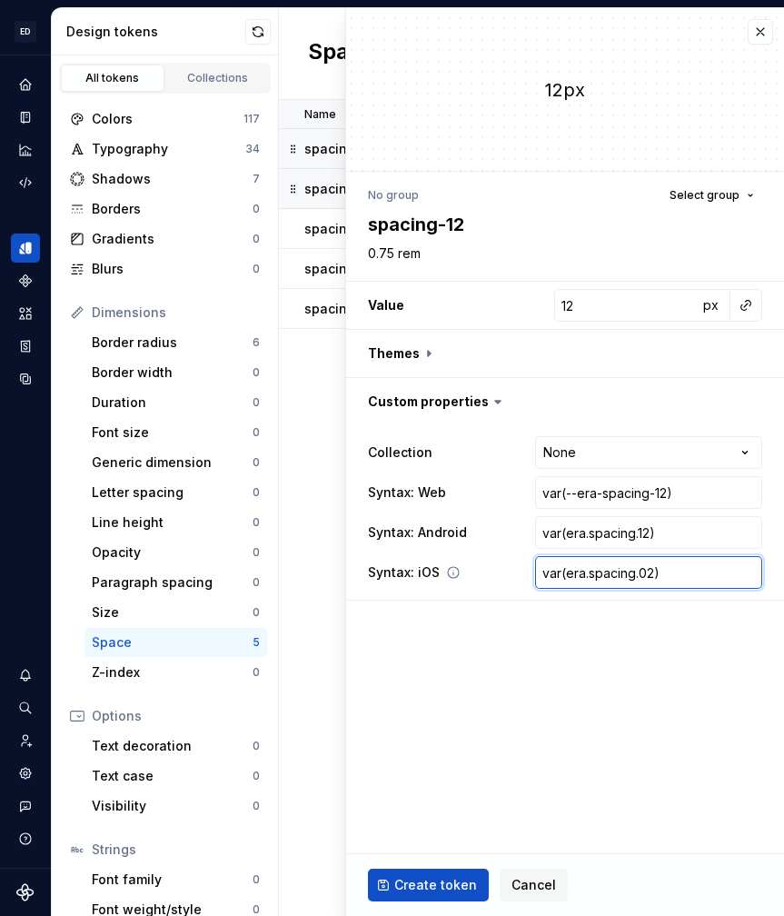
click at [651, 568] on input "var(era.spacing.02)" at bounding box center [648, 572] width 227 height 33
click at [428, 886] on span "Create token" at bounding box center [436, 885] width 83 height 18
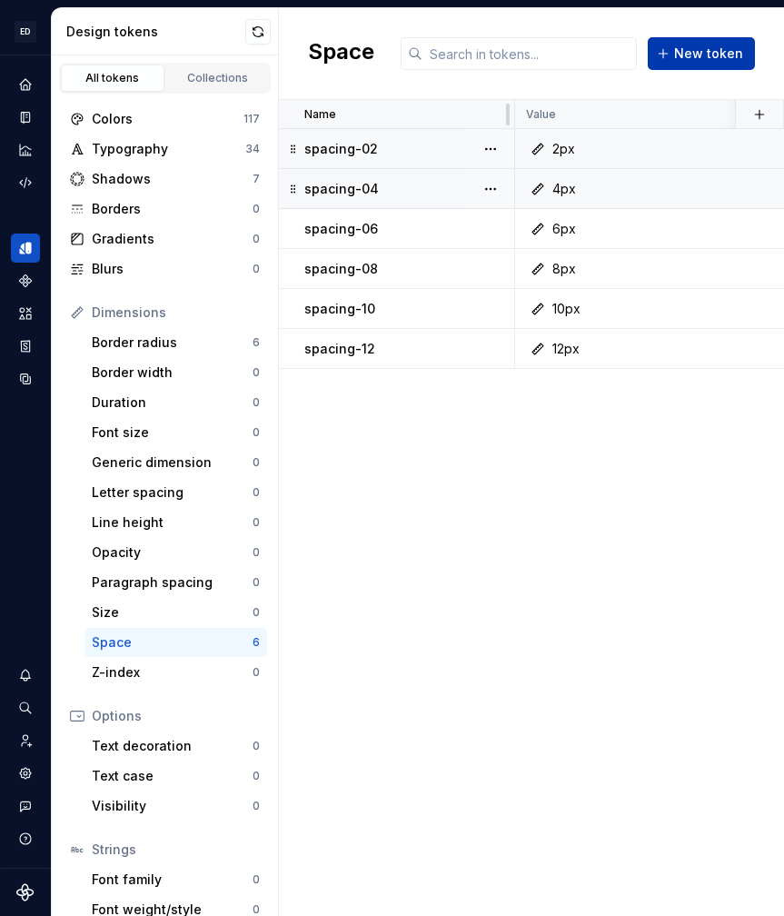
click at [717, 54] on span "New token" at bounding box center [708, 54] width 69 height 18
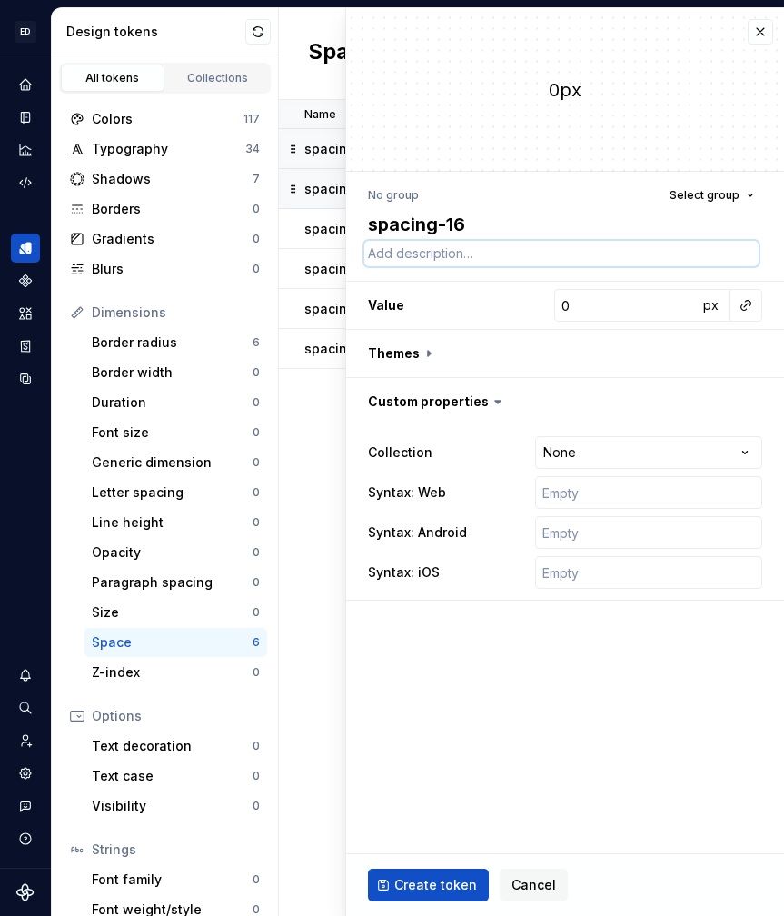
click at [491, 249] on textarea at bounding box center [562, 253] width 395 height 25
click at [575, 305] on input "0" at bounding box center [627, 305] width 144 height 33
click at [573, 490] on input "text" at bounding box center [648, 492] width 227 height 33
paste input "var(era.spacing.02)"
click at [565, 531] on input "text" at bounding box center [648, 532] width 227 height 33
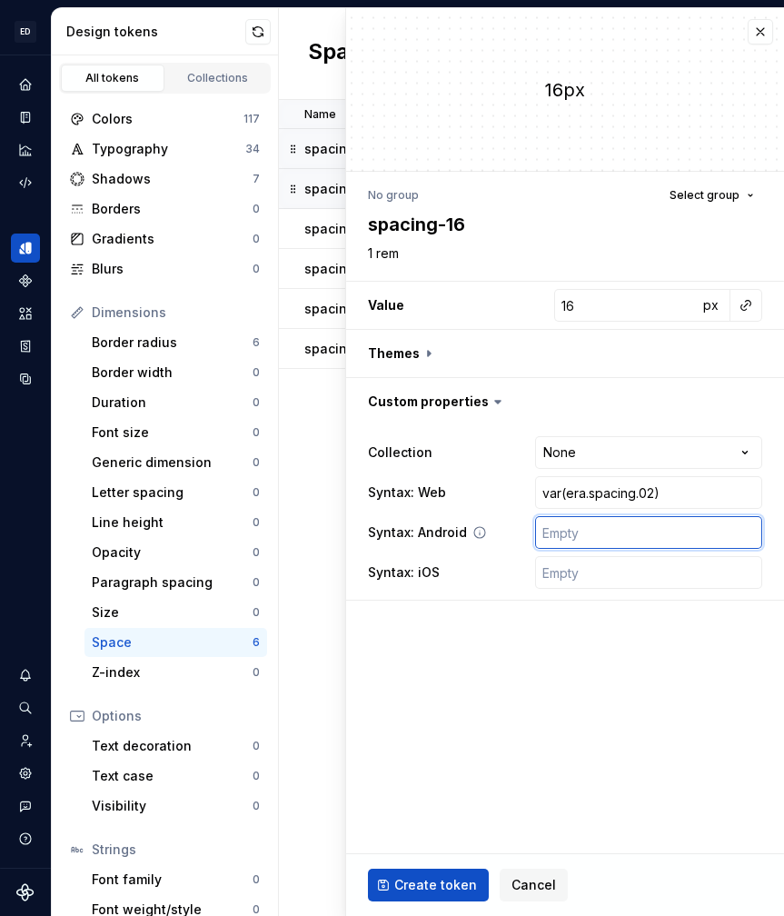
paste input "var(era.spacing.02)"
click at [566, 571] on input "text" at bounding box center [648, 572] width 227 height 33
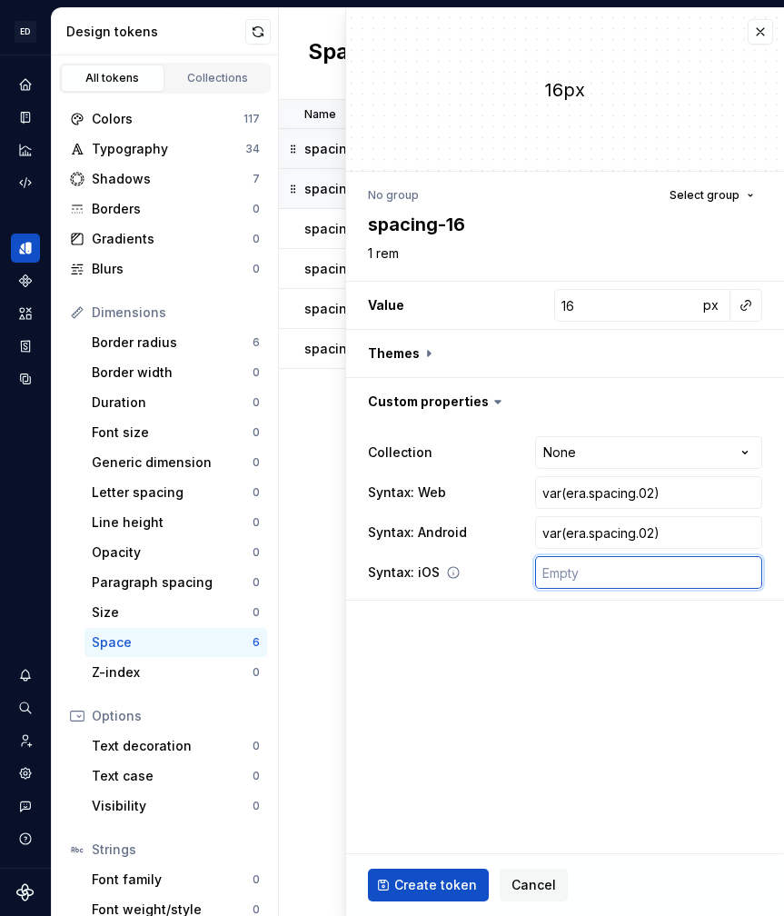
paste input "var(era.spacing.02)"
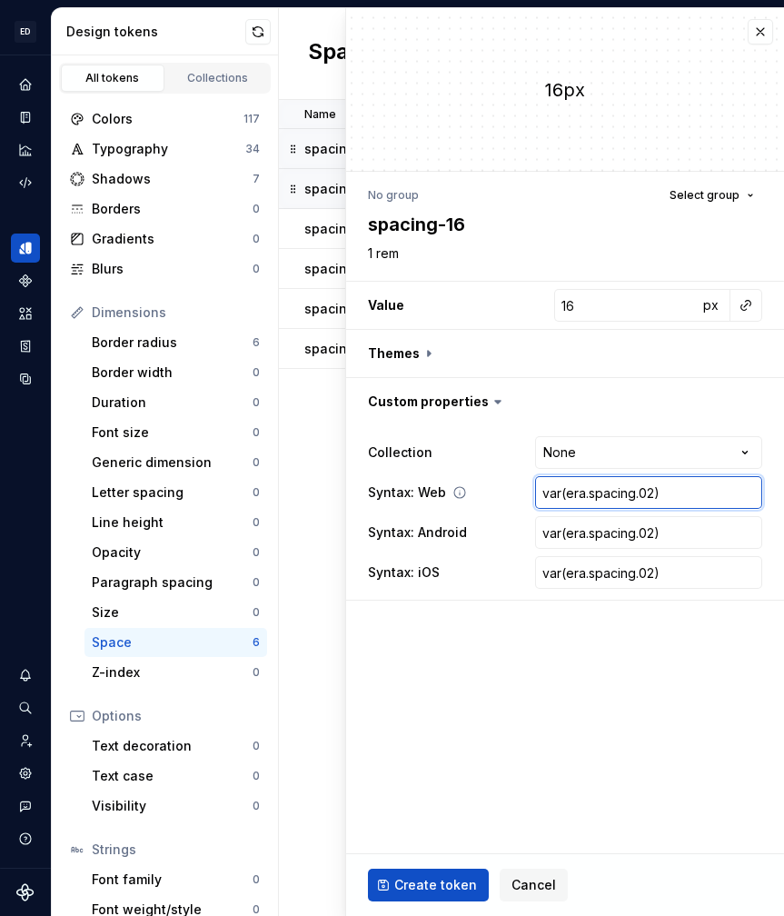
click at [603, 494] on input "var(era.spacing.02)" at bounding box center [648, 492] width 227 height 33
click at [565, 493] on input "var(era.spacing.02)" at bounding box center [648, 492] width 227 height 33
click at [656, 528] on input "var(era.spacing.02)" at bounding box center [648, 532] width 227 height 33
click at [653, 530] on input "var(era.spacing.02)" at bounding box center [648, 532] width 227 height 33
click at [651, 575] on input "var(era.spacing.02)" at bounding box center [648, 572] width 227 height 33
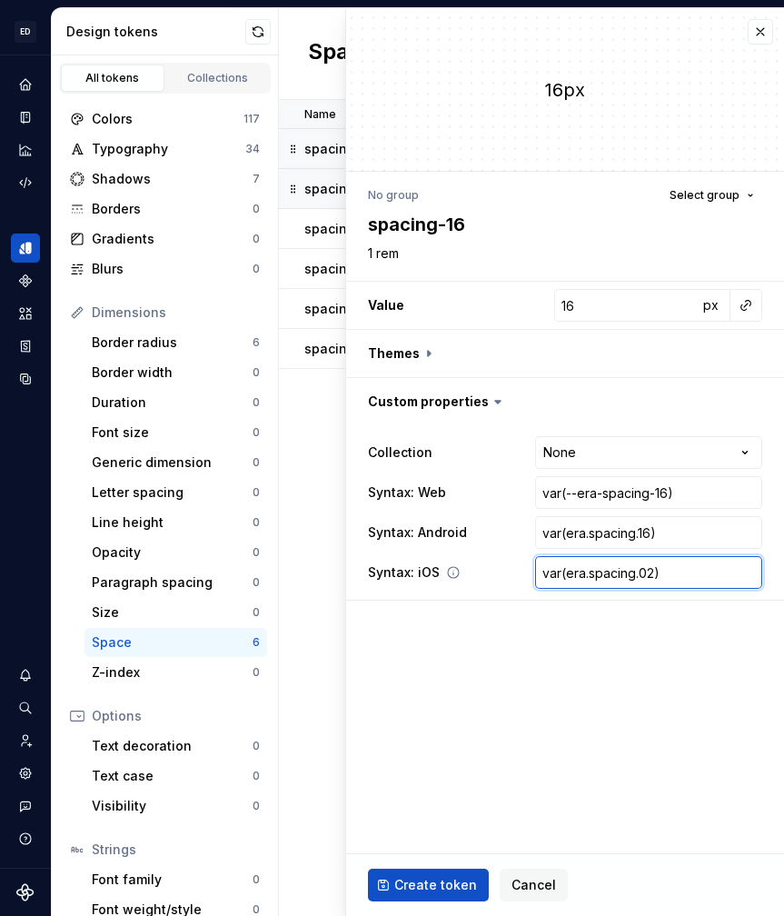
click at [654, 572] on input "var(era.spacing.02)" at bounding box center [648, 572] width 227 height 33
click at [420, 880] on span "Create token" at bounding box center [436, 885] width 83 height 18
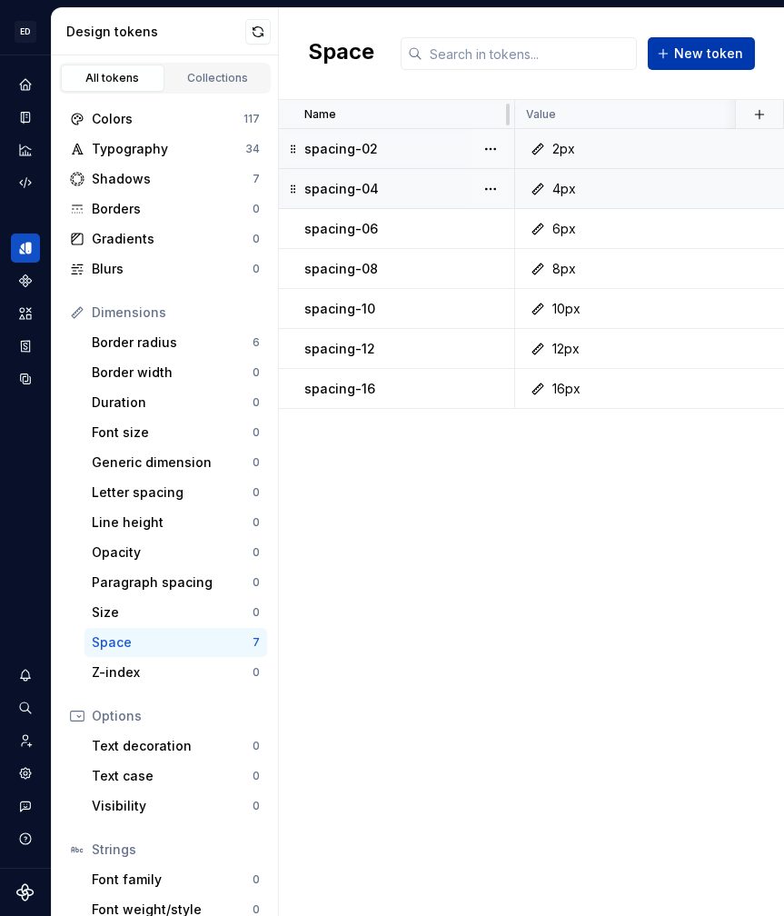
click at [686, 46] on span "New token" at bounding box center [708, 54] width 69 height 18
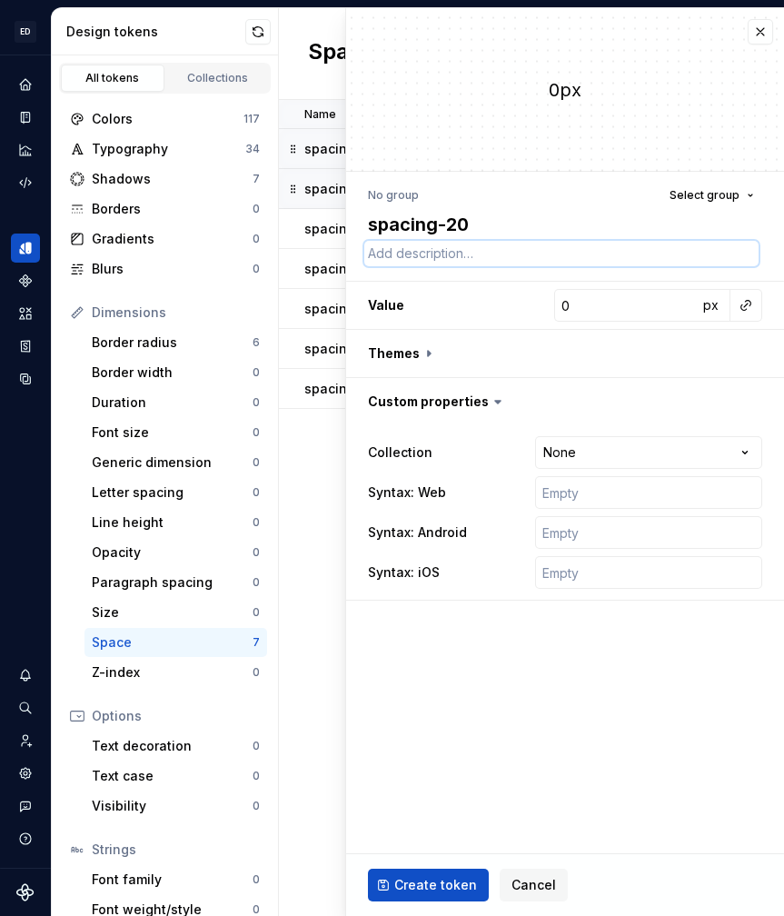
click at [515, 255] on textarea at bounding box center [562, 253] width 395 height 25
click at [578, 305] on input "0" at bounding box center [627, 305] width 144 height 33
click at [567, 505] on input "text" at bounding box center [648, 492] width 227 height 33
paste input "var(era.spacing.02)"
click at [565, 527] on input "text" at bounding box center [648, 532] width 227 height 33
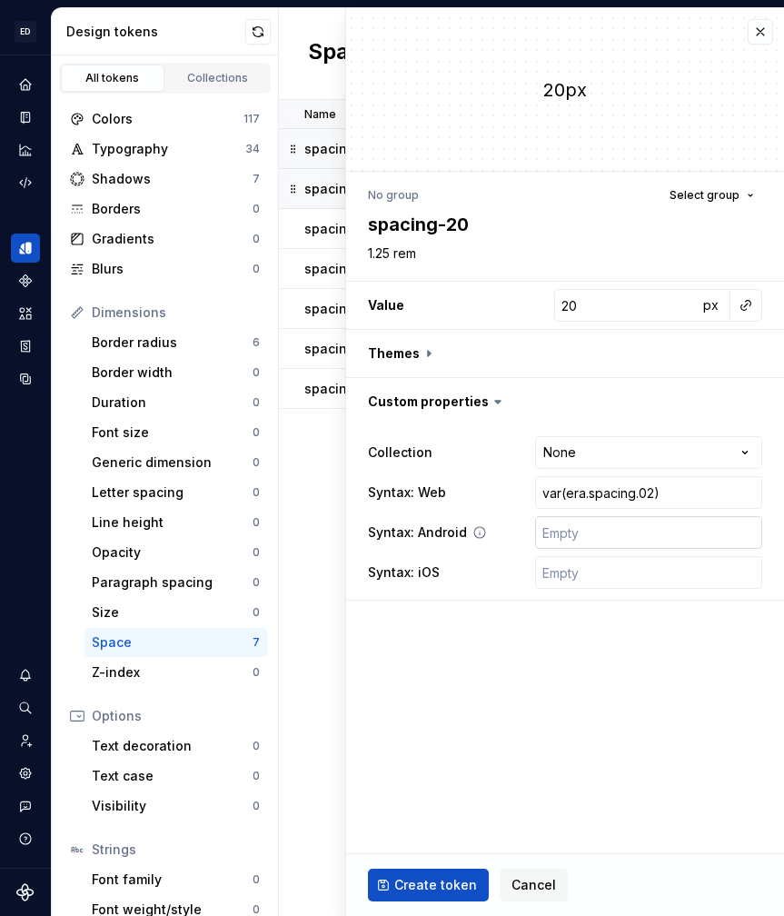
paste input "var(era.spacing.02)"
click at [567, 575] on input "text" at bounding box center [648, 572] width 227 height 33
paste input "var(era.spacing.02)"
click at [574, 499] on input "var(era.spacing.02)" at bounding box center [648, 492] width 227 height 33
click at [568, 496] on input "var(era.spacing.02)" at bounding box center [648, 492] width 227 height 33
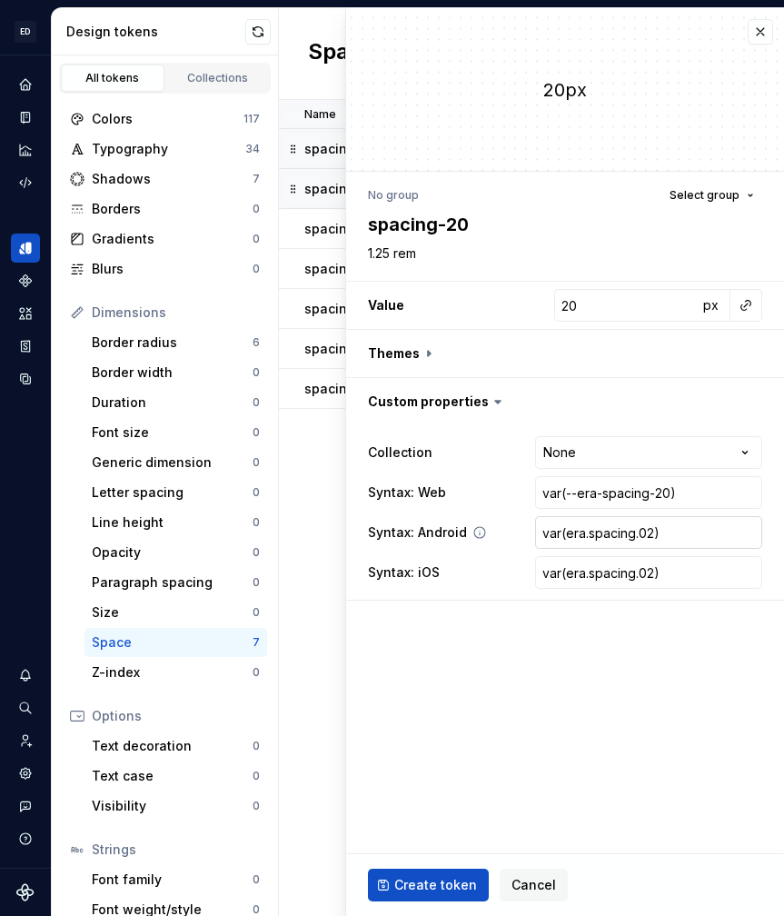
click at [643, 531] on input "var(era.spacing.02)" at bounding box center [648, 532] width 227 height 33
click at [648, 533] on input "var(era.spacing.02)" at bounding box center [648, 532] width 227 height 33
click at [646, 577] on input "var(era.spacing.02)" at bounding box center [648, 572] width 227 height 33
click at [648, 575] on input "var(era.spacing.02)" at bounding box center [648, 572] width 227 height 33
click at [452, 874] on button "Create token" at bounding box center [428, 885] width 121 height 33
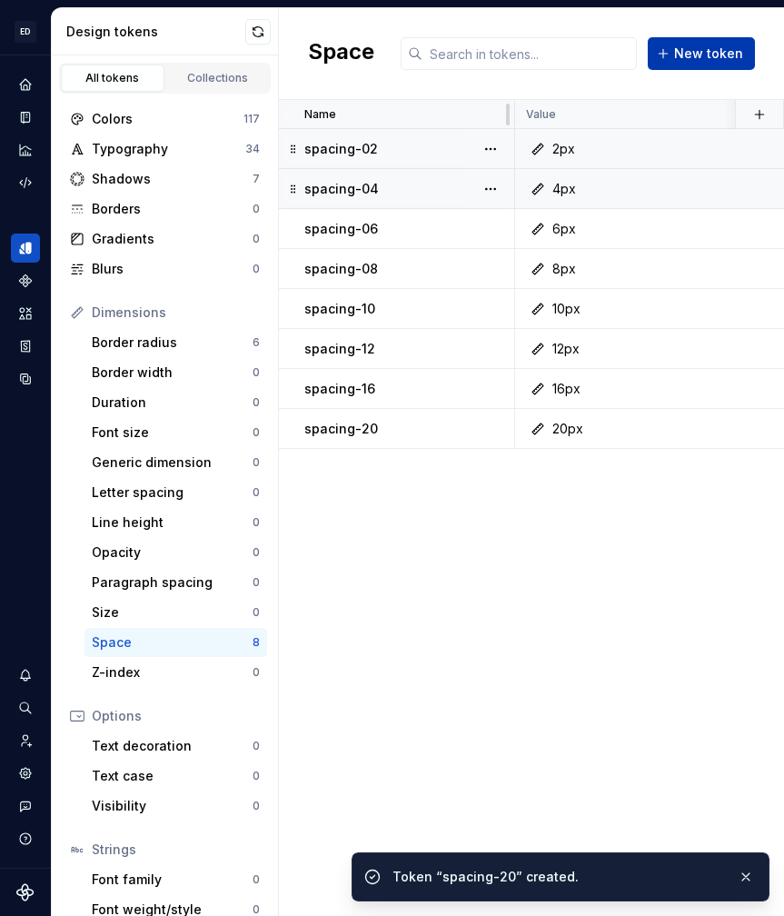
click at [706, 52] on span "New token" at bounding box center [708, 54] width 69 height 18
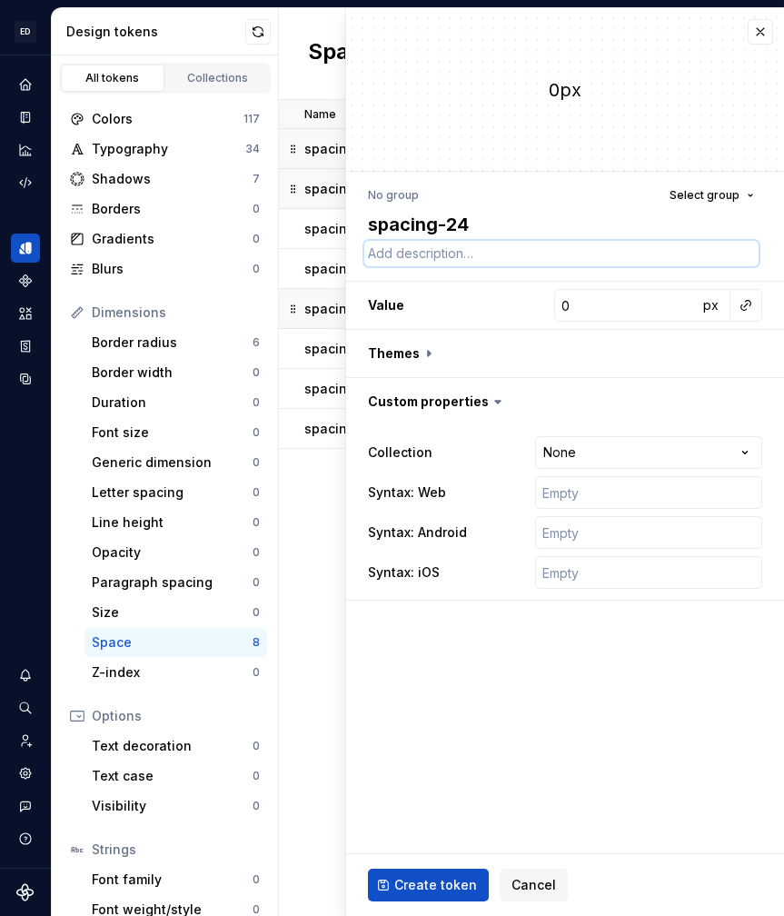
click at [413, 249] on textarea at bounding box center [562, 253] width 395 height 25
click at [579, 305] on input "0" at bounding box center [627, 305] width 144 height 33
click at [596, 481] on input "text" at bounding box center [648, 492] width 227 height 33
paste input "var(era.spacing.02)"
click at [591, 519] on input "text" at bounding box center [648, 532] width 227 height 33
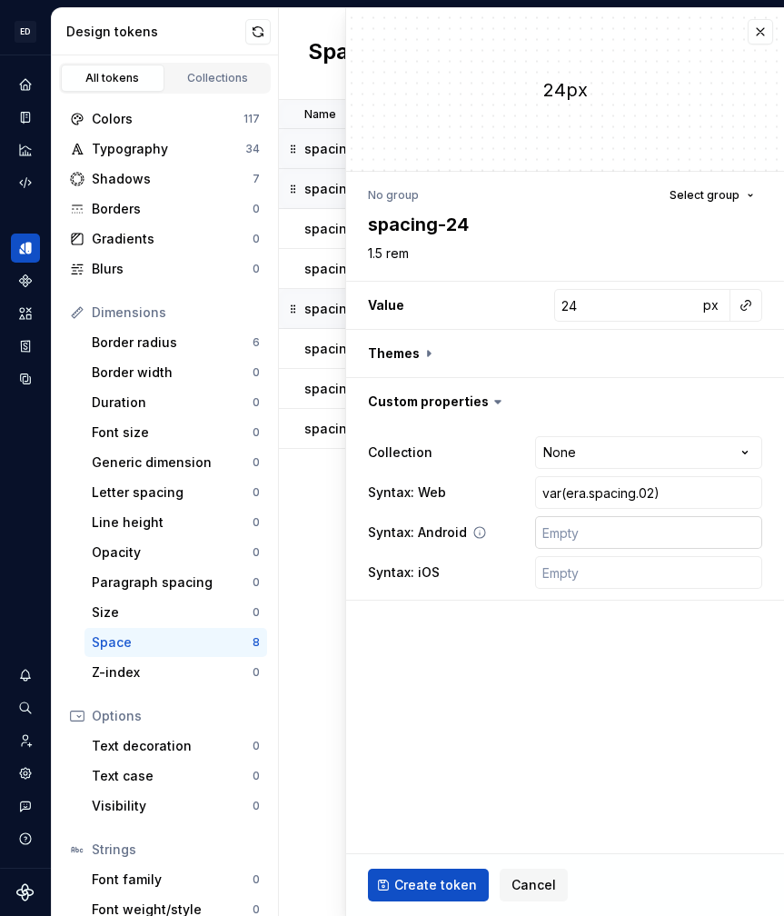
paste input "var(era.spacing.02)"
click at [590, 574] on input "text" at bounding box center [648, 572] width 227 height 33
paste input "var(era.spacing.02)"
click at [611, 457] on html "ED Safety io ERA D Design system data Design tokens All tokens Collections Colo…" at bounding box center [392, 458] width 784 height 916
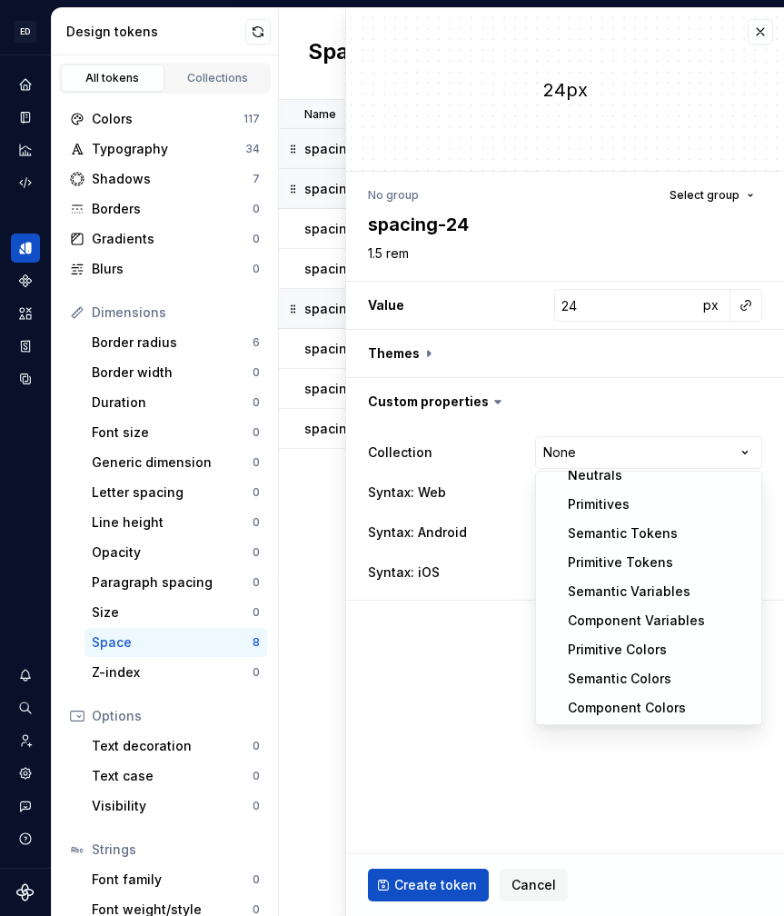
scroll to position [102, 0]
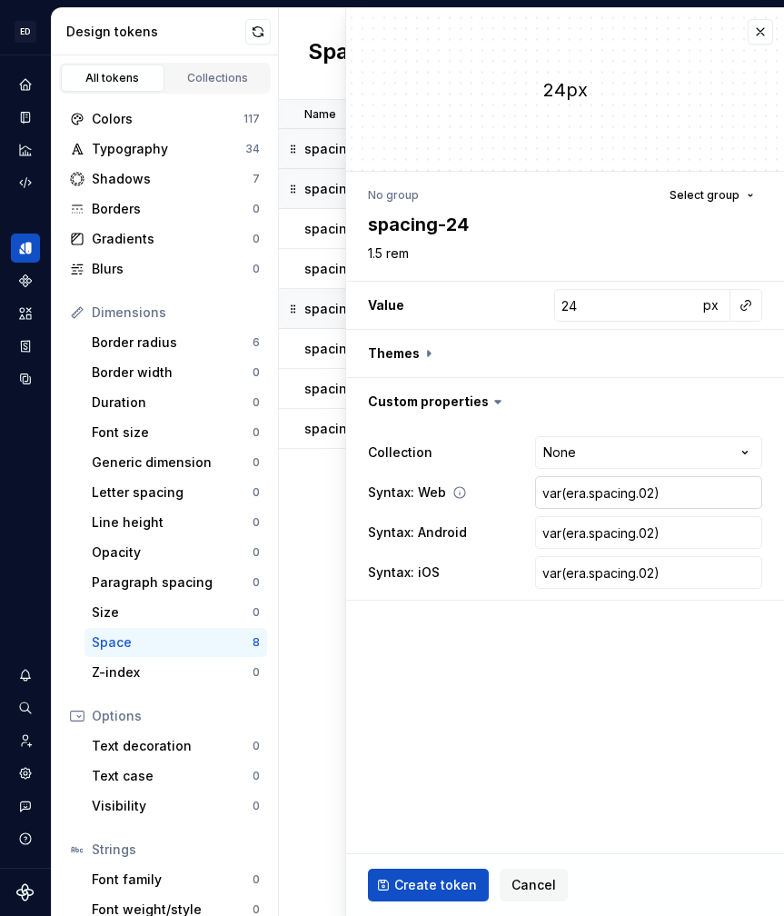
click at [648, 498] on input "var(era.spacing.02)" at bounding box center [648, 492] width 227 height 33
click at [570, 493] on input "var(era.spacing.02)" at bounding box center [648, 492] width 227 height 33
click at [590, 536] on input "var(era.spacing.02)" at bounding box center [648, 532] width 227 height 33
click at [653, 535] on input "var(era.spacing.02)" at bounding box center [648, 532] width 227 height 33
click at [654, 569] on input "var(era.spacing.02)" at bounding box center [648, 572] width 227 height 33
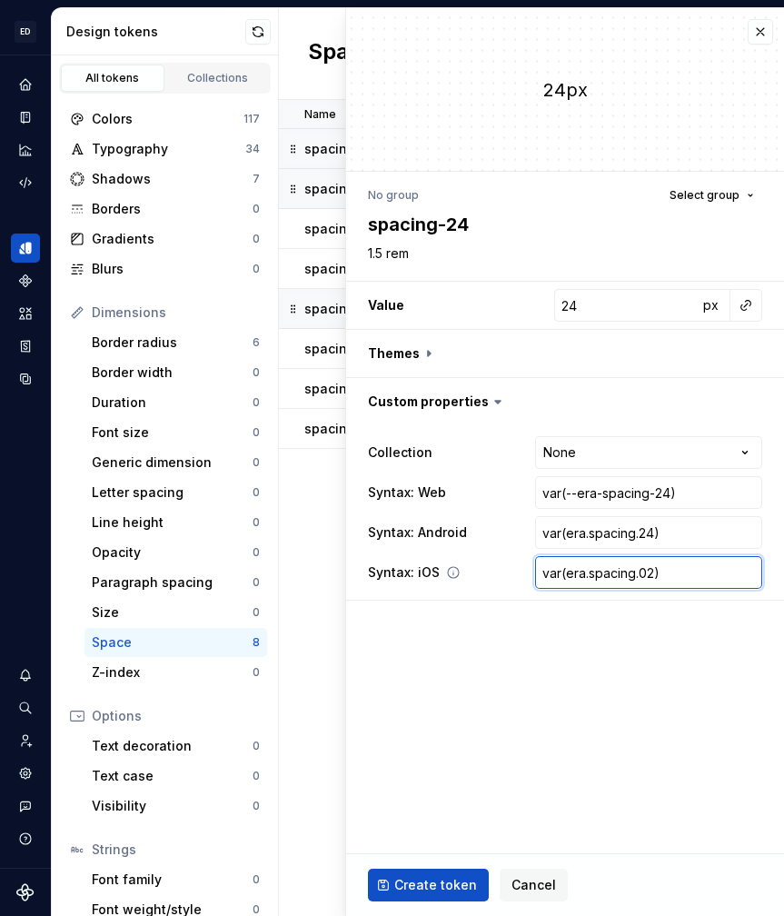
click at [654, 574] on input "var(era.spacing.02)" at bounding box center [648, 572] width 227 height 33
click at [744, 448] on html "ED Safety io ERA D Design system data Design tokens All tokens Collections Colo…" at bounding box center [392, 458] width 784 height 916
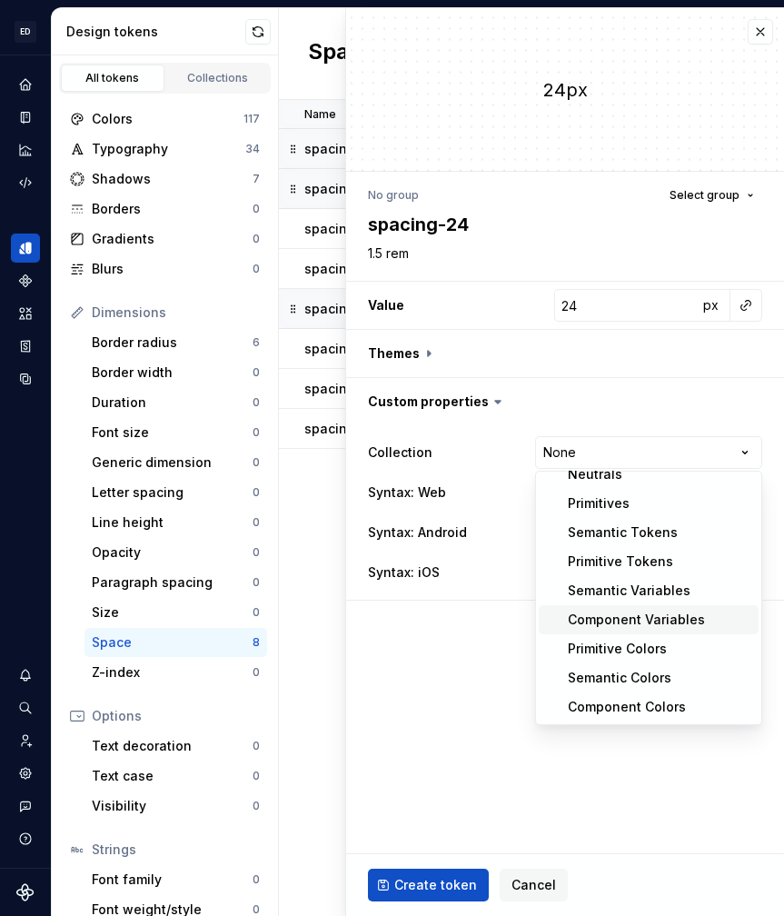
scroll to position [0, 0]
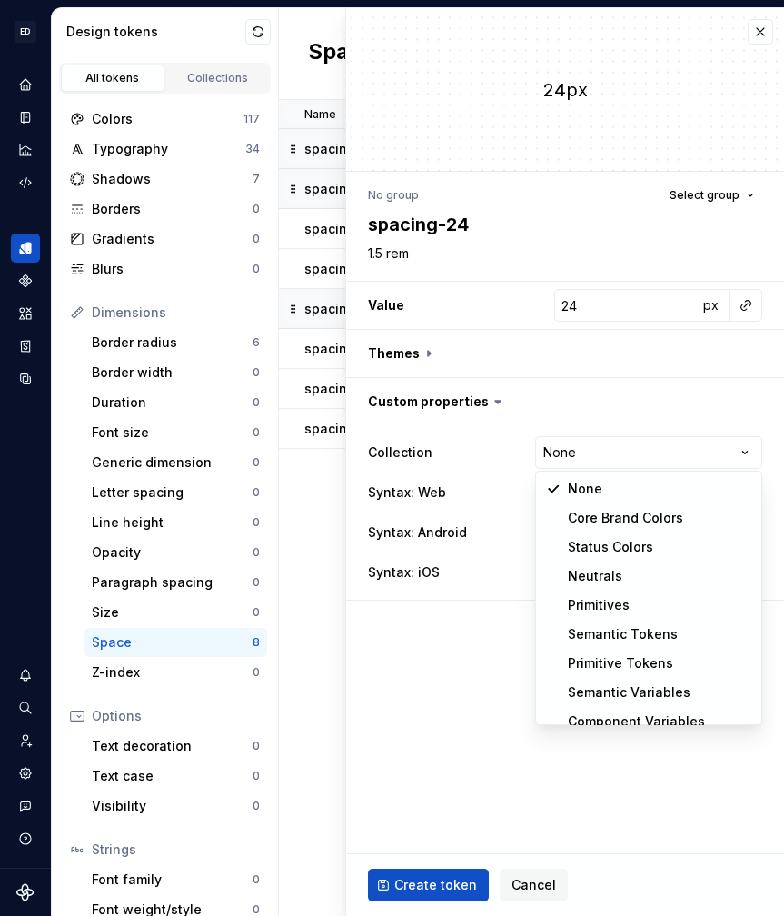
click at [442, 884] on html "ED Safety io ERA D Design system data Design tokens All tokens Collections Colo…" at bounding box center [392, 458] width 784 height 916
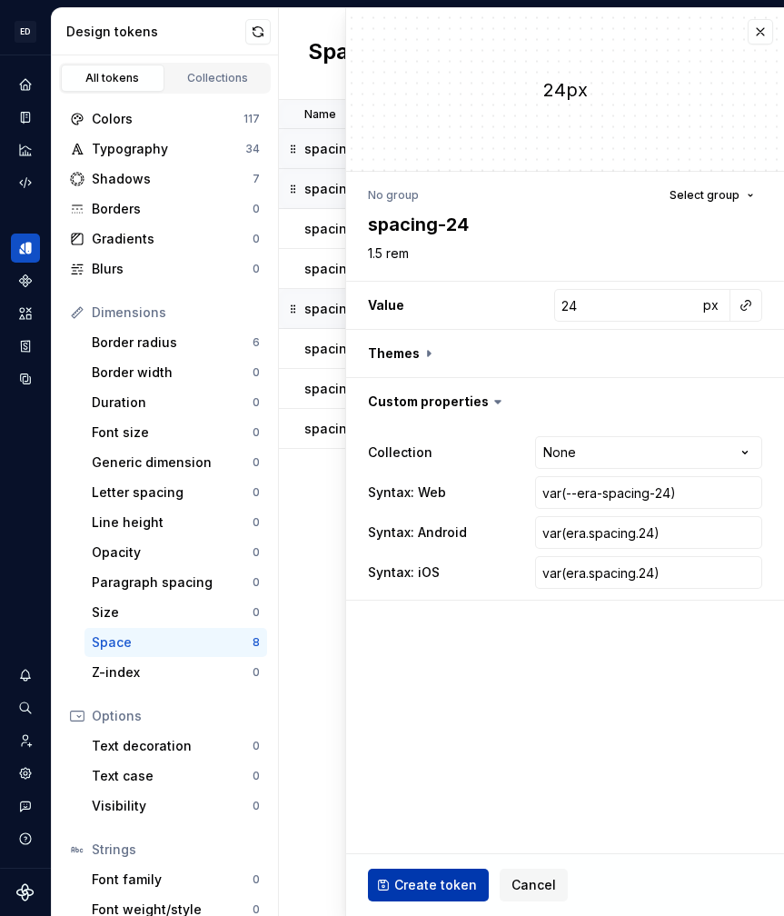
click at [445, 883] on span "Create token" at bounding box center [436, 885] width 83 height 18
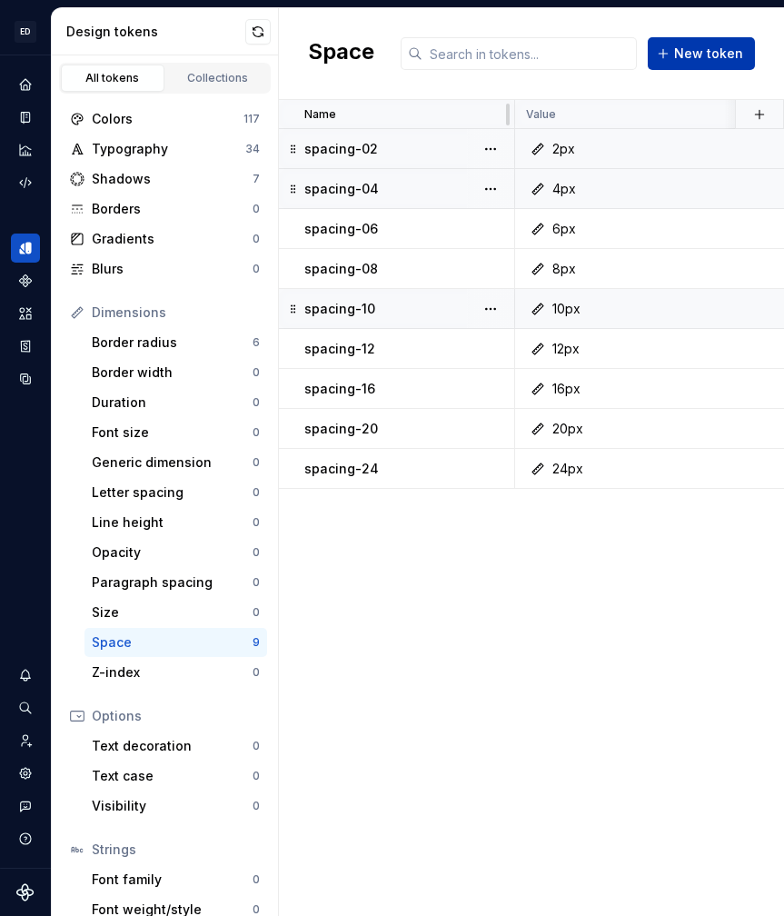
click at [706, 55] on span "New token" at bounding box center [708, 54] width 69 height 18
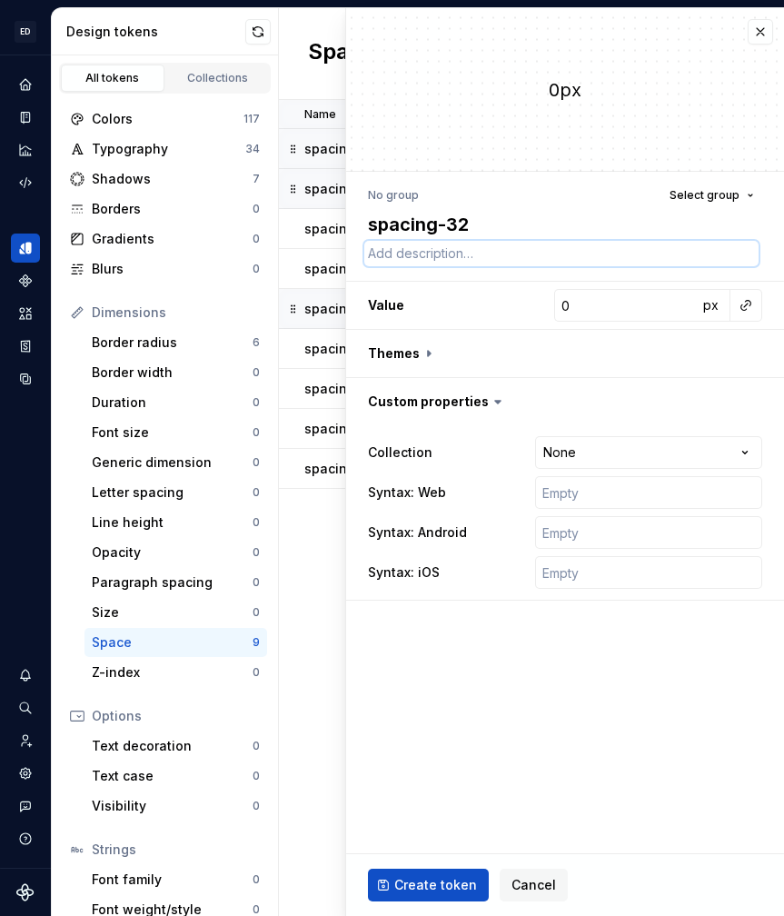
click at [425, 252] on textarea at bounding box center [562, 253] width 395 height 25
click at [574, 311] on input "0" at bounding box center [627, 305] width 144 height 33
click at [632, 496] on input "text" at bounding box center [648, 492] width 227 height 33
paste input "var(era.spacing.02)"
click at [613, 528] on input "text" at bounding box center [648, 532] width 227 height 33
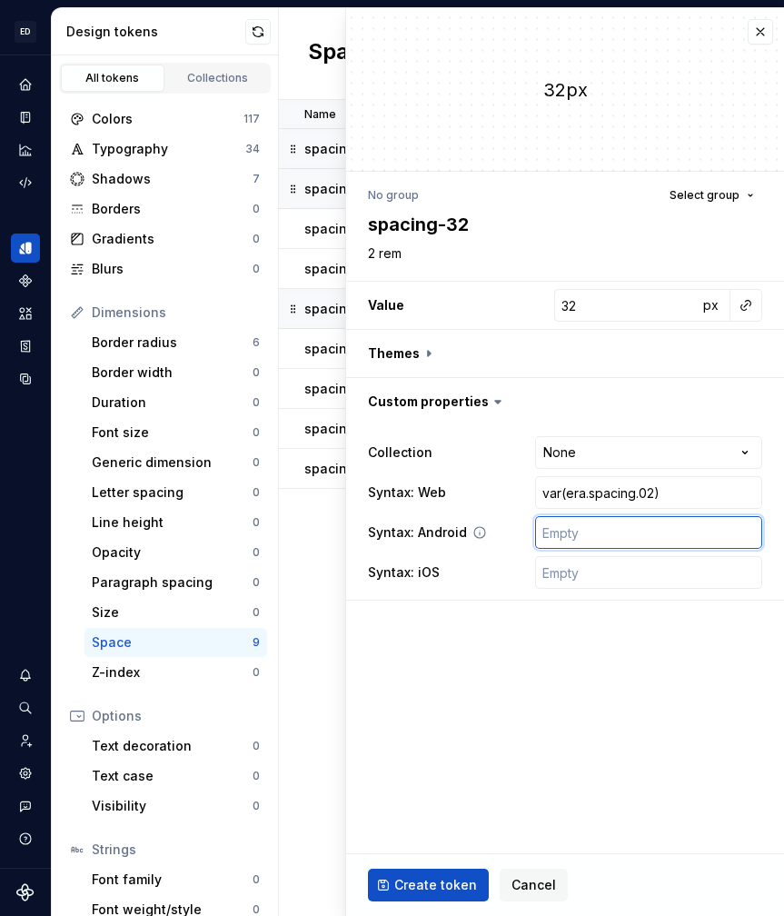
paste input "var(era.spacing.02)"
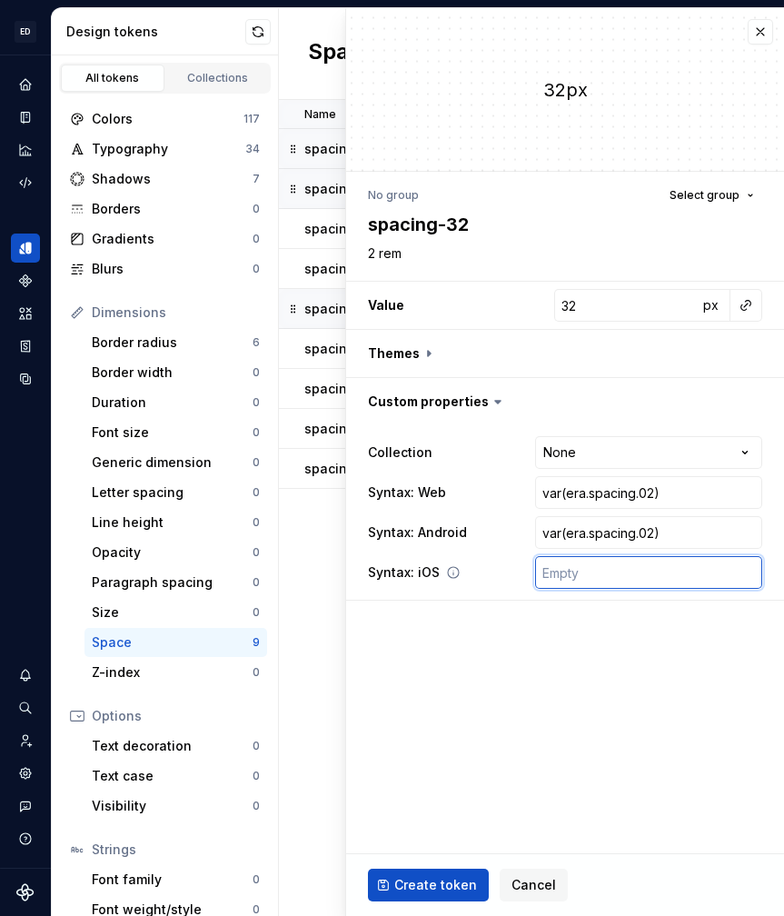
click at [577, 571] on input "text" at bounding box center [648, 572] width 227 height 33
paste input "var(era.spacing.02)"
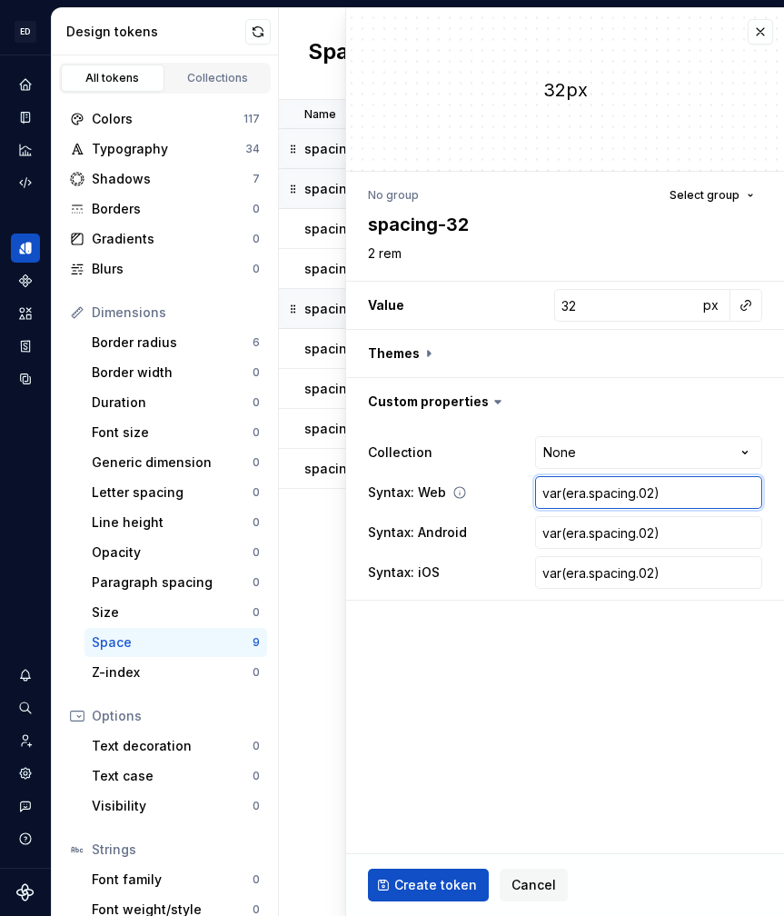
click at [570, 494] on input "var(era.spacing.02)" at bounding box center [648, 492] width 227 height 33
click at [567, 490] on input "var(era.spacing.02)" at bounding box center [648, 492] width 227 height 33
click at [649, 535] on input "var(era.spacing.02)" at bounding box center [648, 532] width 227 height 33
click at [651, 530] on input "var(era.spacing.02)" at bounding box center [648, 532] width 227 height 33
click at [653, 569] on input "var(era.spacing.02)" at bounding box center [648, 572] width 227 height 33
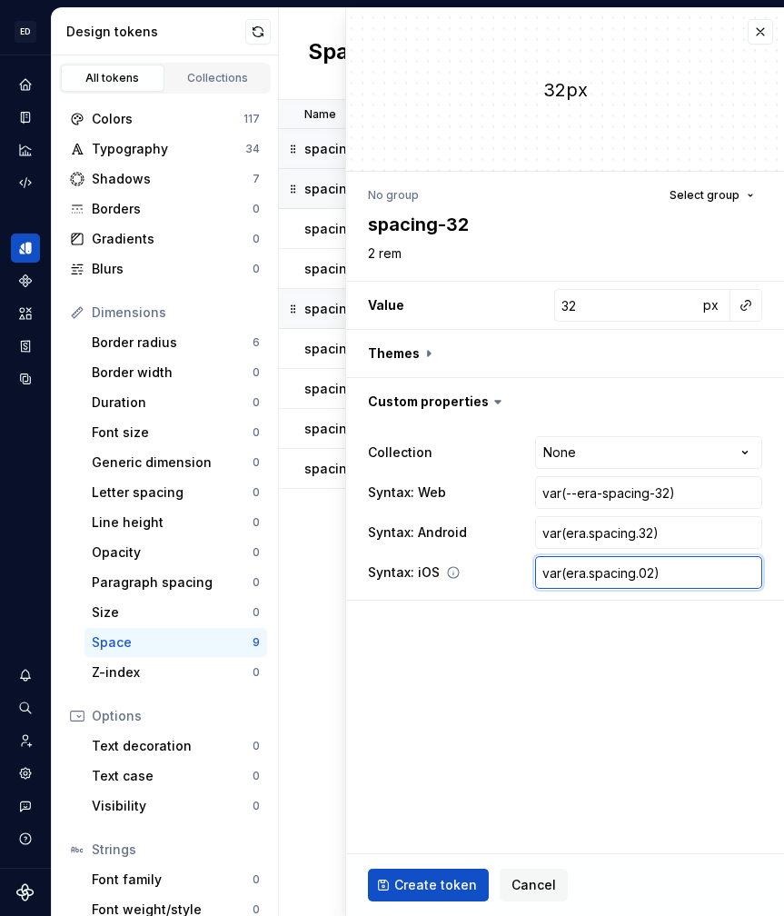
click at [655, 572] on input "var(era.spacing.02)" at bounding box center [648, 572] width 227 height 33
click at [461, 888] on span "Create token" at bounding box center [436, 885] width 83 height 18
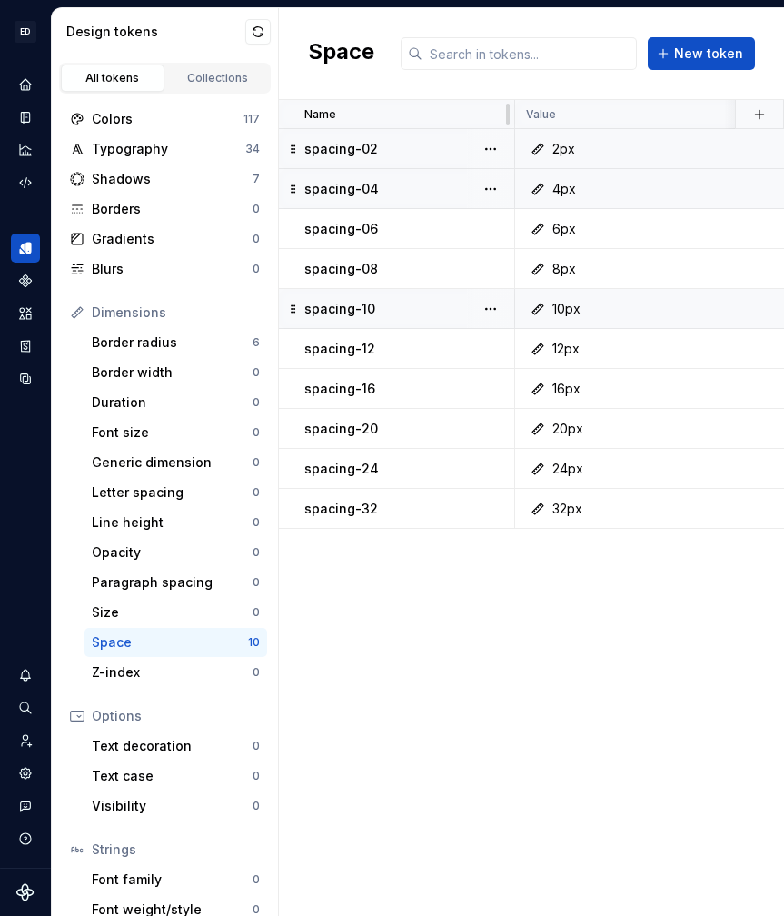
click at [714, 71] on div "Space New token" at bounding box center [531, 54] width 505 height 92
click at [697, 50] on span "New token" at bounding box center [708, 54] width 69 height 18
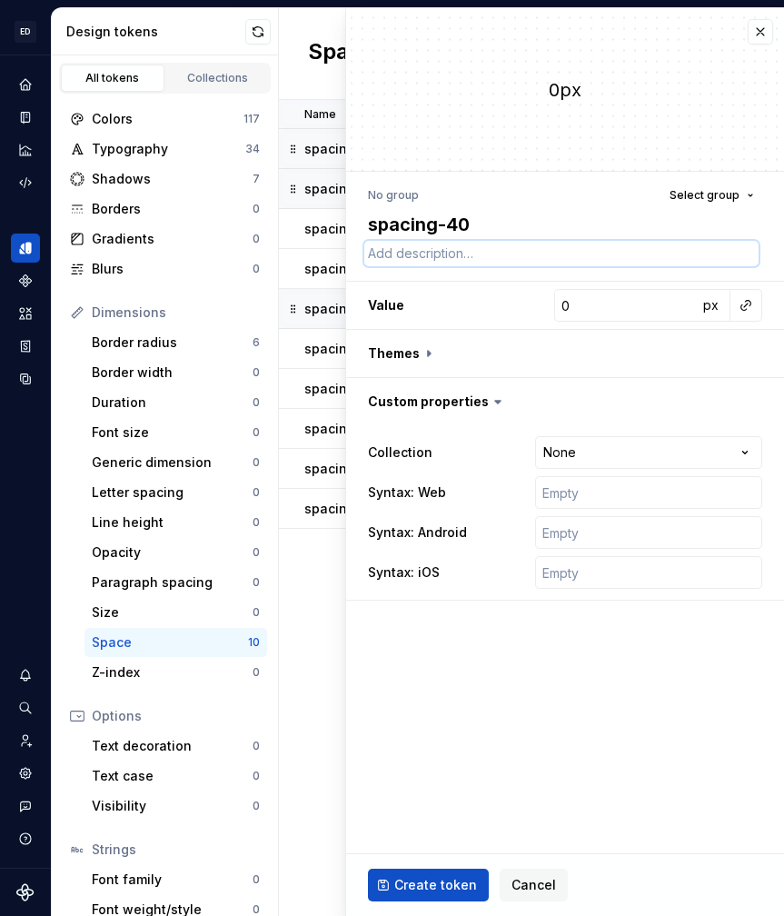
click at [429, 256] on textarea at bounding box center [562, 253] width 395 height 25
click at [631, 298] on input "0" at bounding box center [627, 305] width 144 height 33
click at [610, 496] on input "text" at bounding box center [648, 492] width 227 height 33
paste input "var(era.spacing.02)"
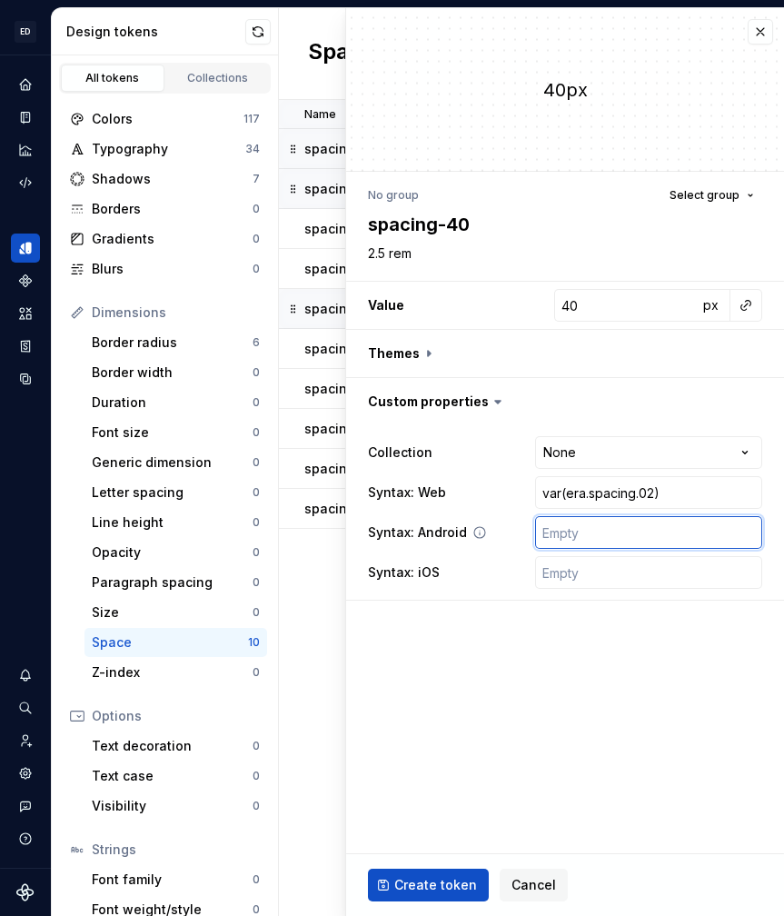
click at [585, 521] on input "text" at bounding box center [648, 532] width 227 height 33
paste input "var(era.spacing.02)"
click at [577, 574] on input "text" at bounding box center [648, 572] width 227 height 33
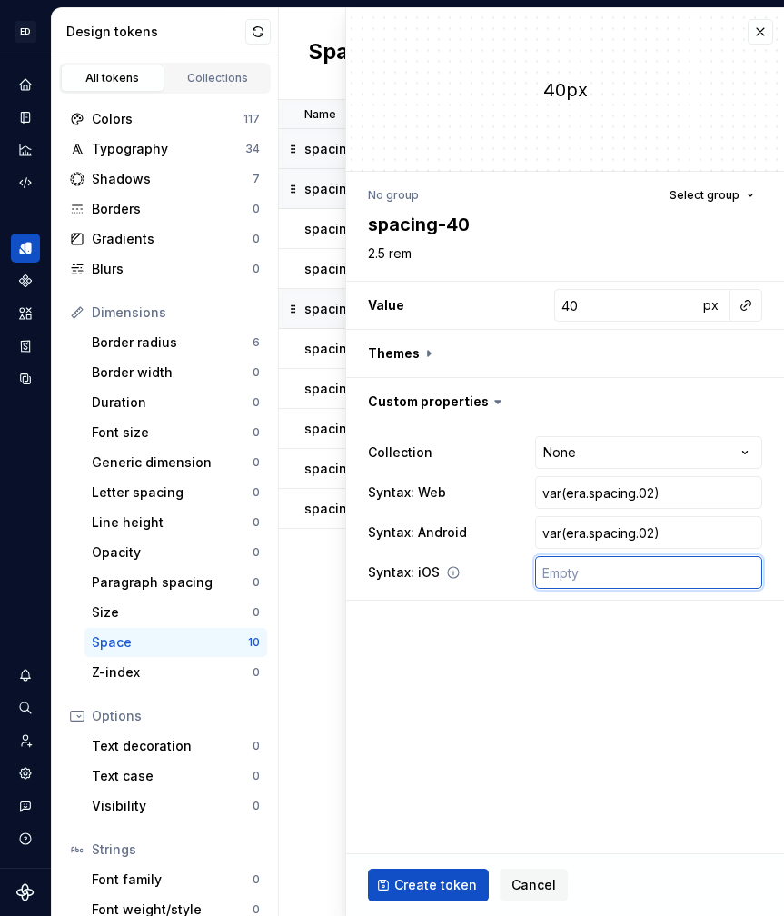
paste input "var(era.spacing.02)"
click at [572, 491] on input "var(era.spacing.02)" at bounding box center [648, 492] width 227 height 33
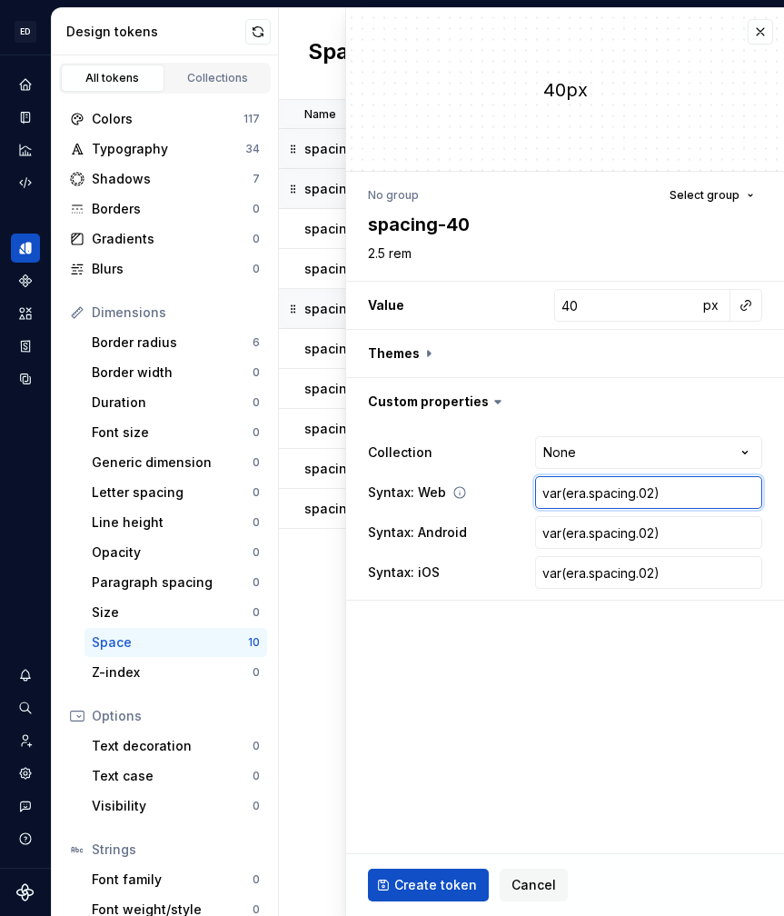
click at [567, 493] on input "var(era.spacing.02)" at bounding box center [648, 492] width 227 height 33
click at [649, 531] on input "var(era.spacing.02)" at bounding box center [648, 532] width 227 height 33
click at [654, 535] on input "var(era.spacing.02)" at bounding box center [648, 532] width 227 height 33
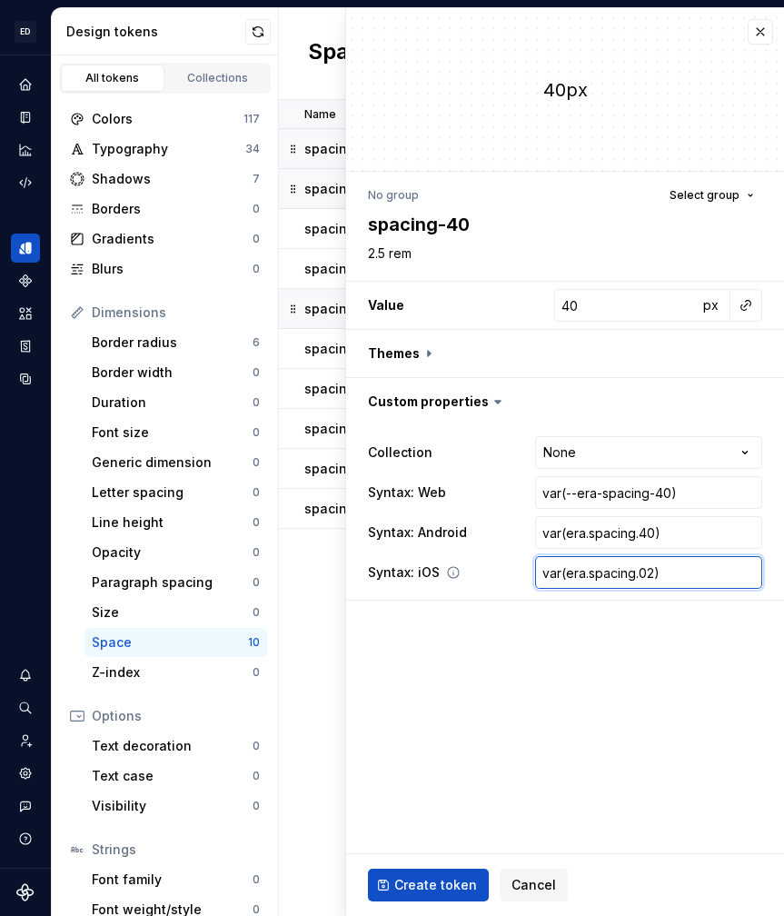
click at [650, 572] on input "var(era.spacing.02)" at bounding box center [648, 572] width 227 height 33
click at [658, 491] on input "var(--era-spacing-40)" at bounding box center [648, 492] width 227 height 33
click at [685, 517] on input "var(era.spacing.40)" at bounding box center [648, 532] width 227 height 33
click at [680, 573] on input "var(era.spacing.40)" at bounding box center [648, 572] width 227 height 33
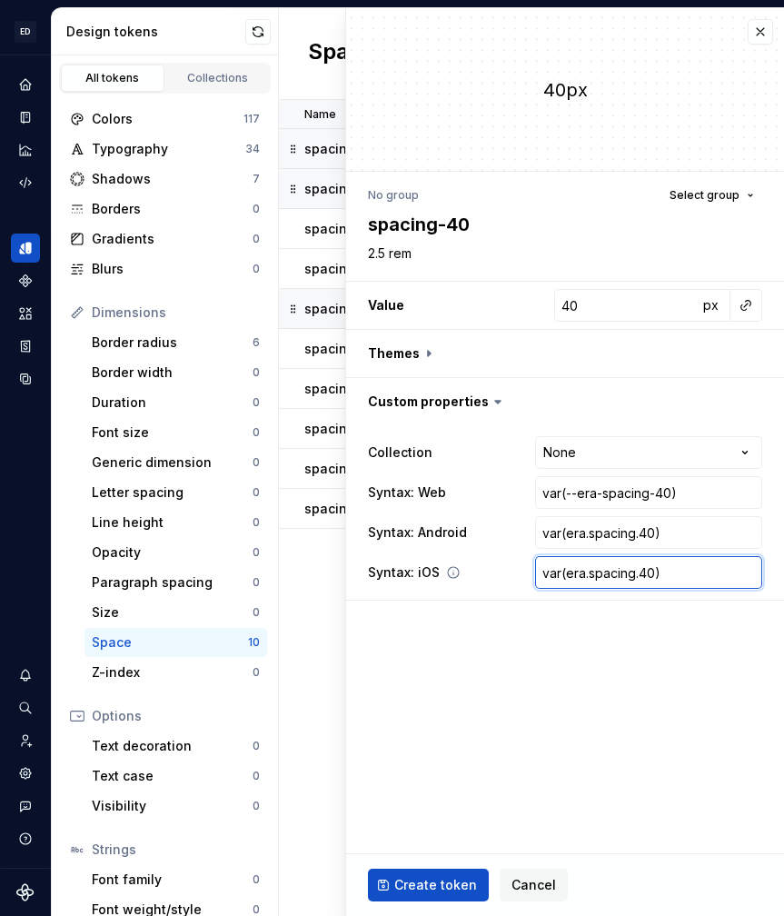
click at [682, 576] on input "var(era.spacing.40)" at bounding box center [648, 572] width 227 height 33
click at [614, 716] on fieldset "**********" at bounding box center [565, 462] width 438 height 908
click at [427, 869] on button "Create token" at bounding box center [428, 885] width 121 height 33
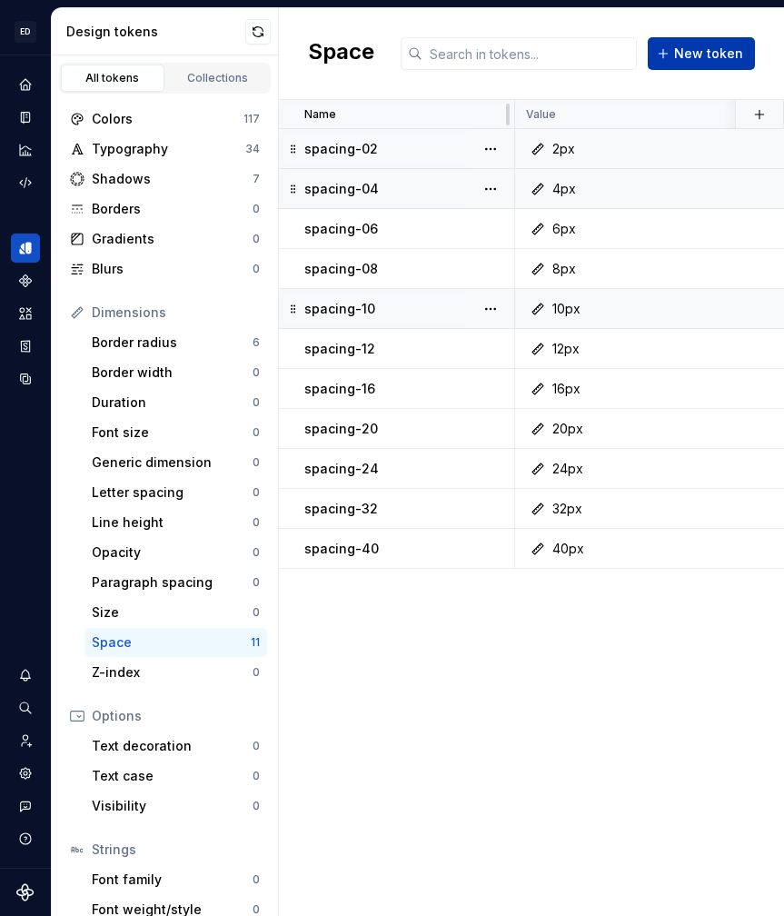
click at [688, 64] on button "New token" at bounding box center [701, 53] width 107 height 33
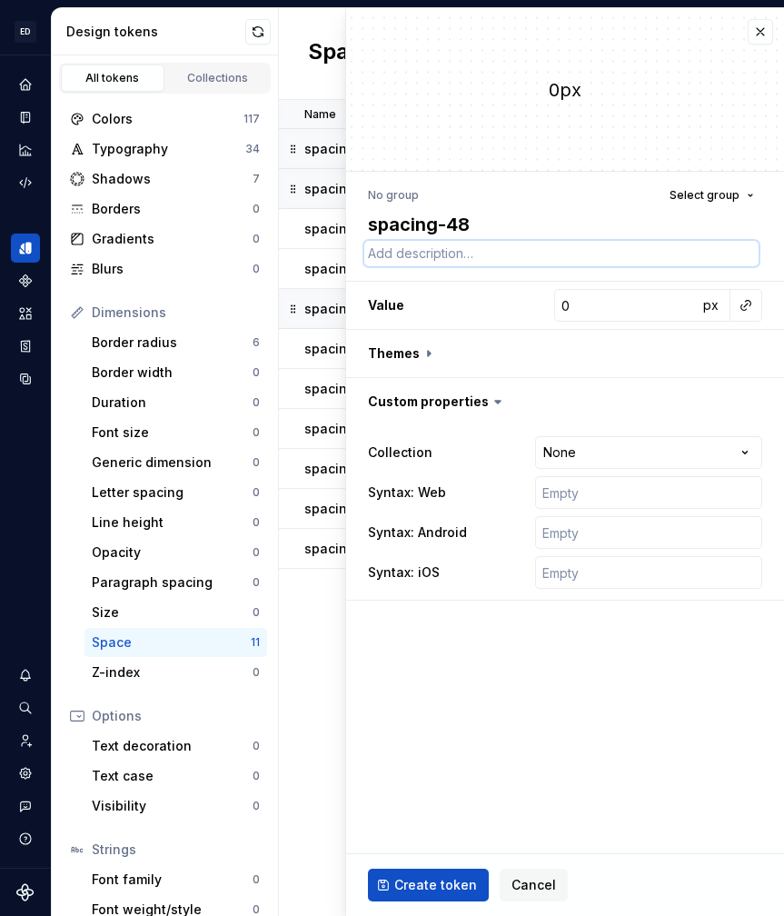
click at [444, 256] on textarea at bounding box center [562, 253] width 395 height 25
click at [618, 305] on input "0" at bounding box center [627, 305] width 144 height 33
click at [564, 499] on input "text" at bounding box center [648, 492] width 227 height 33
paste input "var(era.spacing.02)"
click at [579, 540] on input "text" at bounding box center [648, 532] width 227 height 33
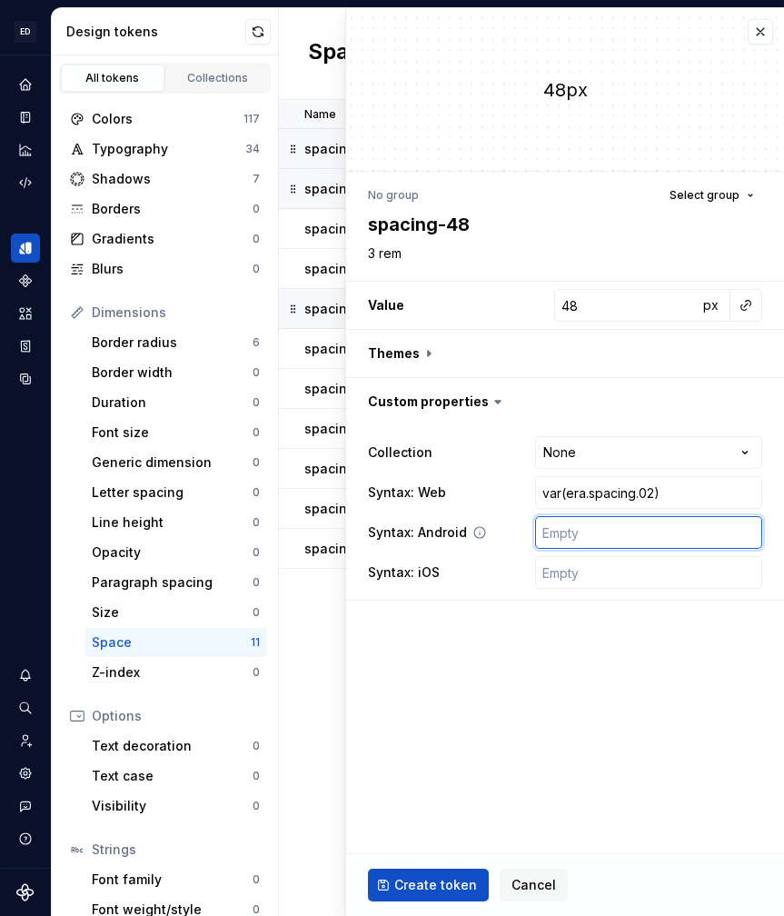
paste input "var(era.spacing.02)"
click at [580, 559] on input "text" at bounding box center [648, 572] width 227 height 33
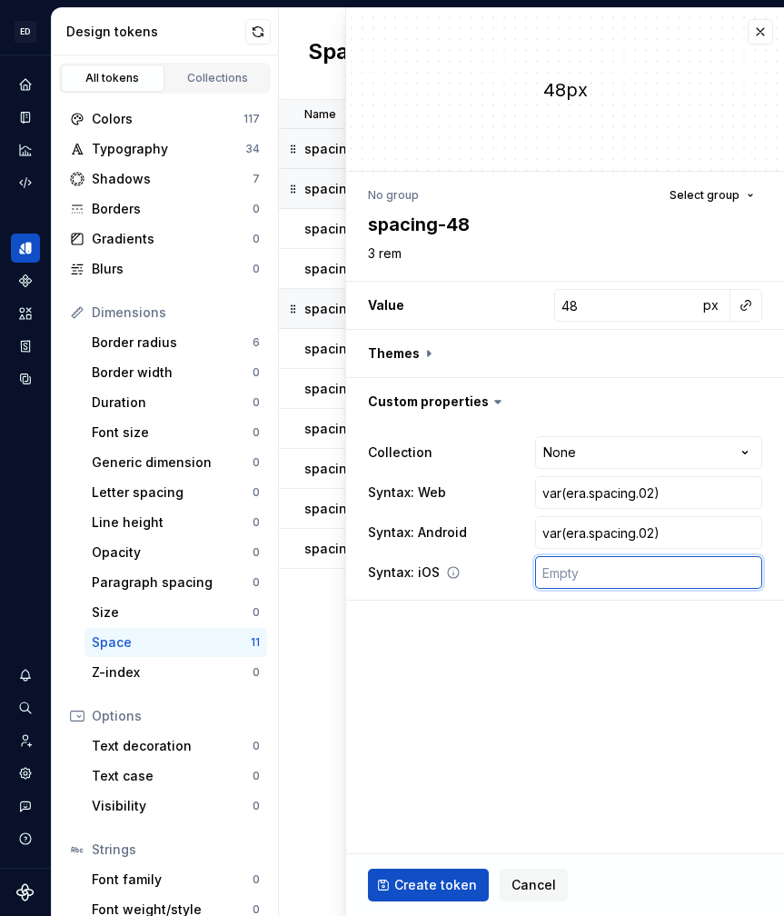
paste input "var(era.spacing.02)"
click at [561, 496] on input "var(era.spacing.02)" at bounding box center [648, 492] width 227 height 33
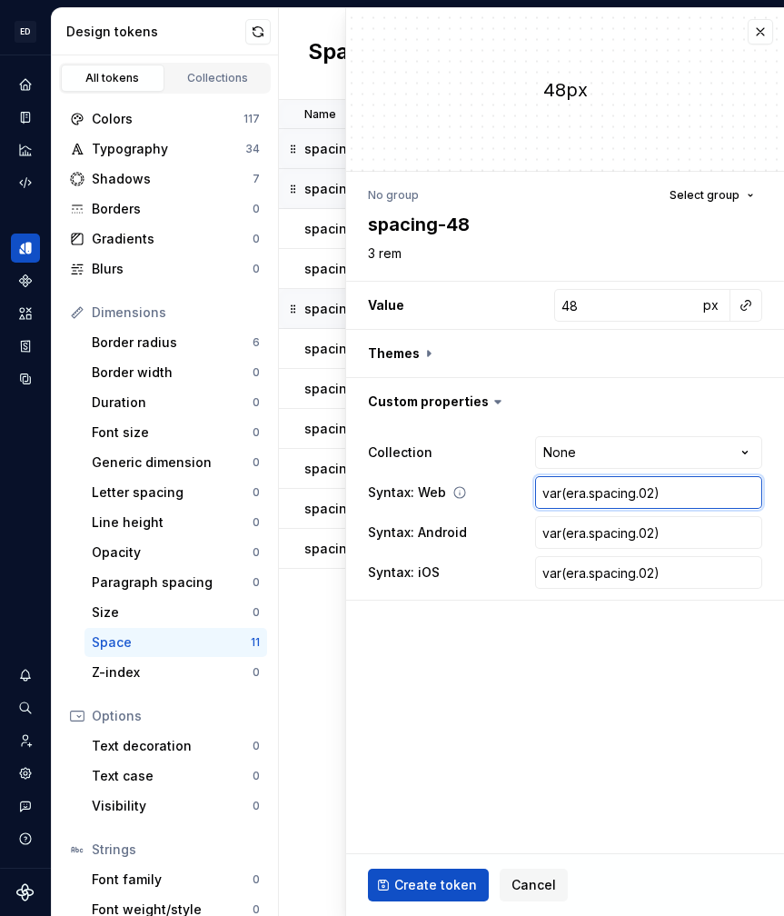
click at [569, 495] on input "var(era.spacing.02)" at bounding box center [648, 492] width 227 height 33
click at [661, 523] on input "var(era.spacing.02)" at bounding box center [648, 532] width 227 height 33
click at [654, 528] on input "var(era.spacing.02)" at bounding box center [648, 532] width 227 height 33
click at [648, 565] on input "var(era.spacing.02)" at bounding box center [648, 572] width 227 height 33
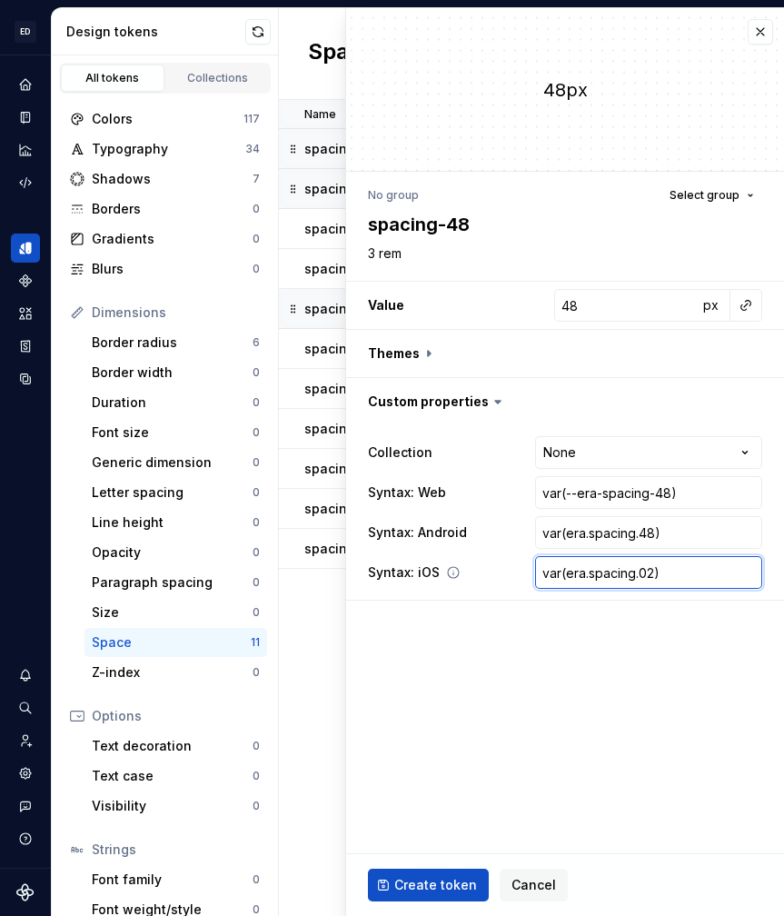
click at [653, 572] on input "var(era.spacing.02)" at bounding box center [648, 572] width 227 height 33
click at [441, 879] on span "Create token" at bounding box center [436, 885] width 83 height 18
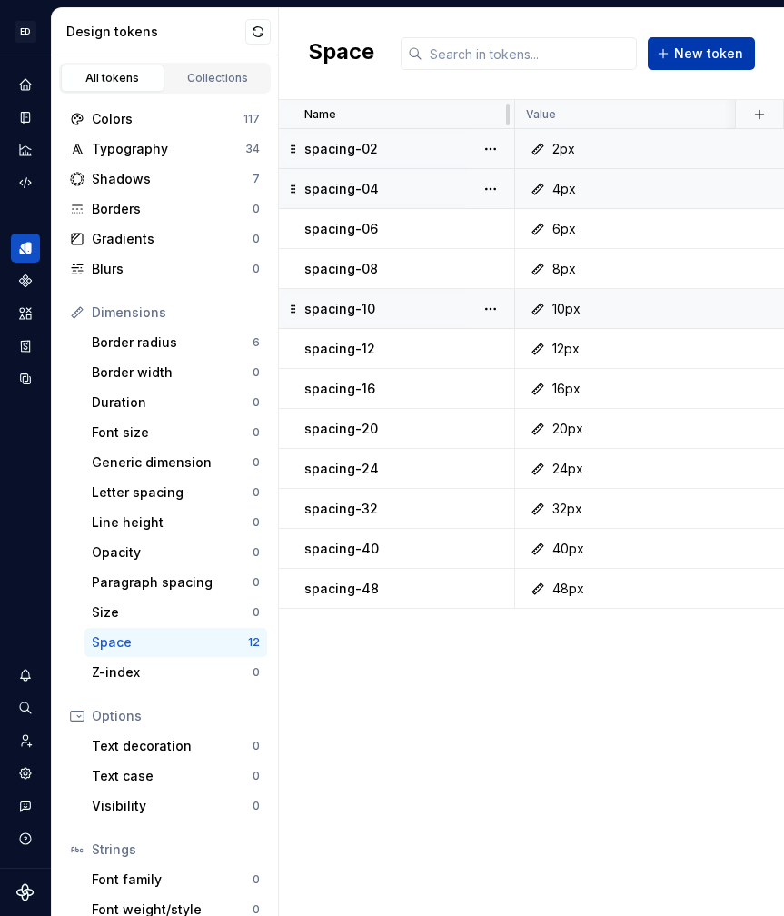
click at [681, 57] on span "New token" at bounding box center [708, 54] width 69 height 18
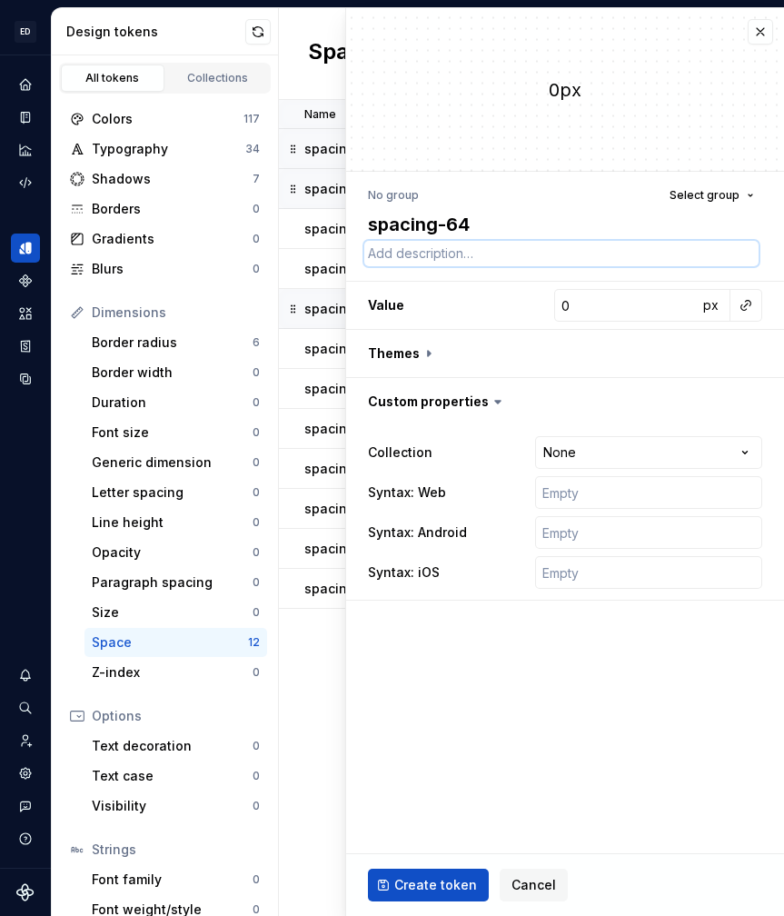
click at [435, 255] on textarea at bounding box center [562, 253] width 395 height 25
click at [587, 310] on input "0" at bounding box center [627, 305] width 144 height 33
click at [595, 485] on input "text" at bounding box center [648, 492] width 227 height 33
paste input "var(era.spacing.02)"
click at [590, 528] on input "text" at bounding box center [648, 532] width 227 height 33
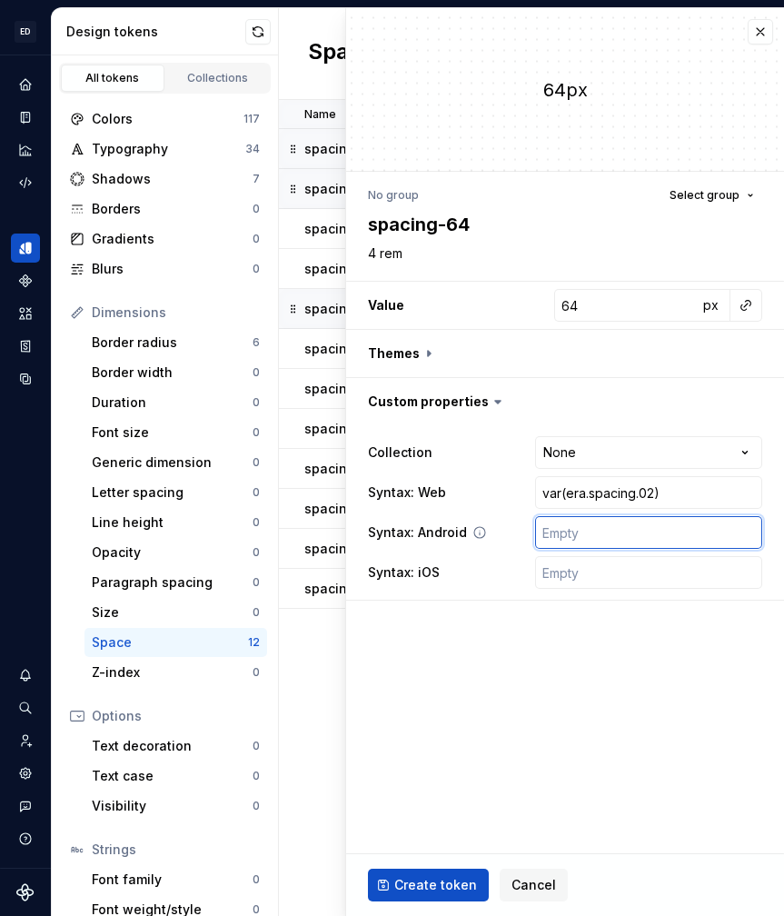
paste input "var(era.spacing.02)"
click at [584, 578] on input "text" at bounding box center [648, 572] width 227 height 33
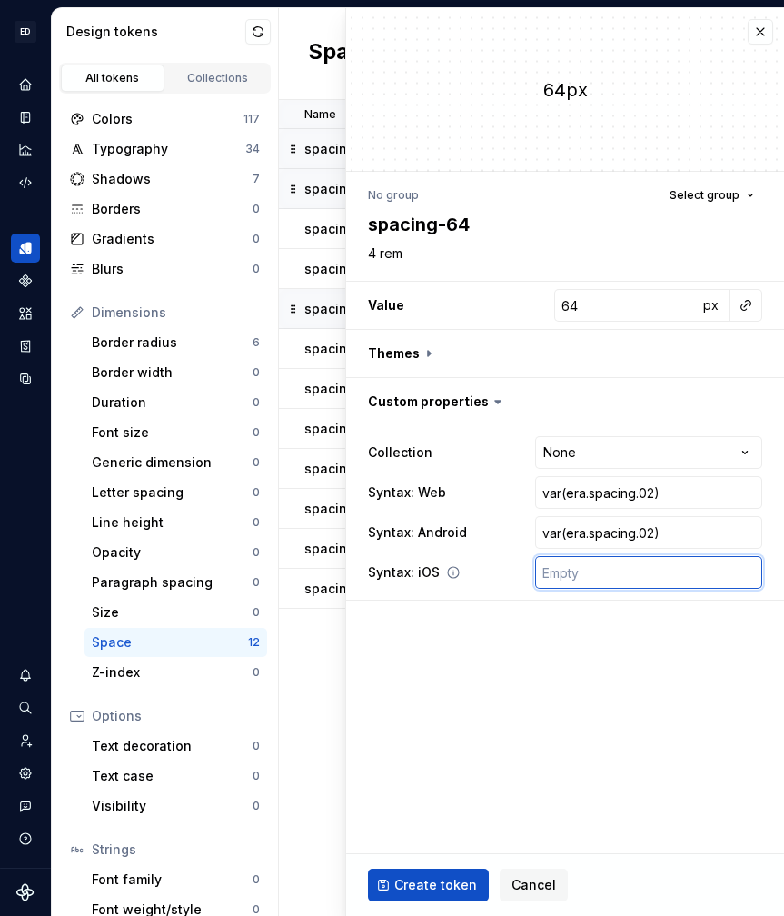
paste input "var(era.spacing.02)"
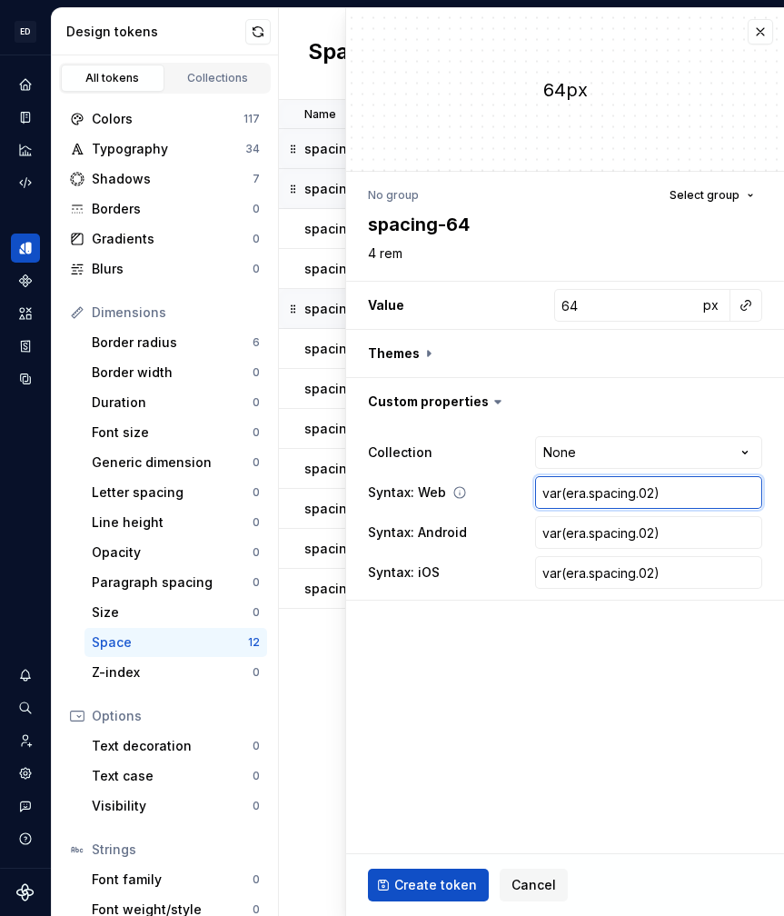
click at [567, 500] on input "var(era.spacing.02)" at bounding box center [648, 492] width 227 height 33
click at [567, 496] on input "var(era.spacing.02)" at bounding box center [648, 492] width 227 height 33
click at [654, 535] on input "var(era.spacing.02)" at bounding box center [648, 532] width 227 height 33
click at [650, 575] on input "var(era.spacing.02)" at bounding box center [648, 572] width 227 height 33
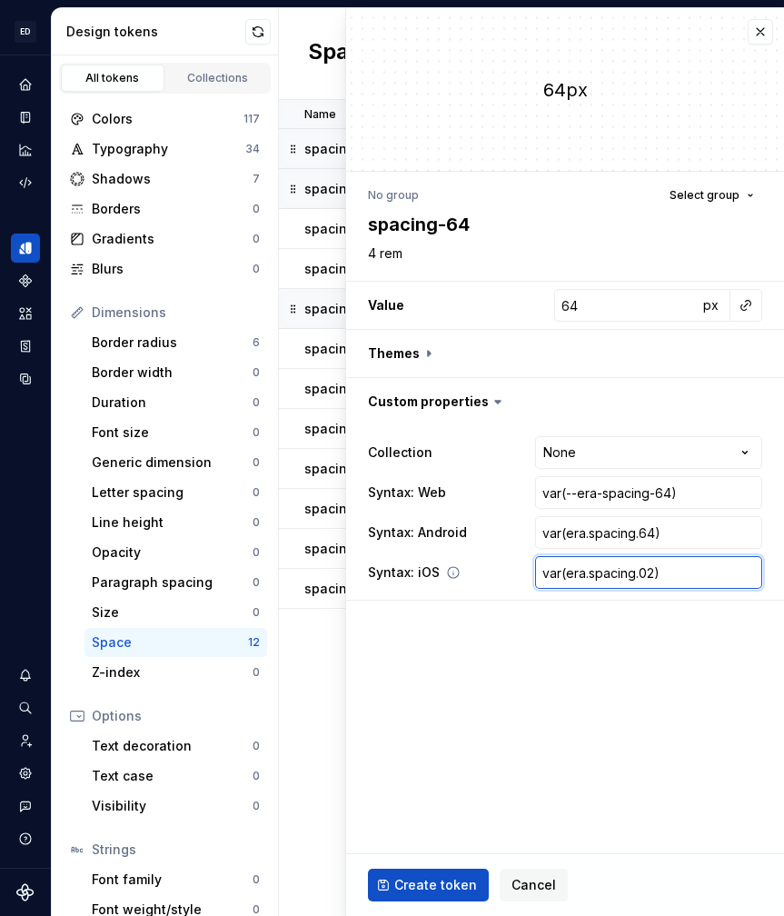
click at [654, 570] on input "var(era.spacing.02)" at bounding box center [648, 572] width 227 height 33
click at [462, 877] on span "Create token" at bounding box center [436, 885] width 83 height 18
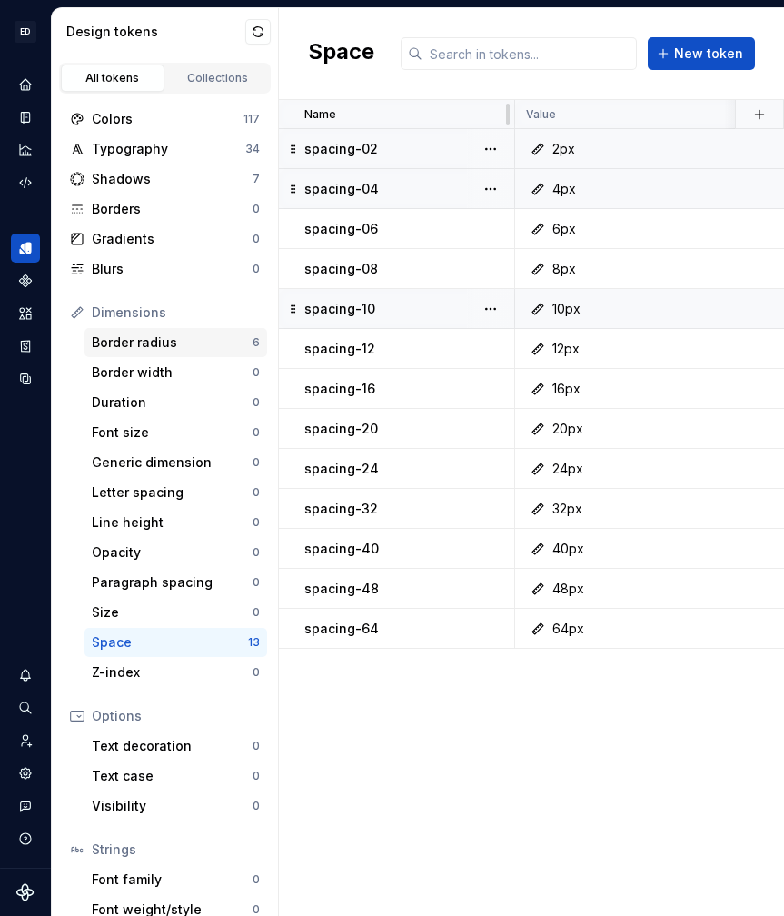
click at [147, 342] on div "Border radius" at bounding box center [172, 343] width 161 height 18
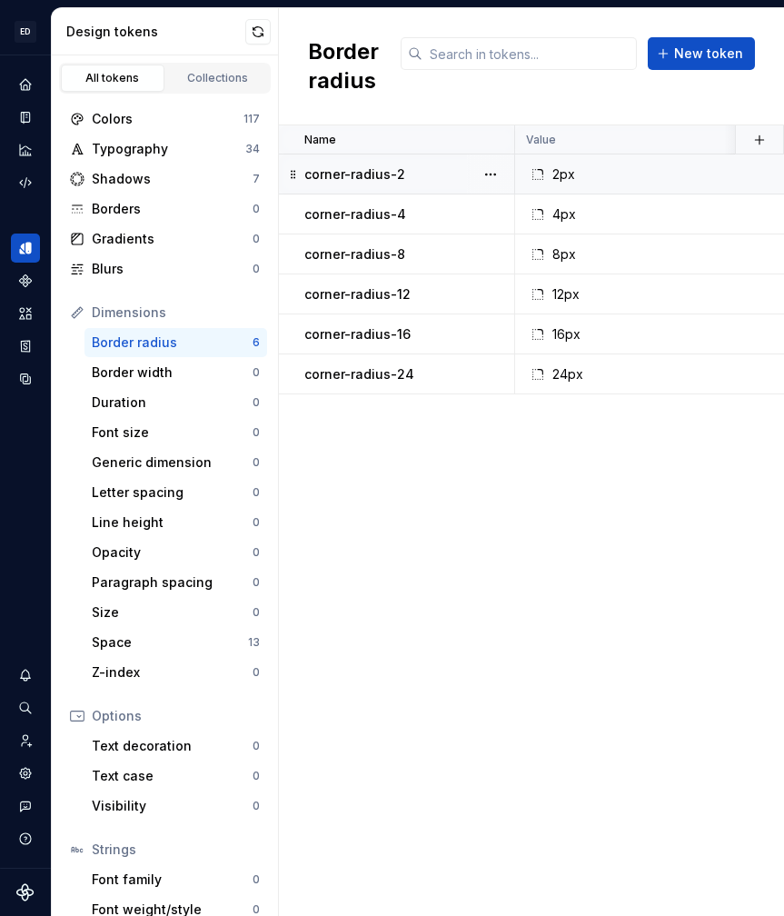
click at [591, 175] on div "2px" at bounding box center [712, 174] width 371 height 18
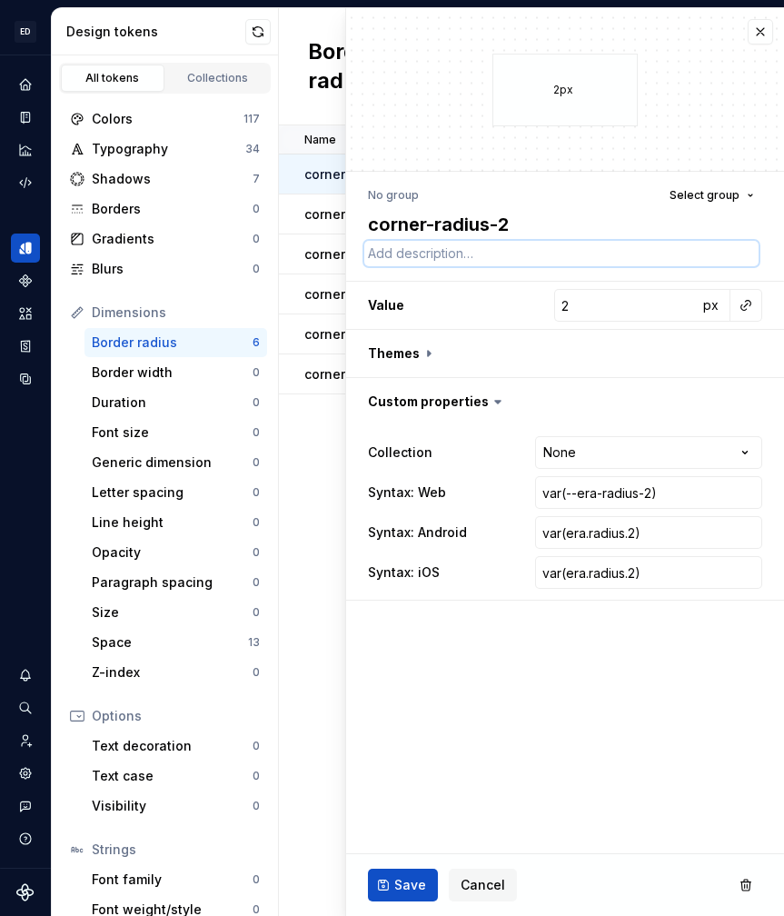
click at [481, 252] on textarea at bounding box center [562, 253] width 395 height 25
click at [402, 881] on span "Save" at bounding box center [411, 885] width 32 height 18
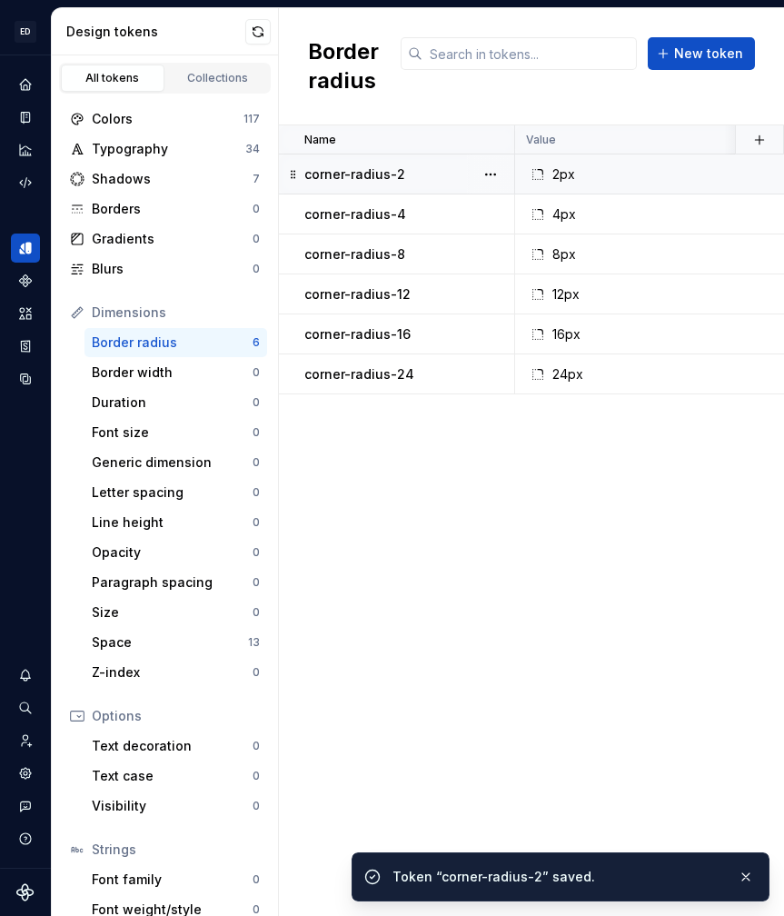
click at [325, 218] on p "corner-radius-4" at bounding box center [356, 214] width 102 height 18
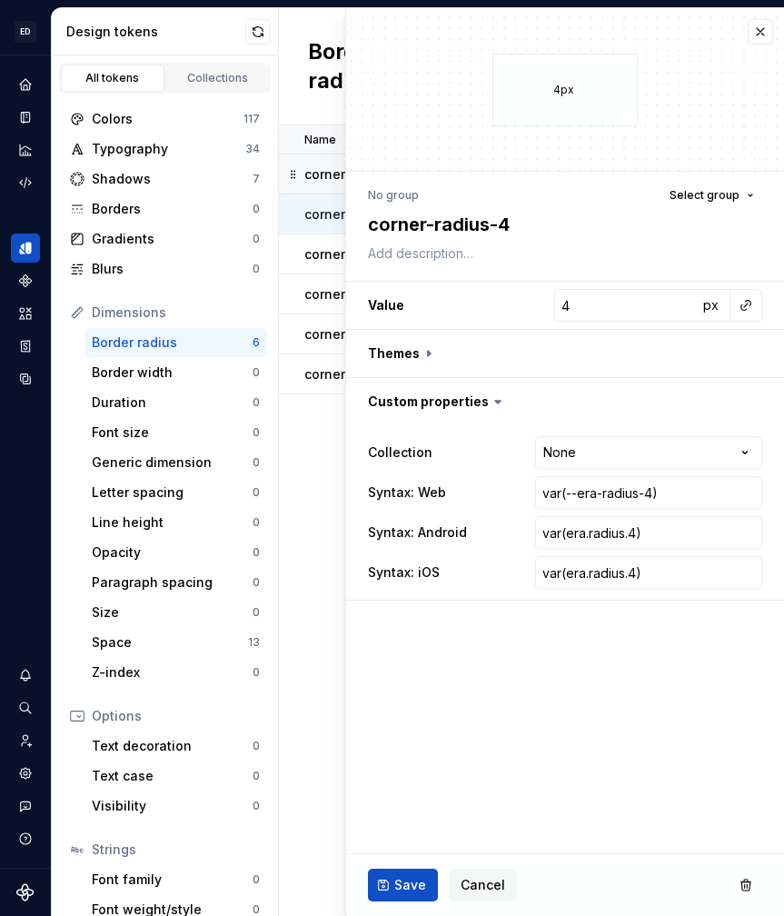
click at [436, 278] on div "**********" at bounding box center [565, 392] width 438 height 440
click at [436, 260] on textarea at bounding box center [562, 253] width 395 height 25
click at [404, 881] on span "Save" at bounding box center [411, 885] width 32 height 18
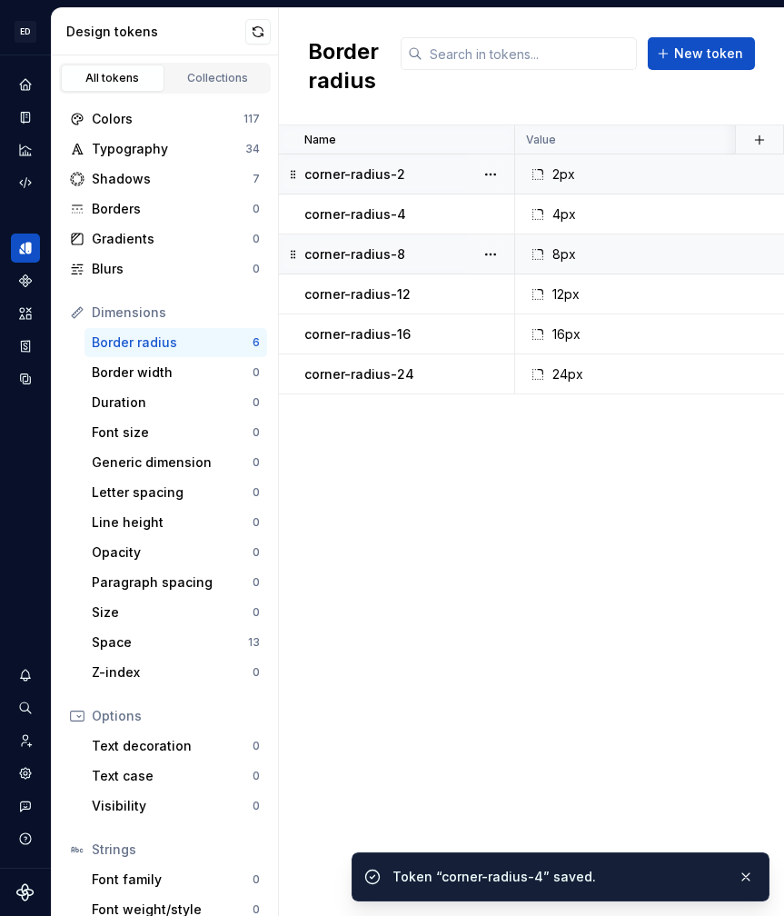
click at [338, 255] on p "corner-radius-8" at bounding box center [355, 254] width 101 height 18
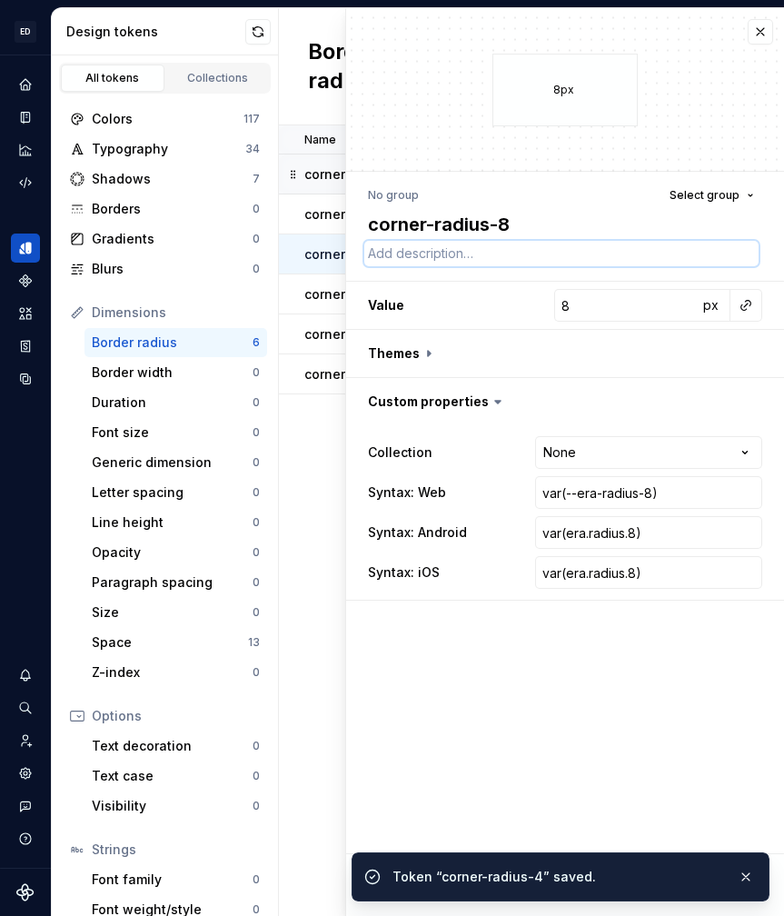
click at [427, 253] on textarea at bounding box center [562, 253] width 395 height 25
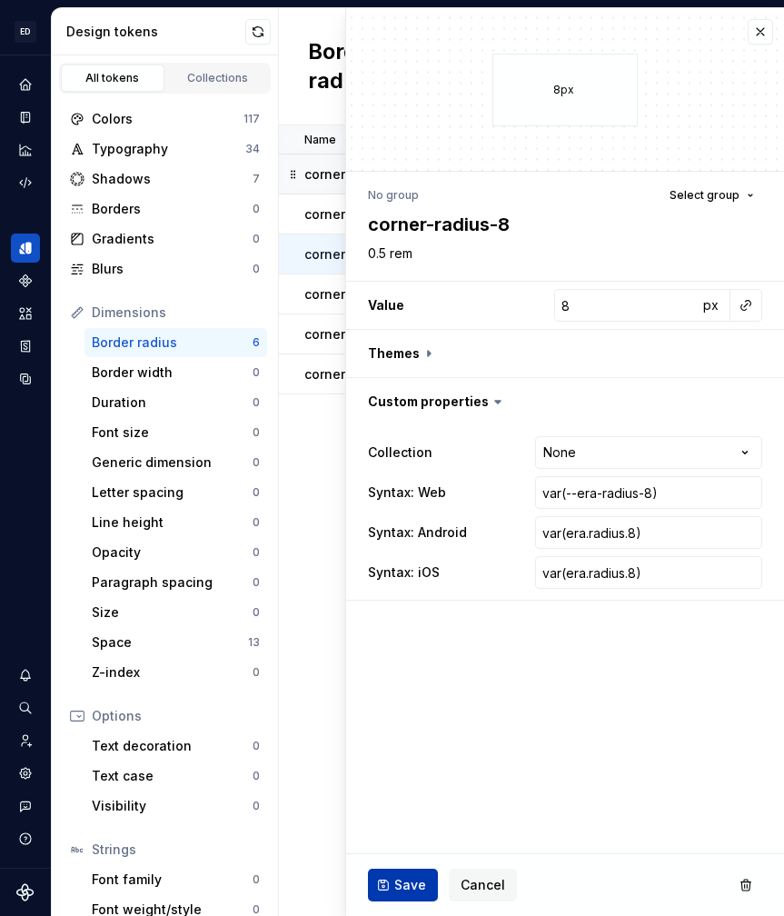
click at [395, 884] on span "Save" at bounding box center [411, 885] width 32 height 18
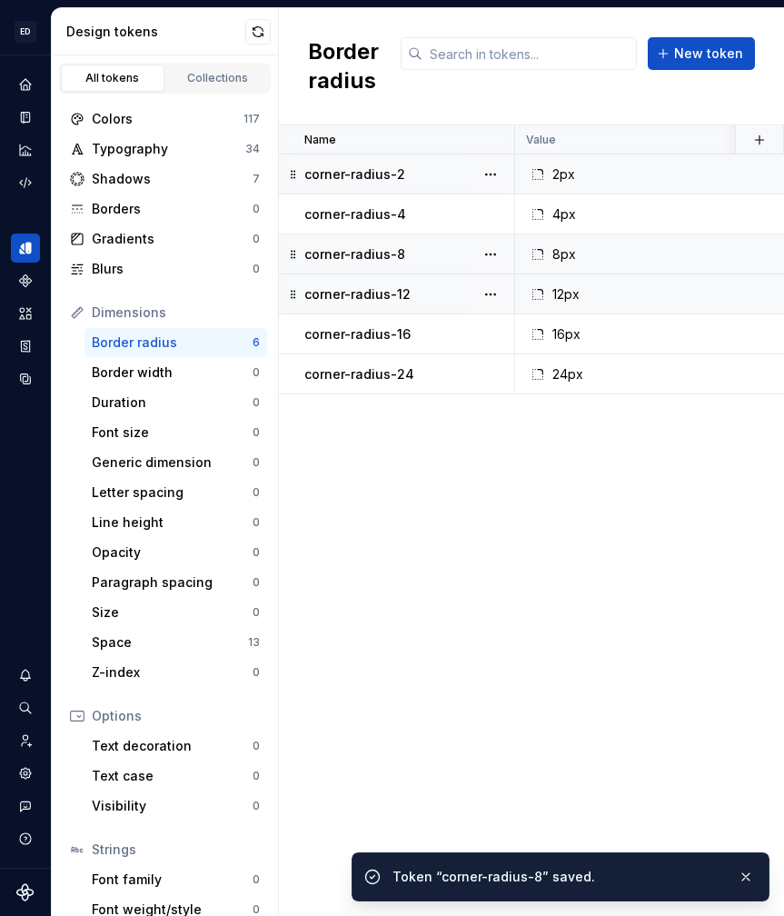
click at [325, 295] on p "corner-radius-12" at bounding box center [358, 294] width 106 height 18
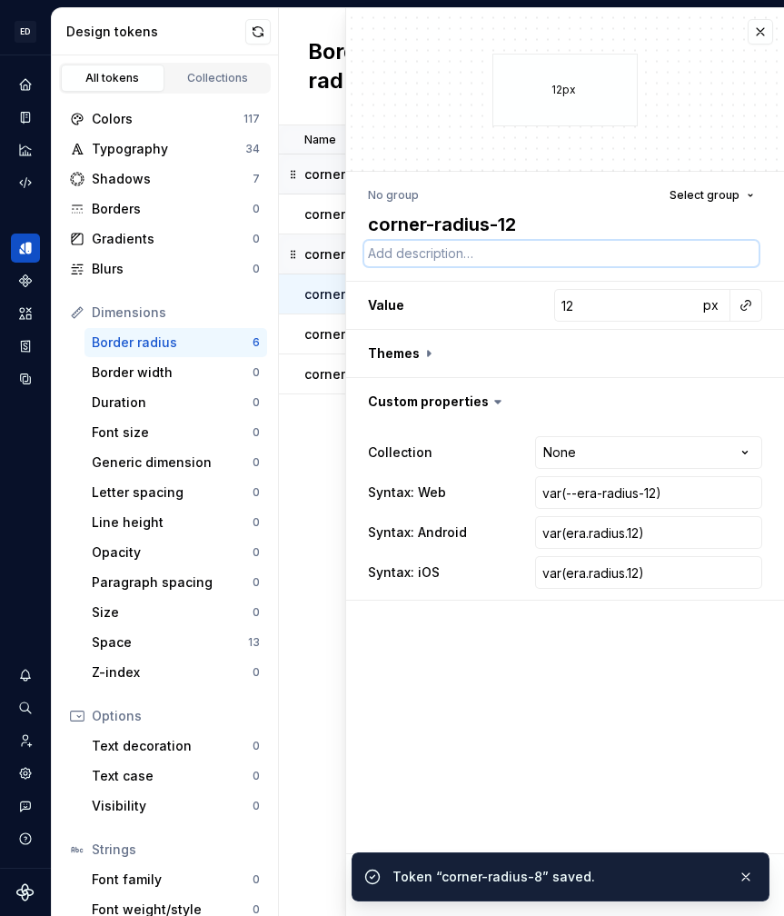
click at [448, 255] on textarea at bounding box center [562, 253] width 395 height 25
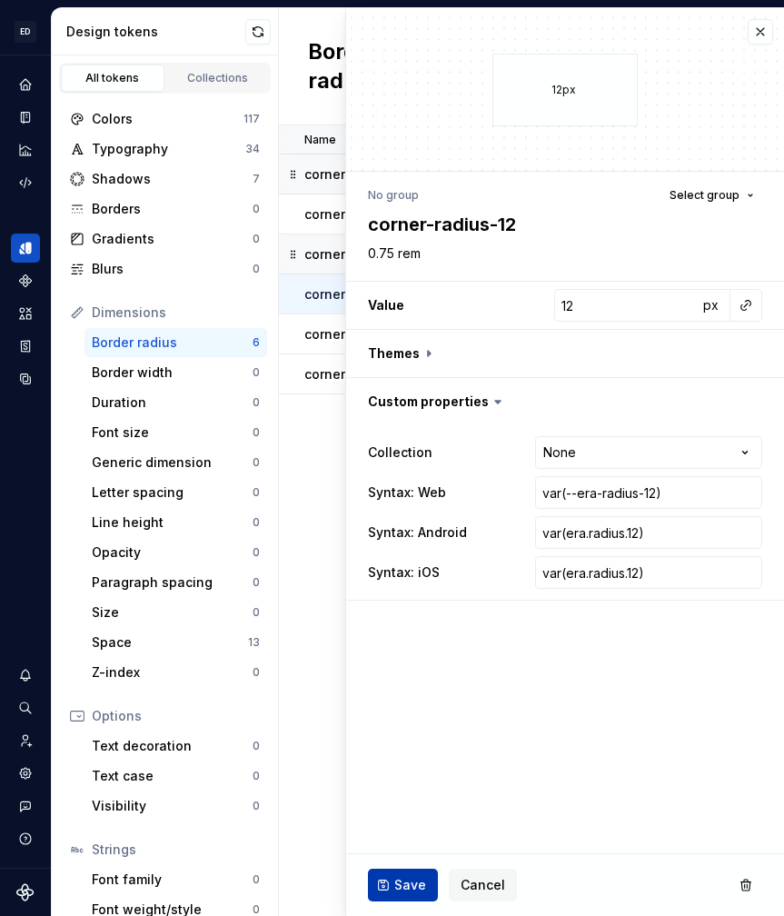
click at [400, 894] on span "Save" at bounding box center [411, 885] width 32 height 18
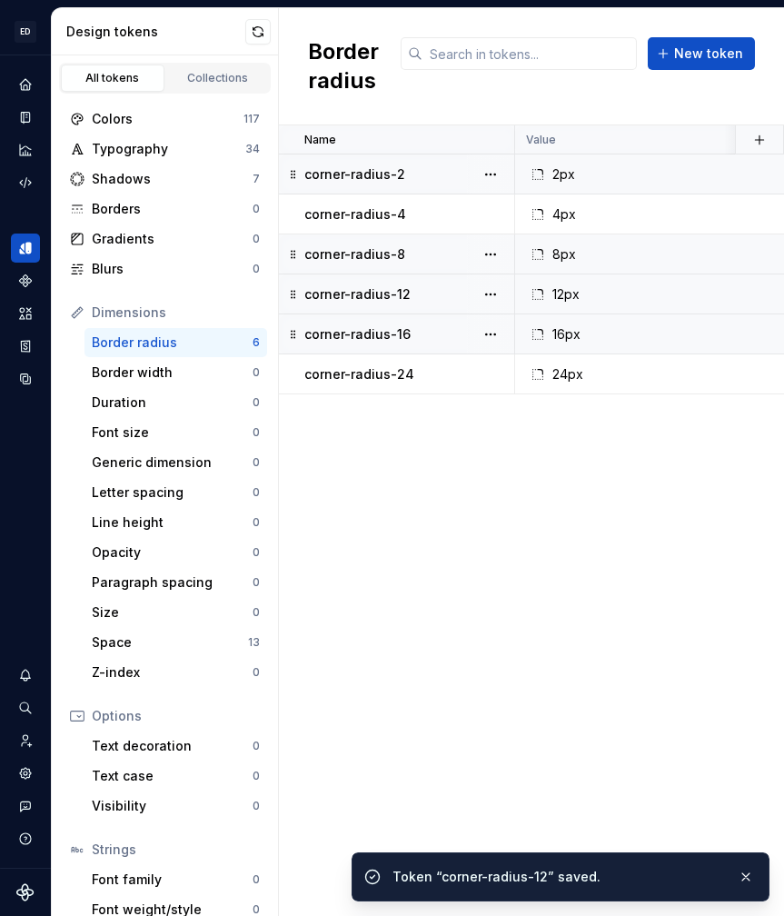
click at [325, 338] on p "corner-radius-16" at bounding box center [358, 334] width 106 height 18
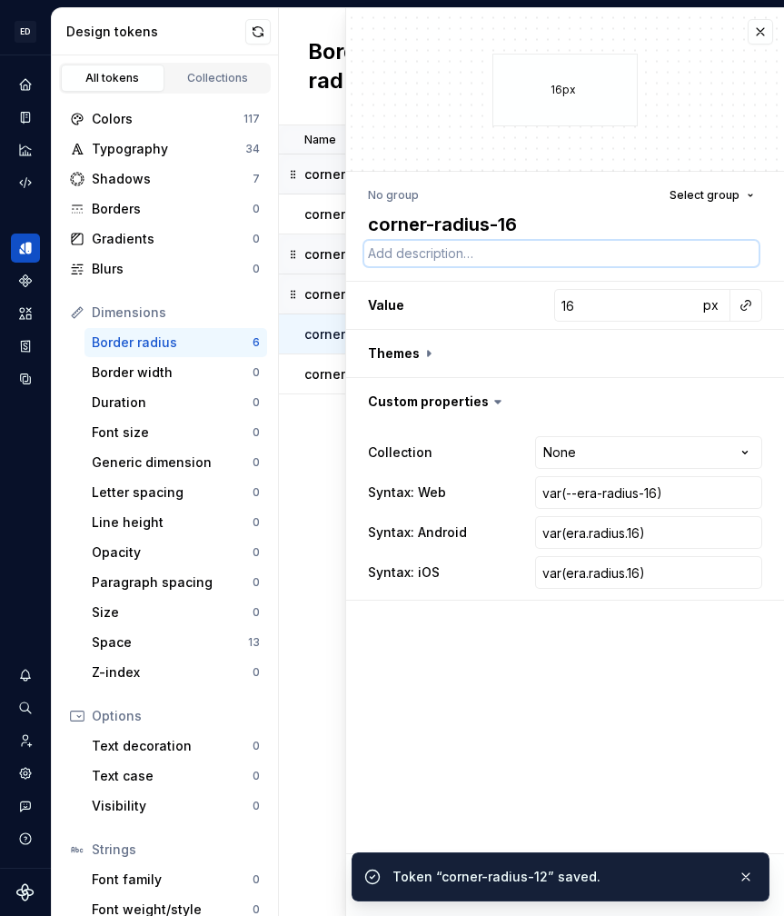
click at [428, 260] on textarea at bounding box center [562, 253] width 395 height 25
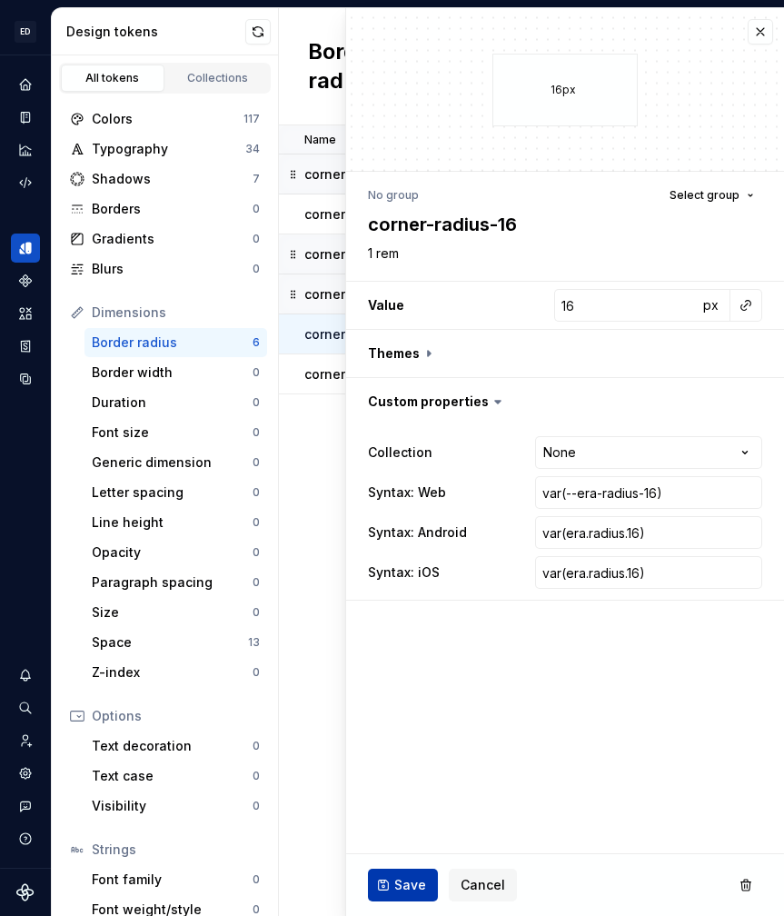
click at [412, 889] on span "Save" at bounding box center [411, 885] width 32 height 18
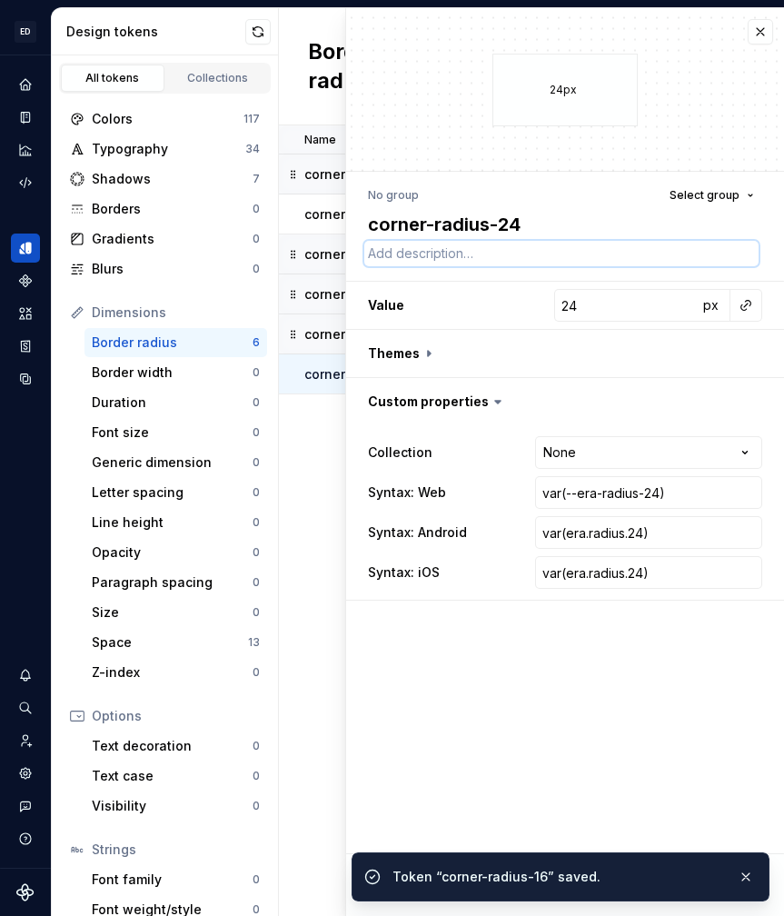
click at [423, 252] on textarea at bounding box center [562, 253] width 395 height 25
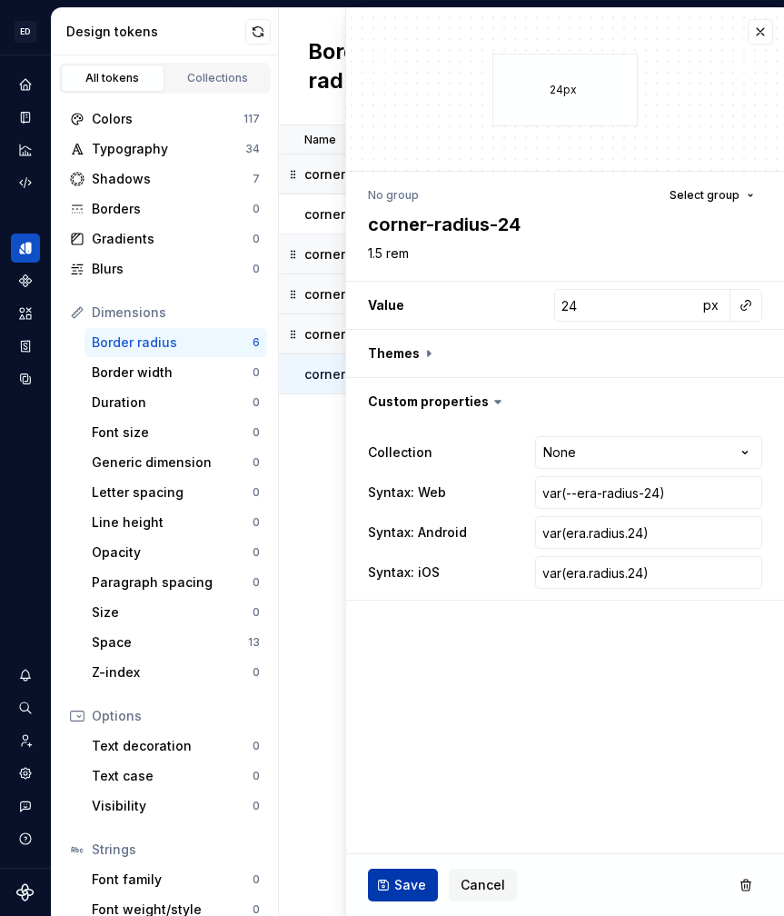
click at [405, 870] on button "Save" at bounding box center [403, 885] width 70 height 33
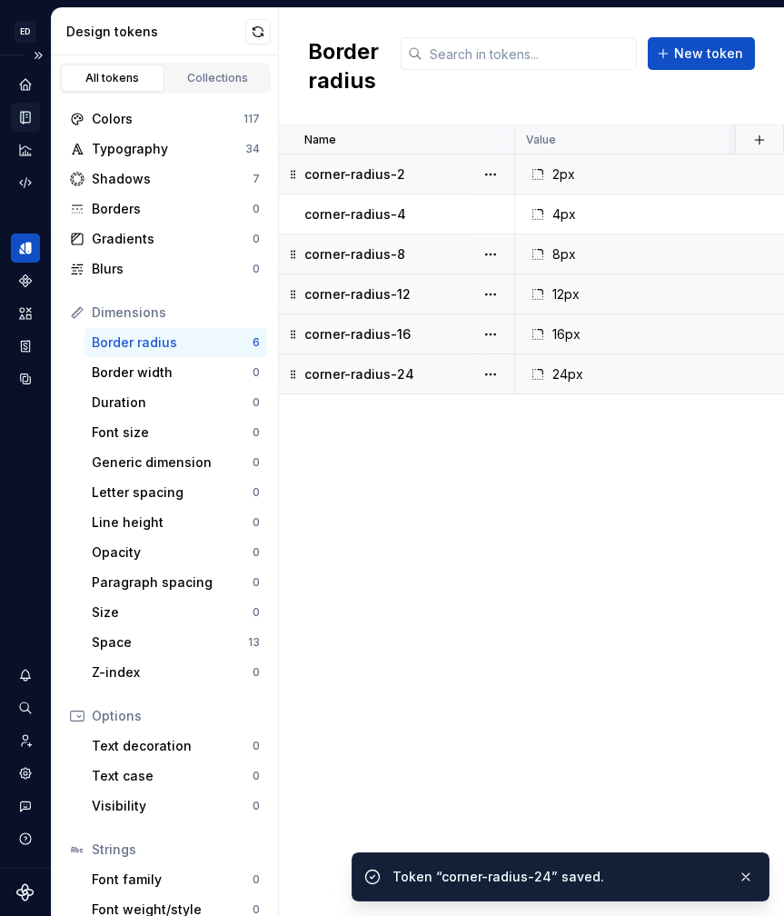
click at [35, 110] on div "Documentation" at bounding box center [25, 117] width 29 height 29
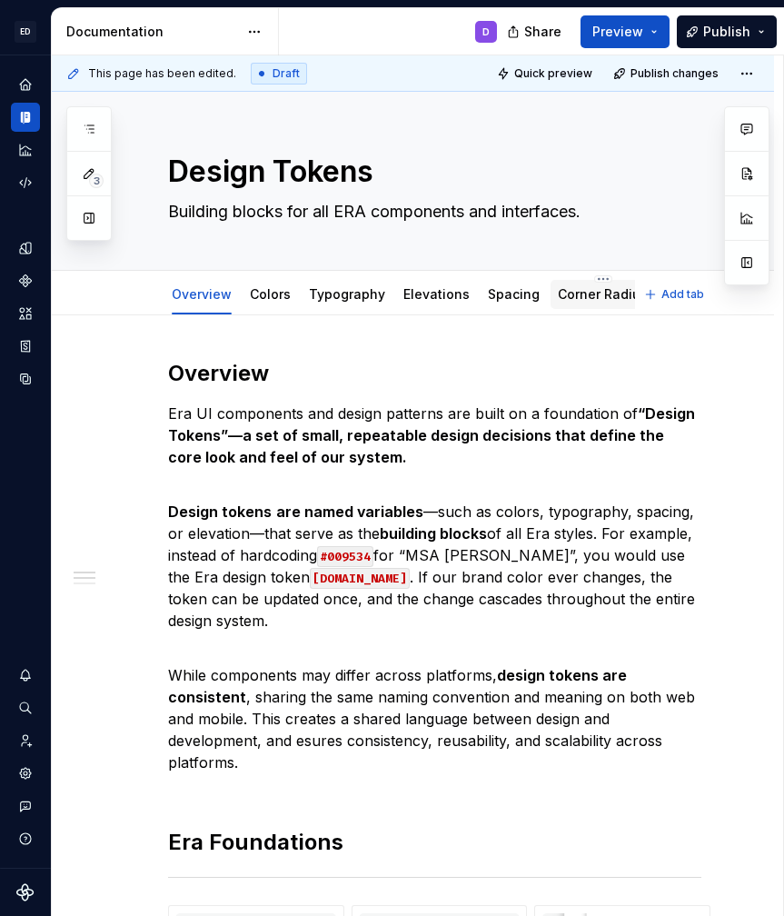
click at [569, 296] on link "Corner Radius" at bounding box center [603, 293] width 90 height 15
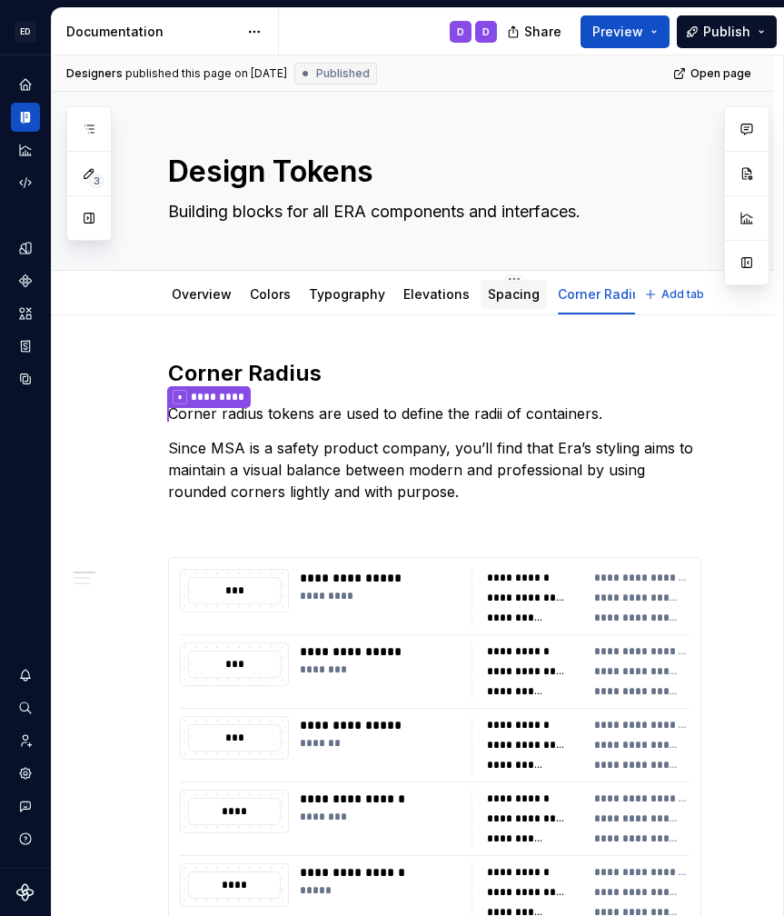
click at [494, 294] on link "Spacing" at bounding box center [514, 293] width 52 height 15
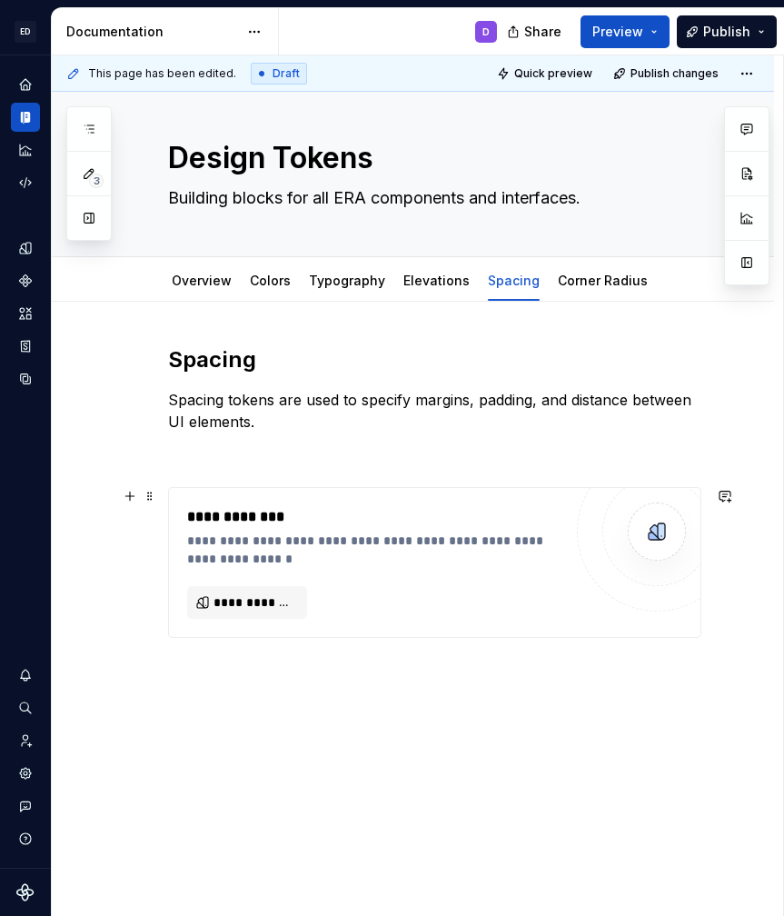
scroll to position [35, 0]
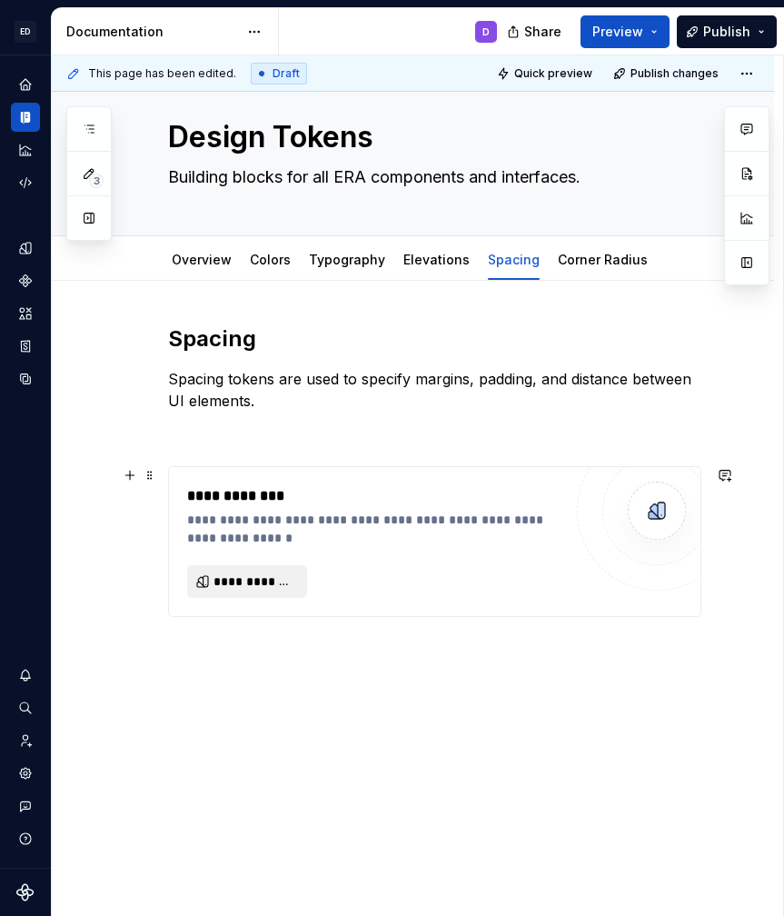
click at [271, 582] on span "**********" at bounding box center [255, 582] width 82 height 18
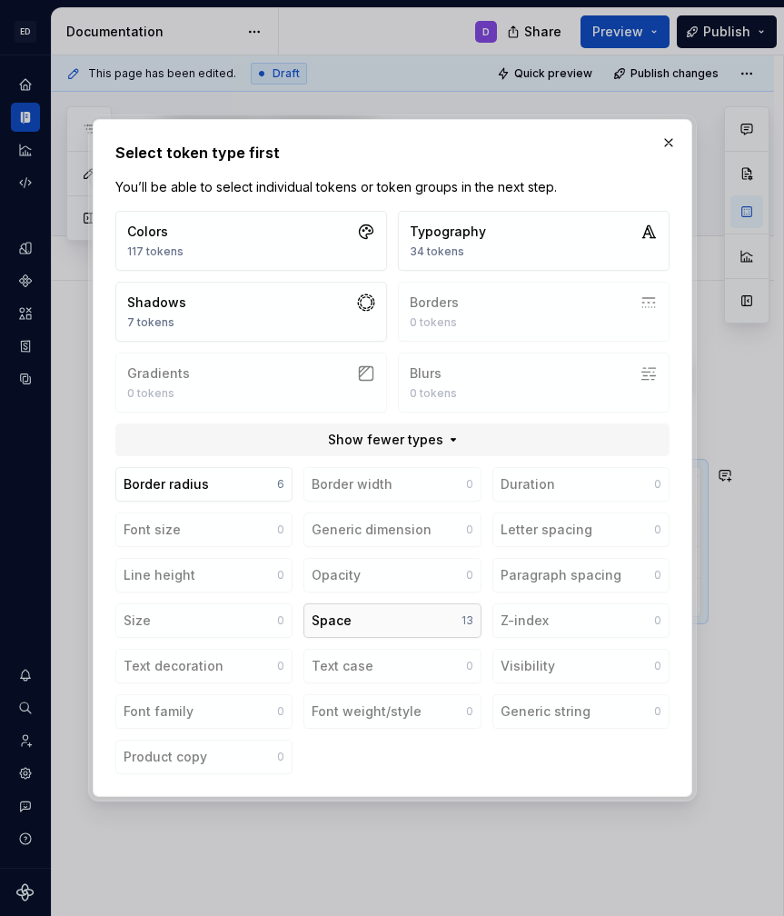
click at [406, 623] on button "Space 13" at bounding box center [392, 621] width 177 height 35
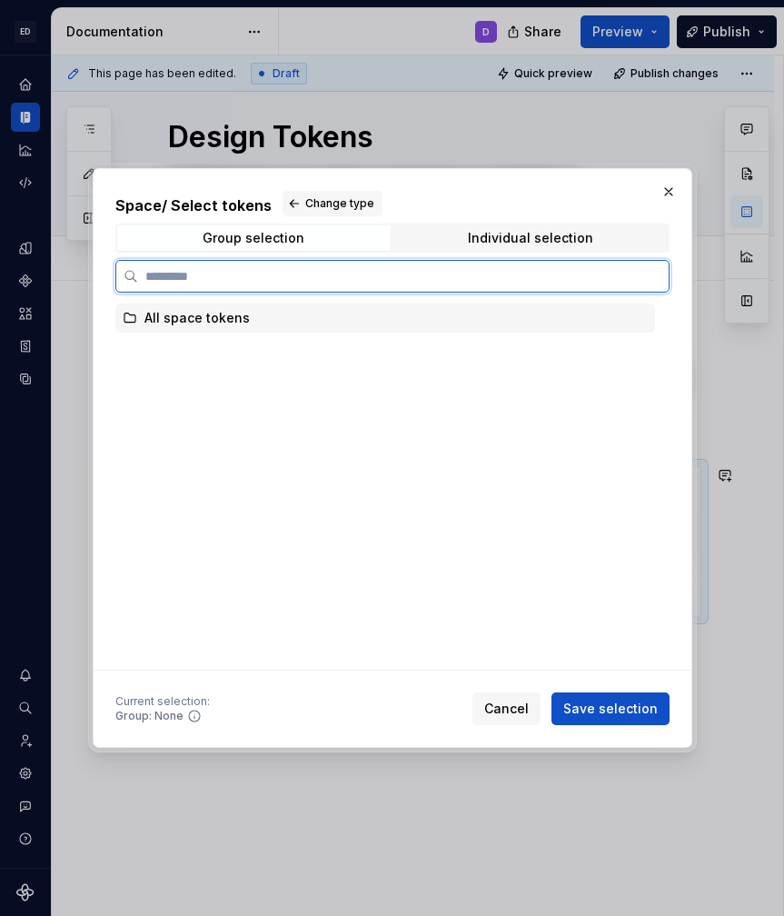
click at [255, 318] on div "All space tokens" at bounding box center [385, 318] width 540 height 29
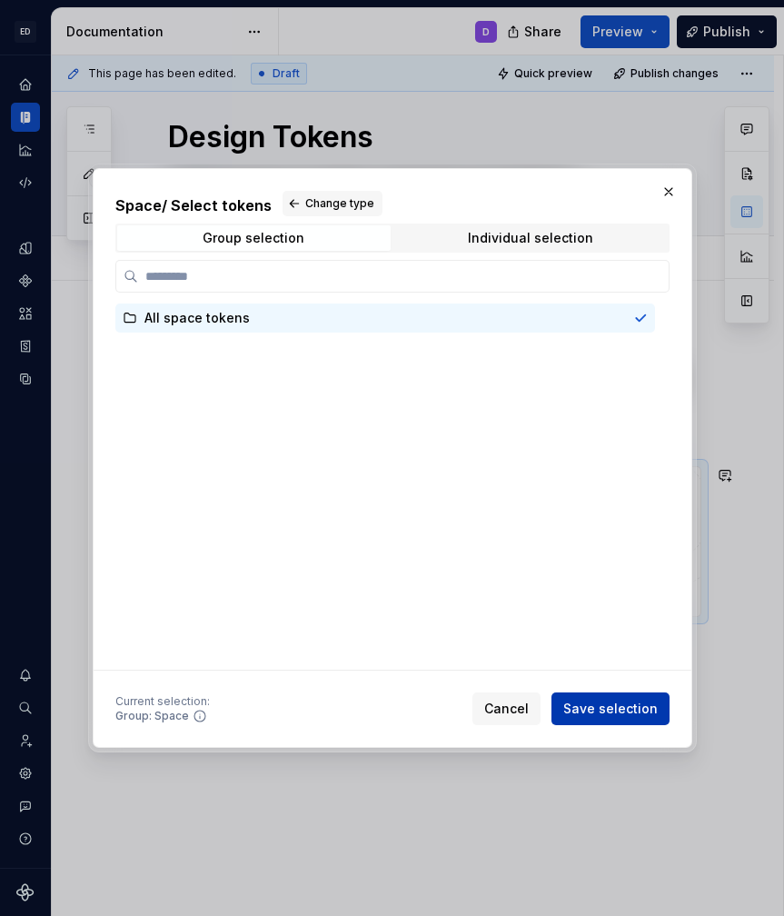
click at [595, 714] on span "Save selection" at bounding box center [611, 709] width 95 height 18
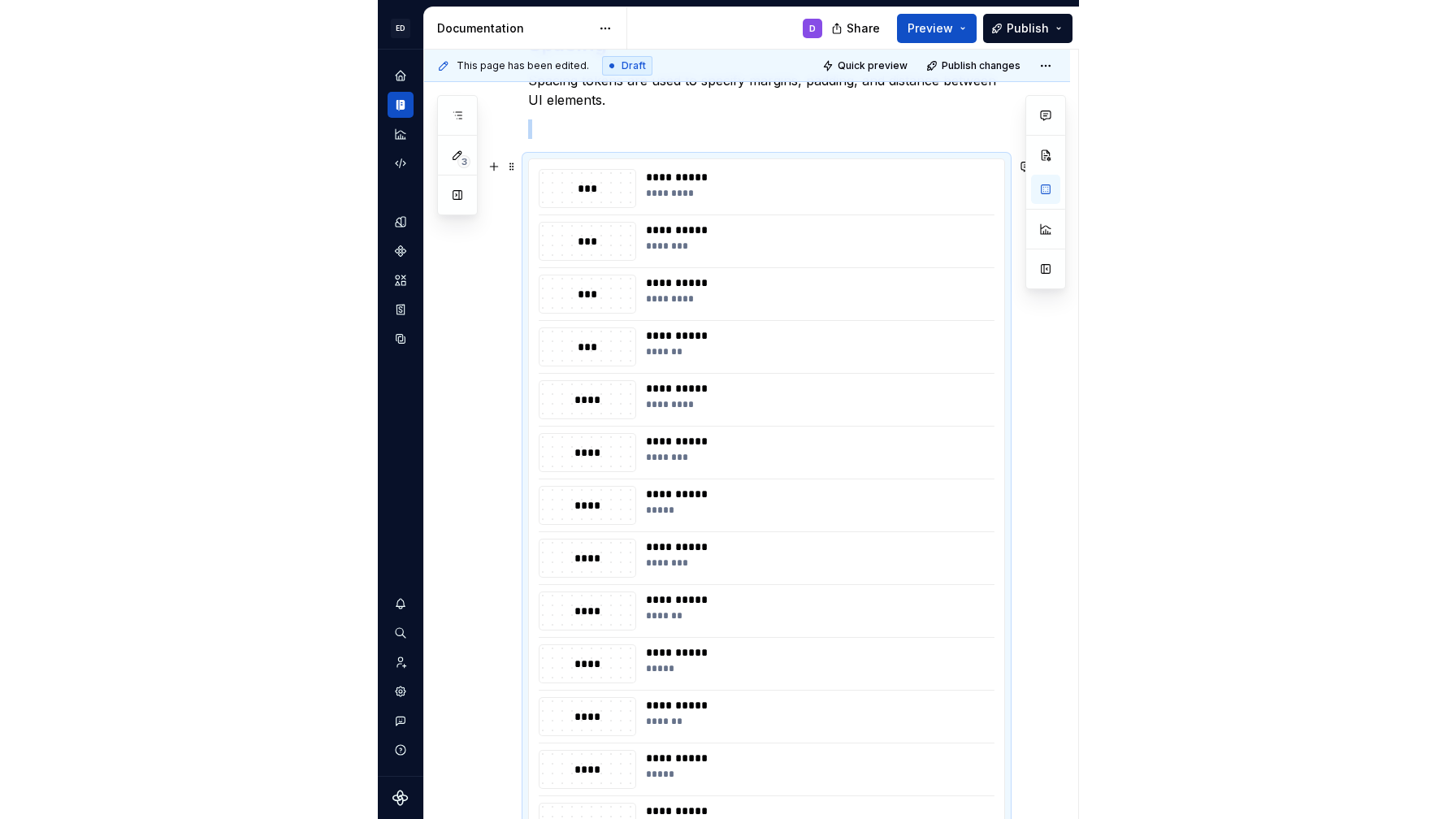
scroll to position [272, 0]
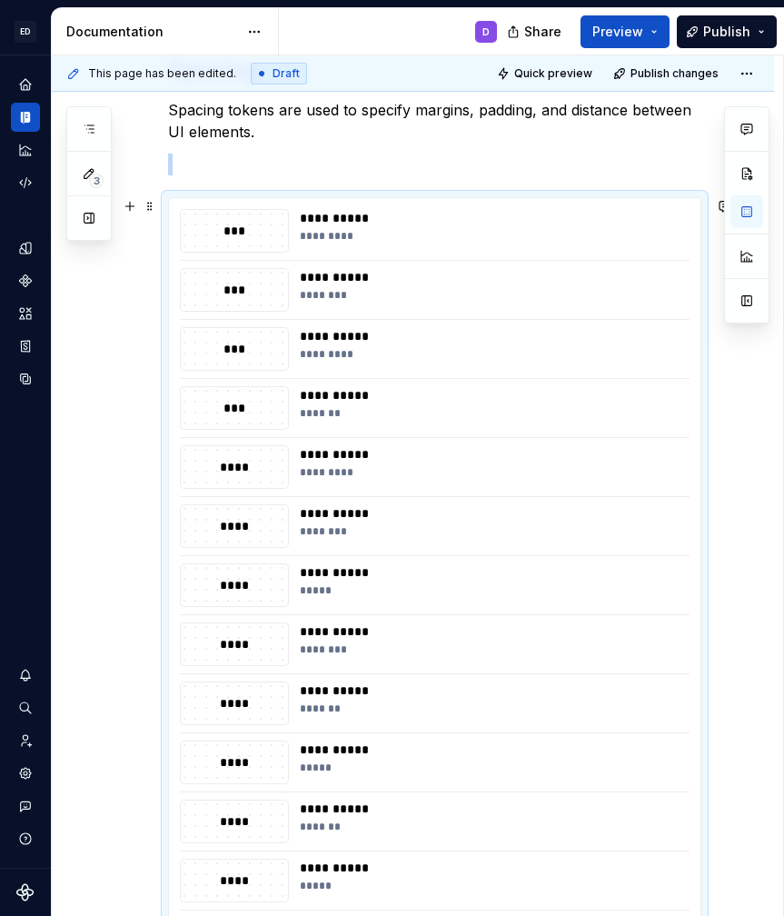
click at [602, 205] on div "**********" at bounding box center [435, 585] width 532 height 774
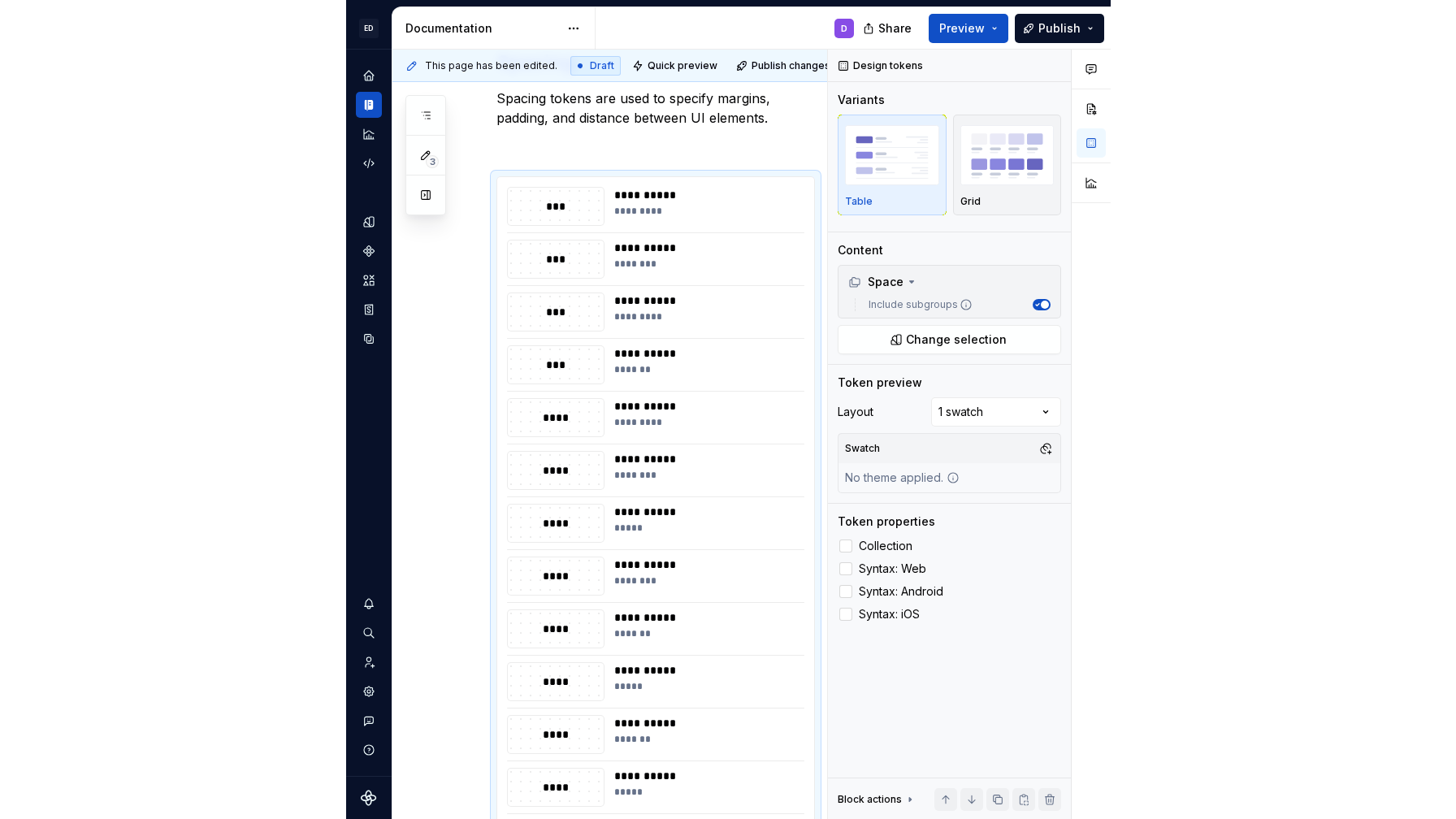
scroll to position [252, 0]
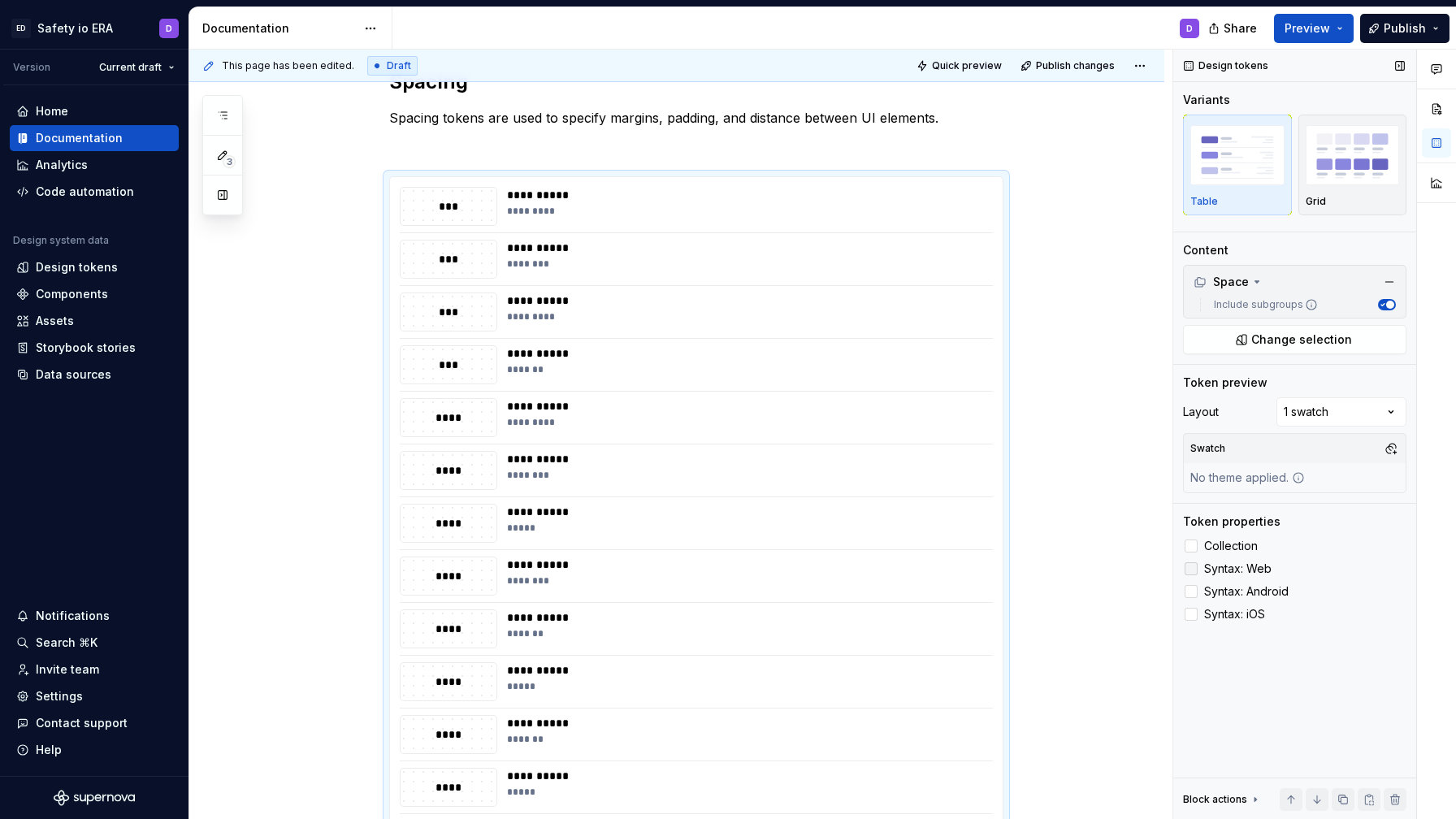
click at [936, 570] on span "Syntax: Web" at bounding box center [1237, 569] width 67 height 13
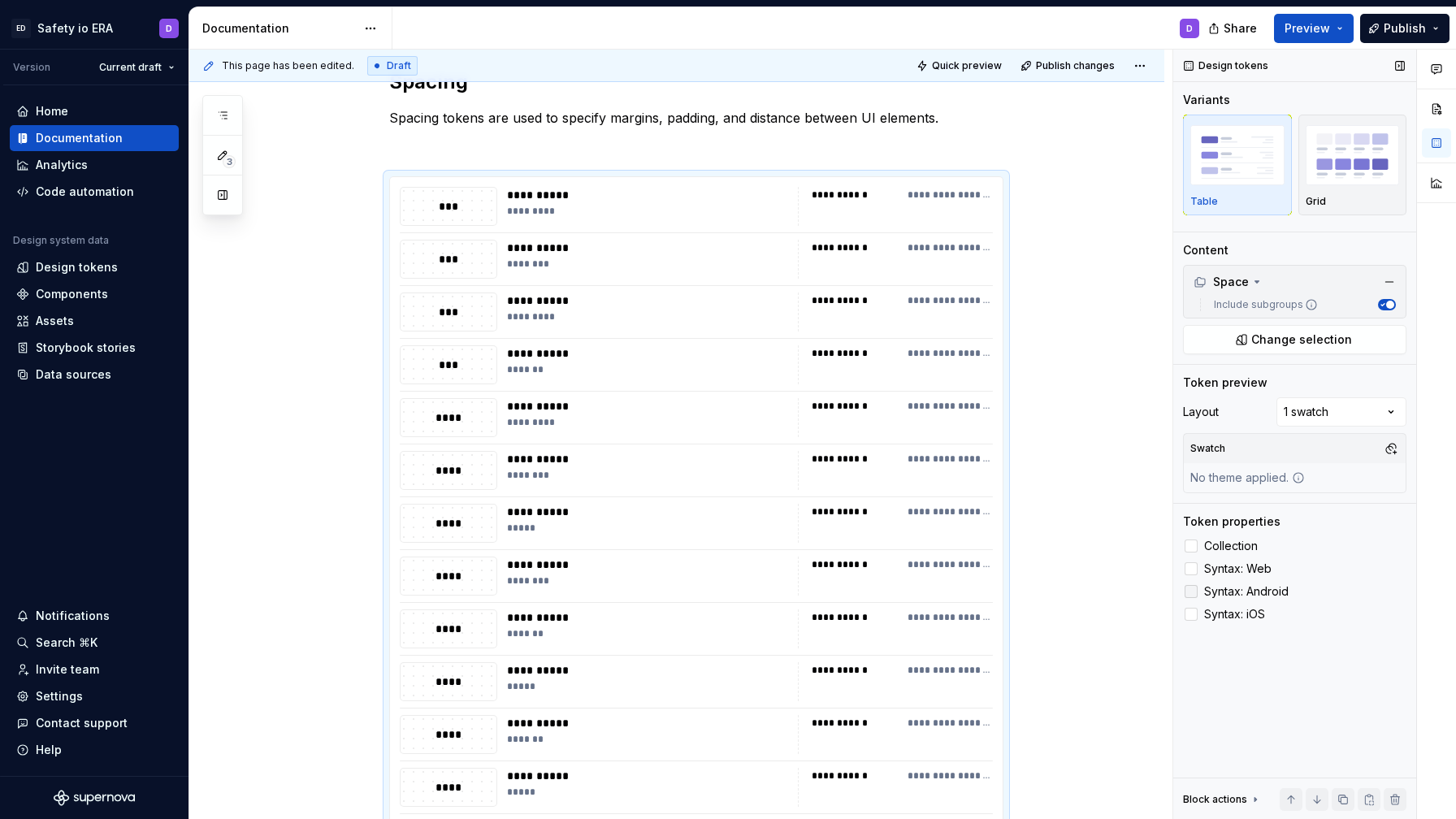
click at [936, 588] on span "Syntax: Android" at bounding box center [1246, 591] width 85 height 13
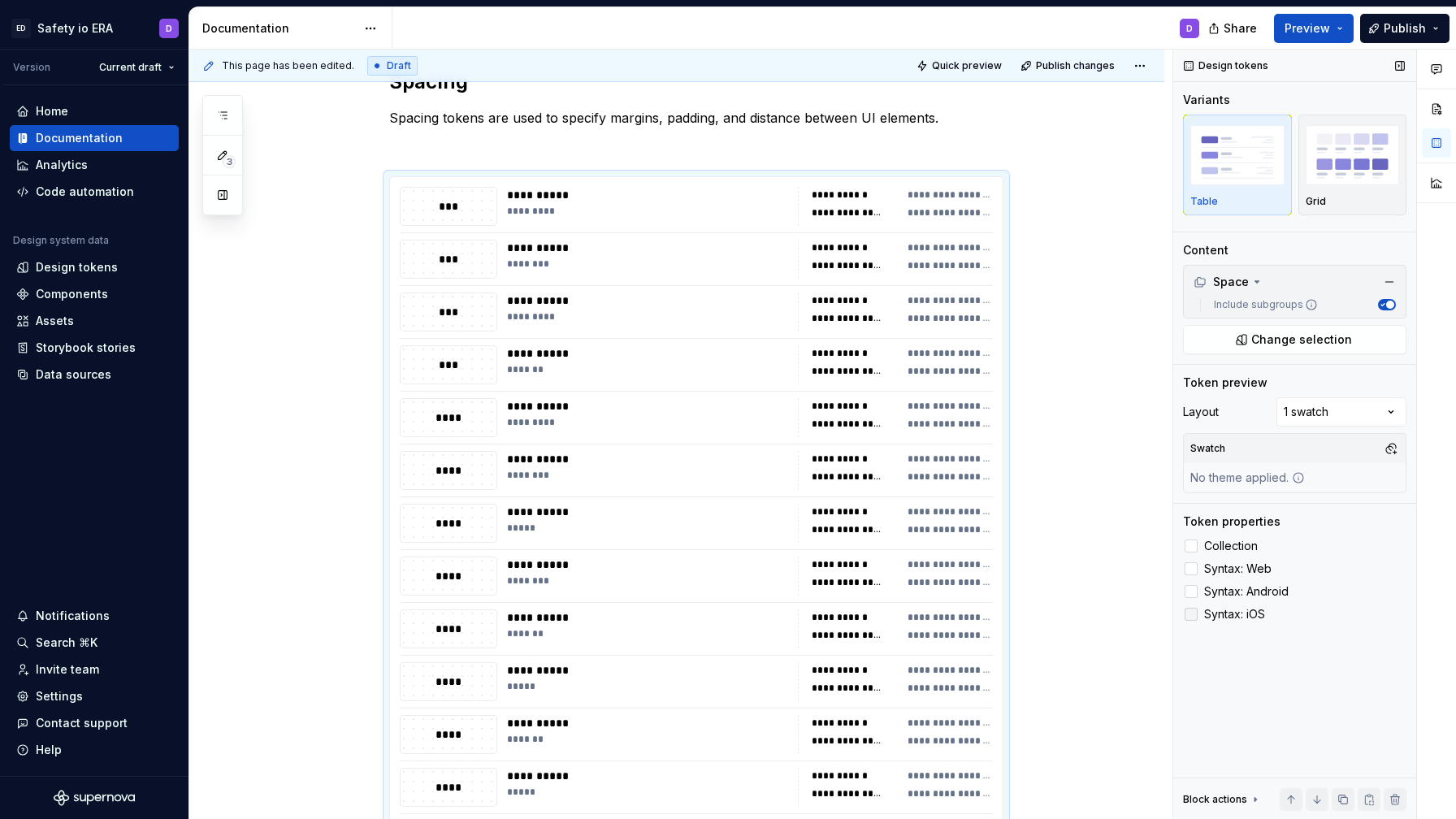
click at [936, 617] on span "Syntax: iOS" at bounding box center [1234, 614] width 61 height 13
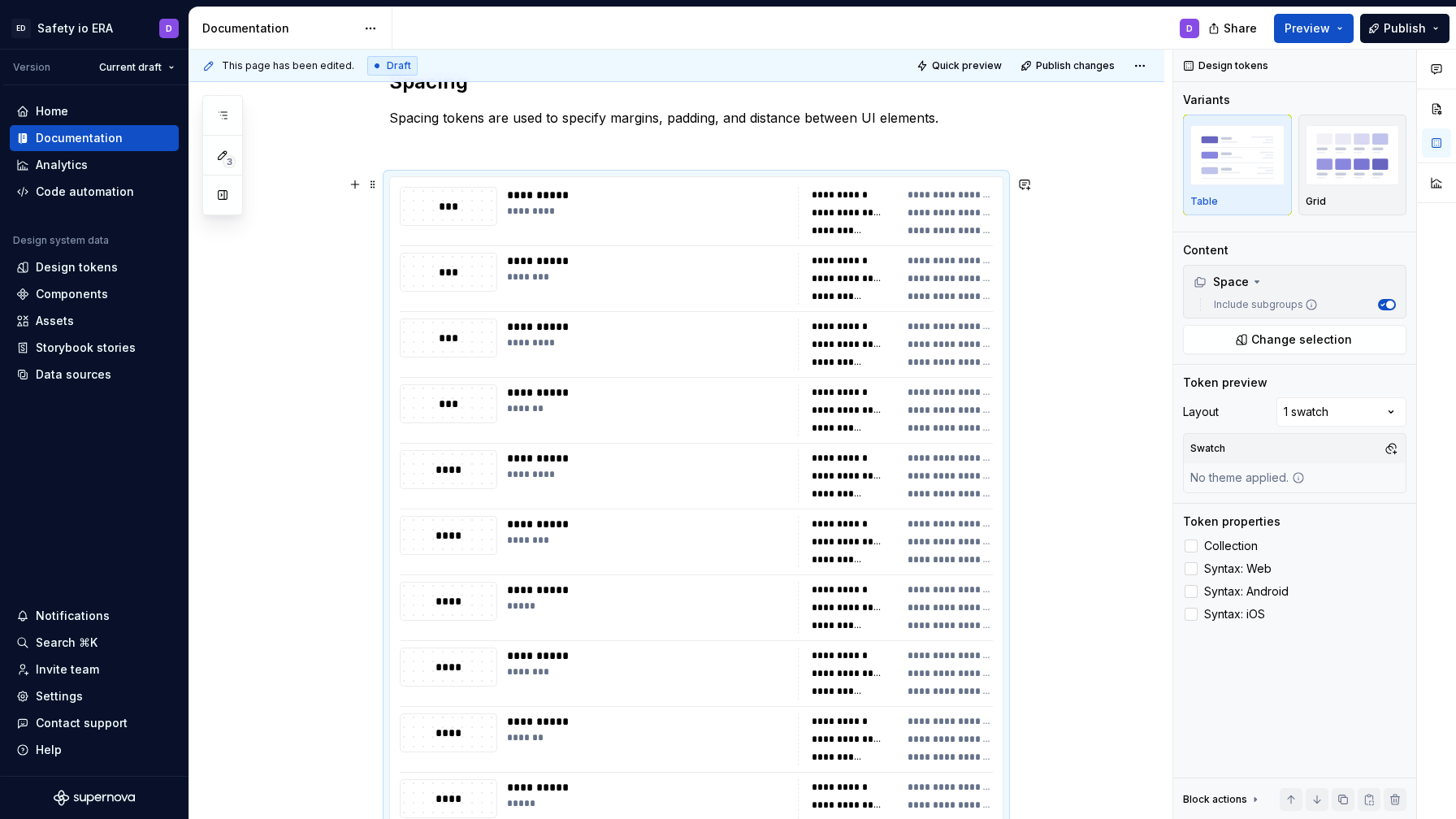
click at [936, 325] on div "**********" at bounding box center [677, 702] width 975 height 1343
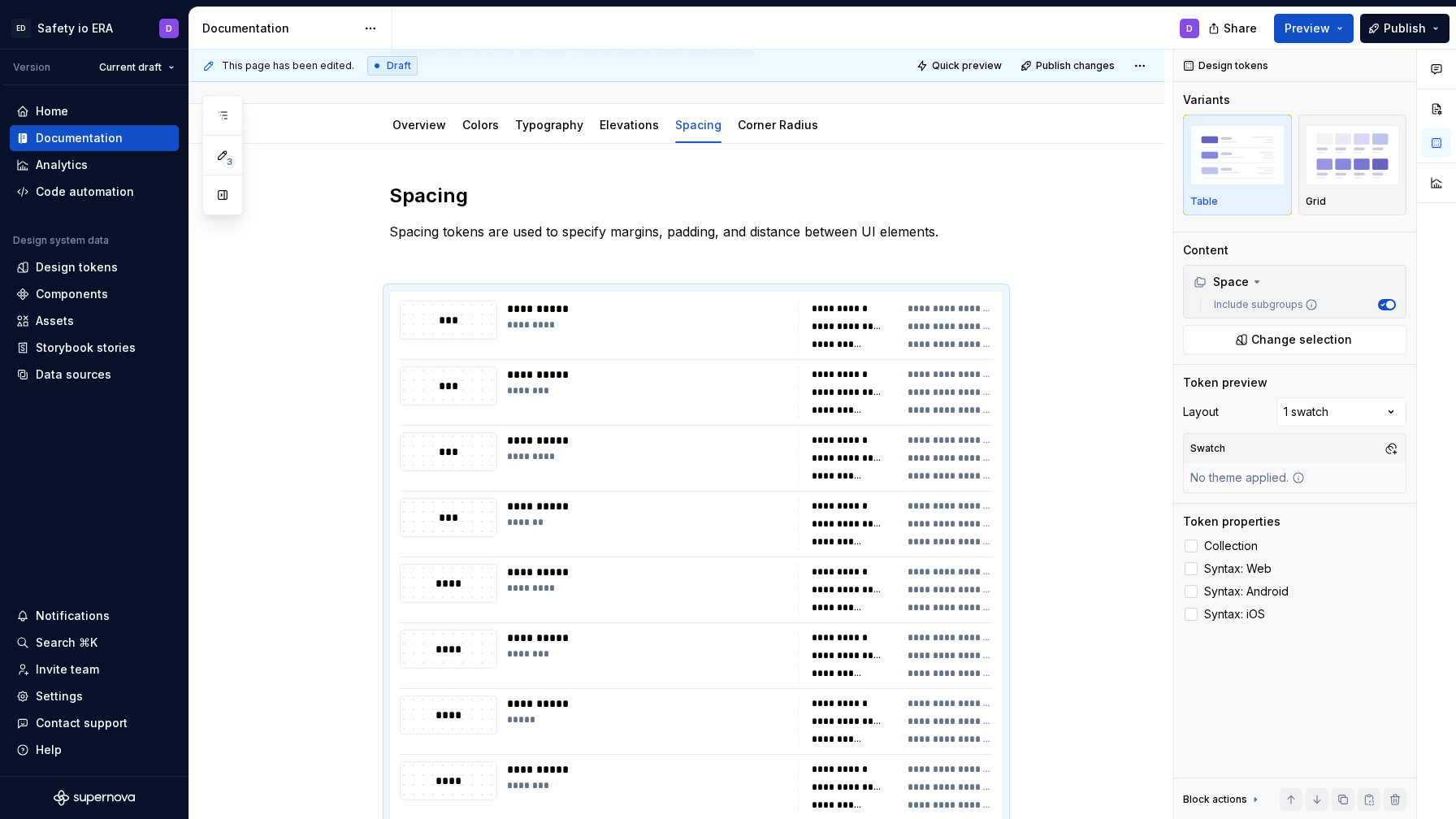
scroll to position [60, 0]
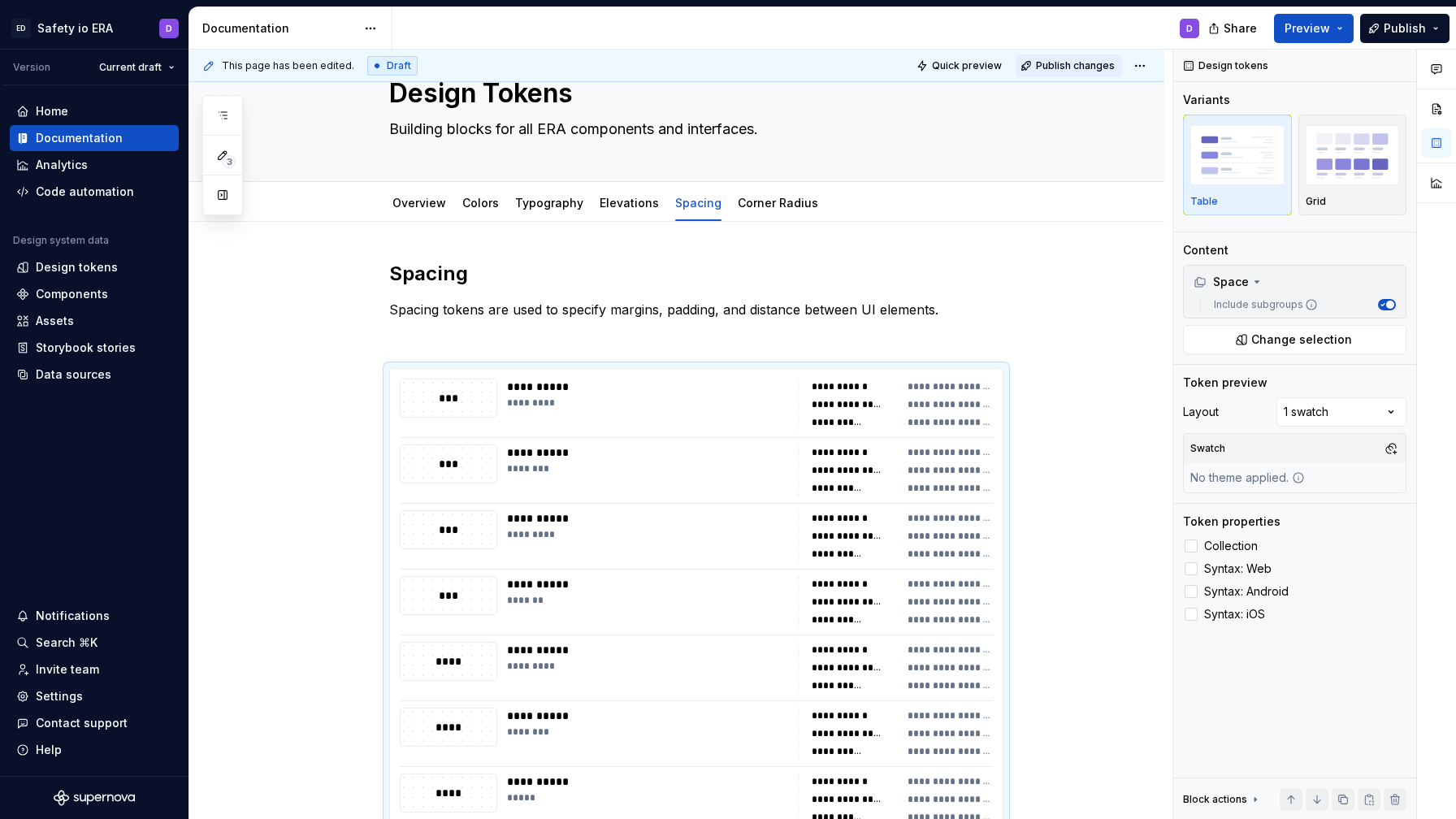
click at [936, 66] on span "Publish changes" at bounding box center [1075, 65] width 79 height 13
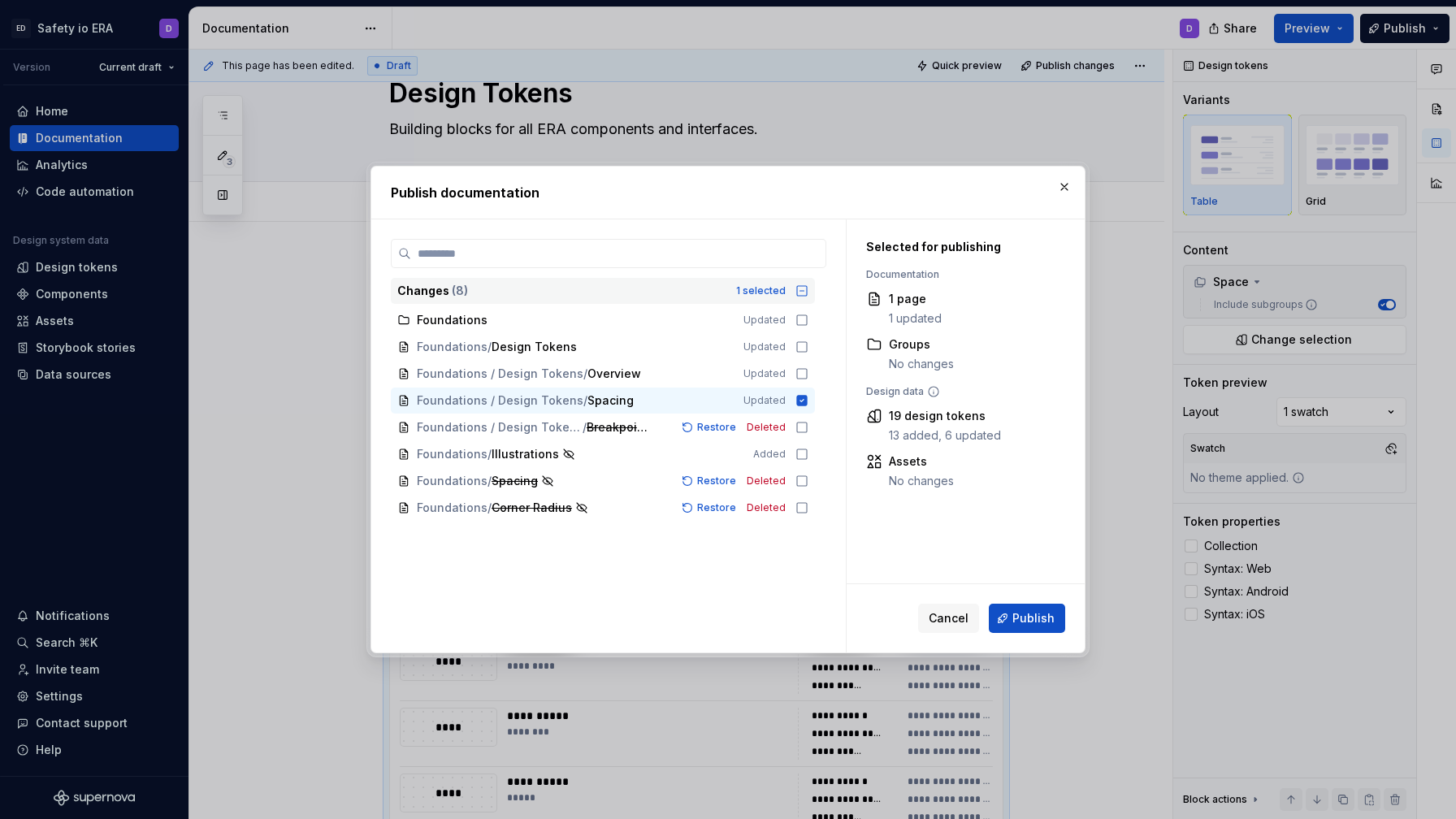
click at [804, 293] on icon at bounding box center [802, 291] width 13 height 13
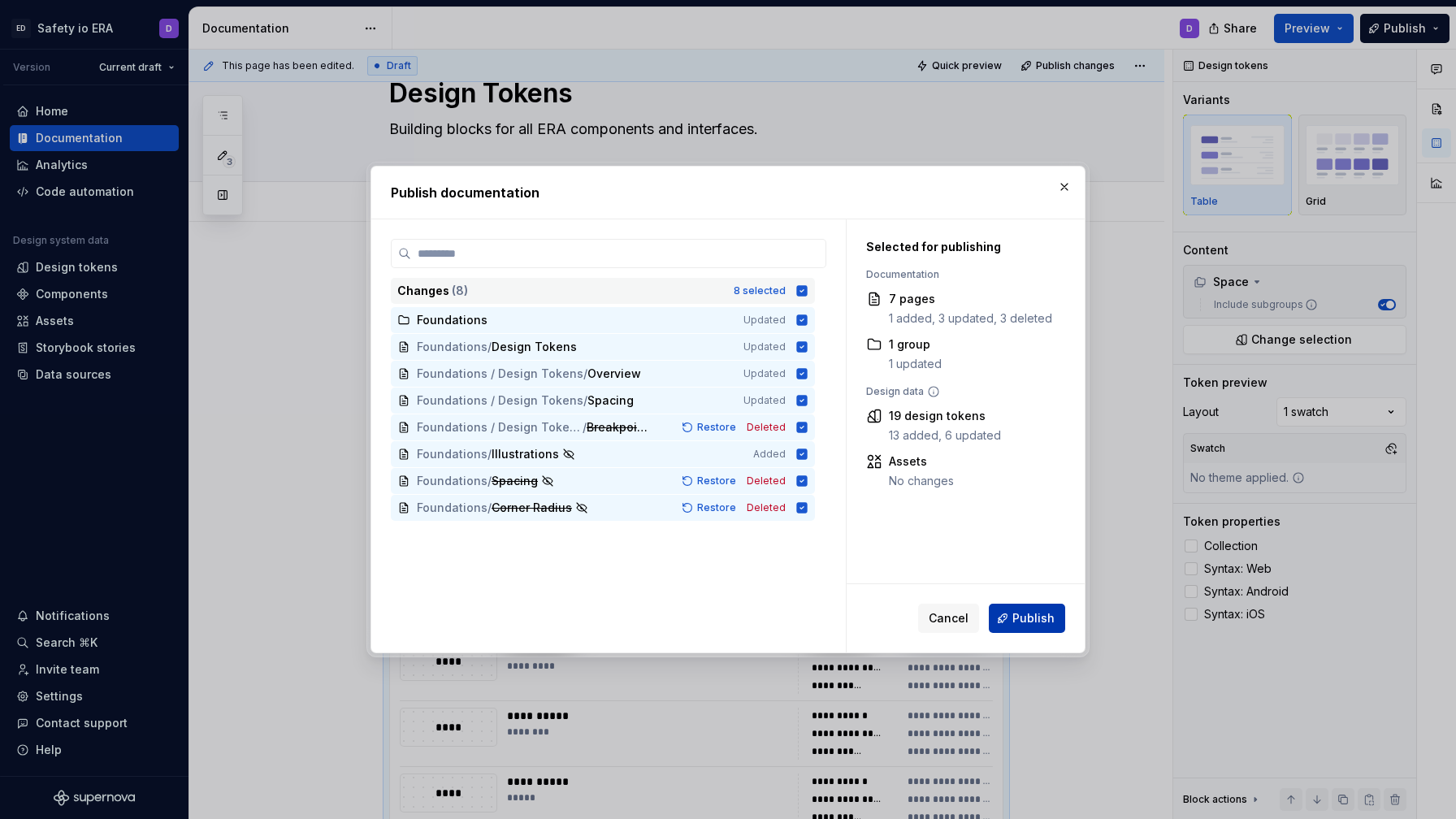
click at [936, 617] on span "Publish" at bounding box center [1033, 619] width 42 height 16
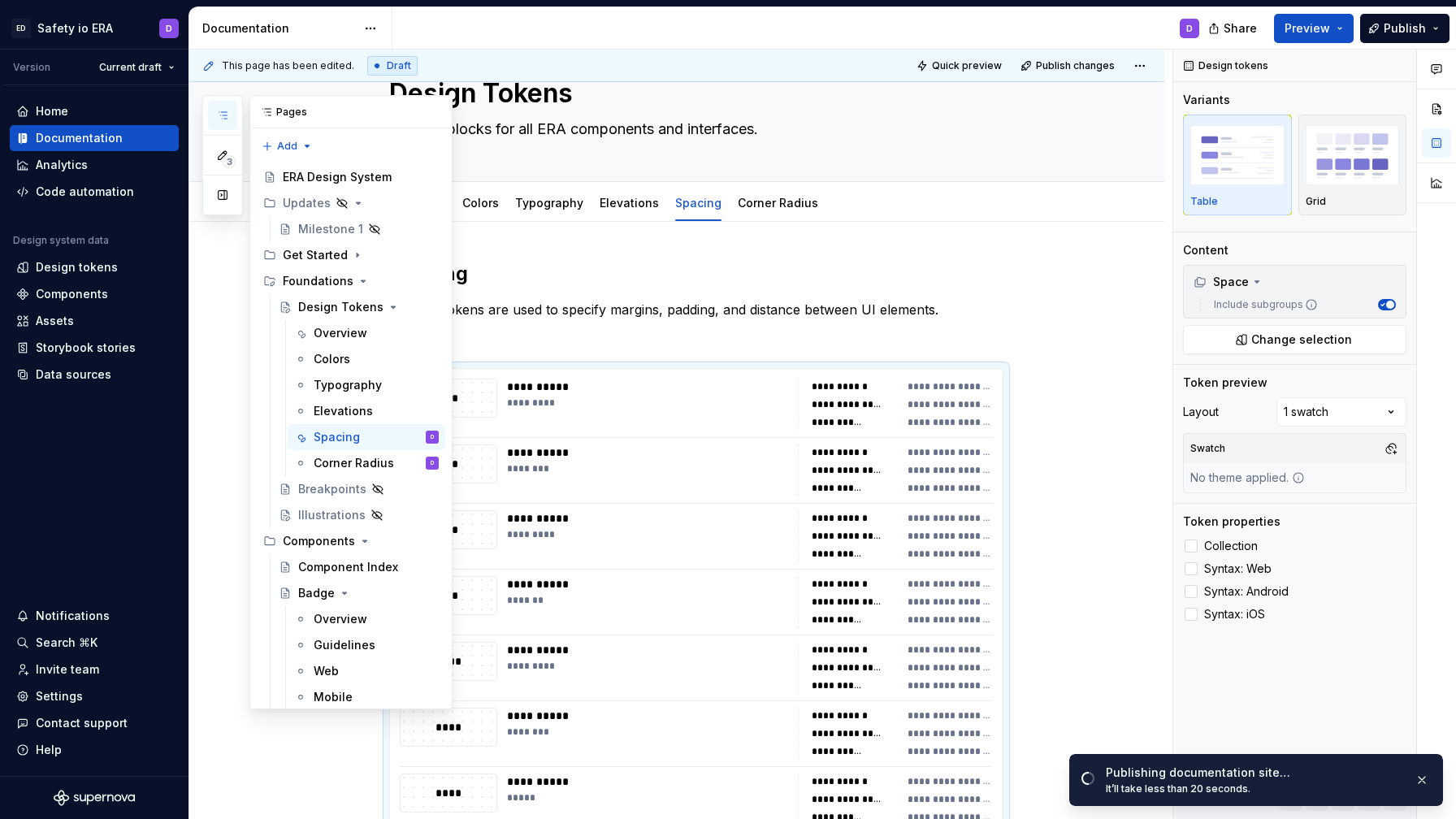
click at [228, 112] on icon "button" at bounding box center [223, 115] width 13 height 13
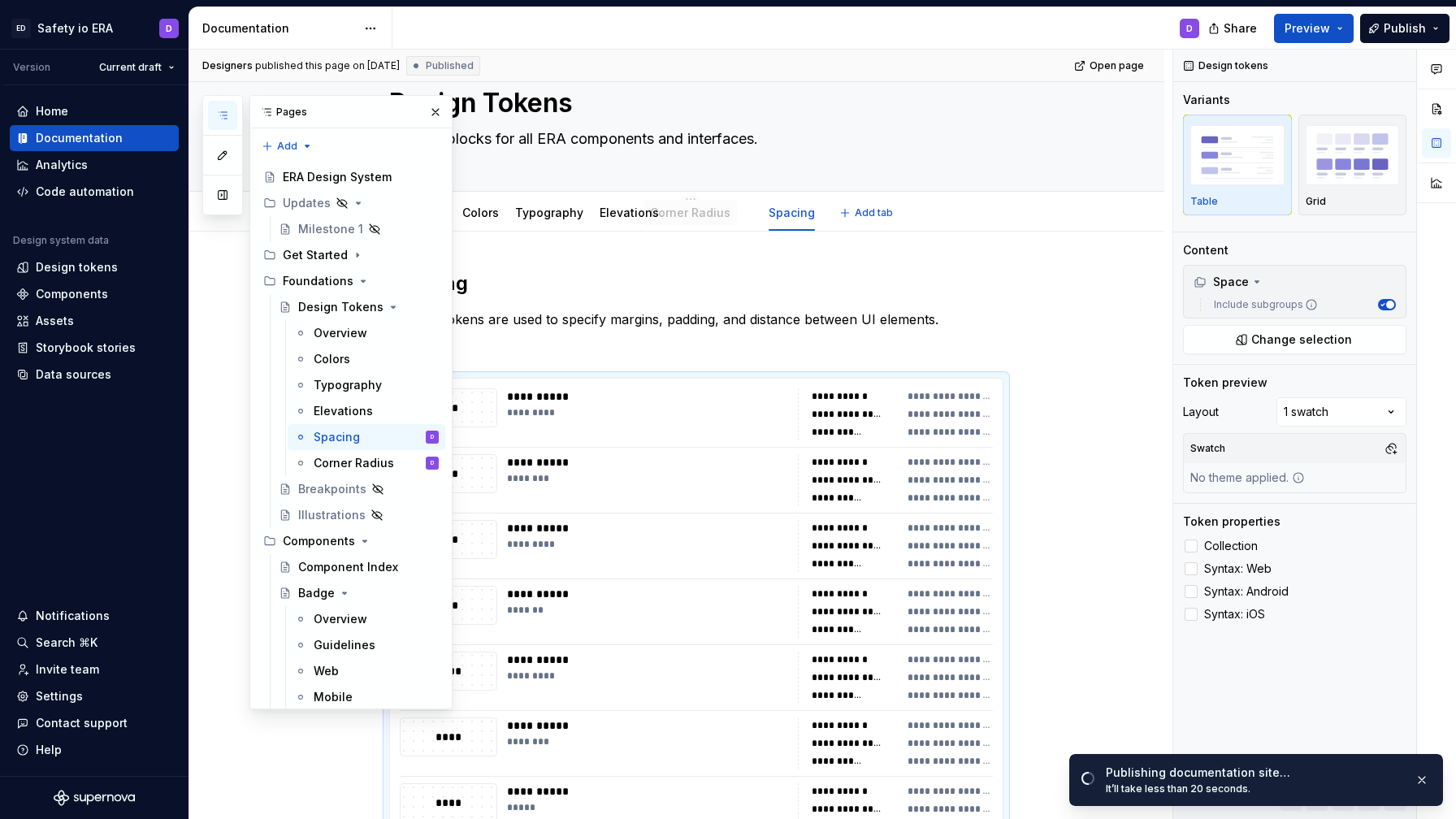
scroll to position [46, 0]
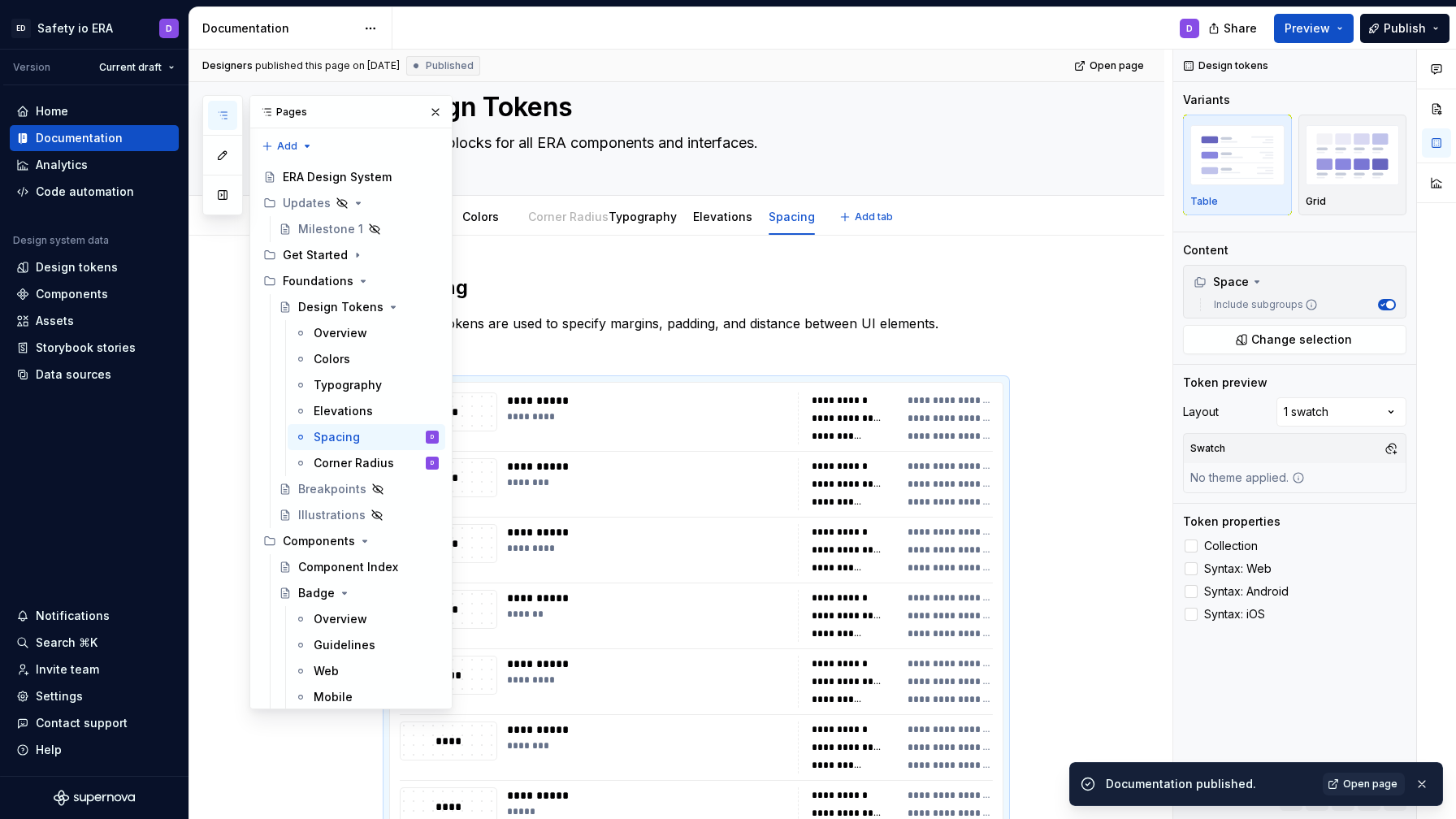
drag, startPoint x: 782, startPoint y: 204, endPoint x: 572, endPoint y: 223, distance: 210.9
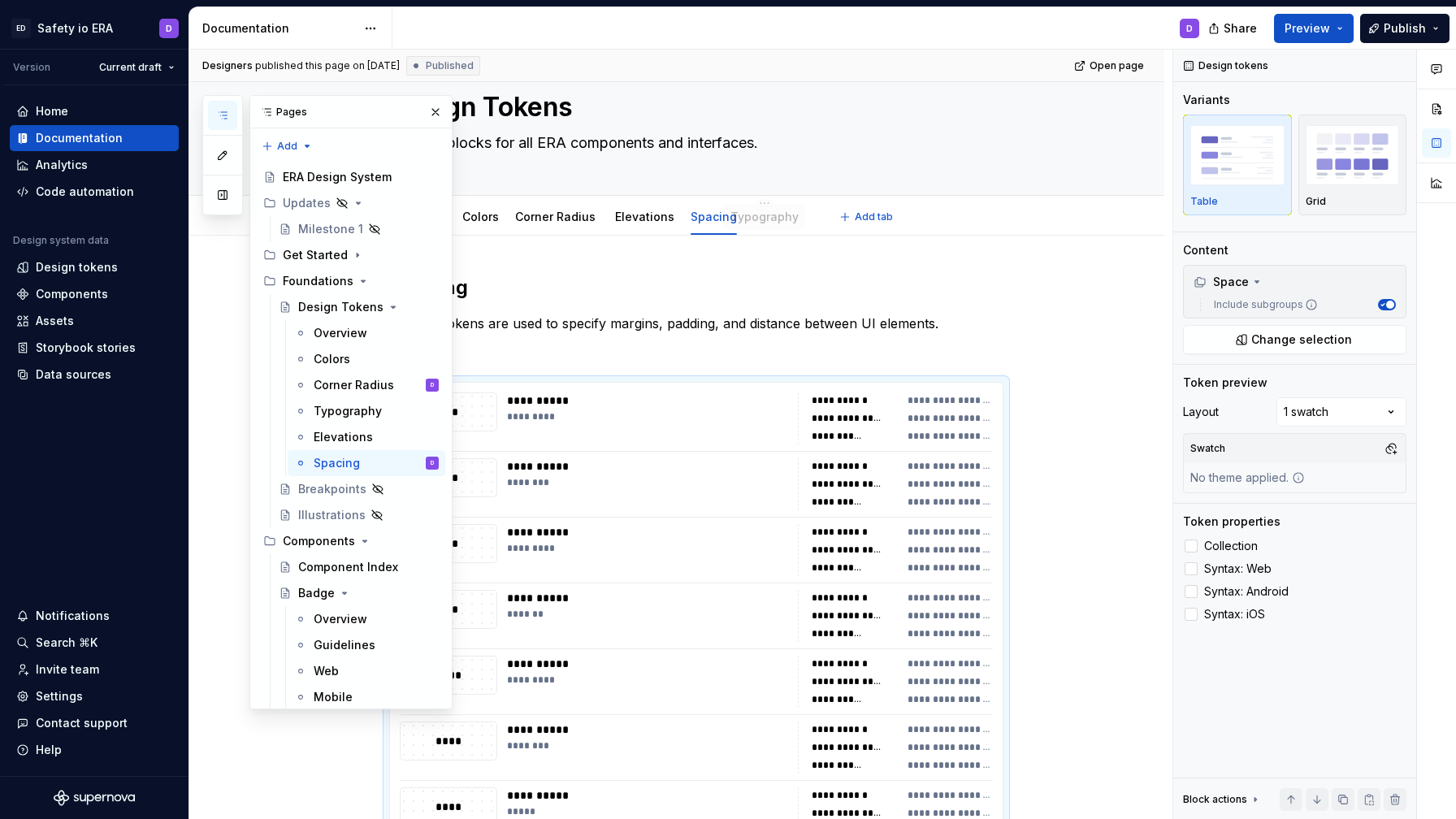
drag, startPoint x: 652, startPoint y: 221, endPoint x: 788, endPoint y: 232, distance: 136.4
click at [936, 25] on button "Publish" at bounding box center [1405, 28] width 89 height 30
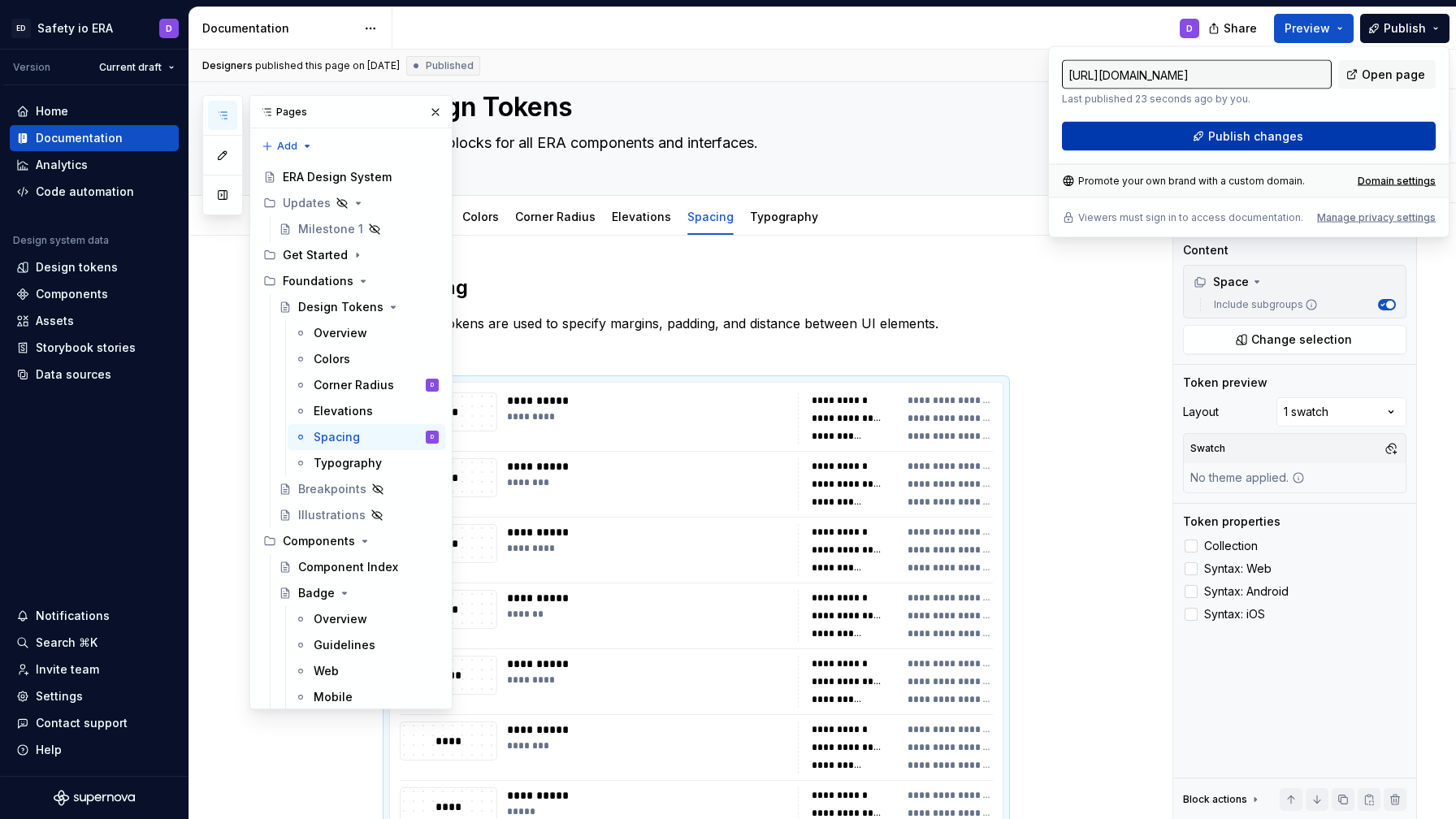
click at [936, 129] on span "Publish changes" at bounding box center [1256, 137] width 95 height 16
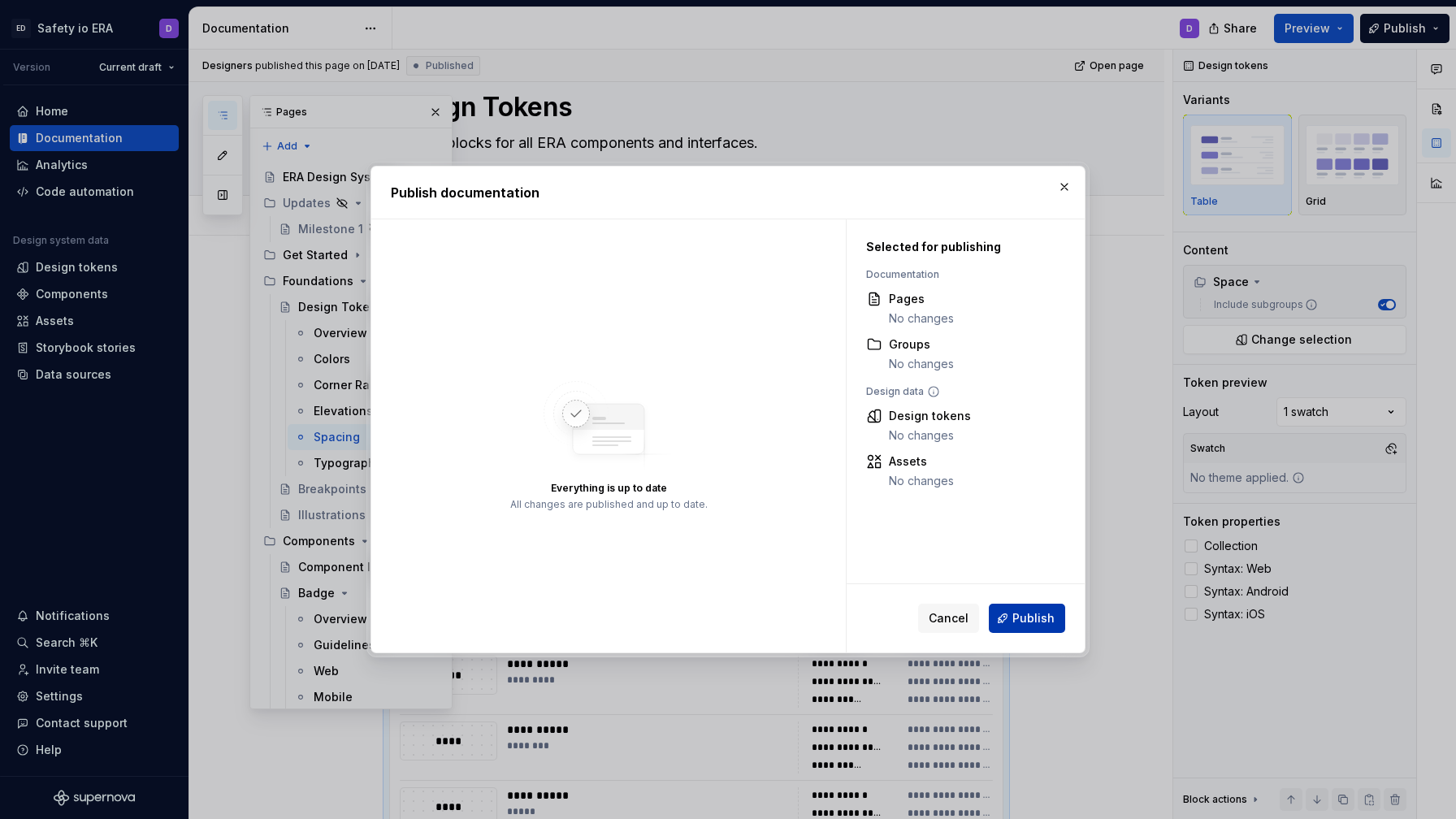
click at [936, 611] on span "Publish" at bounding box center [1033, 619] width 42 height 16
